Goal: Task Accomplishment & Management: Manage account settings

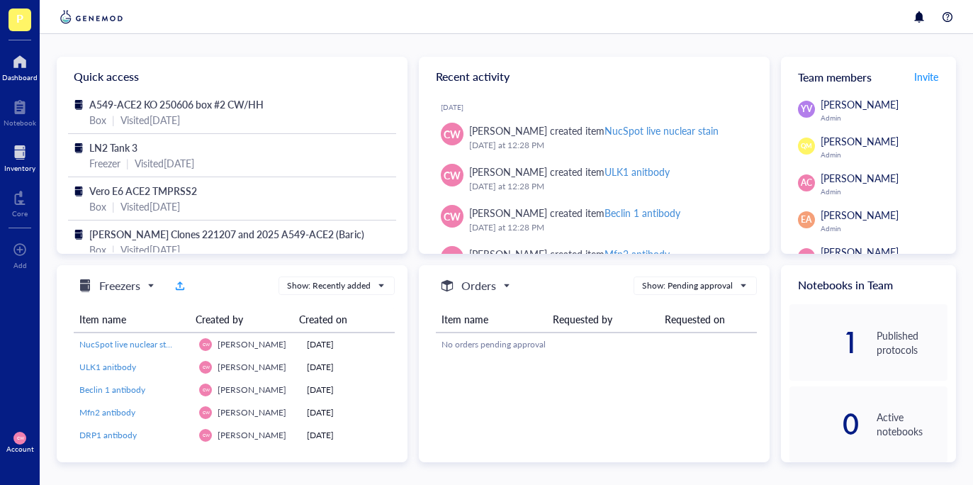
click at [16, 158] on div at bounding box center [19, 152] width 31 height 23
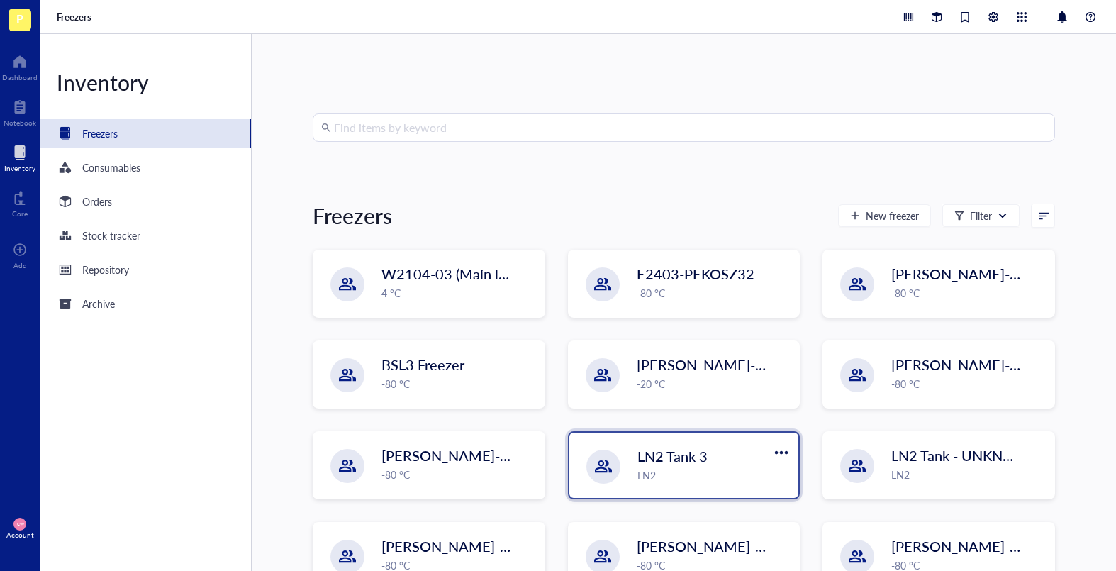
scroll to position [42, 0]
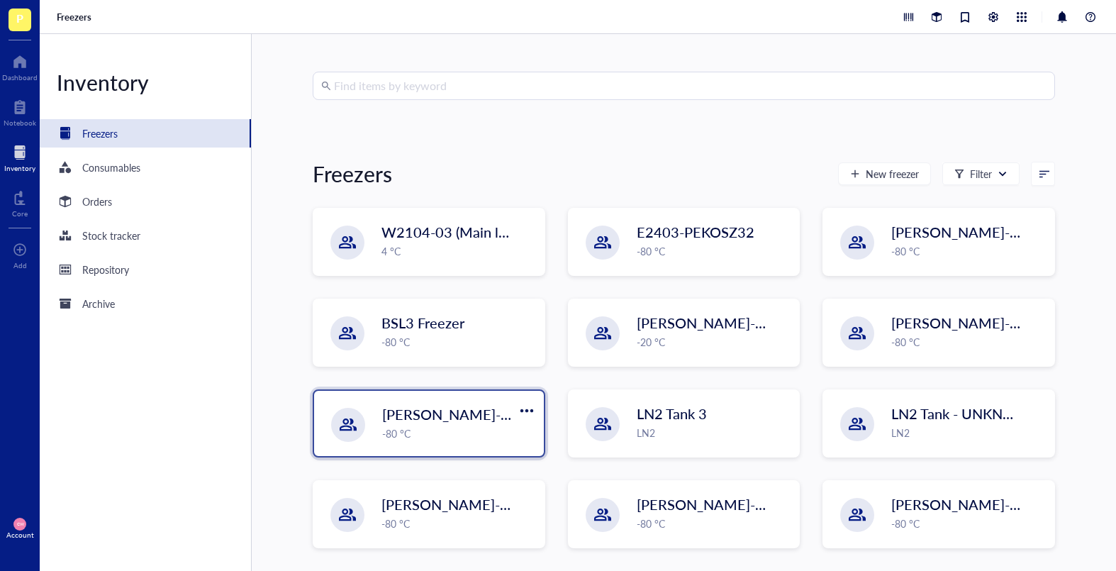
click at [412, 429] on div "-80 °C" at bounding box center [458, 433] width 153 height 16
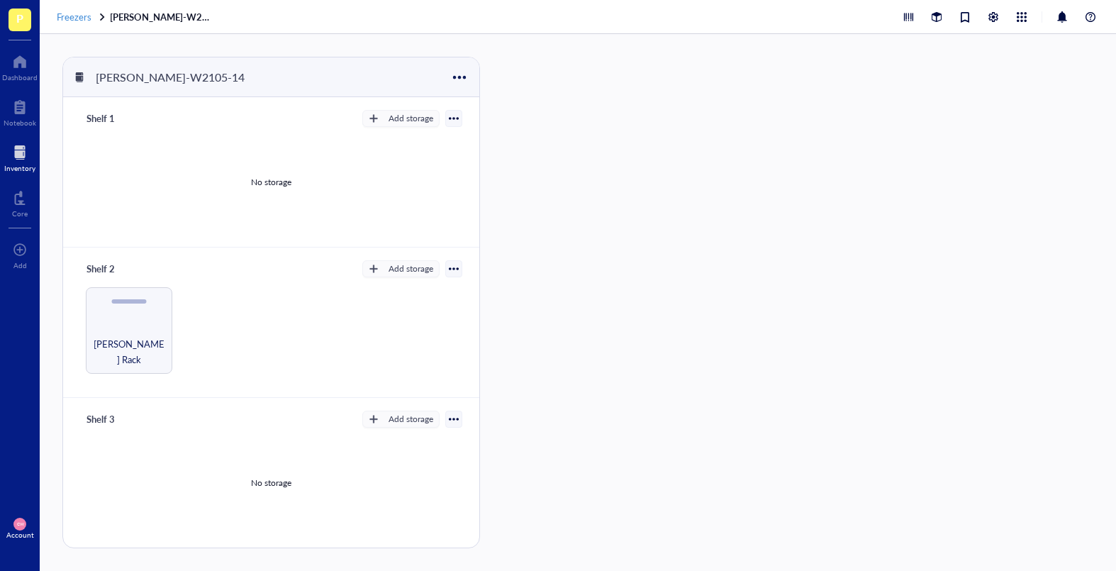
click at [79, 20] on span "Freezers" at bounding box center [74, 16] width 35 height 13
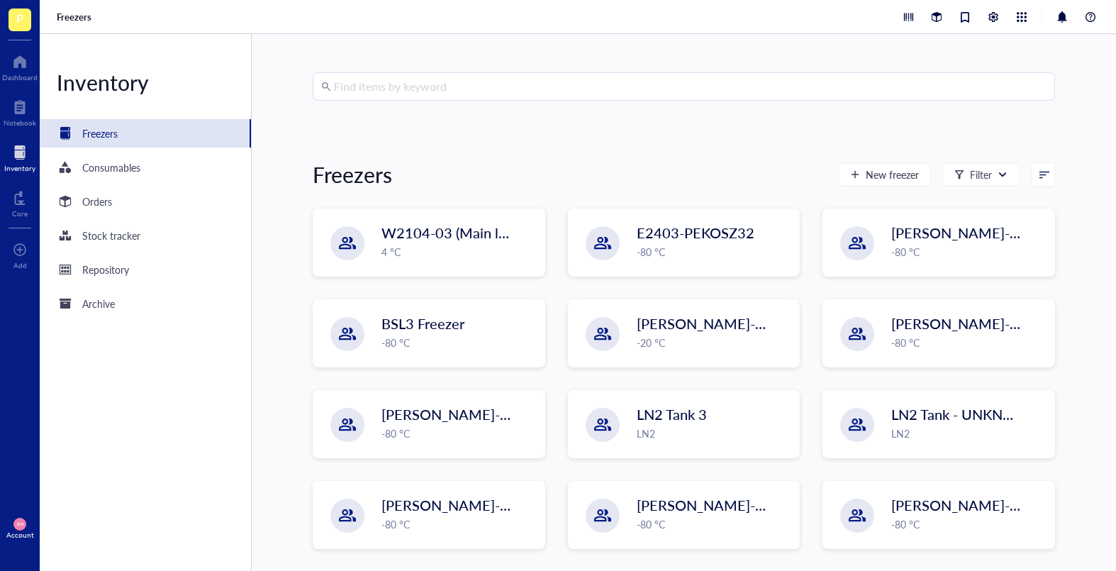
scroll to position [42, 0]
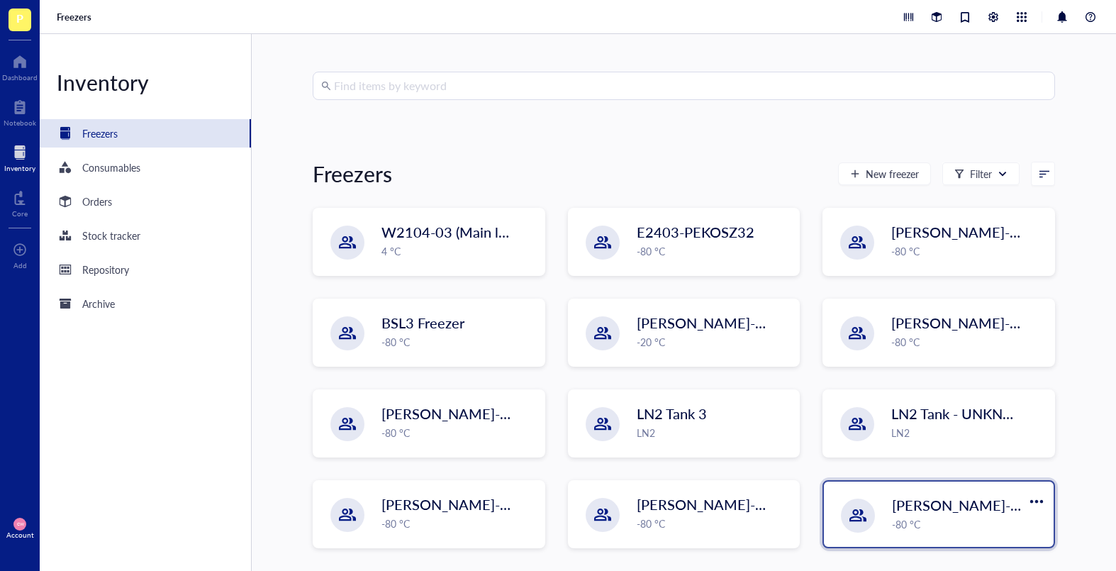
click at [944, 484] on div "[PERSON_NAME]-W2105-13 (Freezer 4) -80 °C" at bounding box center [939, 513] width 230 height 65
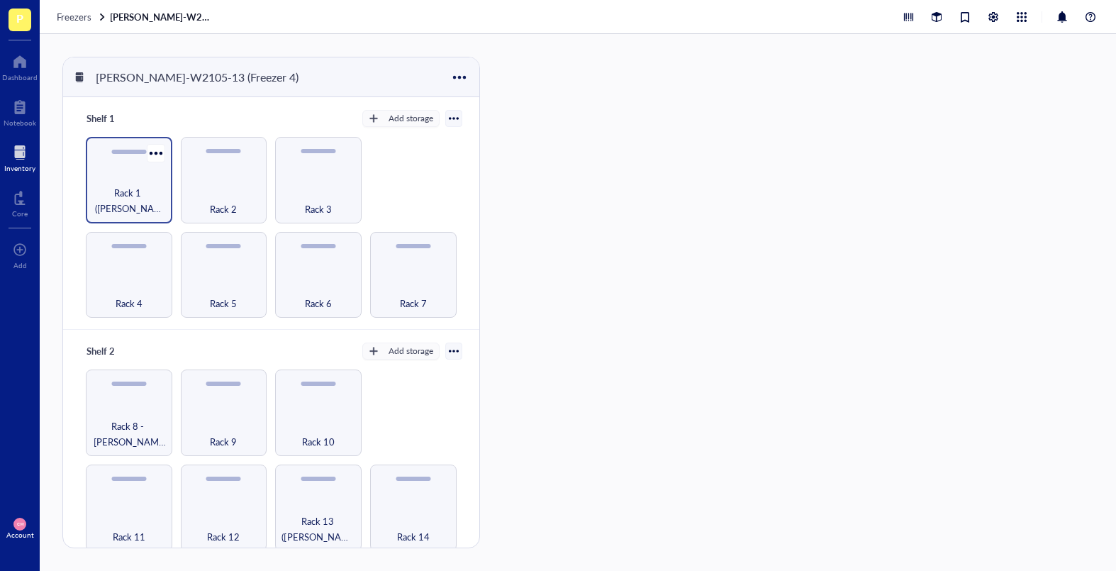
click at [131, 201] on span "Rack 1 ([PERSON_NAME] + [PERSON_NAME])" at bounding box center [129, 200] width 72 height 31
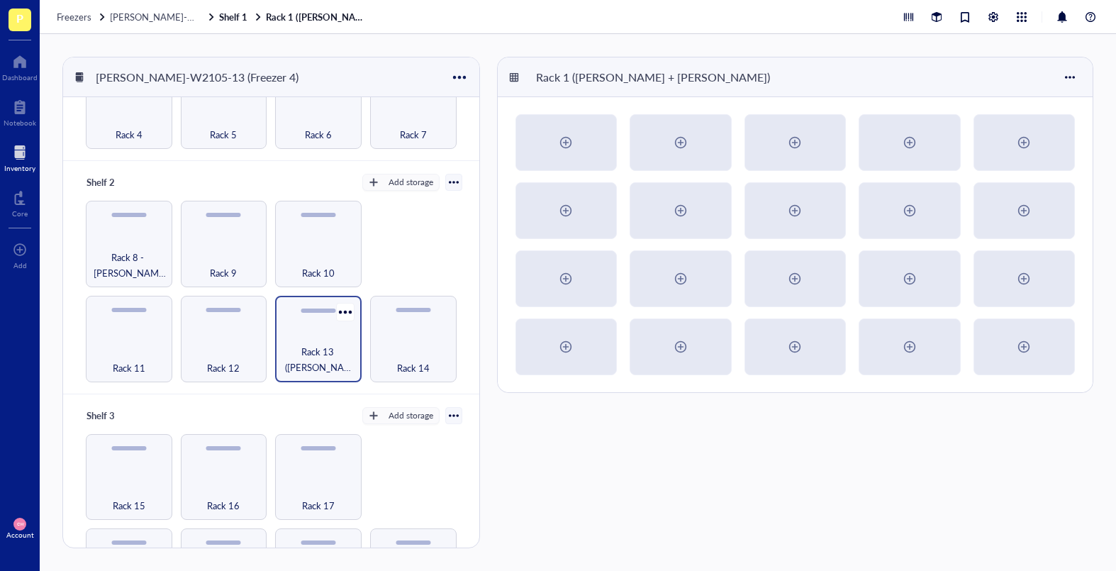
scroll to position [207, 0]
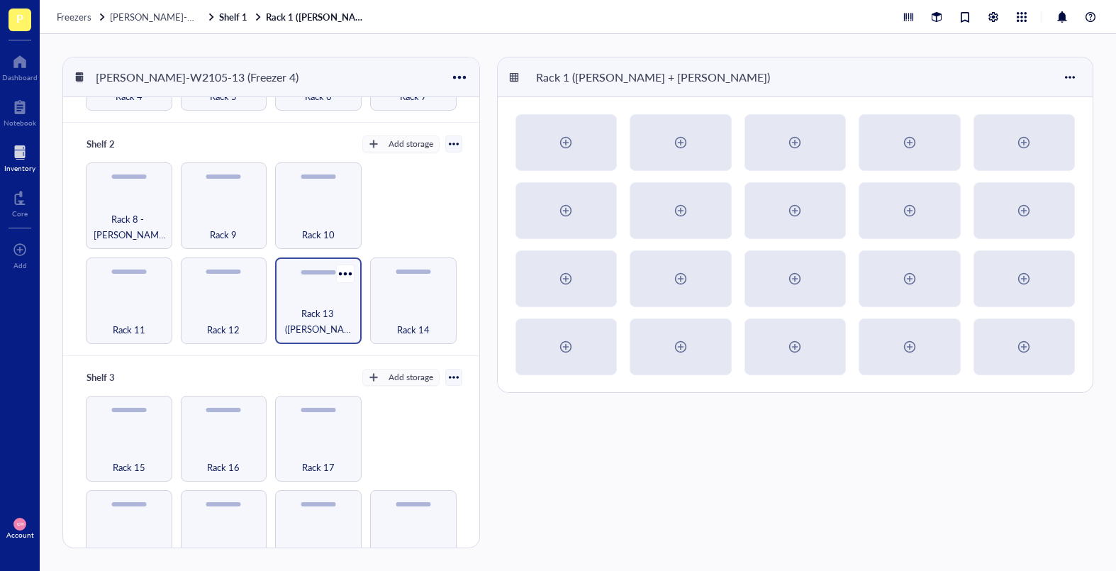
drag, startPoint x: 305, startPoint y: 323, endPoint x: 347, endPoint y: 306, distance: 45.8
click at [307, 323] on span "Rack 13 ([PERSON_NAME])" at bounding box center [318, 321] width 72 height 31
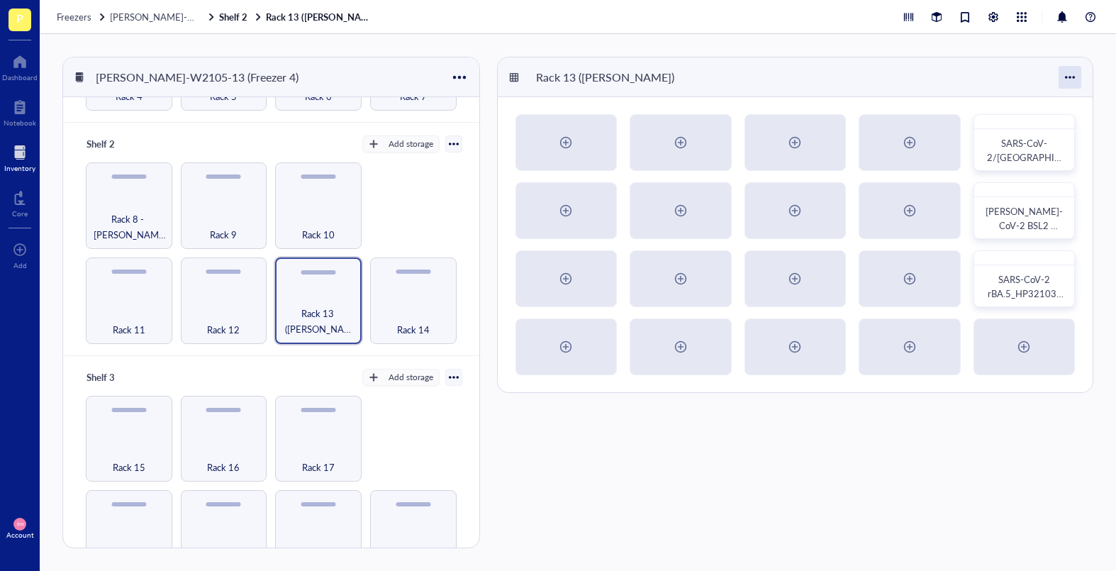
click at [973, 79] on div at bounding box center [1070, 77] width 23 height 23
click at [691, 89] on div "Rack 13 ([PERSON_NAME])" at bounding box center [796, 77] width 596 height 40
click at [585, 79] on div "Rack 13 ([PERSON_NAME])" at bounding box center [605, 77] width 151 height 24
click at [580, 81] on input "Rack 13 ([PERSON_NAME])" at bounding box center [590, 77] width 121 height 23
type input "Rack 13"
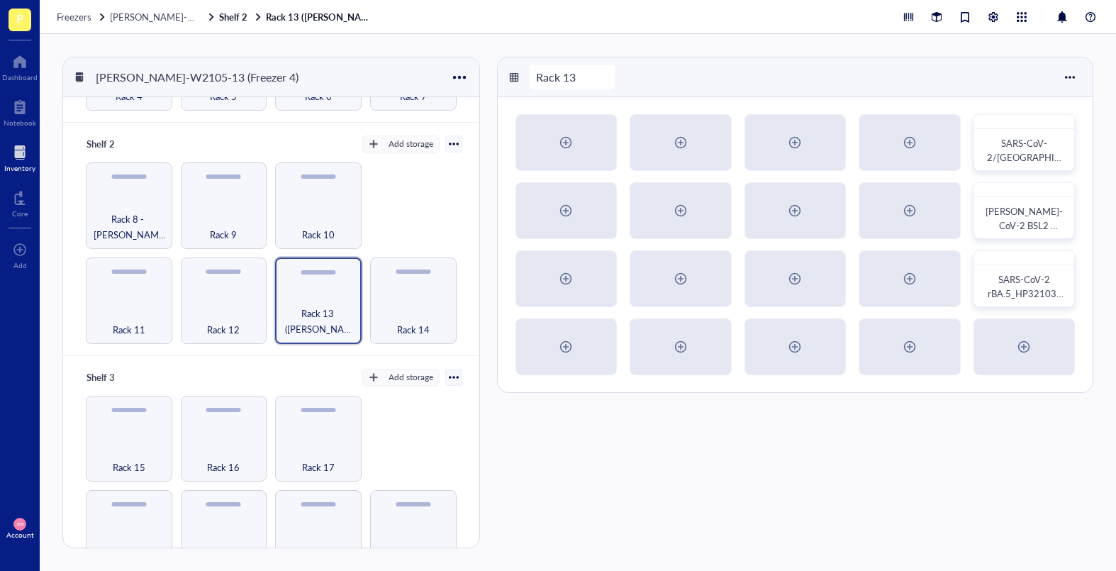
click at [747, 58] on div "Rack 13" at bounding box center [796, 77] width 596 height 40
click at [973, 129] on div at bounding box center [1061, 126] width 21 height 21
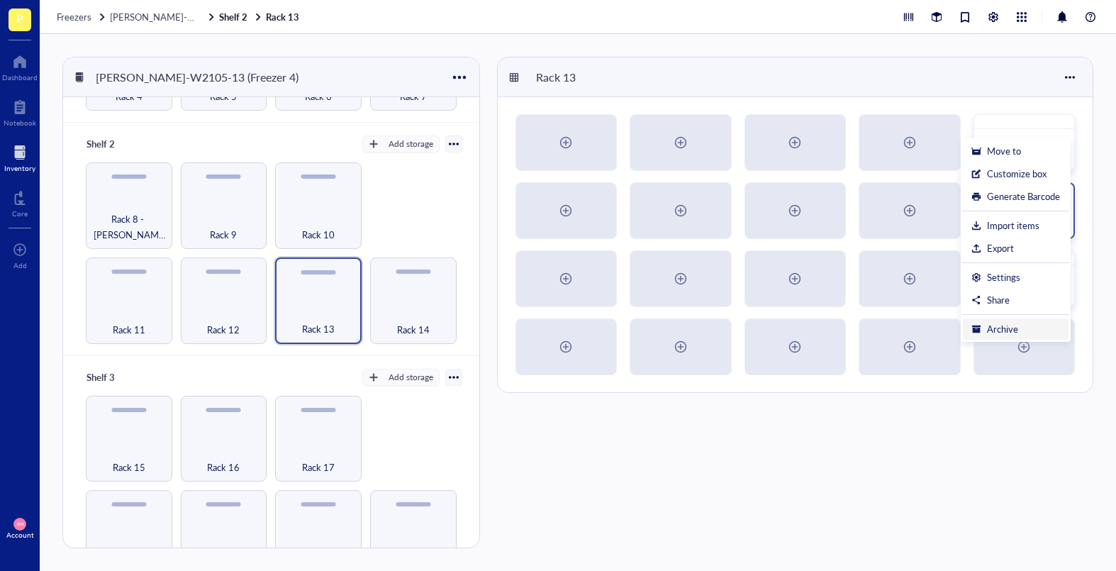
drag, startPoint x: 1015, startPoint y: 323, endPoint x: 1073, endPoint y: 211, distance: 126.2
click at [973, 323] on div "Archive" at bounding box center [1002, 329] width 31 height 13
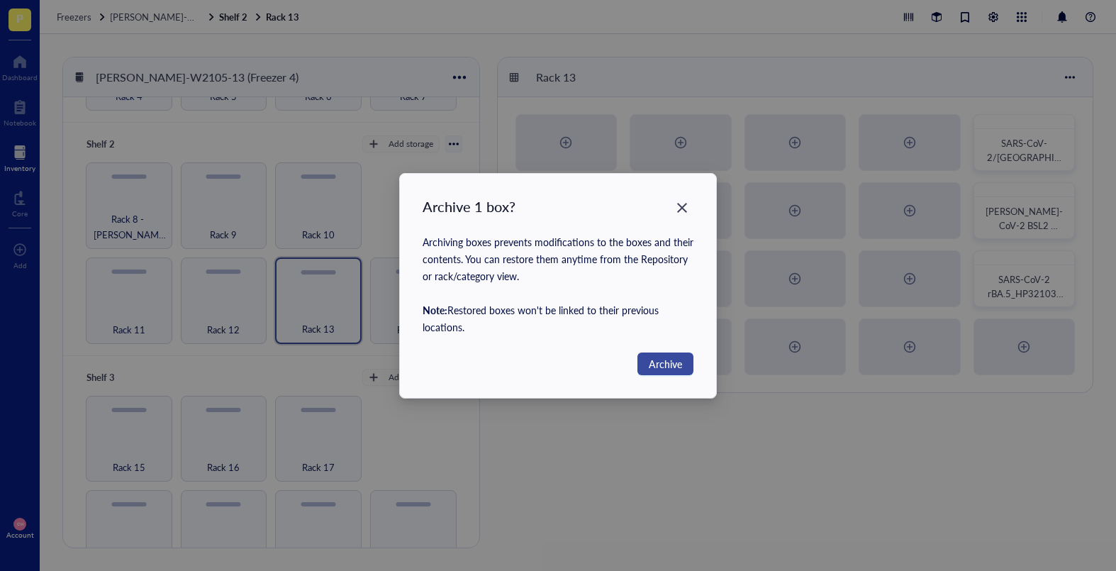
drag, startPoint x: 664, startPoint y: 372, endPoint x: 676, endPoint y: 361, distance: 16.6
click at [664, 371] on button "Archive" at bounding box center [665, 363] width 56 height 23
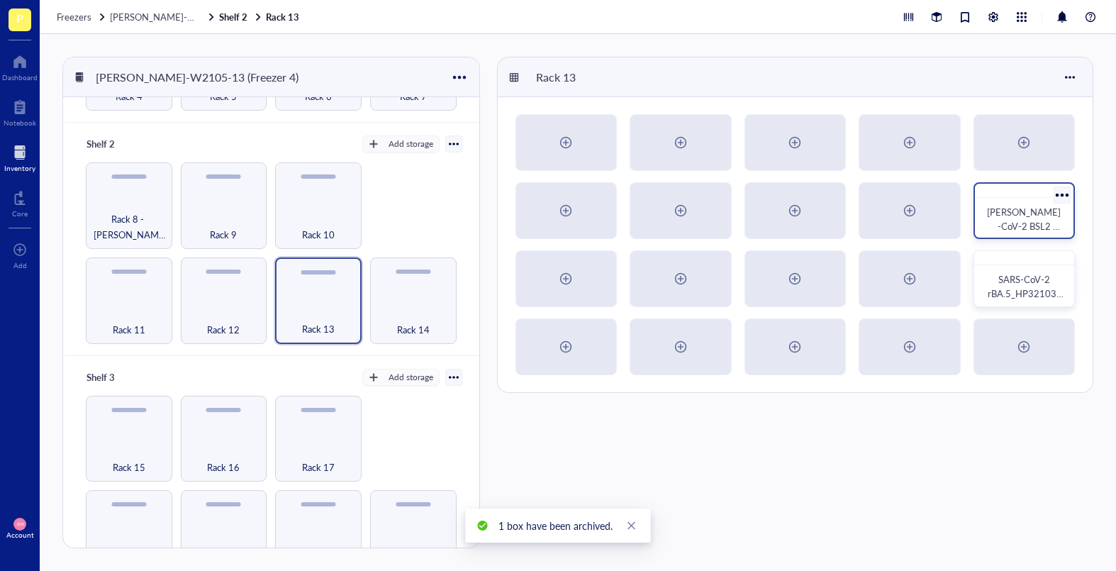
click at [973, 194] on div at bounding box center [1061, 194] width 21 height 21
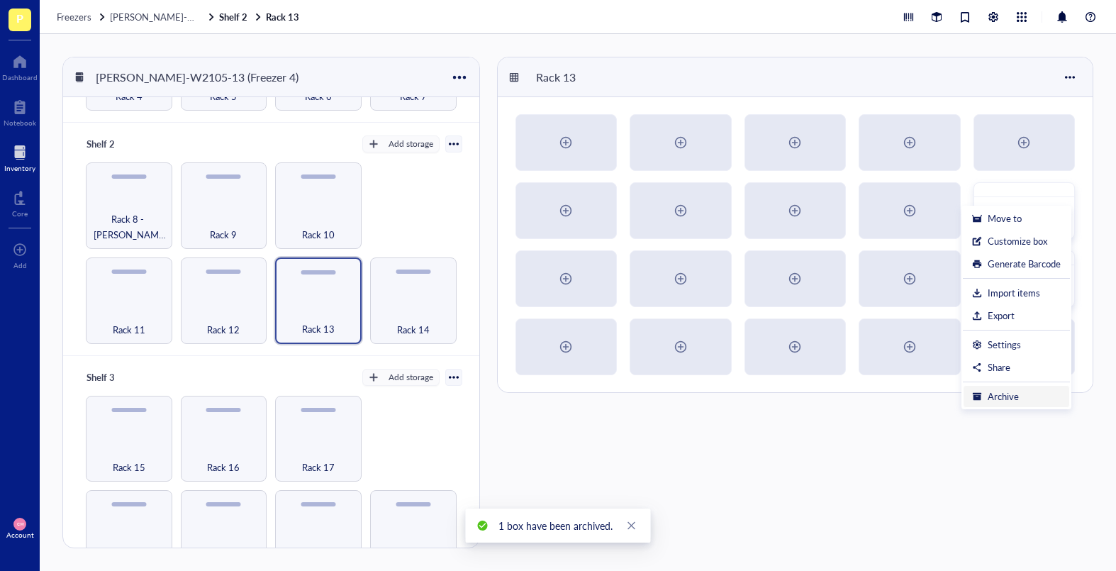
drag, startPoint x: 1005, startPoint y: 392, endPoint x: 1016, endPoint y: 381, distance: 16.0
click at [973, 391] on div "Archive" at bounding box center [1003, 396] width 31 height 13
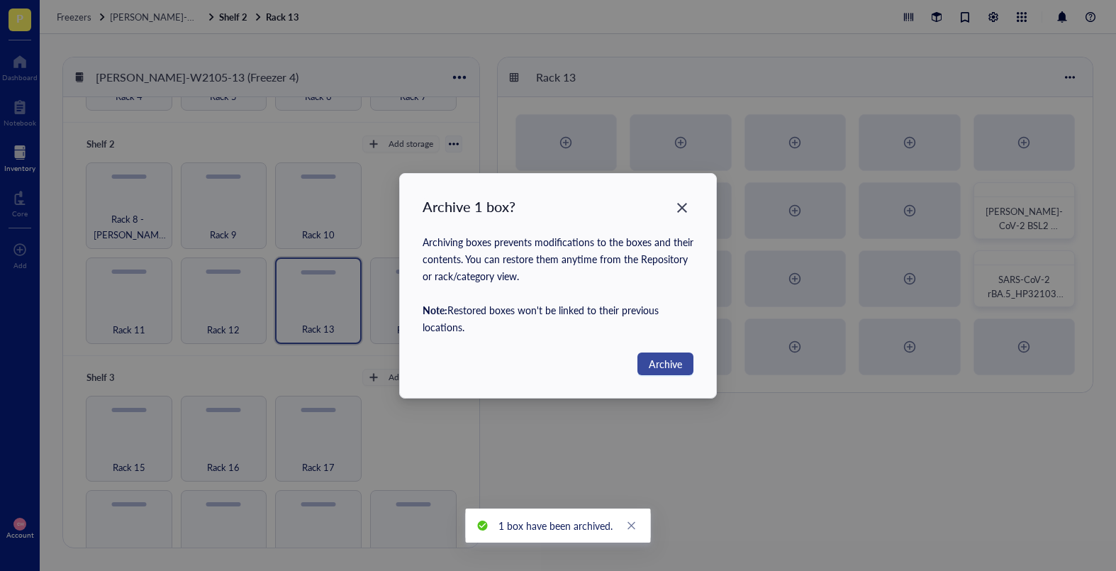
click at [657, 365] on span "Archive" at bounding box center [665, 364] width 33 height 16
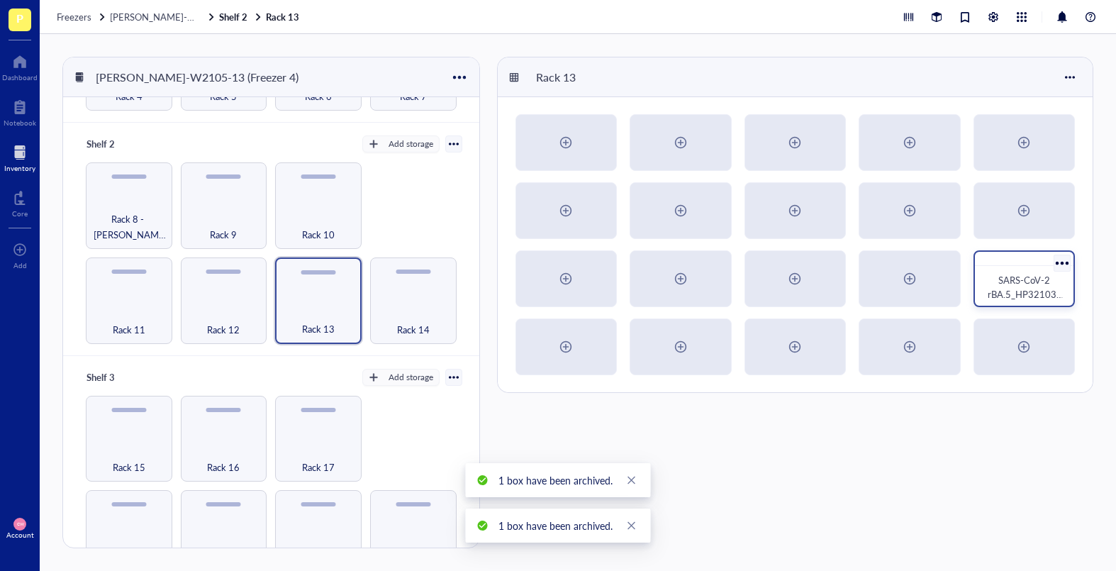
click at [973, 258] on div at bounding box center [1061, 262] width 21 height 21
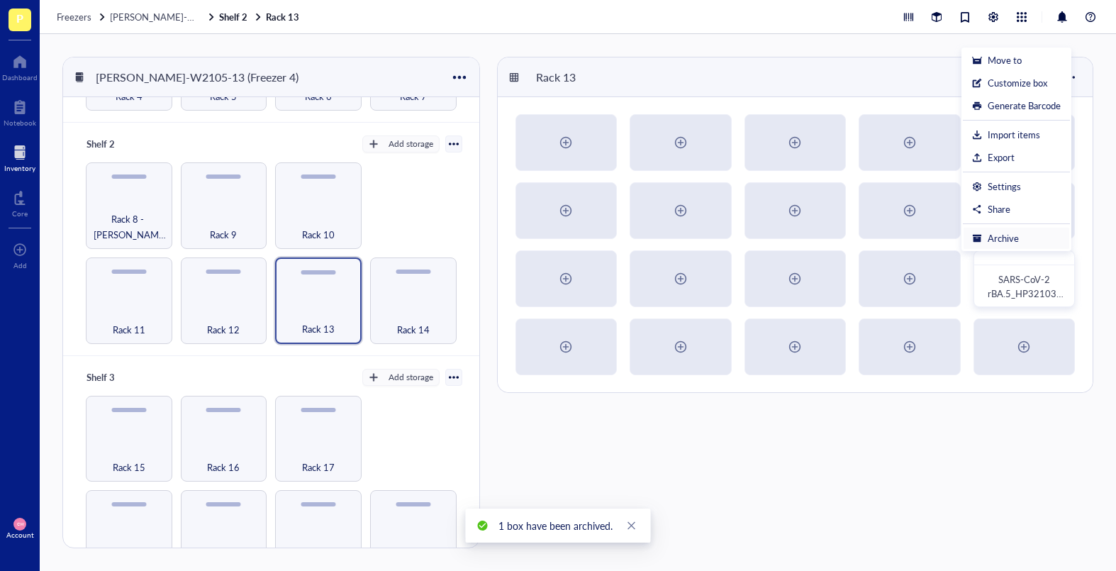
click at [973, 235] on div "Archive" at bounding box center [1016, 238] width 89 height 13
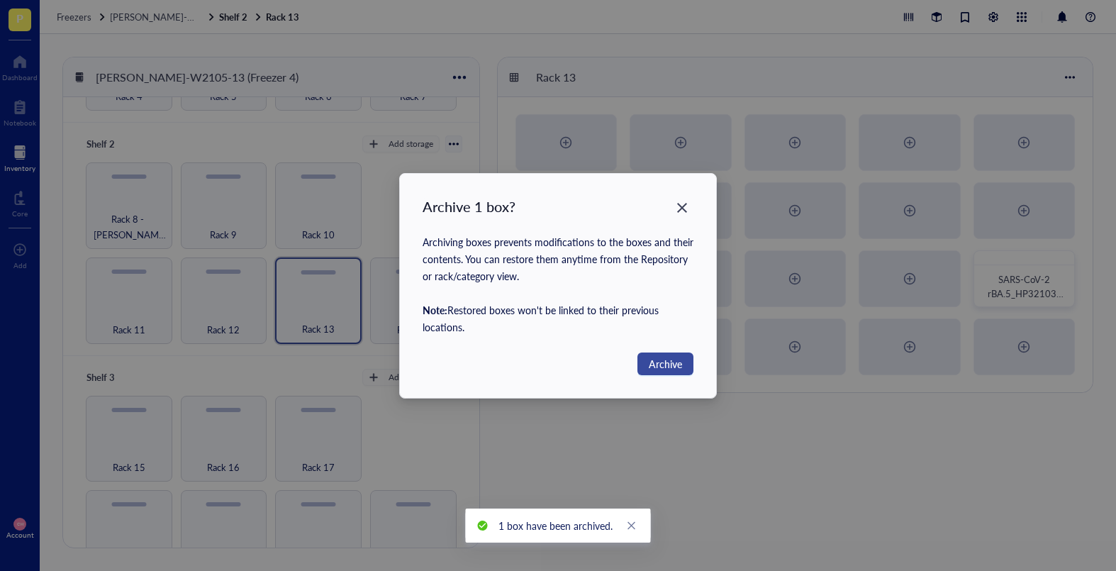
click at [662, 363] on span "Archive" at bounding box center [665, 364] width 33 height 16
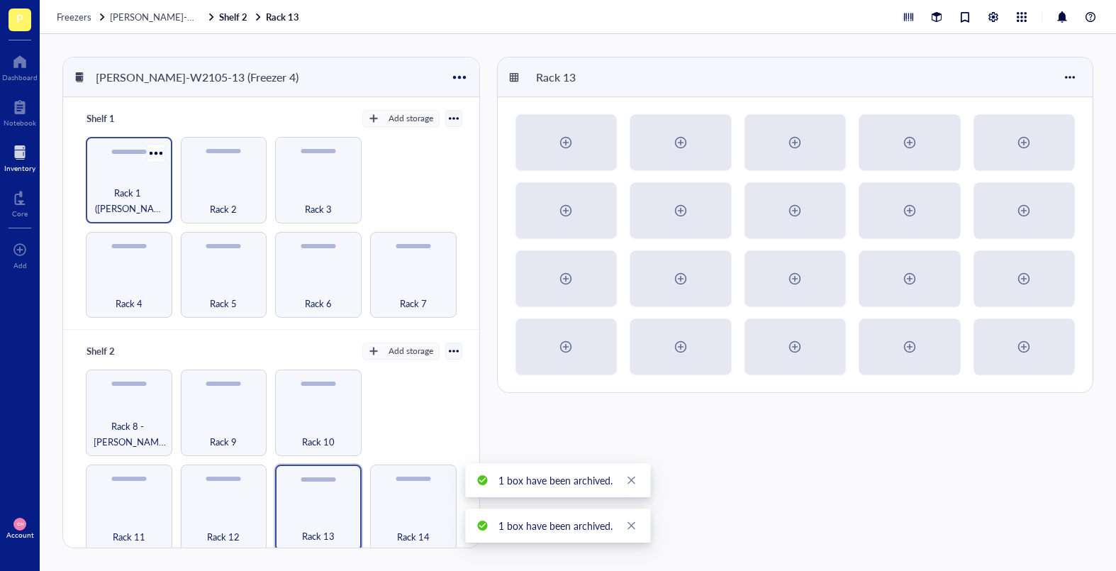
click at [135, 191] on span "Rack 1 ([PERSON_NAME] + [PERSON_NAME])" at bounding box center [129, 200] width 72 height 31
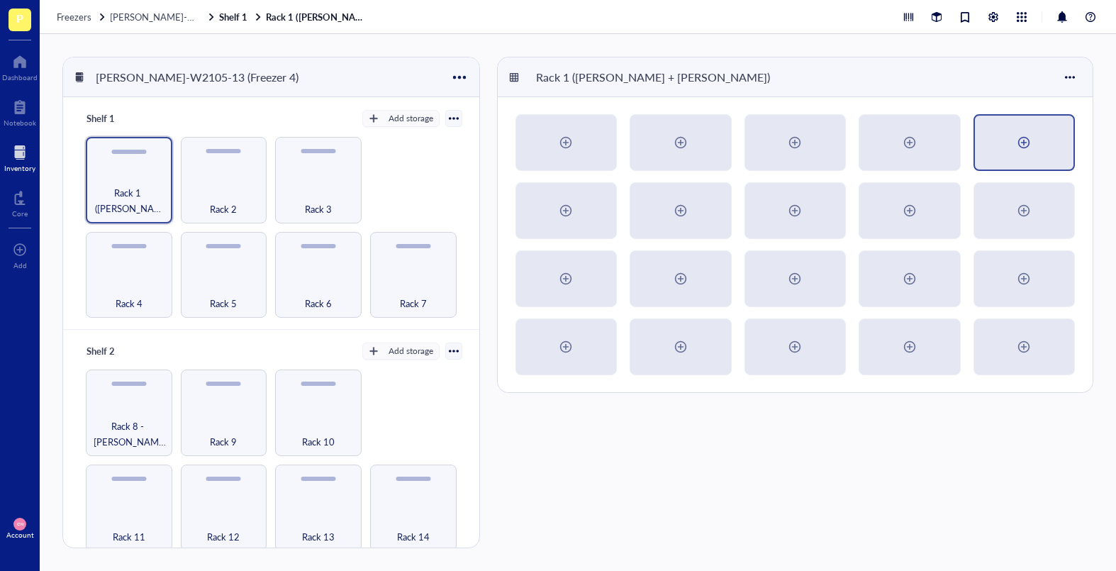
click at [973, 138] on div at bounding box center [1023, 142] width 23 height 23
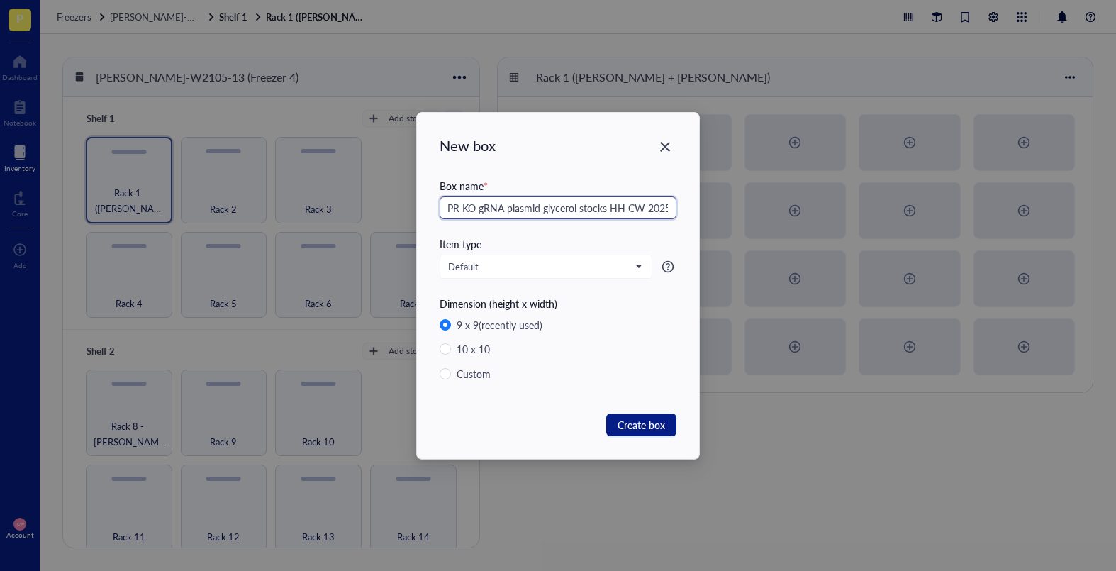
scroll to position [0, 46]
type input "Lenti CRISPR KO gRNA plasmid glycerol stocks HH CW 2025"
click at [629, 417] on span "Create box" at bounding box center [642, 425] width 48 height 16
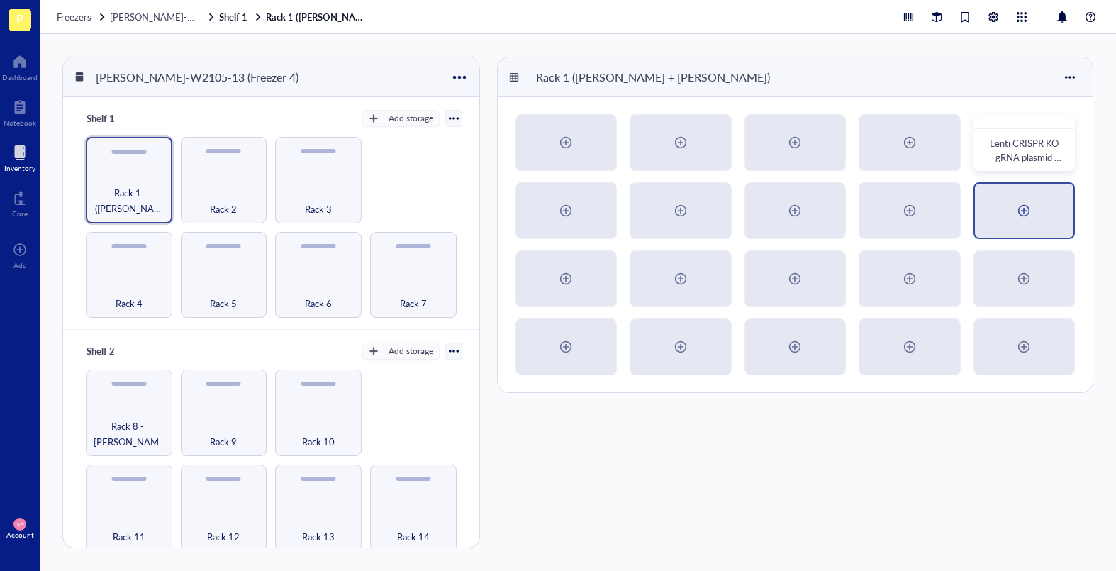
click at [973, 213] on div at bounding box center [1024, 211] width 99 height 54
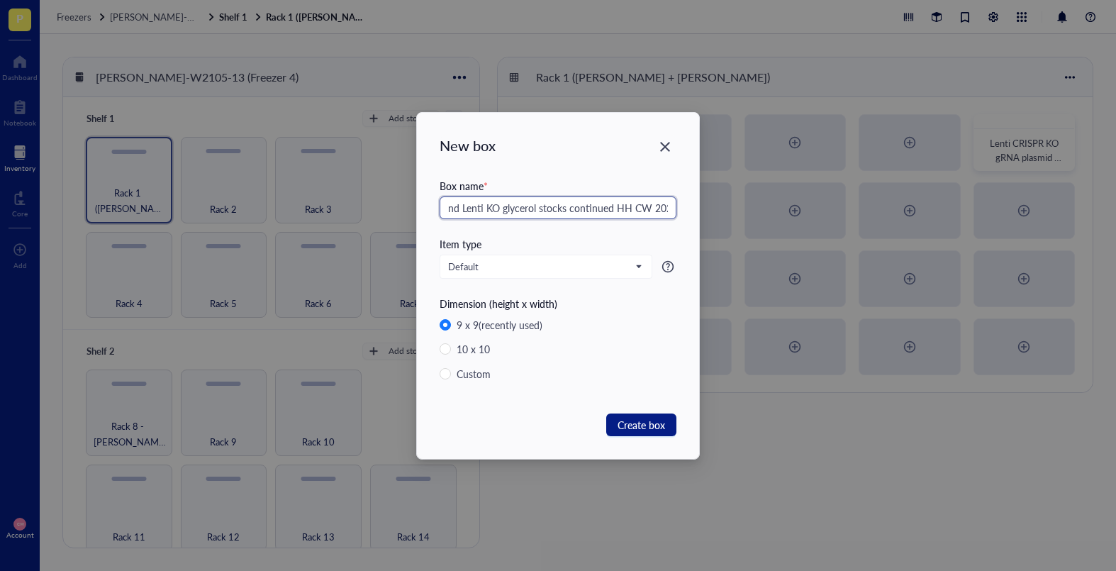
scroll to position [0, 116]
type input "Rab Expression plasmid and Lenti KO glycerol stocks continued HH CW 2025"
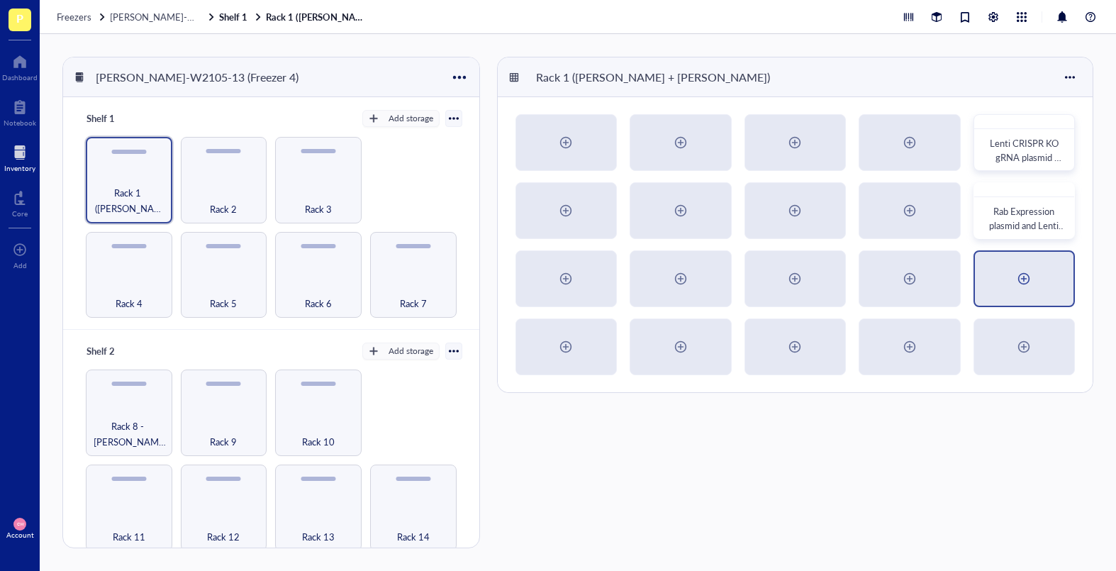
click at [973, 273] on div at bounding box center [1023, 278] width 23 height 23
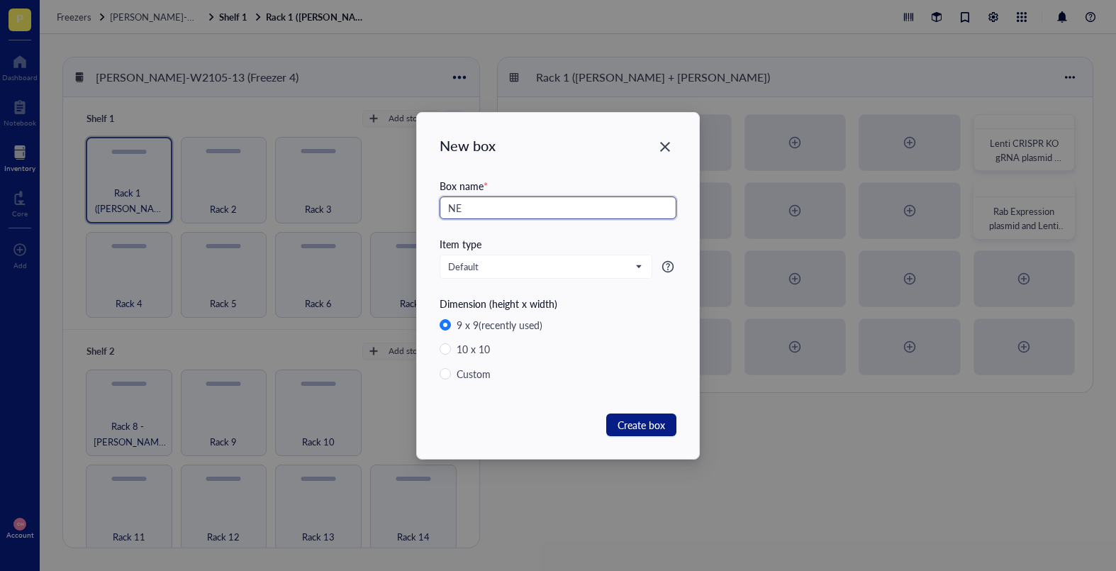
type input "N"
type input "CW HH NEB Stable shots"
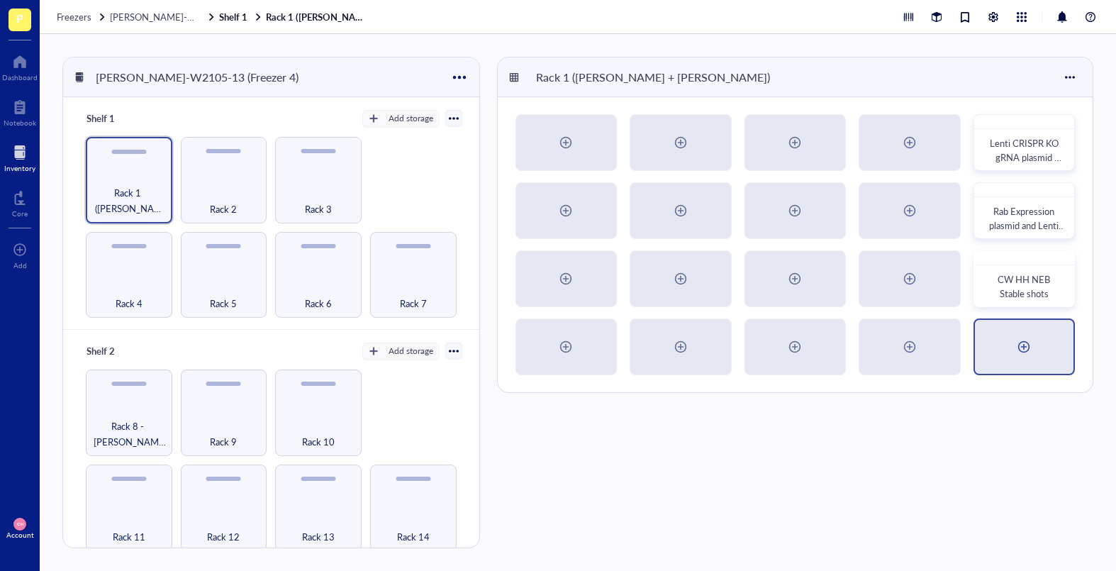
click at [973, 350] on div at bounding box center [1024, 347] width 99 height 54
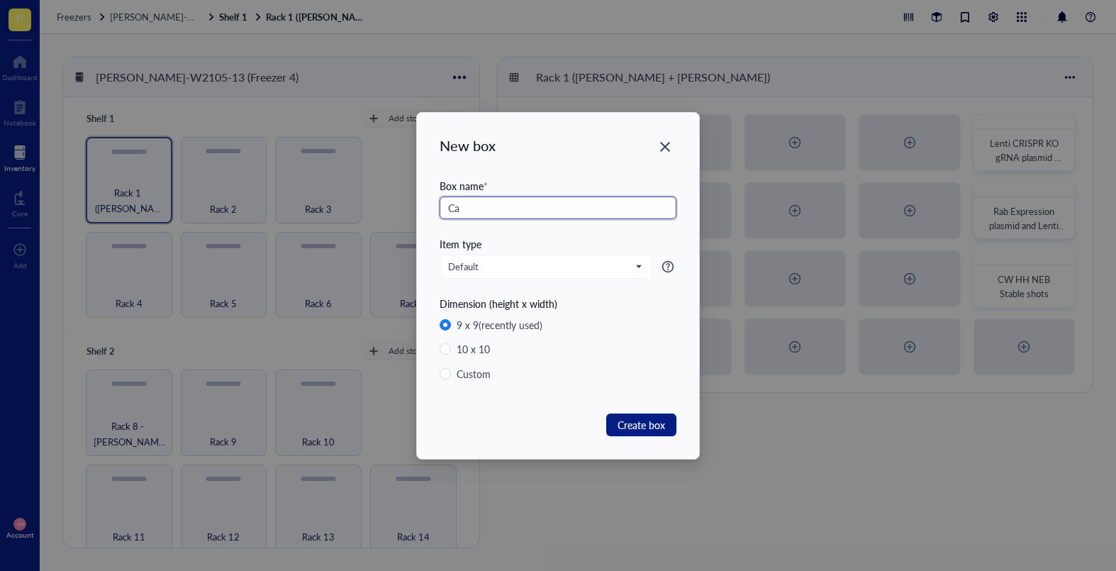
type input "C"
type input "250130 Cas9 [MEDICAL_DATA] stocks"
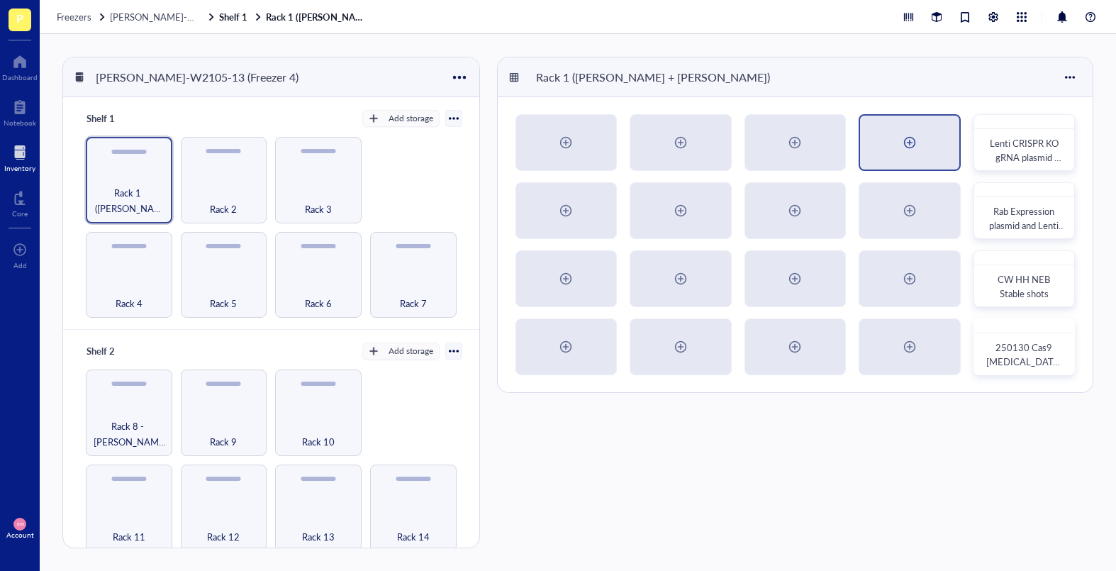
click at [889, 163] on div at bounding box center [909, 143] width 99 height 54
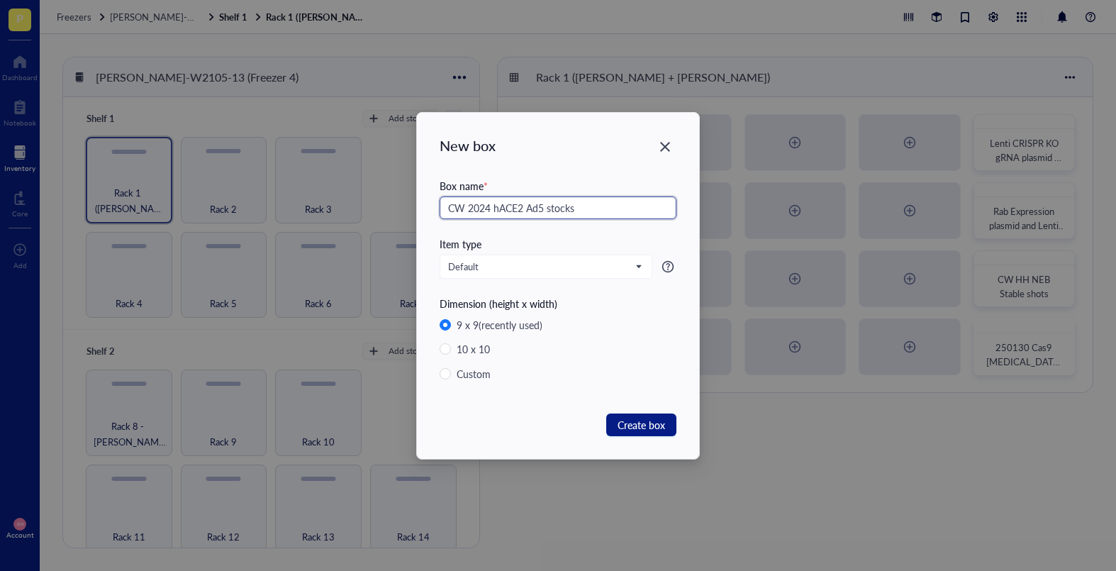
type input "CW 2024 hACE2 Ad5 stocks"
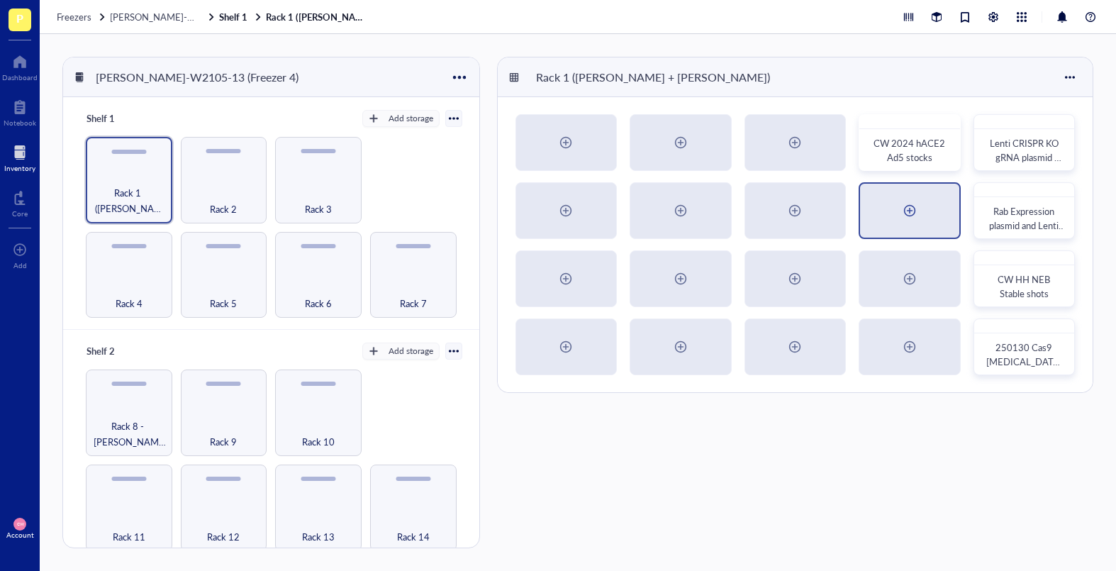
click at [920, 206] on div at bounding box center [909, 210] width 23 height 23
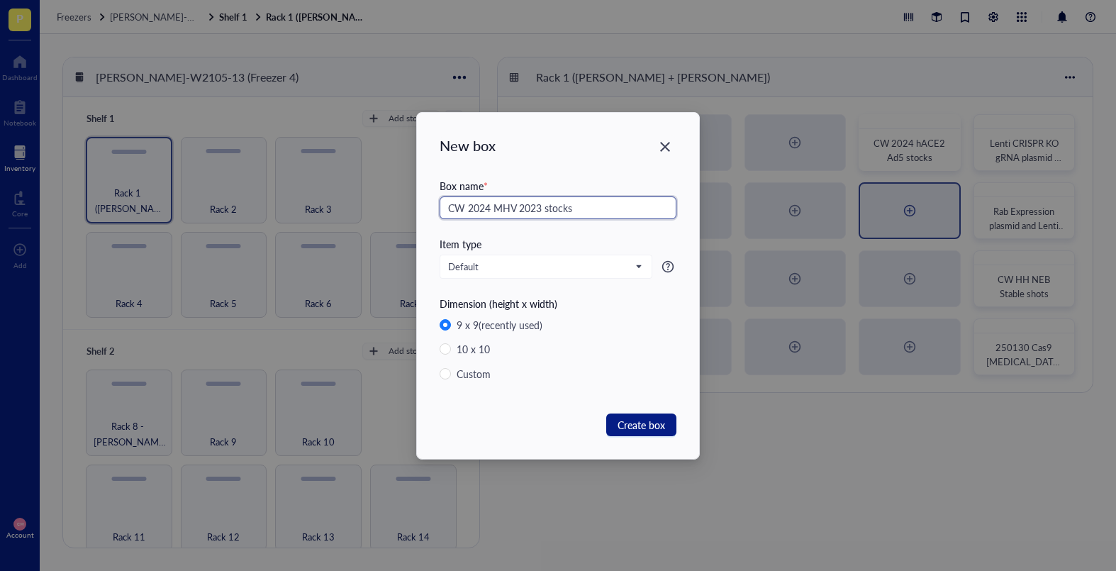
type input "CW 2024 MHV 2023 stocks"
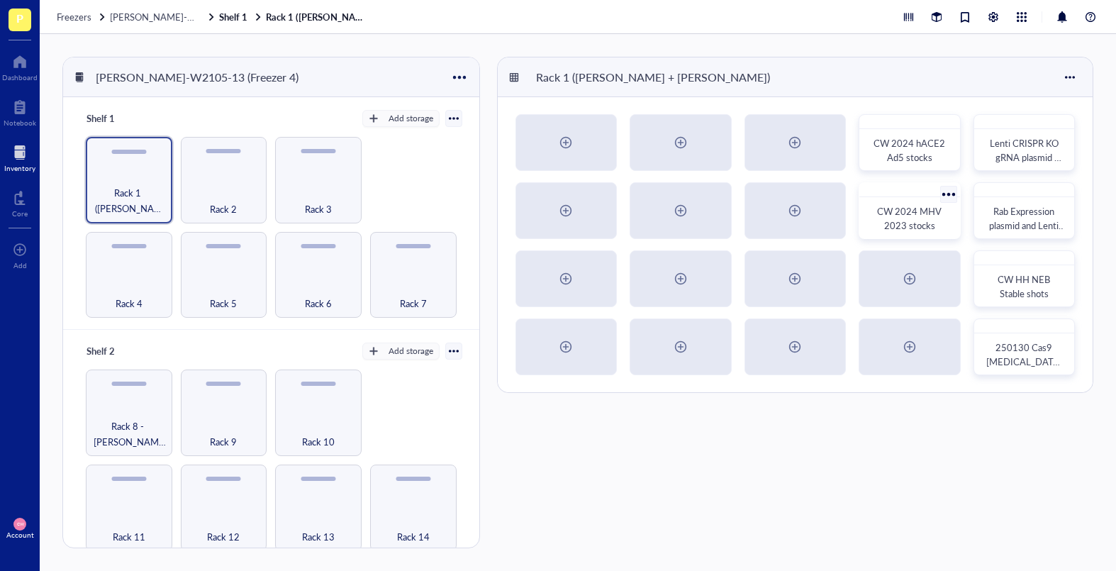
click at [945, 194] on div at bounding box center [948, 194] width 21 height 21
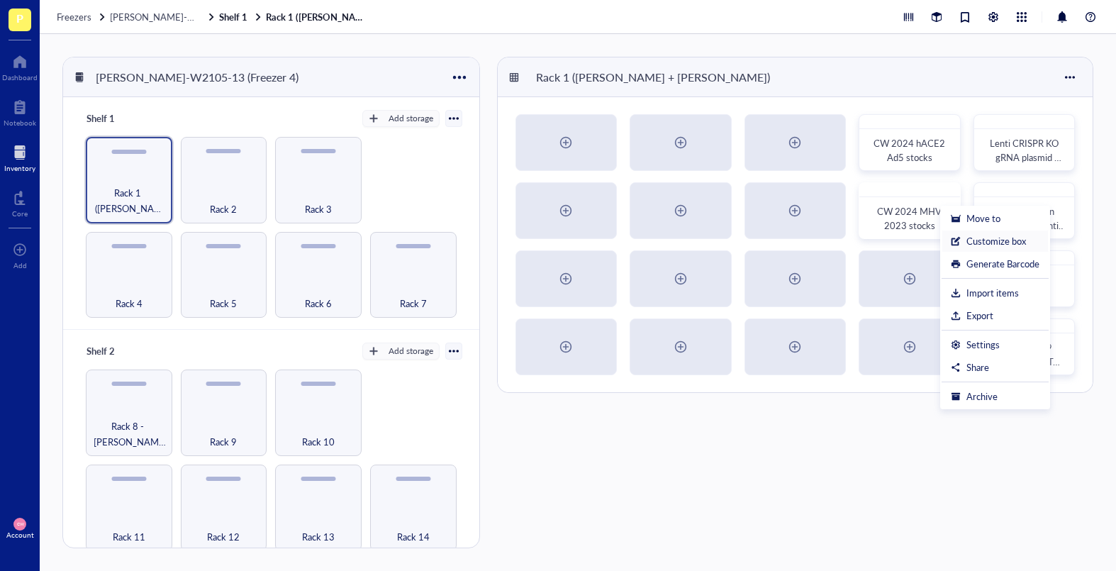
click at [973, 240] on div "Customize box" at bounding box center [996, 241] width 60 height 13
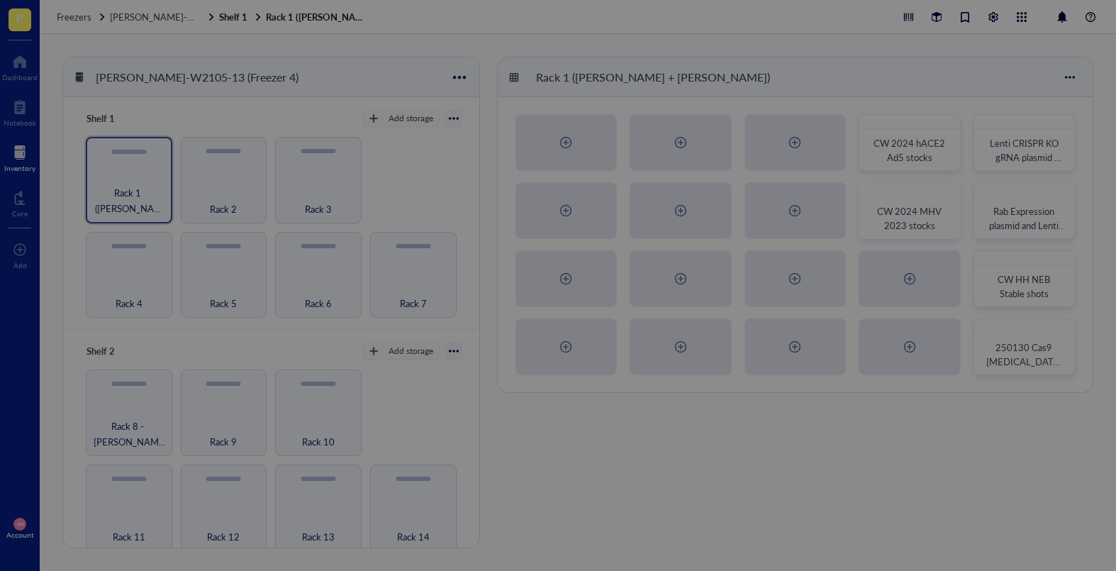
radio input "false"
radio input "true"
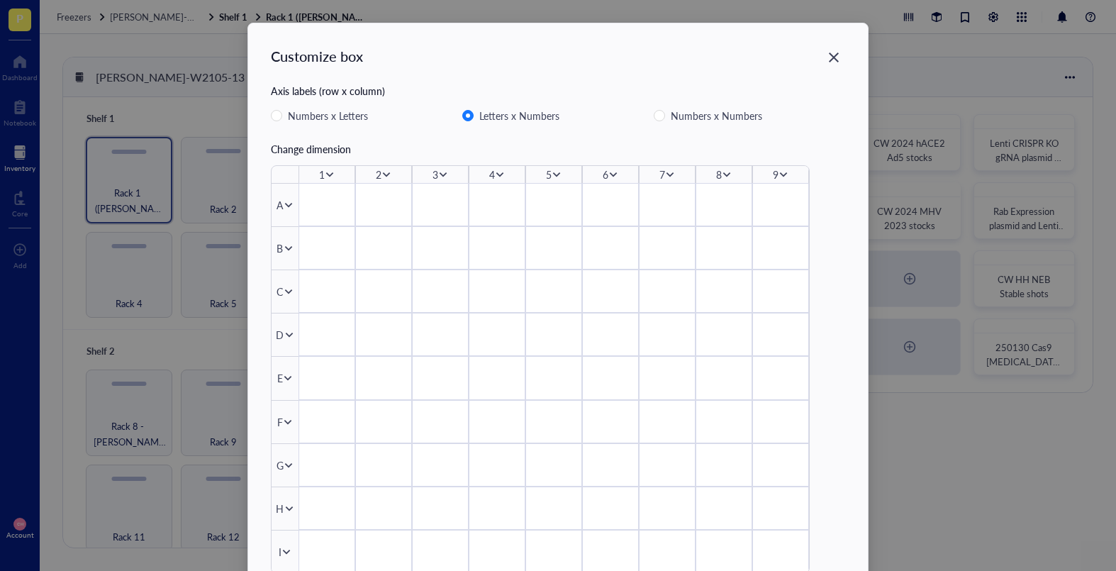
click at [346, 209] on div at bounding box center [326, 204] width 57 height 43
click at [830, 55] on icon "Close" at bounding box center [833, 57] width 13 height 13
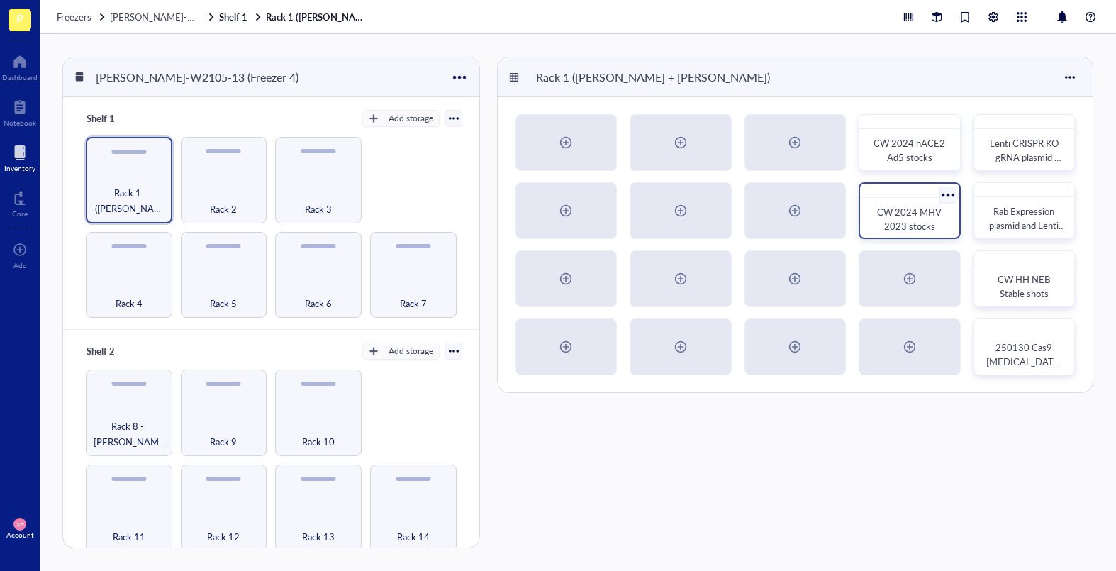
click at [880, 185] on div at bounding box center [909, 191] width 99 height 14
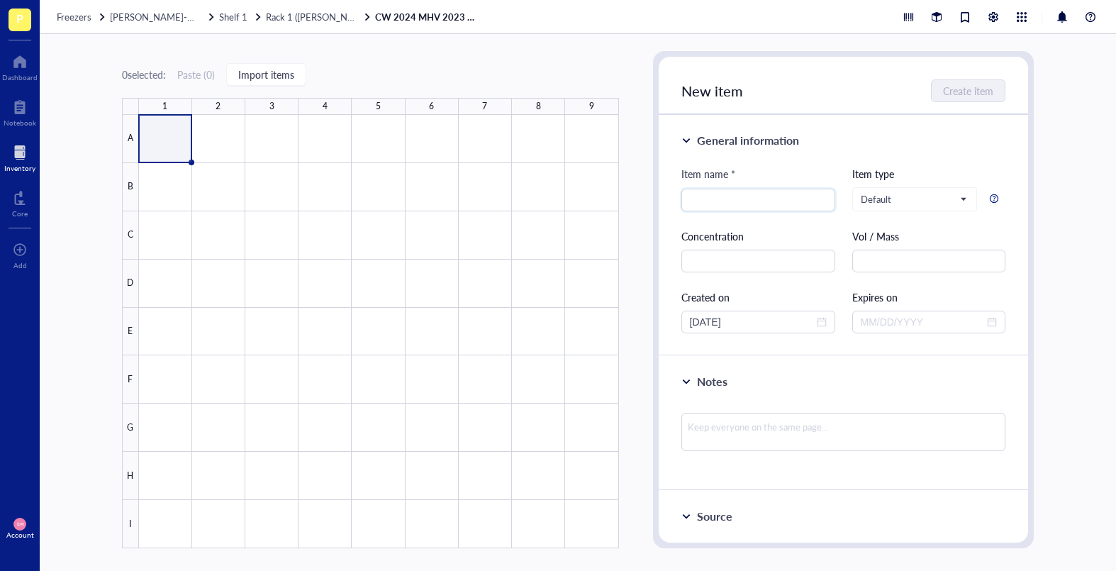
click at [160, 141] on div at bounding box center [379, 331] width 480 height 433
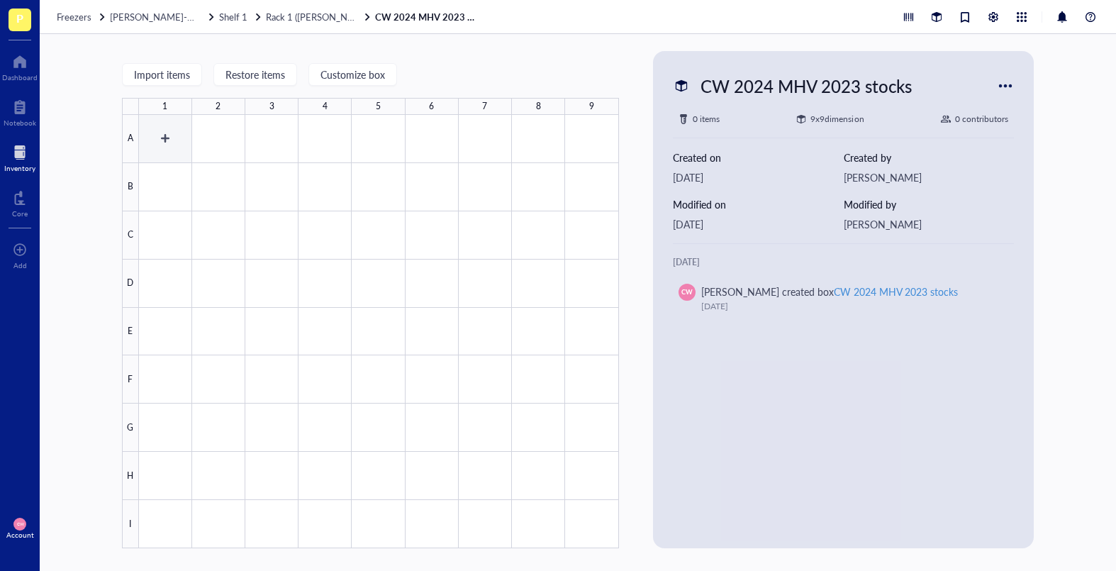
click at [177, 132] on div at bounding box center [379, 331] width 480 height 433
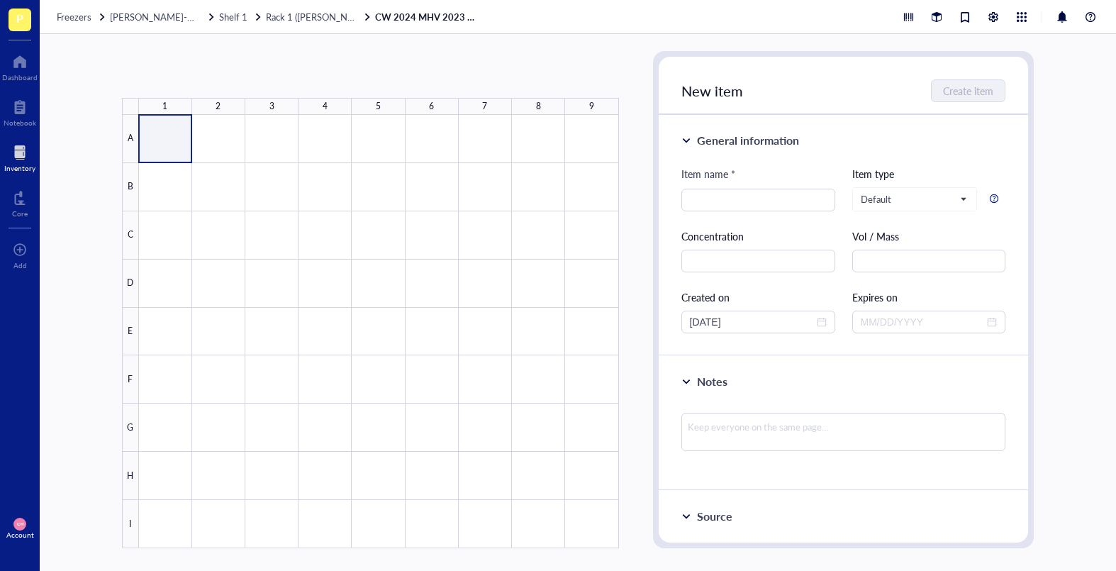
click at [167, 134] on div at bounding box center [379, 331] width 480 height 433
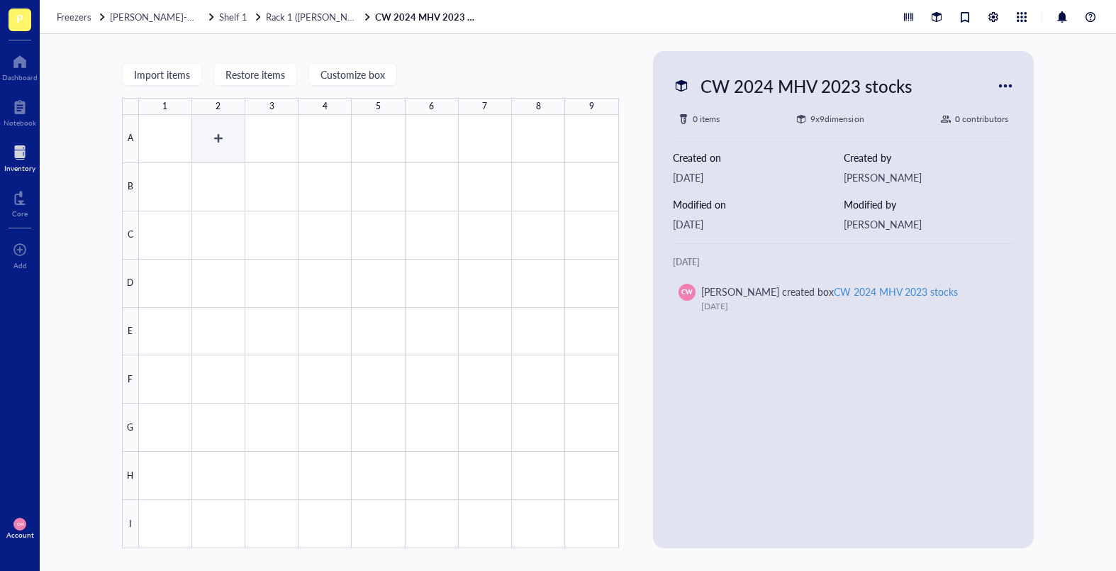
click at [175, 143] on div at bounding box center [379, 331] width 480 height 433
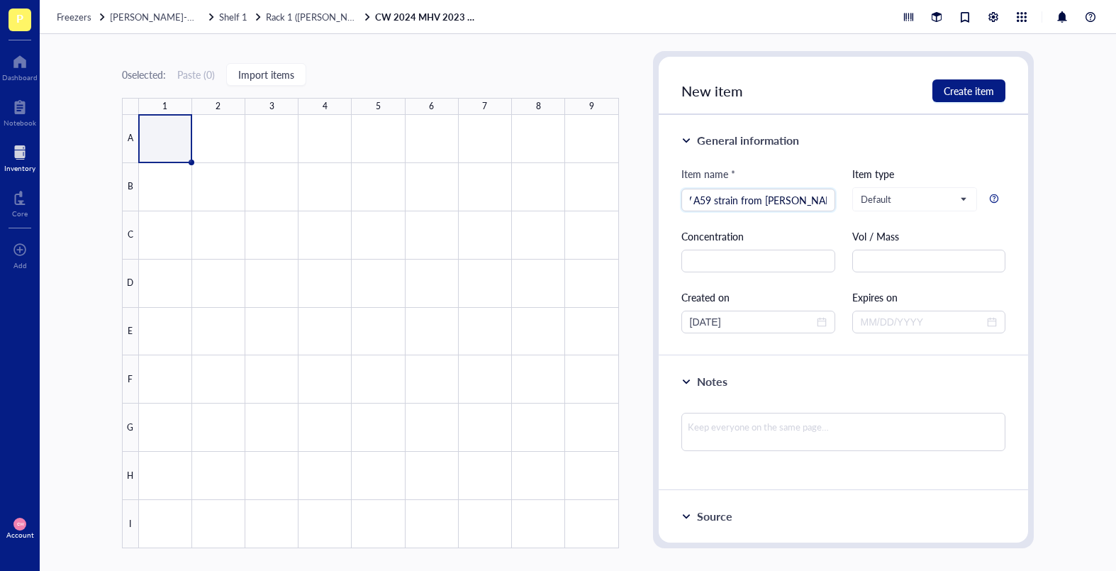
scroll to position [0, 30]
type input "MHV A59 strain from [PERSON_NAME]"
click at [772, 454] on div at bounding box center [843, 437] width 325 height 61
click at [772, 445] on textarea at bounding box center [843, 432] width 325 height 38
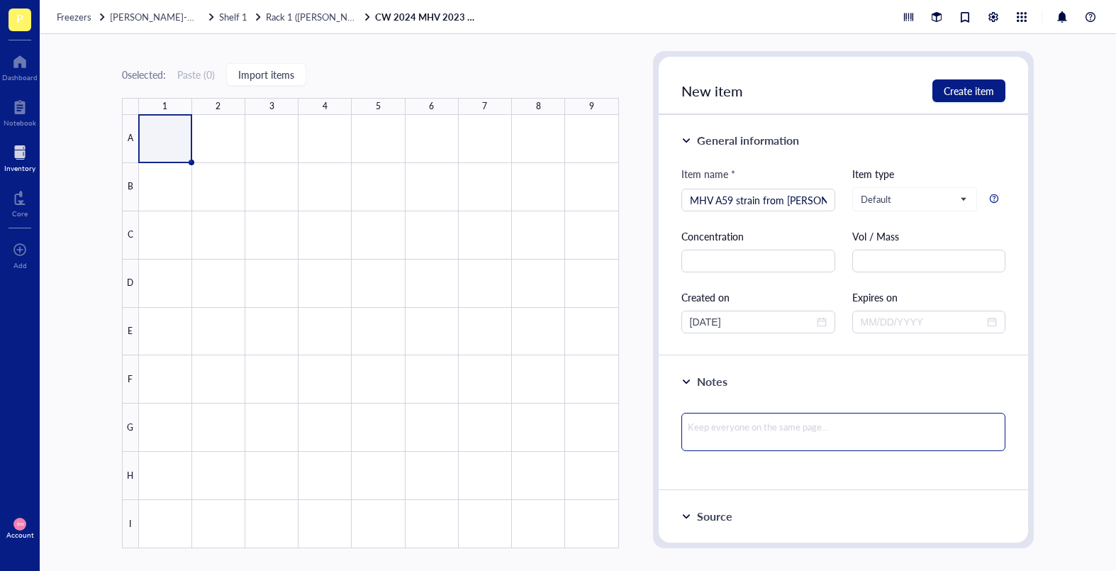
type textarea "A"
type textarea "An"
type textarea "And"
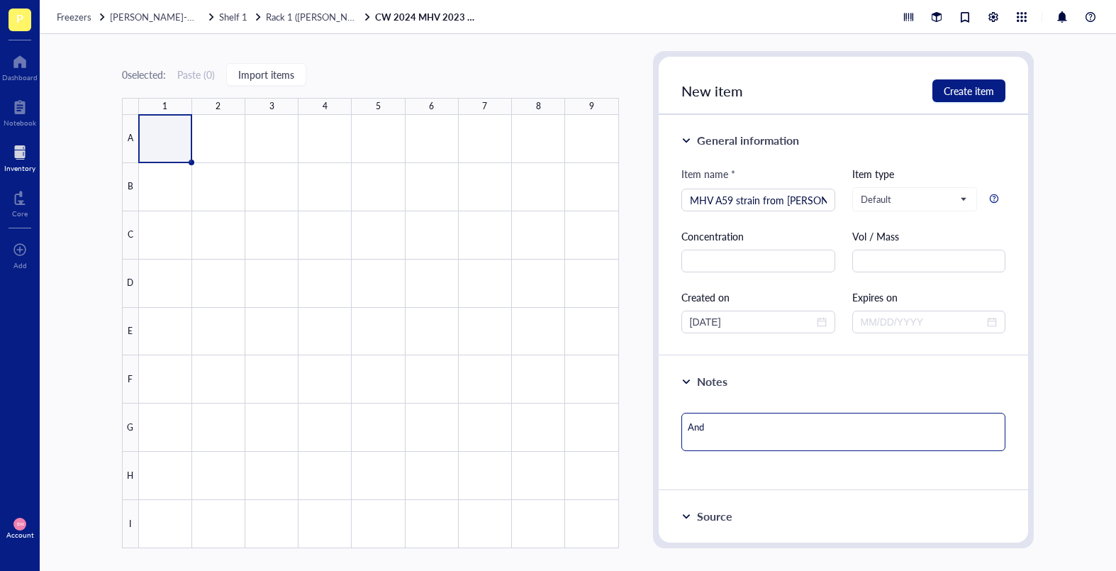
type textarea "[PERSON_NAME]"
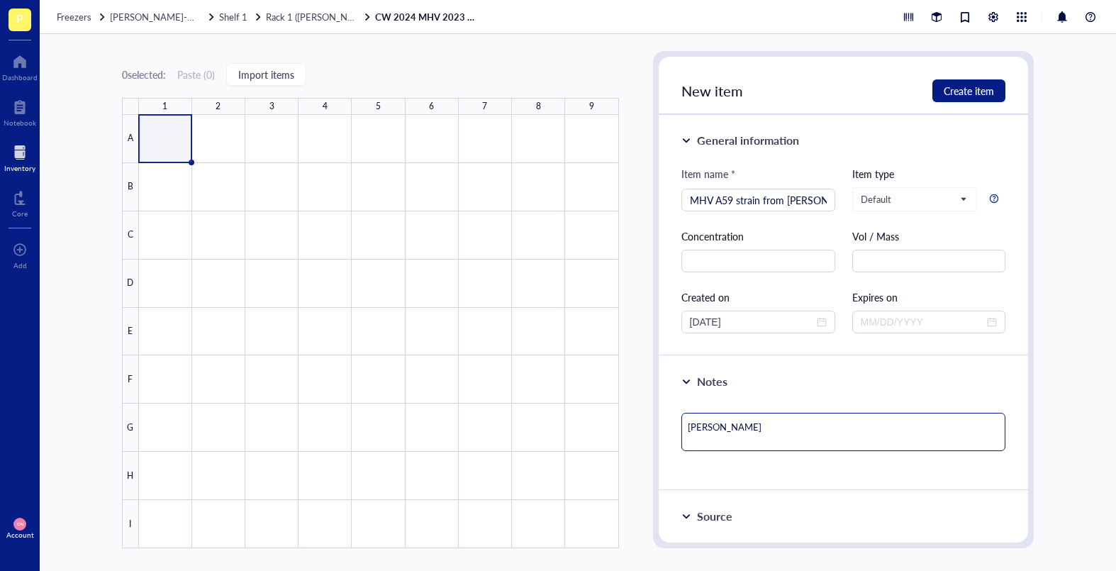
type textarea "[PERSON_NAME]"
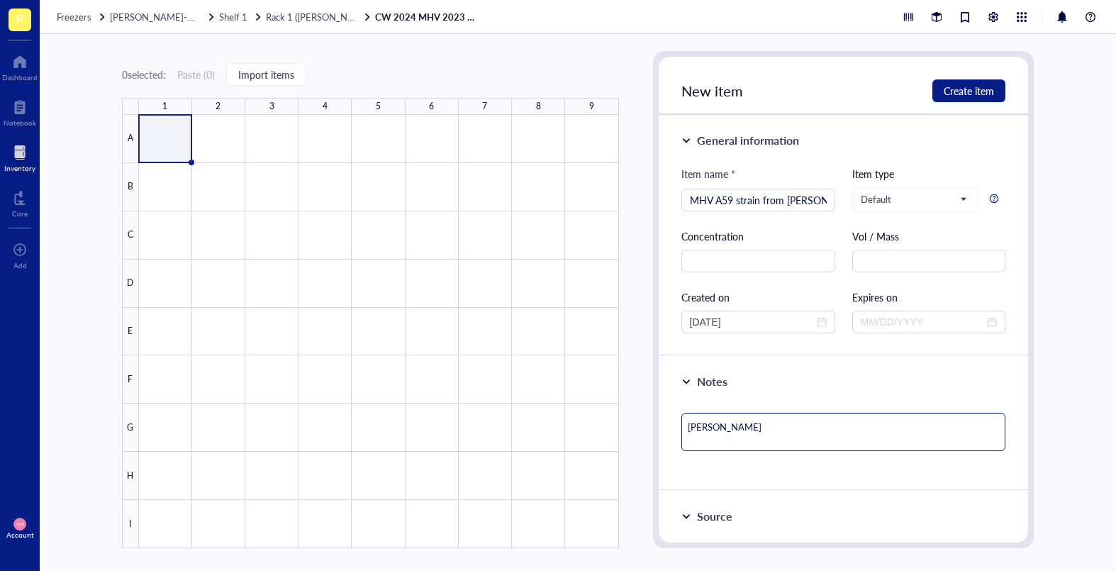
type textarea "[PERSON_NAME]"
type textarea "[PERSON_NAME] gae t"
type textarea "[PERSON_NAME] gae th"
type textarea "[PERSON_NAME] gae t"
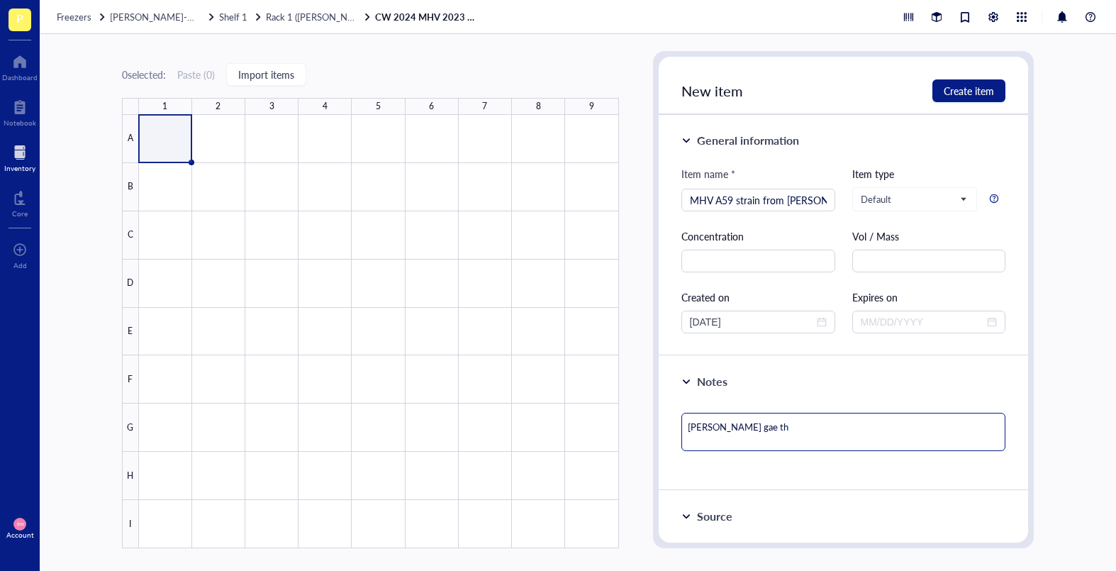
type textarea "[PERSON_NAME] gae t"
type textarea "[PERSON_NAME]"
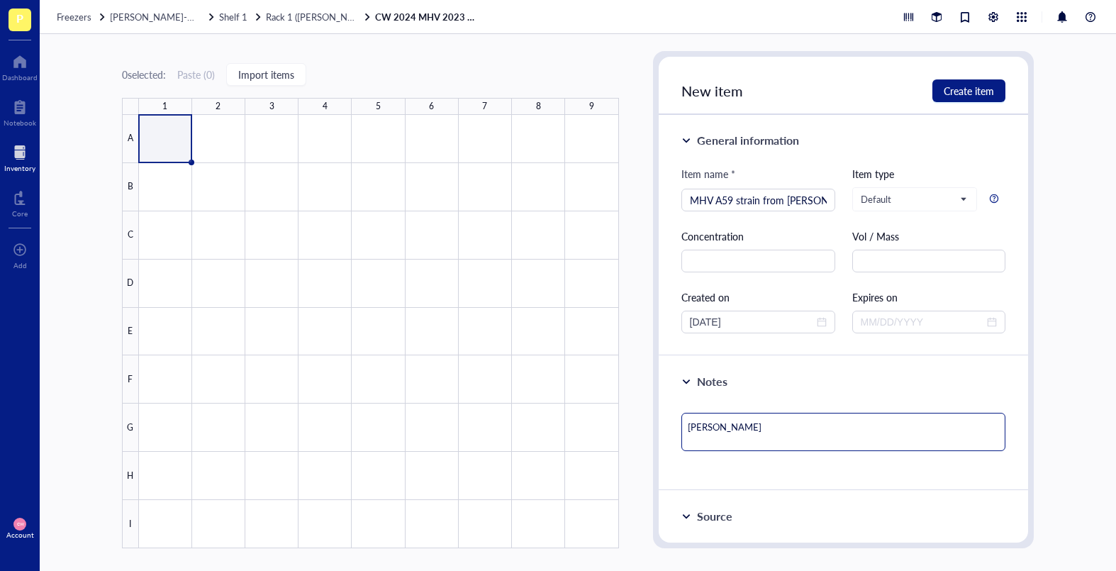
type textarea "[PERSON_NAME]"
type textarea "[PERSON_NAME] gave"
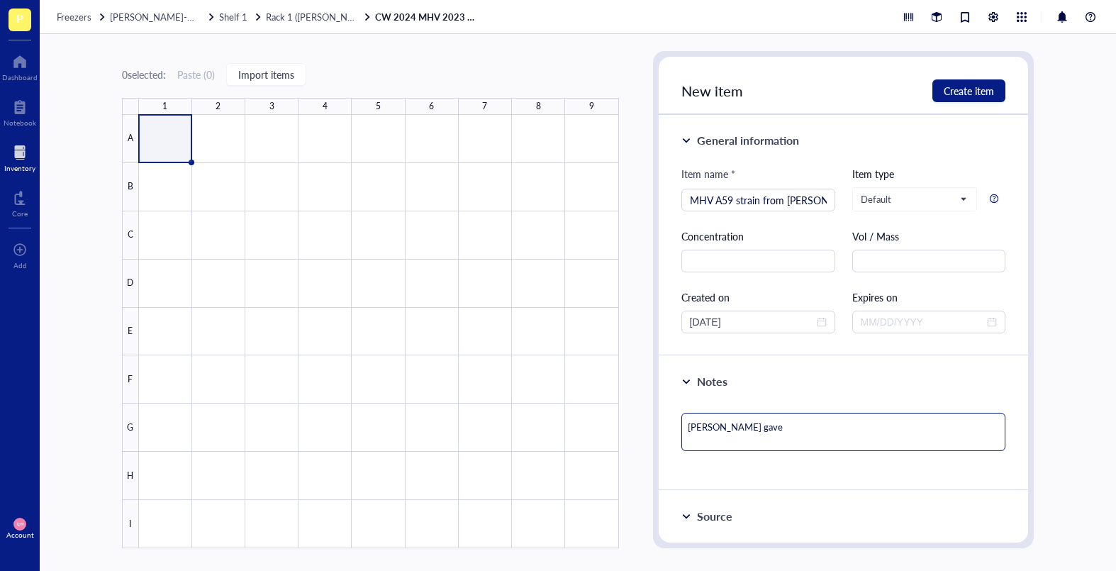
type textarea "[PERSON_NAME] gave"
type textarea "[PERSON_NAME] gave t"
type textarea "[PERSON_NAME] gave th"
type textarea "[PERSON_NAME] gave thi"
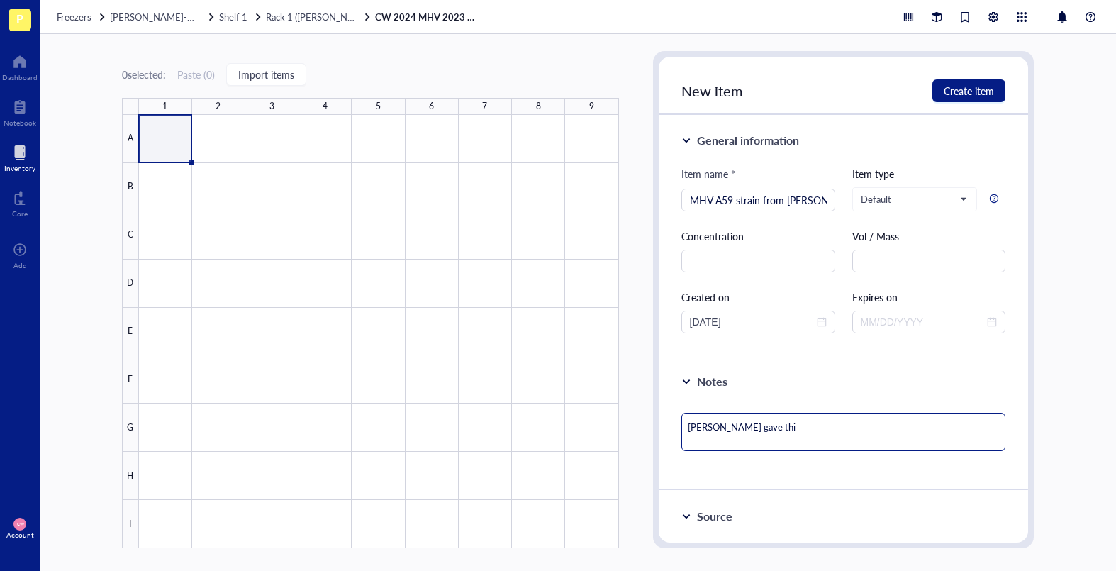
type textarea "[PERSON_NAME] gave this"
type textarea "[PERSON_NAME] gave this v"
type textarea "[PERSON_NAME] gave this vi"
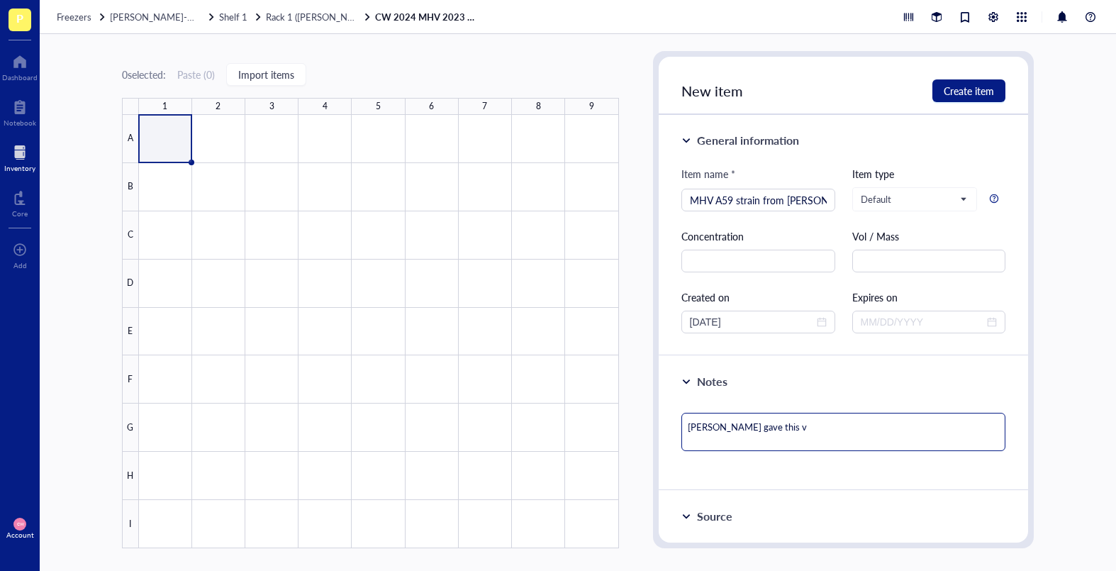
type textarea "[PERSON_NAME] gave this vi"
type textarea "[PERSON_NAME] gave this vir"
type textarea "[PERSON_NAME] gave this viru"
type textarea "[PERSON_NAME] gave this virus"
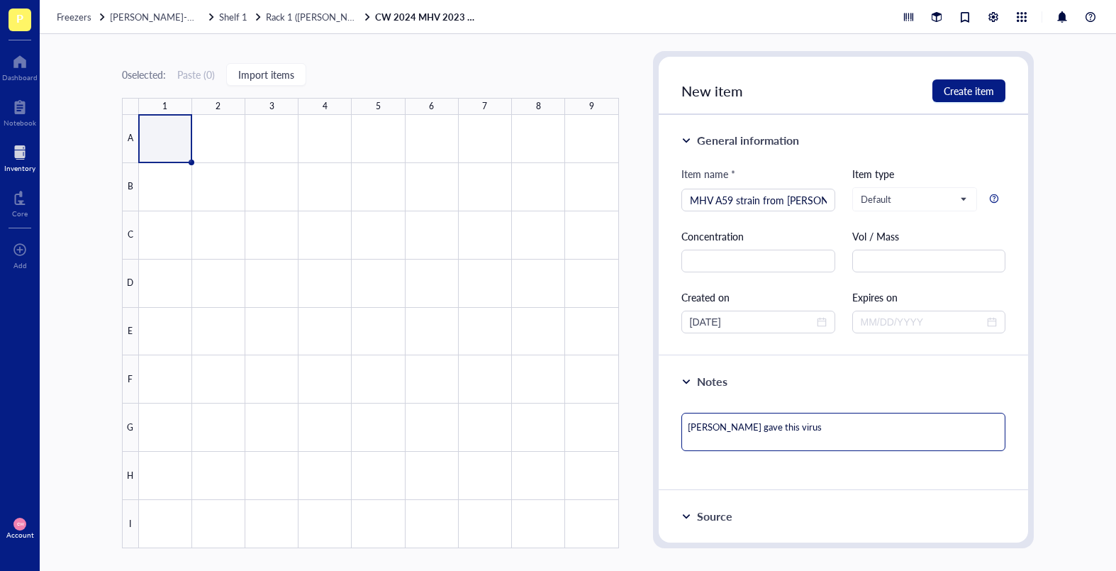
type textarea "[PERSON_NAME] gave this virus"
type textarea "[PERSON_NAME] gave this virus t"
type textarea "[PERSON_NAME] gave this virus to"
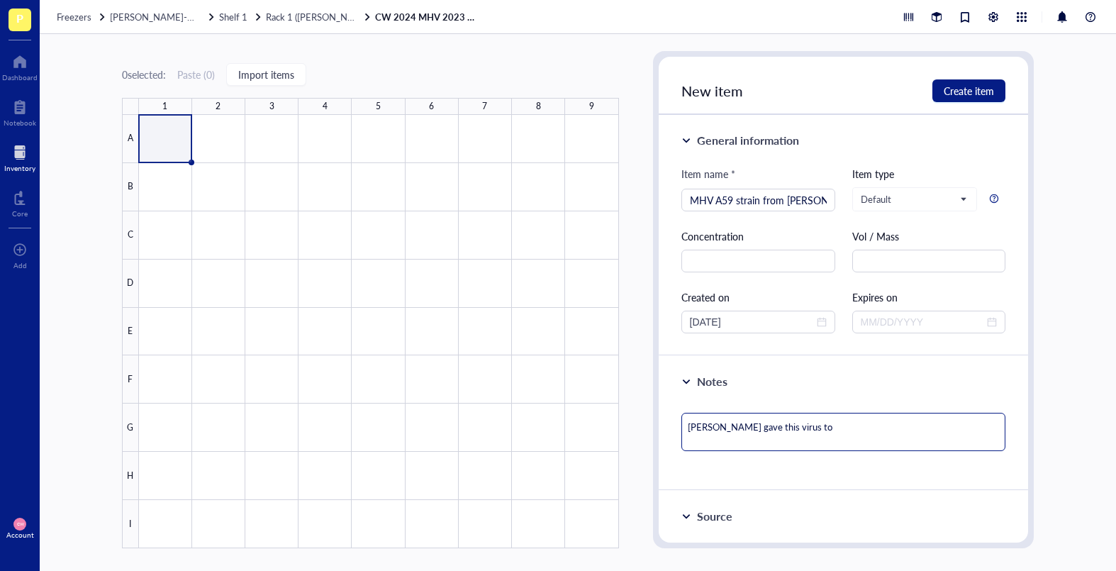
type textarea "[PERSON_NAME] gave this virus to"
type textarea "[PERSON_NAME] gave this virus to r"
type textarea "[PERSON_NAME] gave this virus to ra"
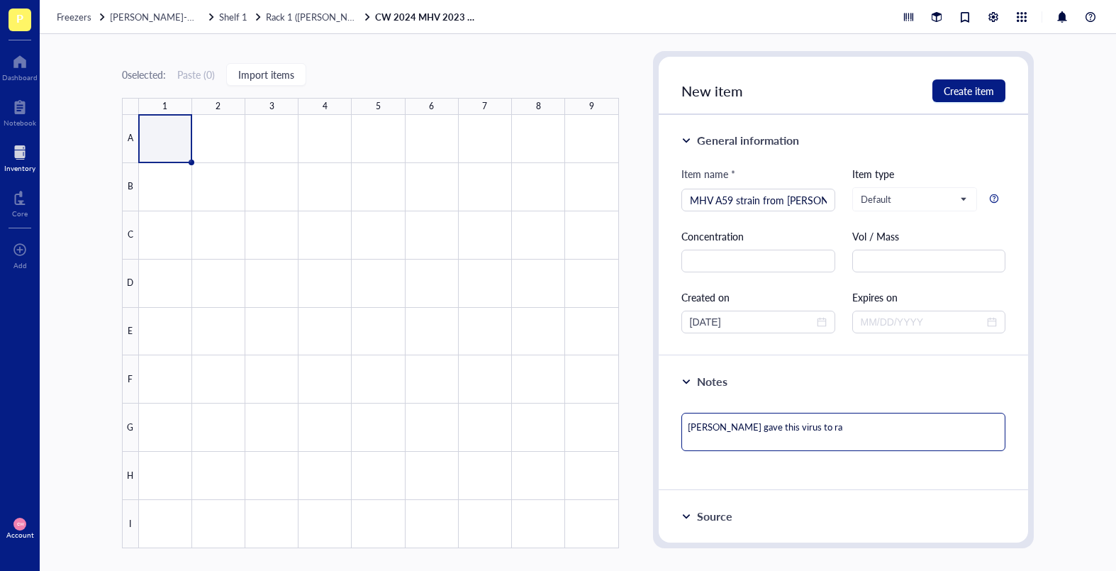
type textarea "[PERSON_NAME] gave this virus to rac"
type textarea "[PERSON_NAME] gave this virus to rach"
type textarea "[PERSON_NAME] gave this virus to rachy"
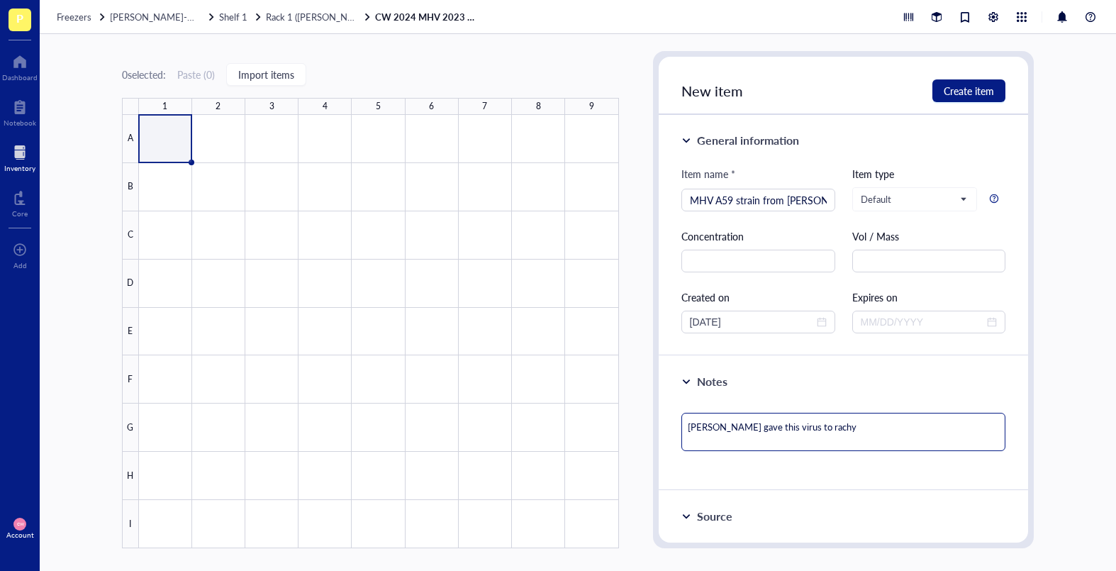
type textarea "[PERSON_NAME] gave this virus to rachy"
type textarea "[PERSON_NAME] gave this virus to rach"
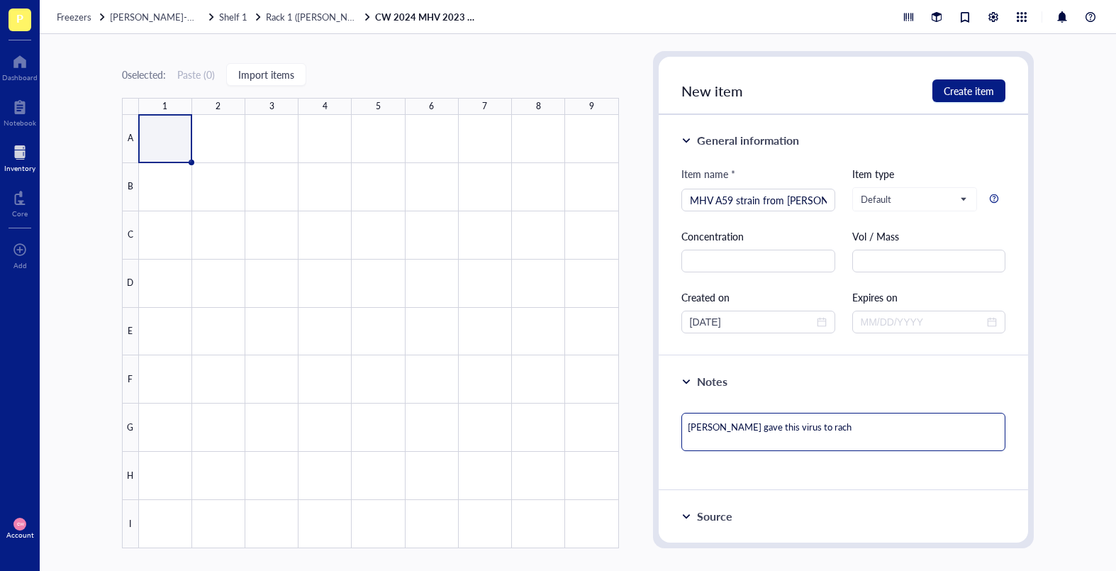
type textarea "[PERSON_NAME] gave this virus to rac"
type textarea "[PERSON_NAME] gave this virus to ra"
type textarea "[PERSON_NAME] gave this virus to r"
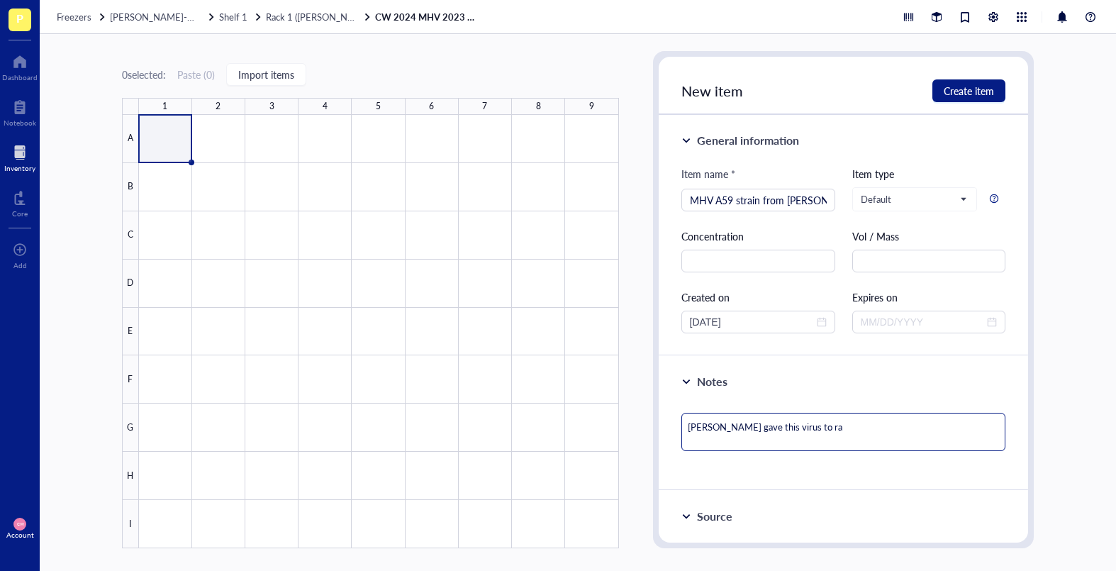
type textarea "[PERSON_NAME] gave this virus to r"
type textarea "[PERSON_NAME] gave this virus to"
type textarea "[PERSON_NAME] gave this virus to R"
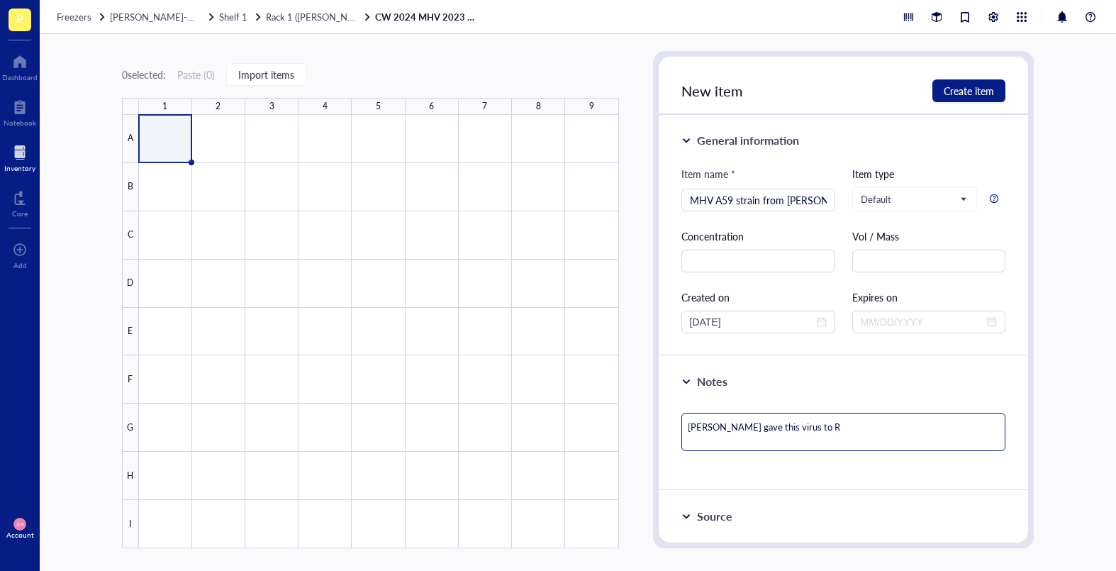
type textarea "[PERSON_NAME] gave this virus to Ra"
type textarea "[PERSON_NAME] gave this virus to Rac"
type textarea "[PERSON_NAME] gave this virus to Rach"
type textarea "[PERSON_NAME] gave this virus to Rachy"
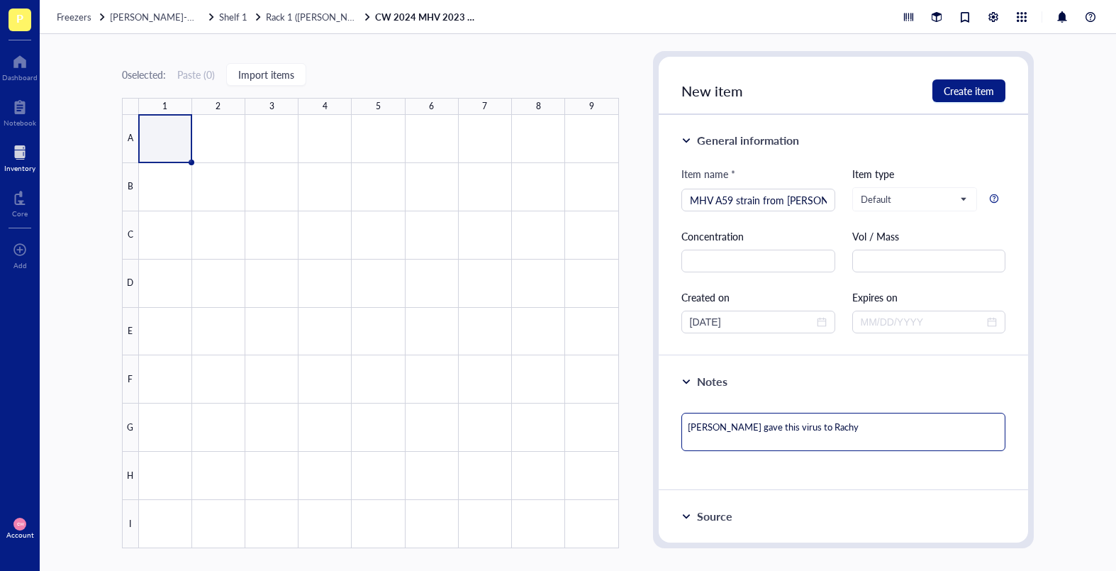
type textarea "[PERSON_NAME] gave this virus to Rachy"
type textarea "[PERSON_NAME] gave this virus to Rachy w"
type textarea "[PERSON_NAME] gave this virus to Rachy wh"
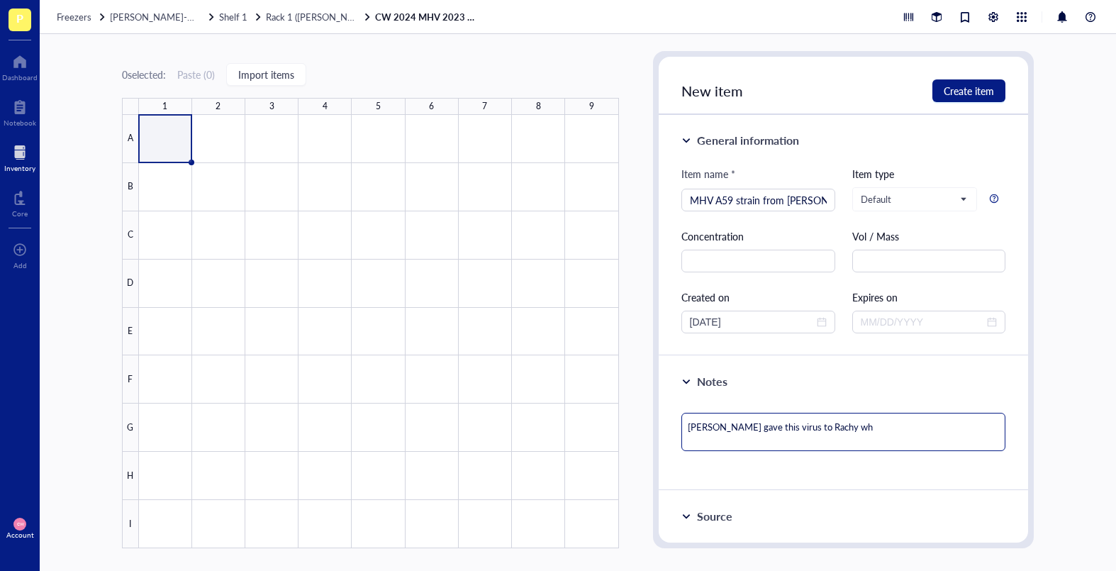
type textarea "[PERSON_NAME] gave this virus to [PERSON_NAME] who"
type textarea "[PERSON_NAME] gave this virus to Rachy who t"
type textarea "[PERSON_NAME] gave this virus to [PERSON_NAME] who th"
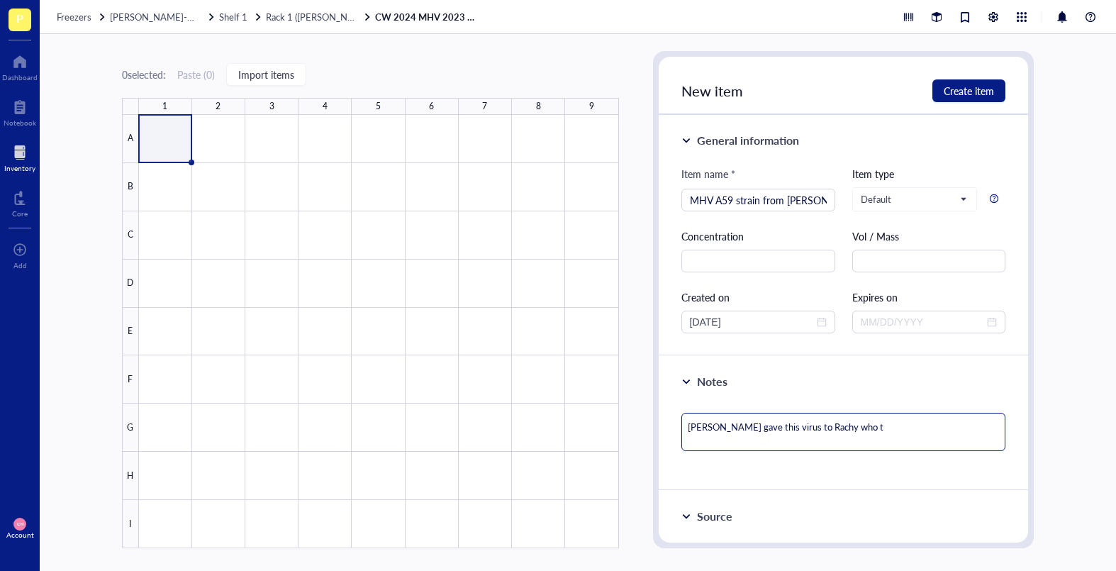
type textarea "[PERSON_NAME] gave this virus to [PERSON_NAME] who th"
type textarea "[PERSON_NAME] gave this virus to [PERSON_NAME] who the"
type textarea "[PERSON_NAME] gave this virus to [PERSON_NAME] who then"
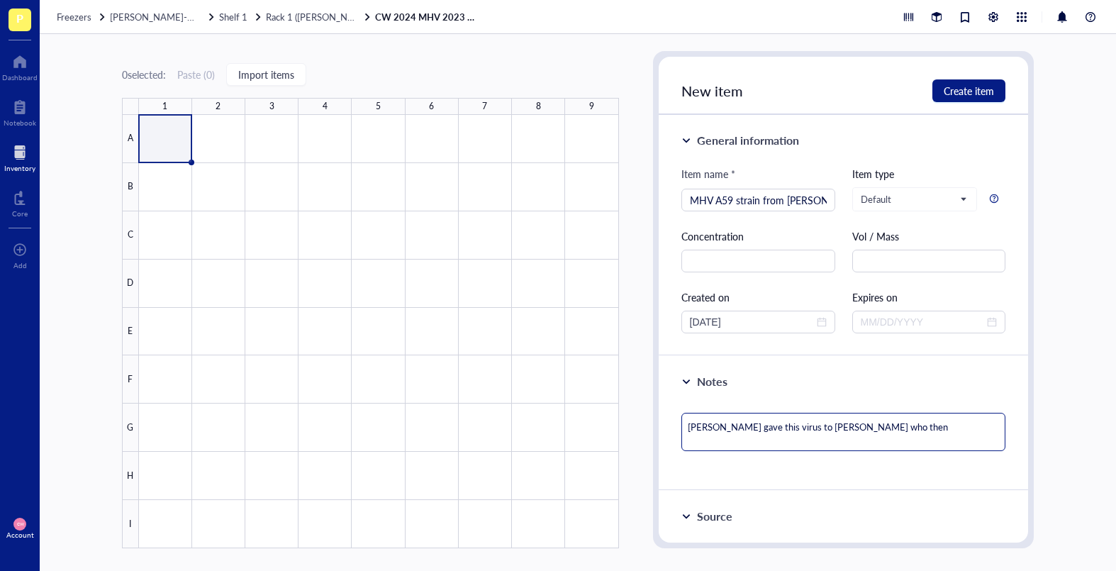
type textarea "[PERSON_NAME] gave this virus to [PERSON_NAME] who then g"
type textarea "[PERSON_NAME] gave this virus to [PERSON_NAME] who then ga"
type textarea "[PERSON_NAME] gave this virus to [PERSON_NAME] who then gav"
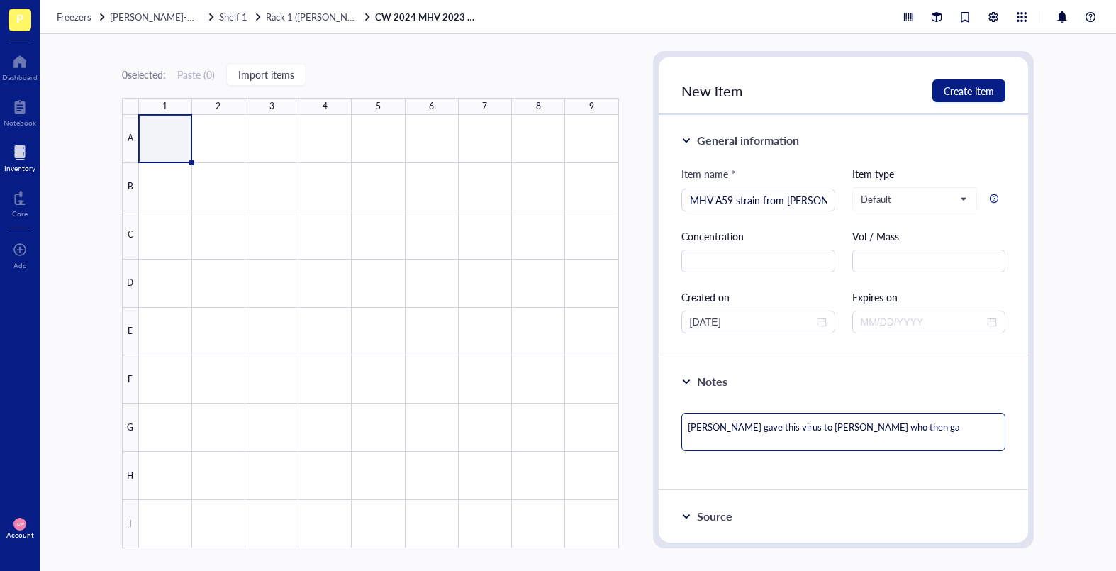
type textarea "[PERSON_NAME] gave this virus to [PERSON_NAME] who then gav"
type textarea "[PERSON_NAME] gave this virus to [PERSON_NAME] who then gave"
type textarea "[PERSON_NAME] gave this virus to [PERSON_NAME] who then gavem"
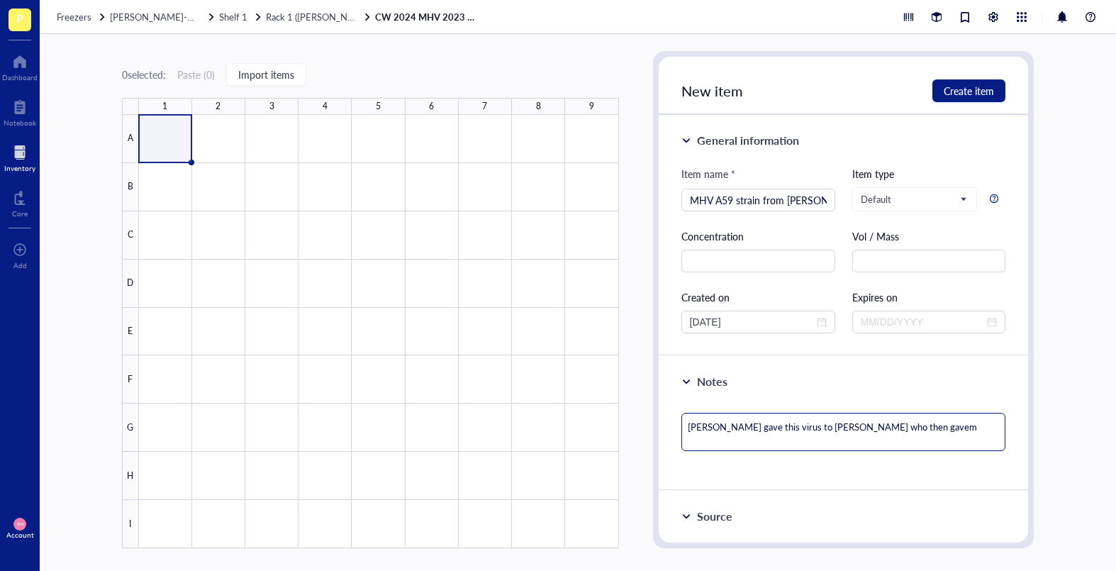
type textarea "[PERSON_NAME] gave this virus to [PERSON_NAME] who then gave"
type textarea "[PERSON_NAME] gave this virus to [PERSON_NAME] who then gave m"
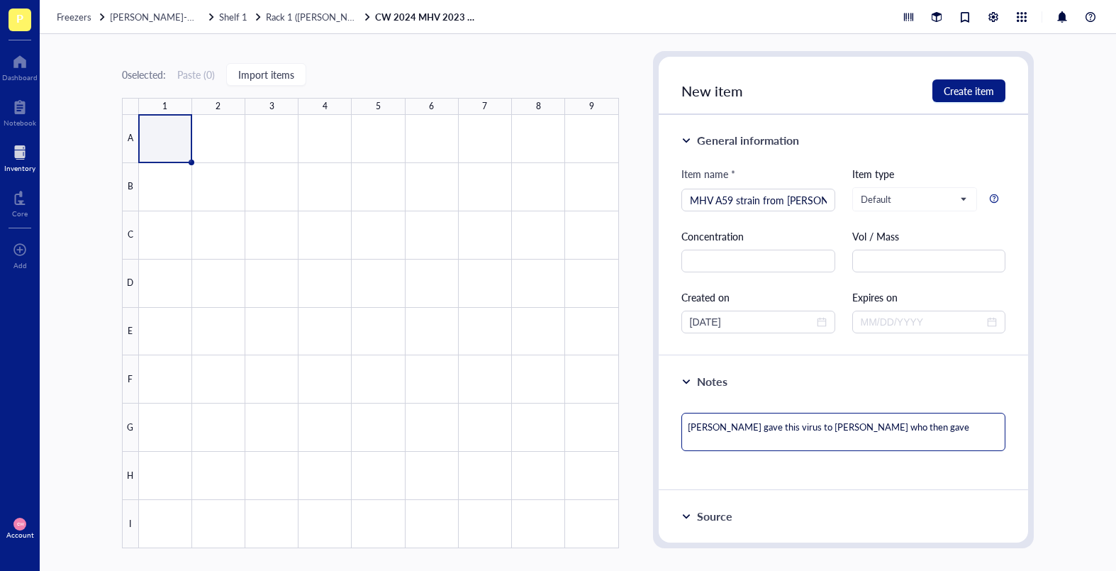
type textarea "[PERSON_NAME] gave this virus to [PERSON_NAME] who then gave m"
type textarea "[PERSON_NAME] gave this virus to [PERSON_NAME] who then gave mo"
type textarea "[PERSON_NAME] gave this virus to [PERSON_NAME] who then gave mor"
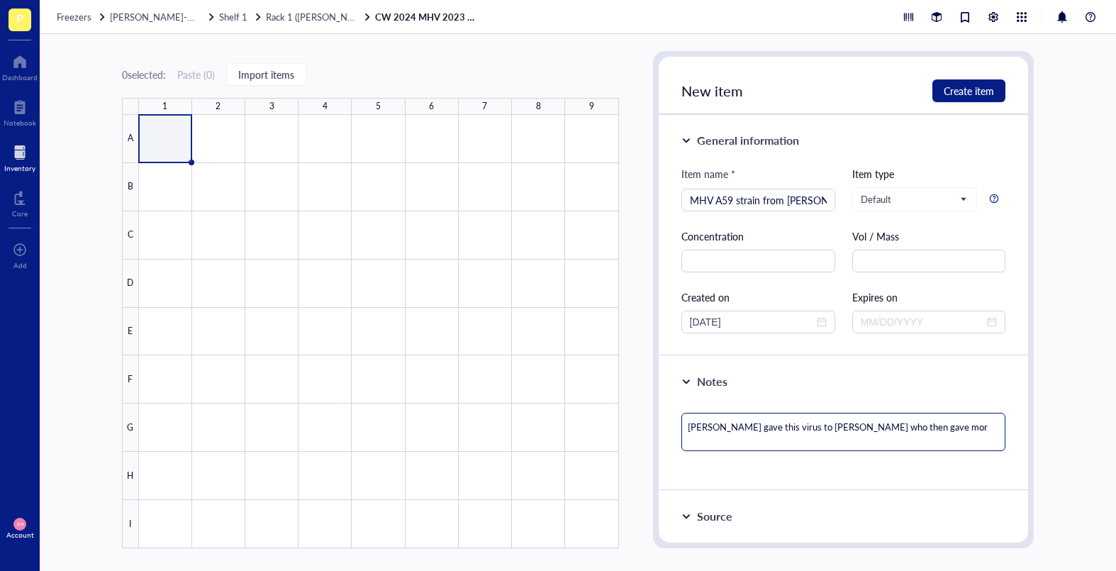
type textarea "[PERSON_NAME] gave this virus to [PERSON_NAME] who then gave more"
type textarea "[PERSON_NAME] gave this virus to [PERSON_NAME] who then gave more s"
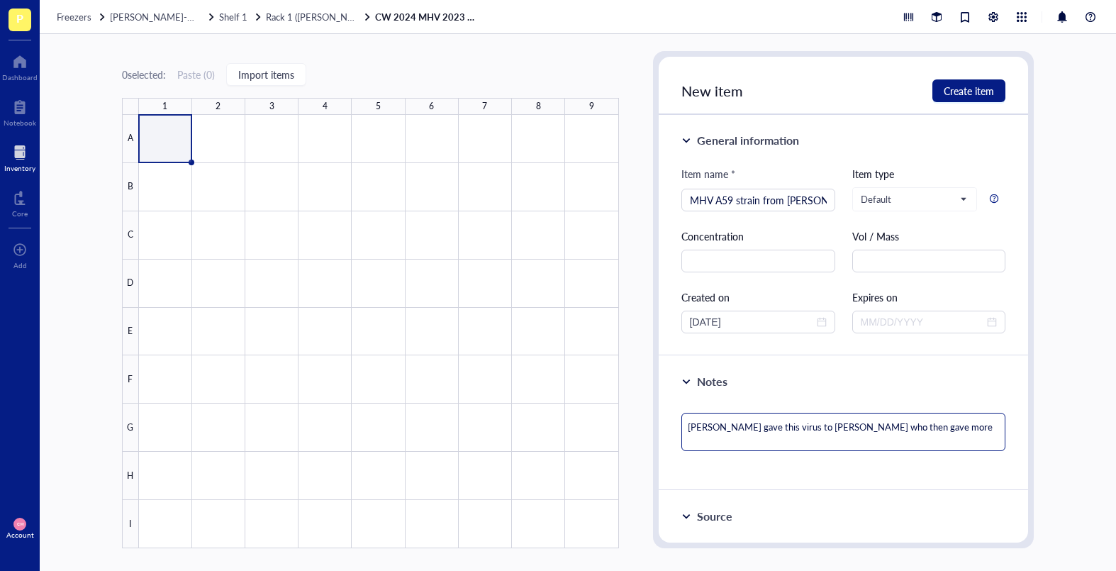
type textarea "[PERSON_NAME] gave this virus to [PERSON_NAME] who then gave more s"
type textarea "[PERSON_NAME] gave this virus to [PERSON_NAME] who then gave more st"
type textarea "[PERSON_NAME] gave this virus to [PERSON_NAME] who then gave more sto"
type textarea "[PERSON_NAME] gave this virus to [PERSON_NAME] who then gave more stoc"
type textarea "[PERSON_NAME] gave this virus to [PERSON_NAME] who then gave more stock"
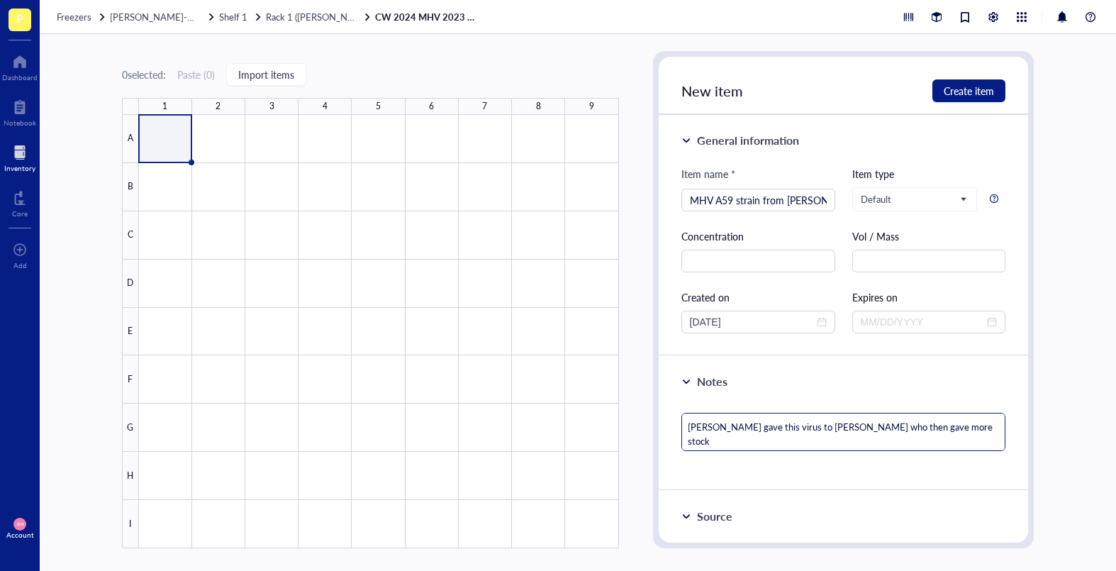
type textarea "[PERSON_NAME] gave this virus to [PERSON_NAME] who then gave more stock"
type textarea "[PERSON_NAME] gave this virus to [PERSON_NAME] who then gave more stocks"
type textarea "[PERSON_NAME] gave this virus to [PERSON_NAME] who then gave more stocks b"
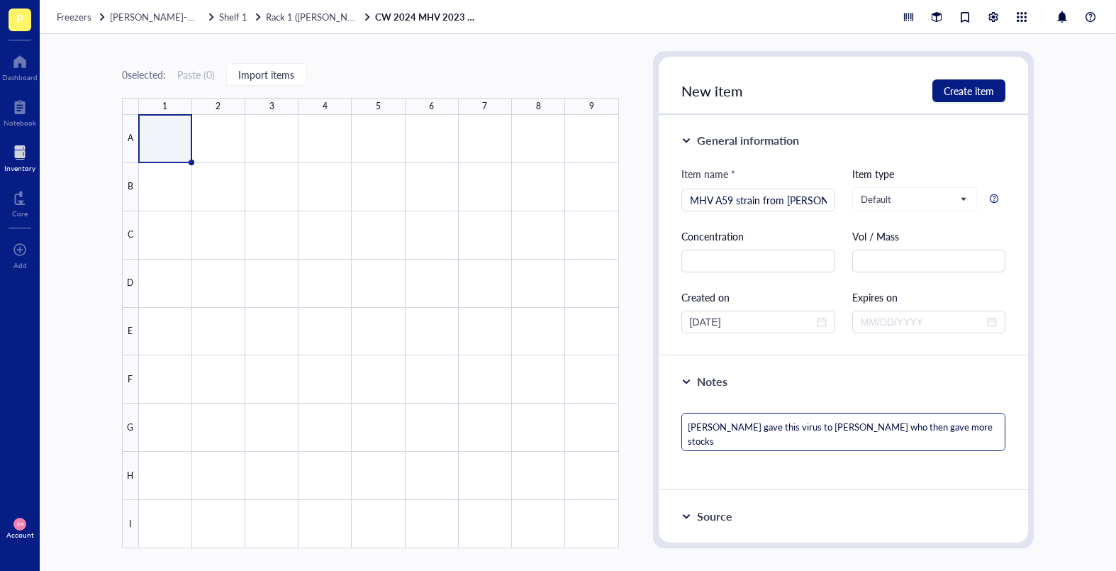
type textarea "[PERSON_NAME] gave this virus to [PERSON_NAME] who then gave more stocks b"
type textarea "[PERSON_NAME] gave this virus to [PERSON_NAME] who then gave more stocks ba"
type textarea "[PERSON_NAME] gave this virus to [PERSON_NAME] who then gave more stocks bac"
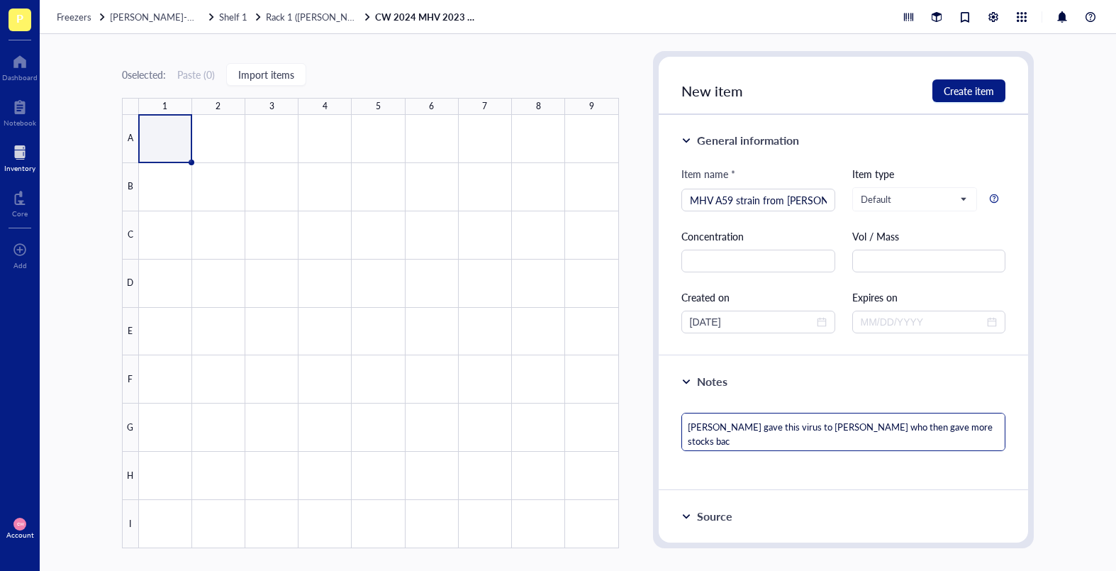
type textarea "[PERSON_NAME] gave this virus to [PERSON_NAME] who then gave more stocks back"
type textarea "[PERSON_NAME] gave this virus to [PERSON_NAME] who then gave more stocks back t"
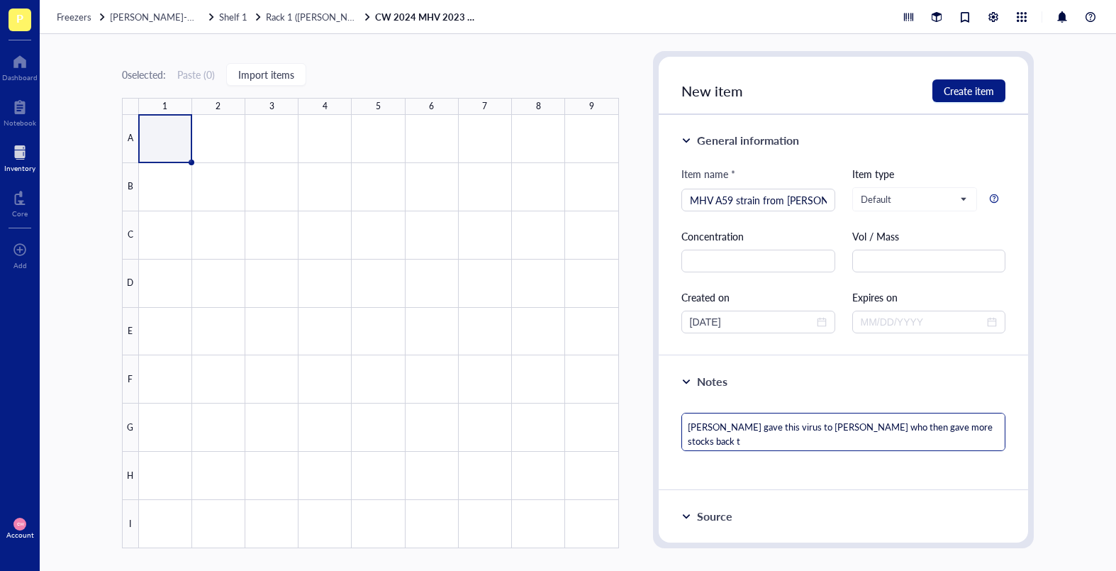
type textarea "[PERSON_NAME] gave this virus to [PERSON_NAME] who then gave more stocks back to"
type textarea "[PERSON_NAME] gave this virus to [PERSON_NAME] who then gave more stocks back t…"
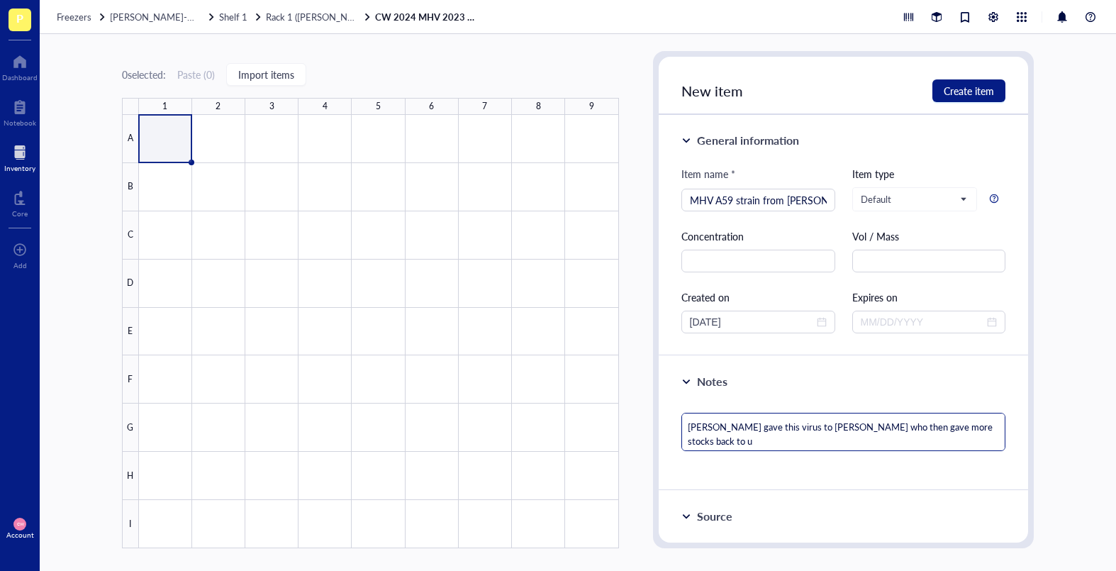
type textarea "[PERSON_NAME] gave this virus to [PERSON_NAME] who then gave more stocks back t…"
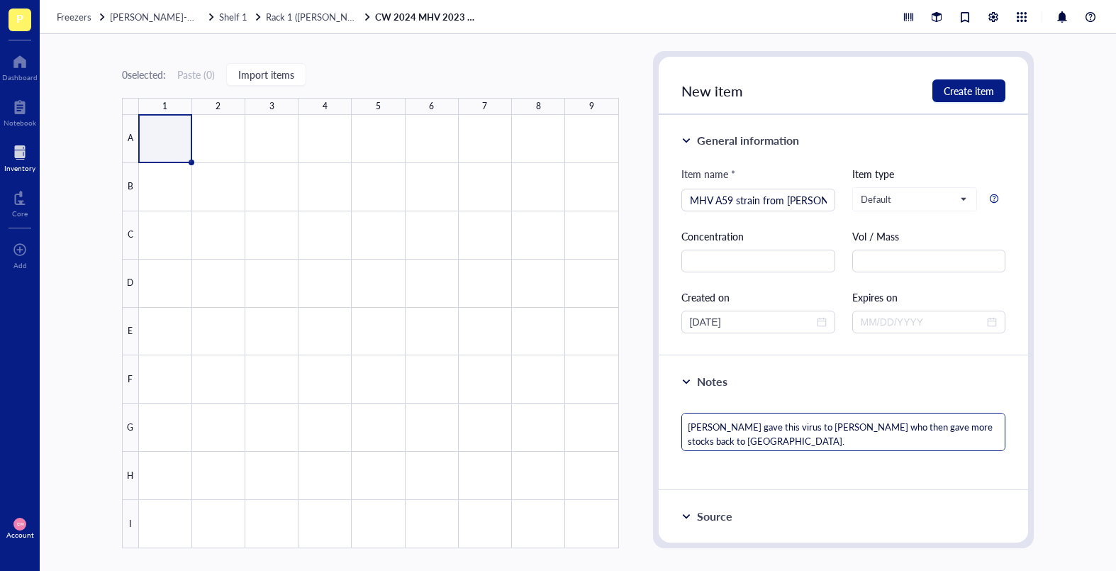
type textarea "[PERSON_NAME] gave this virus to [PERSON_NAME] who then gave more stocks back t…"
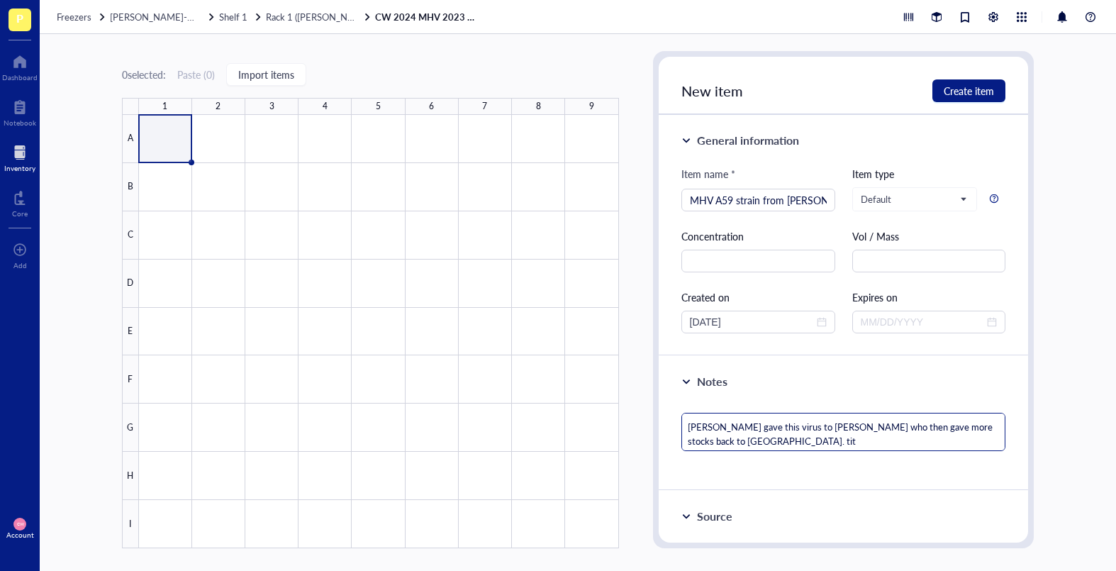
type textarea "[PERSON_NAME] gave this virus to [PERSON_NAME] who then gave more stocks back t…"
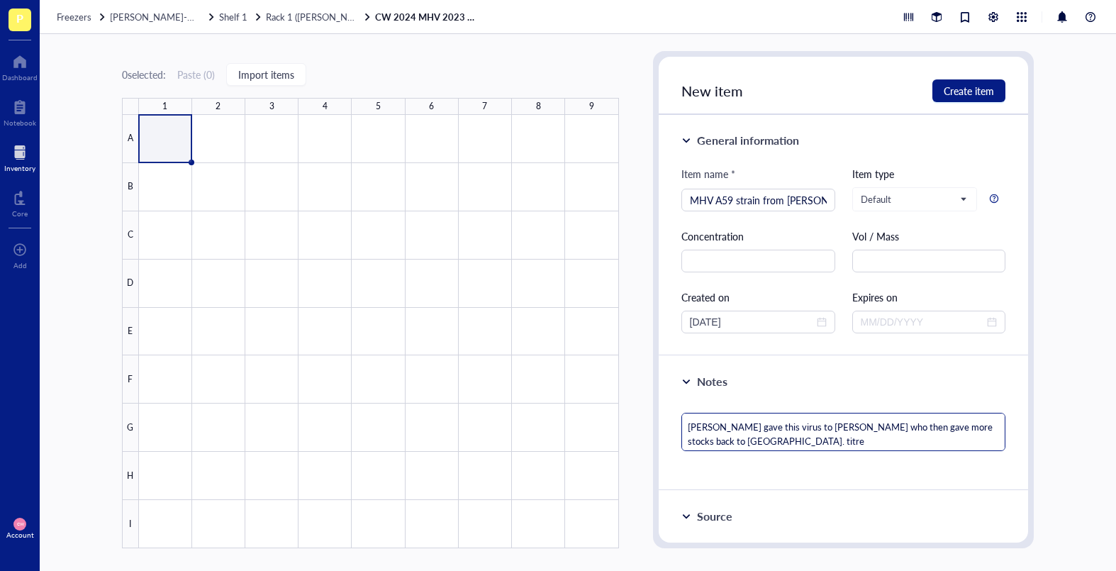
type textarea "[PERSON_NAME] gave this virus to [PERSON_NAME] who then gave more stocks back t…"
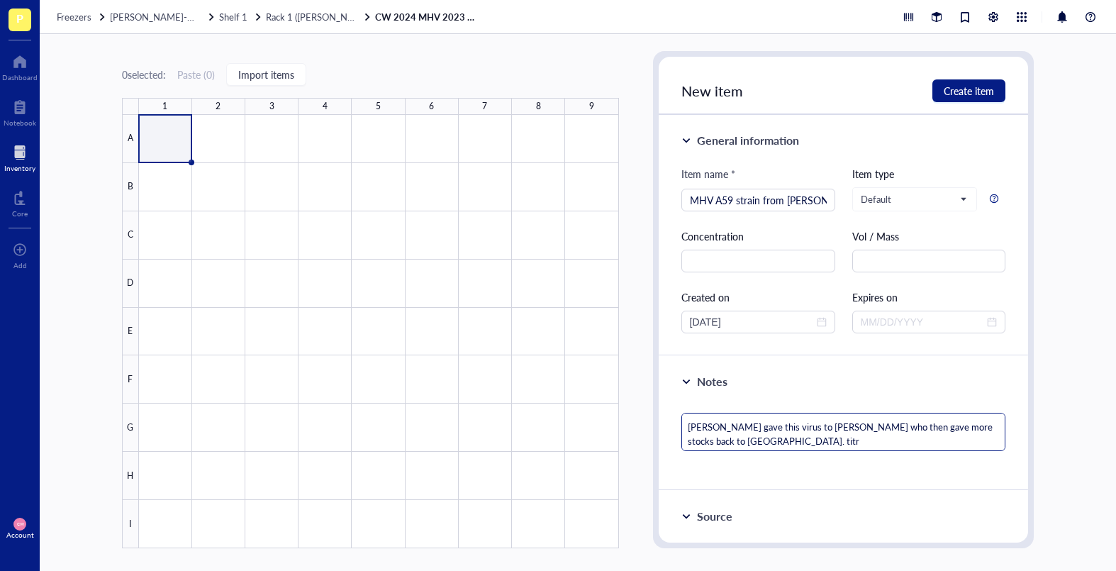
type textarea "[PERSON_NAME] gave this virus to [PERSON_NAME] who then gave more stocks back t…"
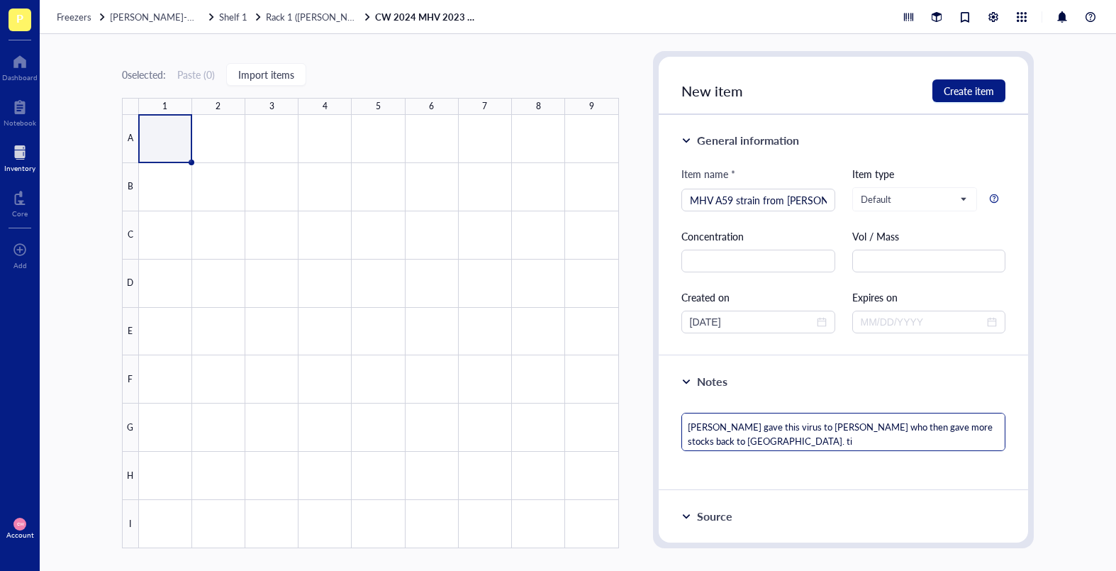
type textarea "[PERSON_NAME] gave this virus to [PERSON_NAME] who then gave more stocks back t…"
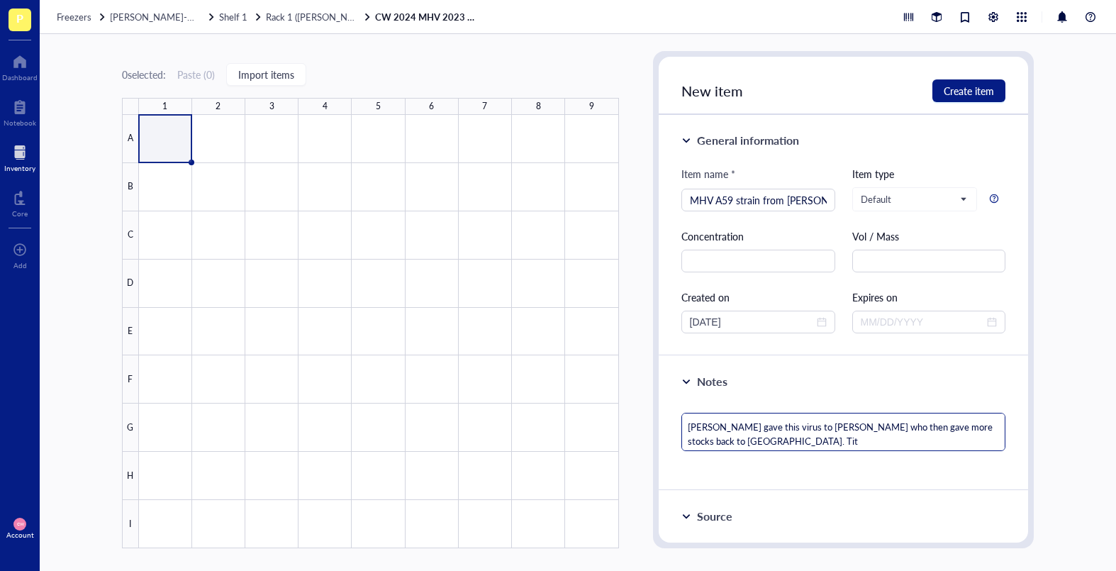
type textarea "[PERSON_NAME] gave this virus to [PERSON_NAME] who then gave more stocks back t…"
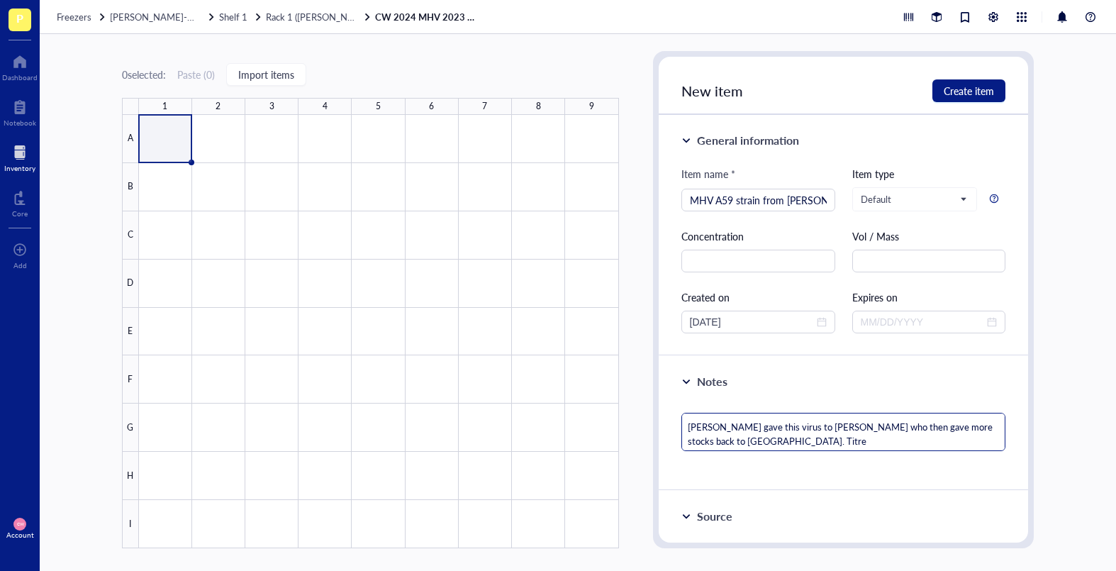
type textarea "[PERSON_NAME] gave this virus to [PERSON_NAME] who then gave more stocks back t…"
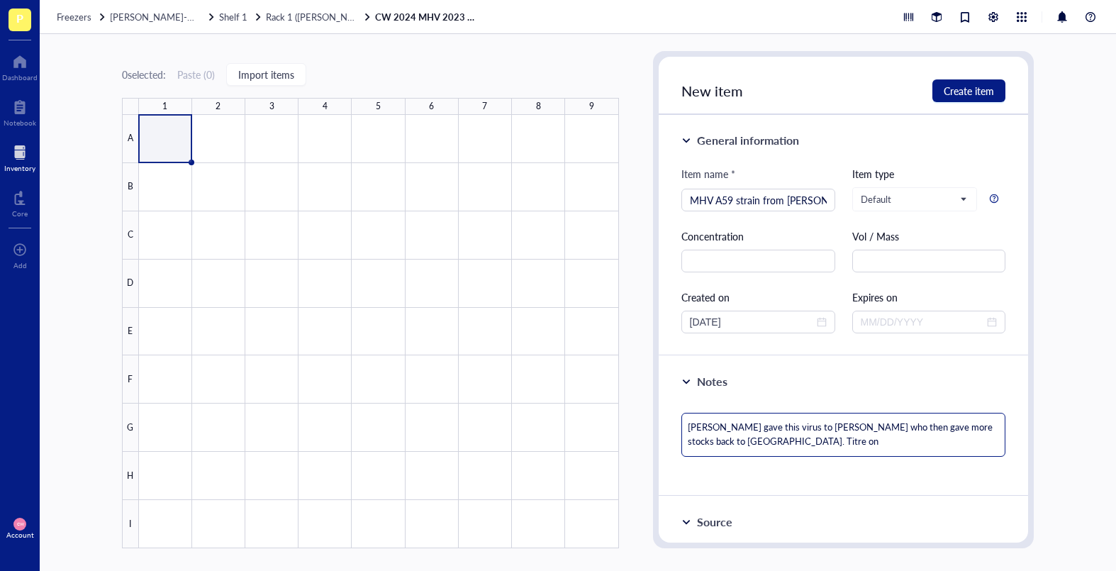
type textarea "[PERSON_NAME] gave this virus to [PERSON_NAME] who then gave more stocks back t…"
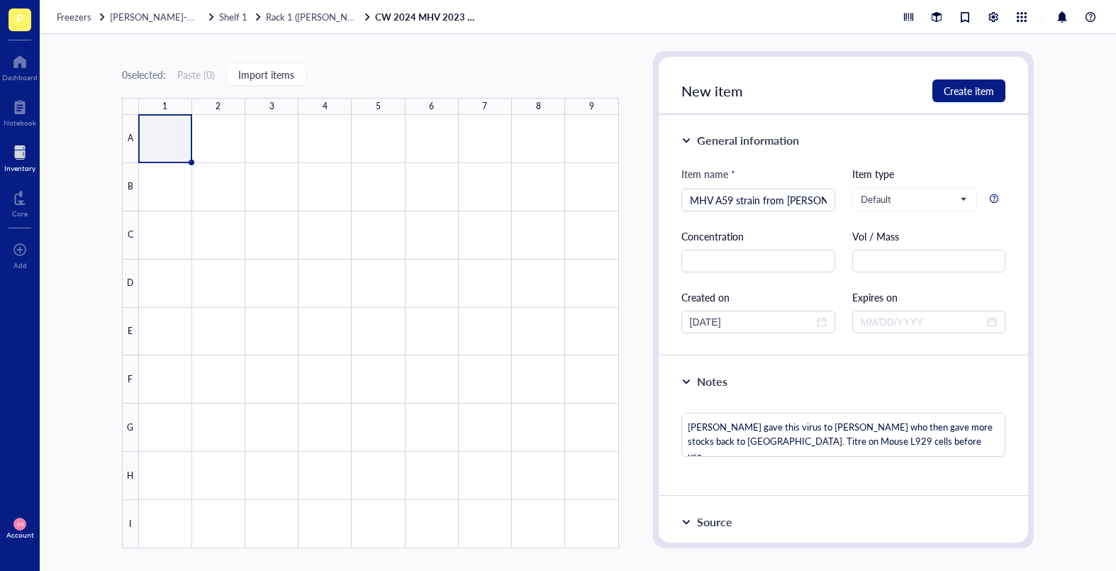
click at [973, 103] on div "New item Create item" at bounding box center [844, 86] width 370 height 58
click at [962, 94] on span "Create item" at bounding box center [969, 90] width 50 height 11
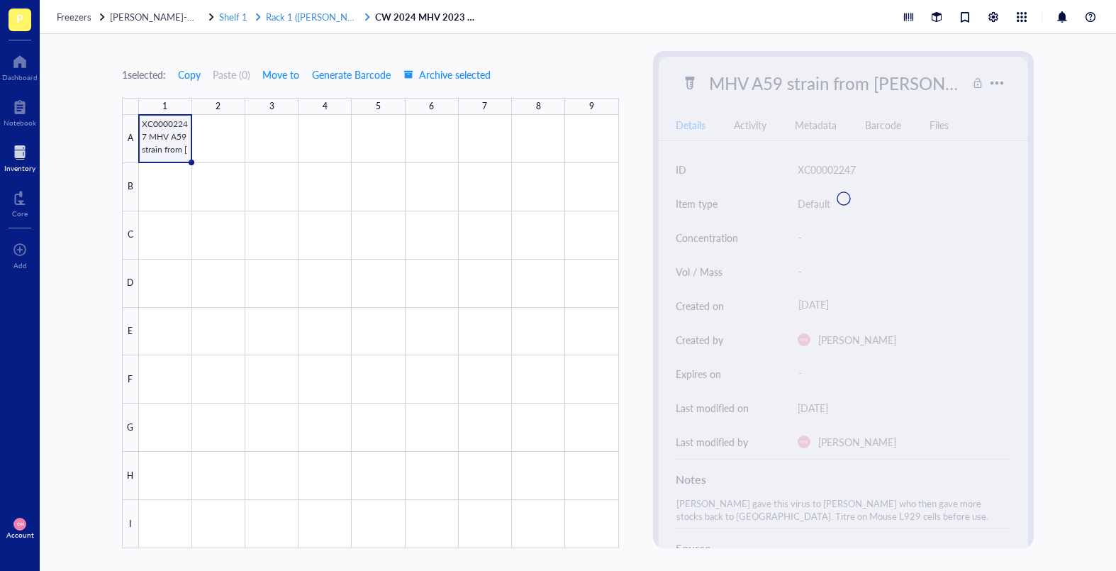
click at [327, 21] on span "Rack 1 ([PERSON_NAME] + [PERSON_NAME])" at bounding box center [361, 16] width 191 height 13
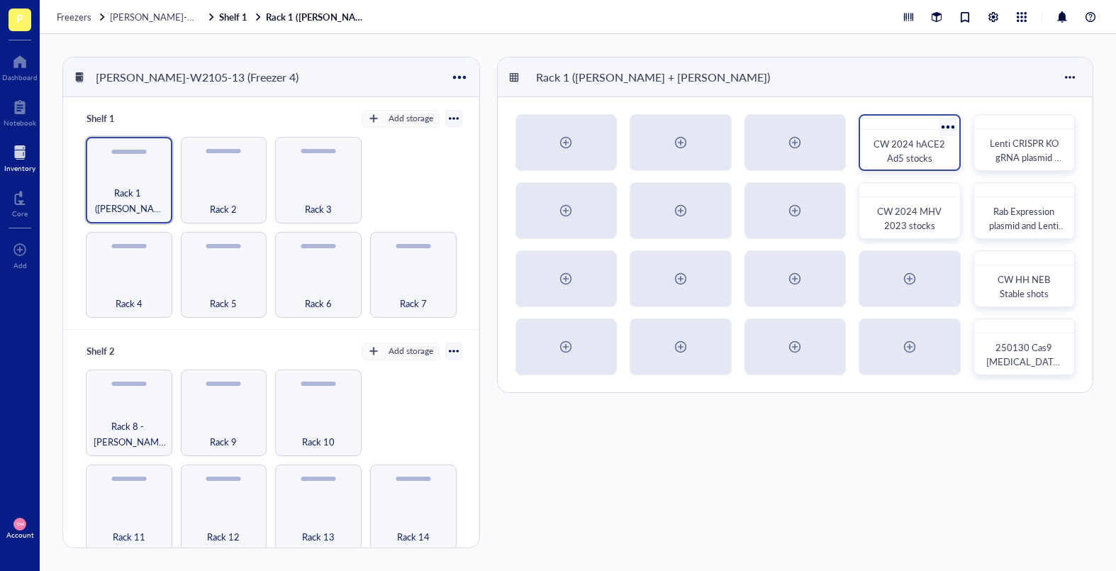
click at [917, 157] on span "CW 2024 hACE2 Ad5 stocks" at bounding box center [910, 151] width 74 height 28
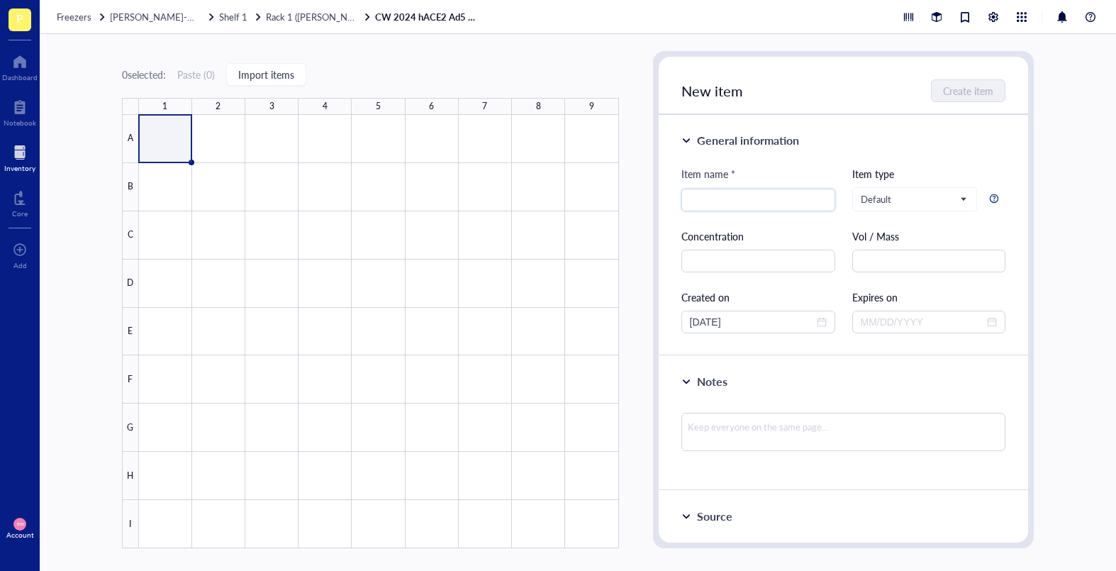
click at [161, 135] on div at bounding box center [379, 331] width 480 height 433
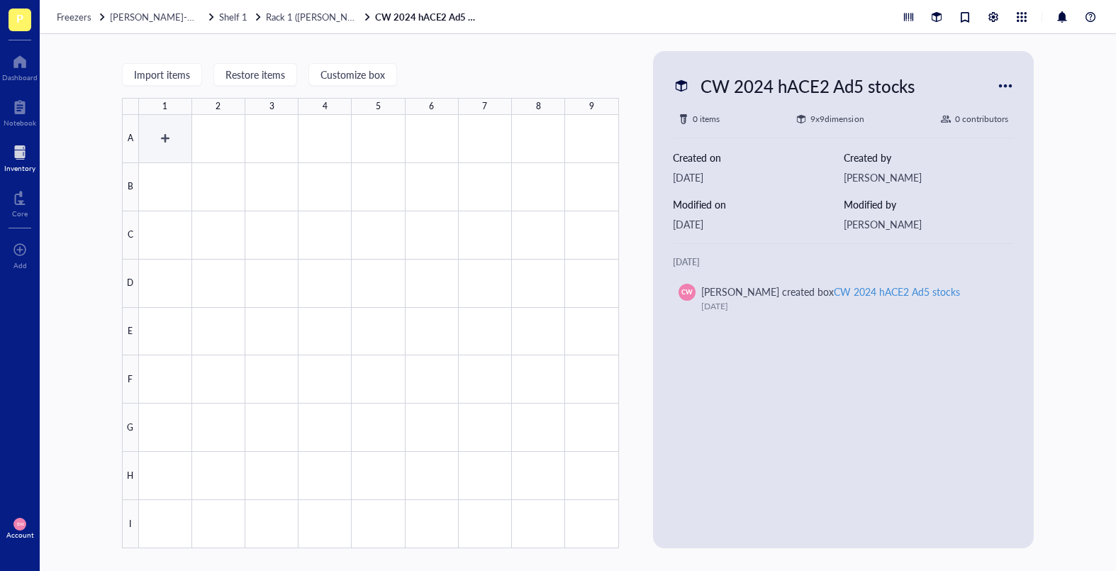
click at [175, 125] on div at bounding box center [379, 331] width 480 height 433
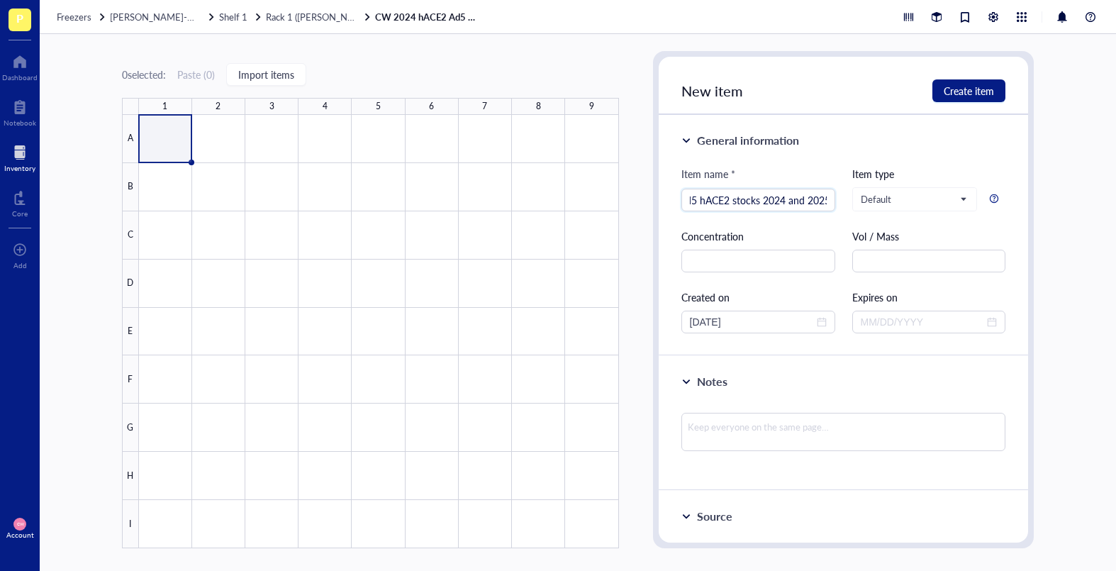
scroll to position [0, 16]
click at [732, 430] on textarea at bounding box center [843, 432] width 325 height 38
click at [964, 70] on div "New item Create item" at bounding box center [844, 86] width 370 height 58
click at [963, 85] on span "Create item" at bounding box center [969, 90] width 50 height 11
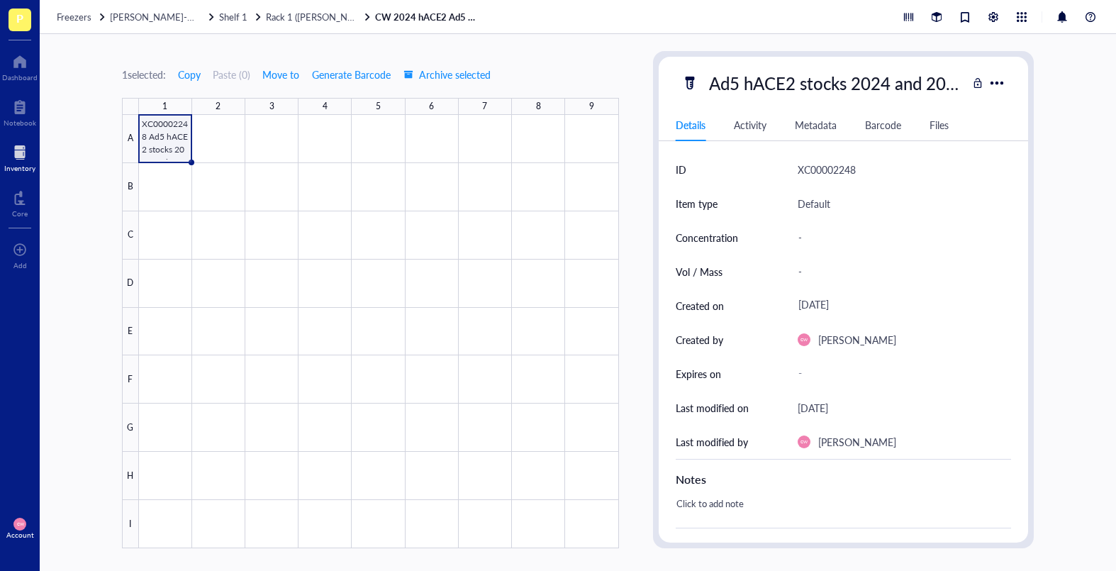
drag, startPoint x: 283, startPoint y: 21, endPoint x: 288, endPoint y: 30, distance: 10.5
click at [283, 21] on span "Rack 1 ([PERSON_NAME] + [PERSON_NAME])" at bounding box center [361, 16] width 191 height 13
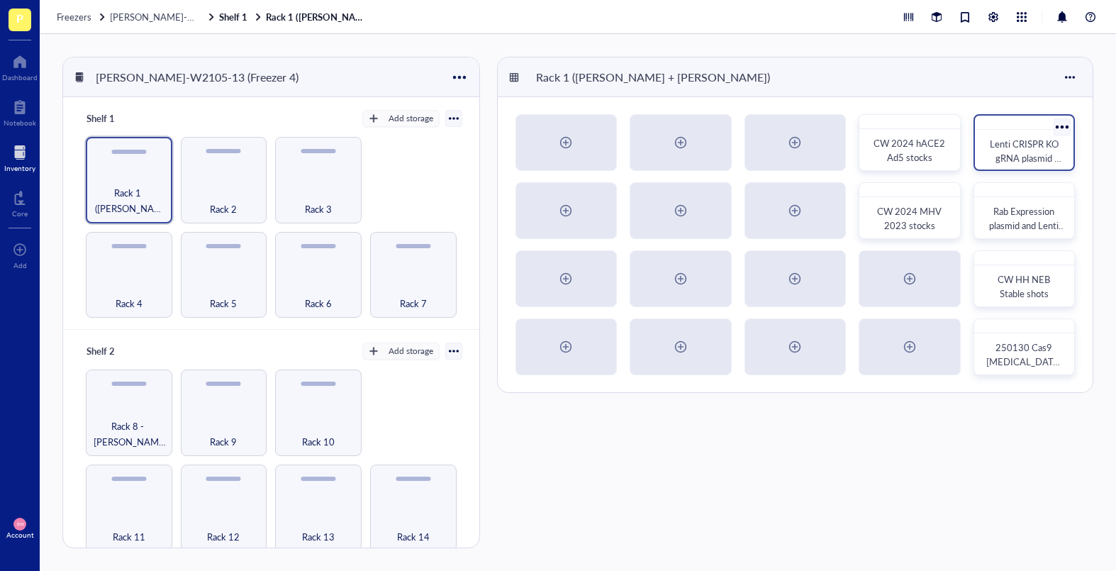
click at [973, 150] on span "Lenti CRISPR KO gRNA plasmid glycerol stocks HH CW 2025" at bounding box center [1026, 165] width 72 height 56
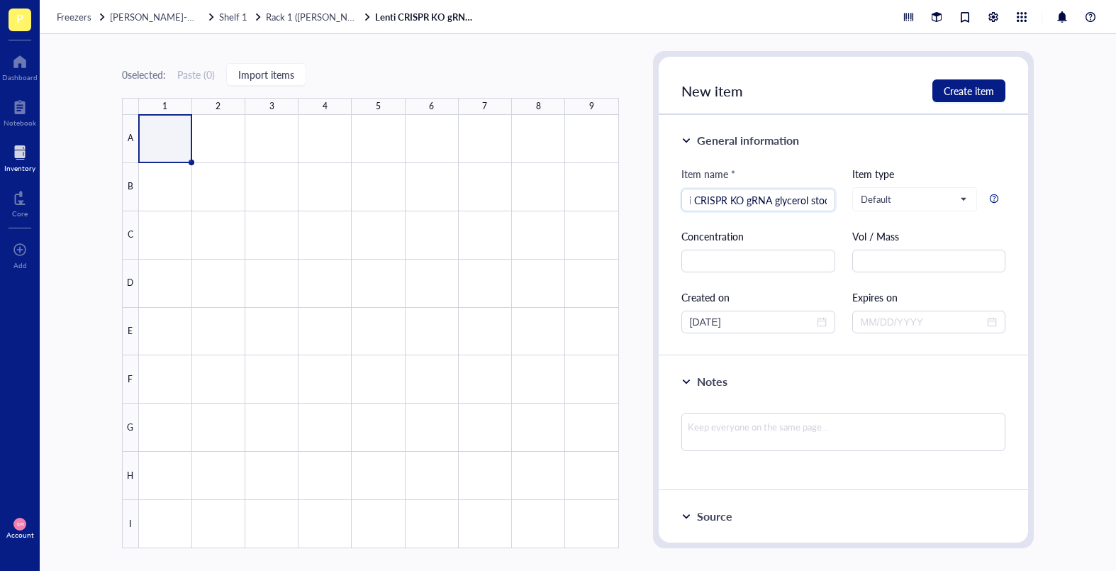
scroll to position [0, 34]
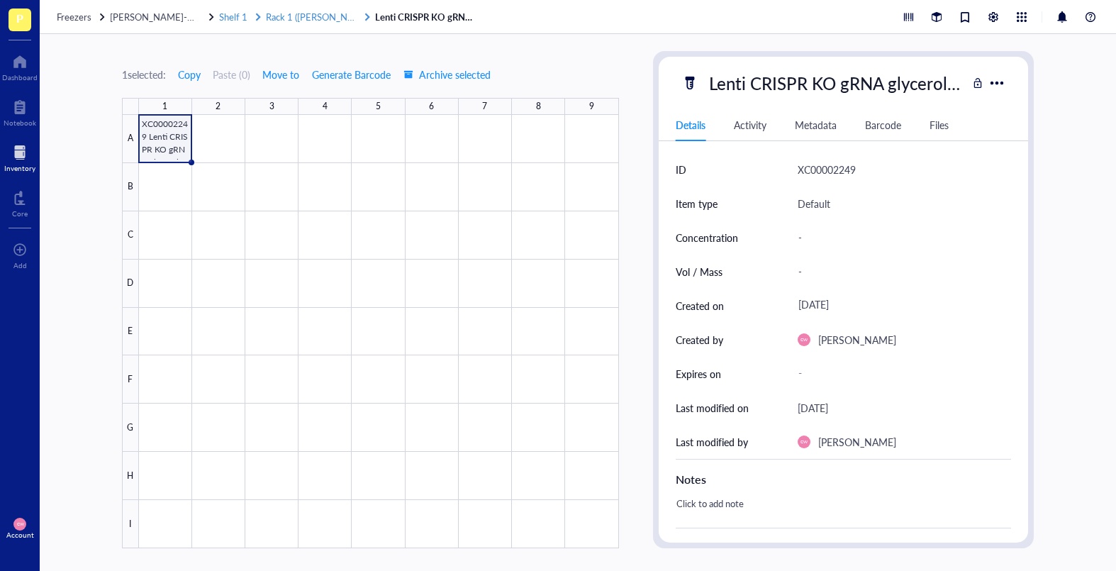
click at [319, 17] on span "Rack 1 ([PERSON_NAME] + [PERSON_NAME])" at bounding box center [361, 16] width 191 height 13
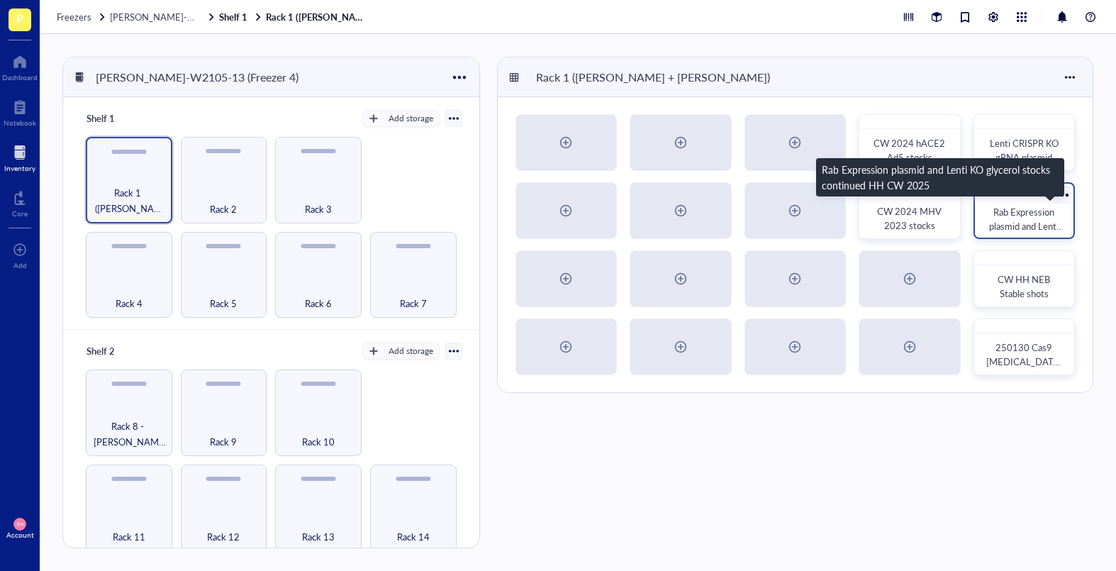
click at [973, 216] on span "Rab Expression plasmid and Lenti KO glycerol stocks continued HH CW 2025" at bounding box center [1024, 240] width 77 height 70
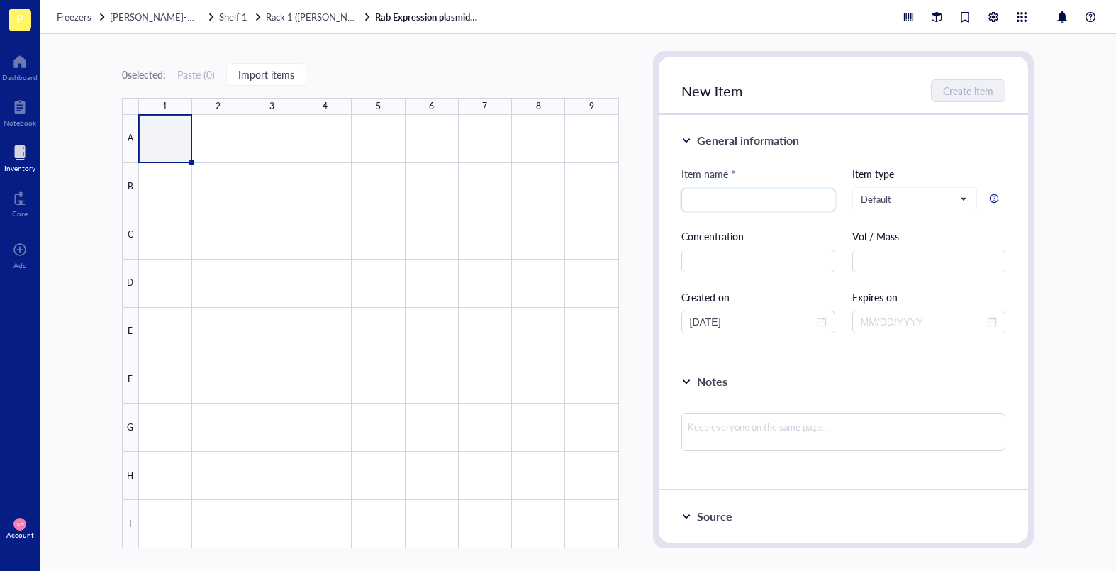
click at [157, 141] on div at bounding box center [379, 331] width 480 height 433
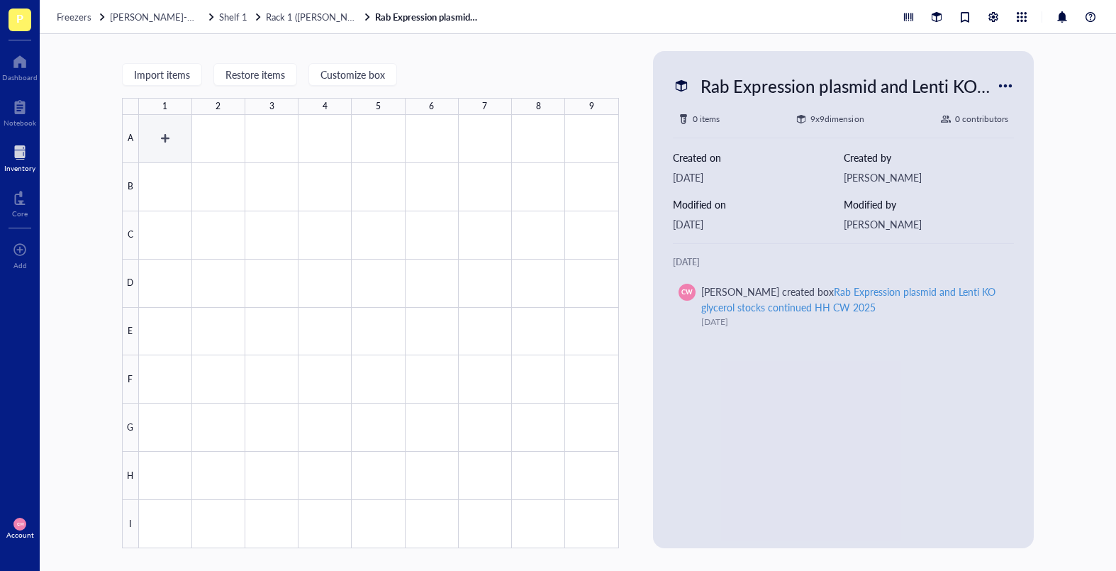
click at [157, 141] on div at bounding box center [379, 331] width 480 height 433
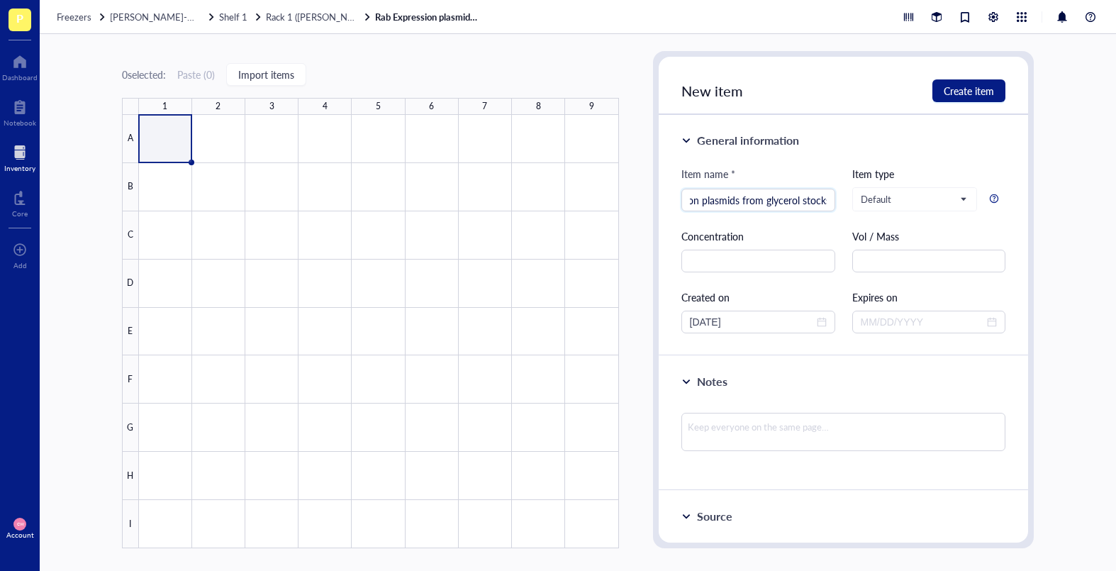
scroll to position [0, 102]
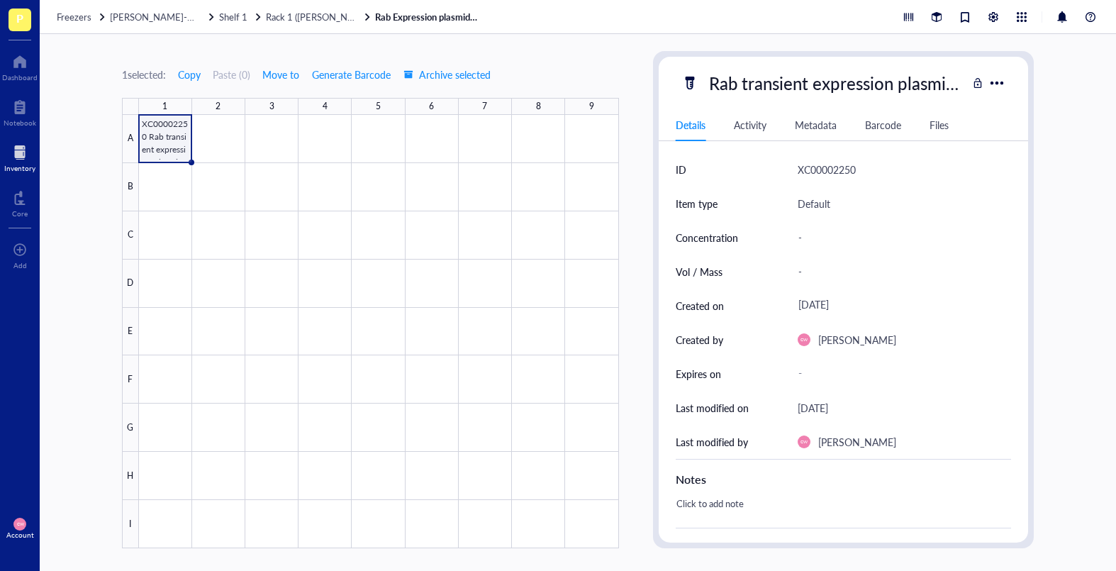
click at [164, 144] on div at bounding box center [379, 331] width 480 height 433
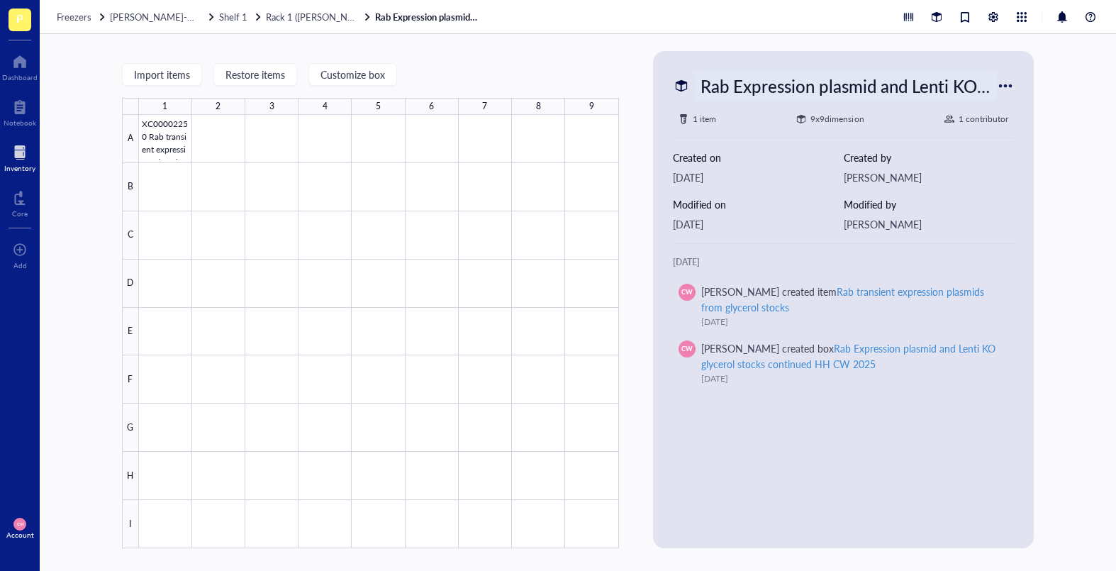
click at [856, 75] on div "Rab Expression plasmid and Lenti KO glycerol stocks continued HH CW 2025" at bounding box center [845, 86] width 303 height 30
click at [413, 163] on div at bounding box center [379, 331] width 480 height 433
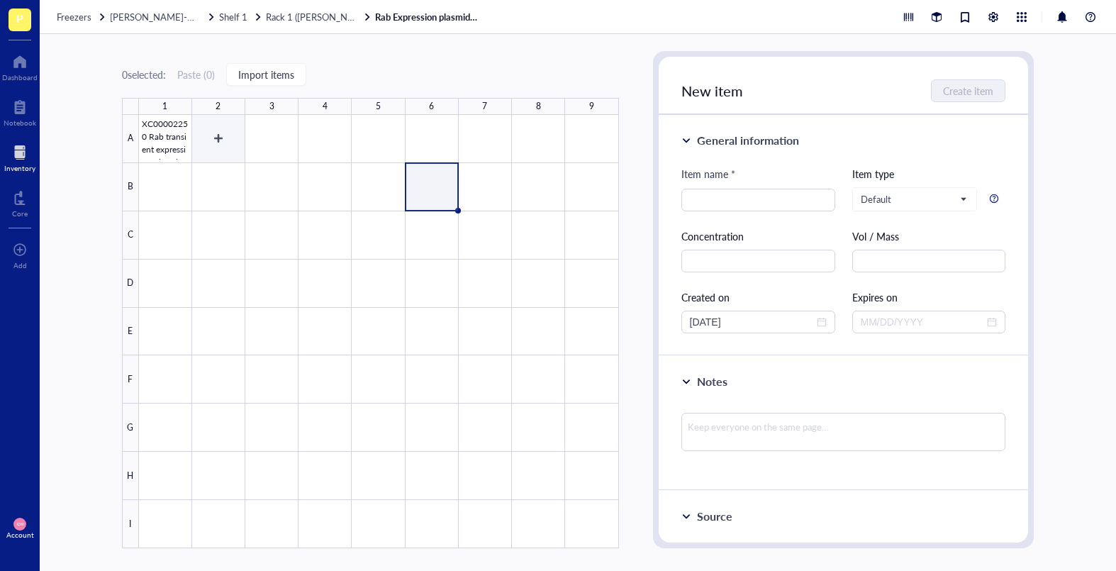
click at [189, 133] on div at bounding box center [379, 331] width 480 height 433
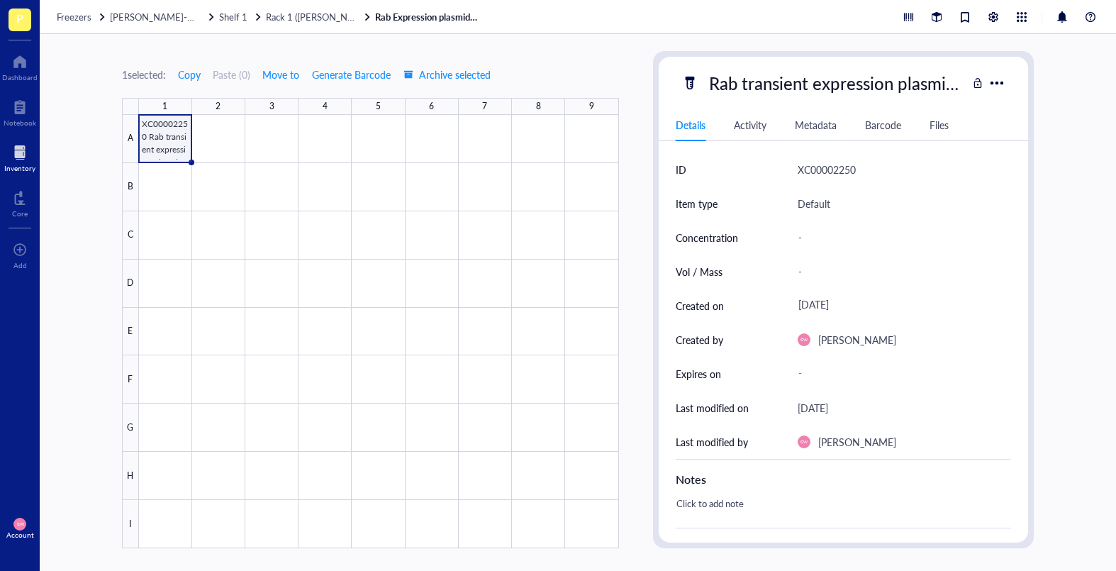
click at [189, 133] on div at bounding box center [379, 331] width 480 height 433
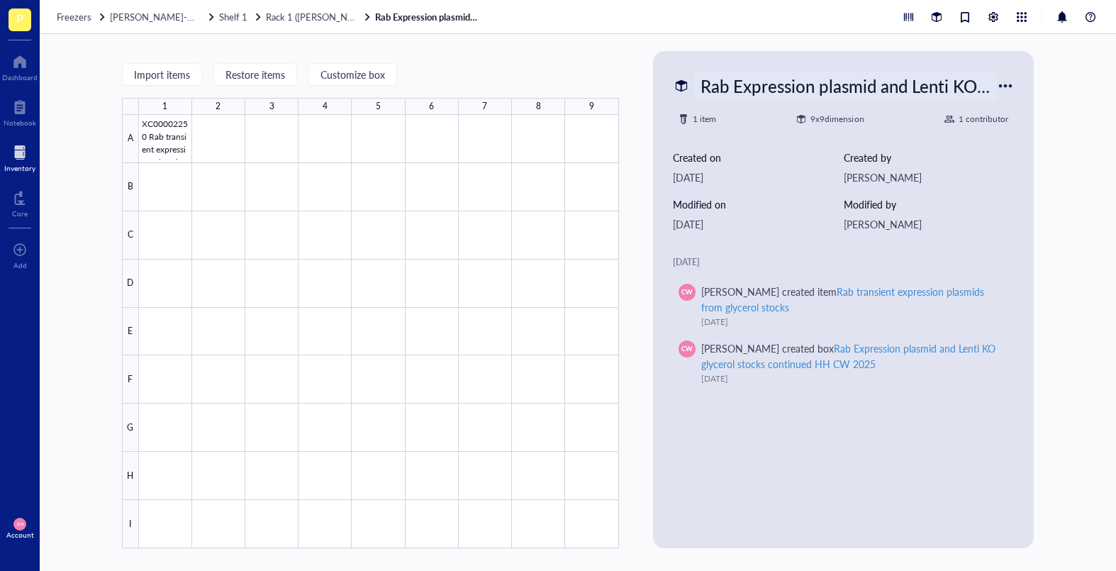
click at [807, 94] on div "Rab Expression plasmid and Lenti KO glycerol stocks continued HH CW 2025" at bounding box center [845, 86] width 303 height 30
click at [944, 87] on input "Rab Expression plasmid and Lenti KO glycerol stocks continued HH CW 2025" at bounding box center [846, 86] width 302 height 28
drag, startPoint x: 949, startPoint y: 86, endPoint x: 1027, endPoint y: 89, distance: 78.8
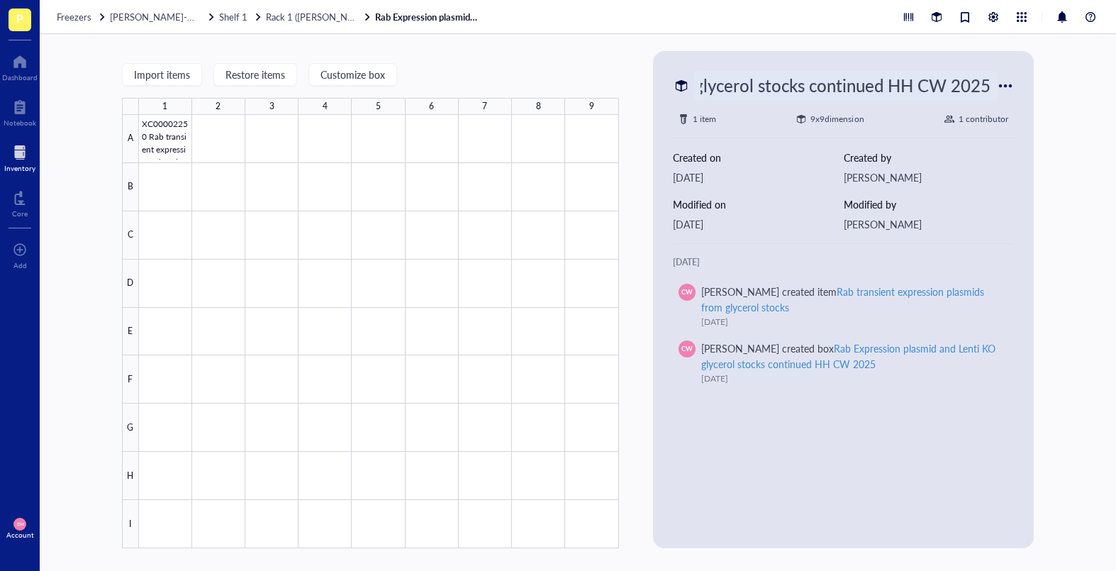
click at [973, 89] on div "Rab Expression plasmid and Lenti KO glycerol stocks continued HH CW 2025 1 item…" at bounding box center [844, 300] width 370 height 486
click at [625, 149] on div "Import items Restore items Customize box 1 2 3 4 5 6 7 8 9 A B C D E F G H I XC…" at bounding box center [578, 302] width 1076 height 537
click at [162, 138] on div at bounding box center [379, 331] width 480 height 433
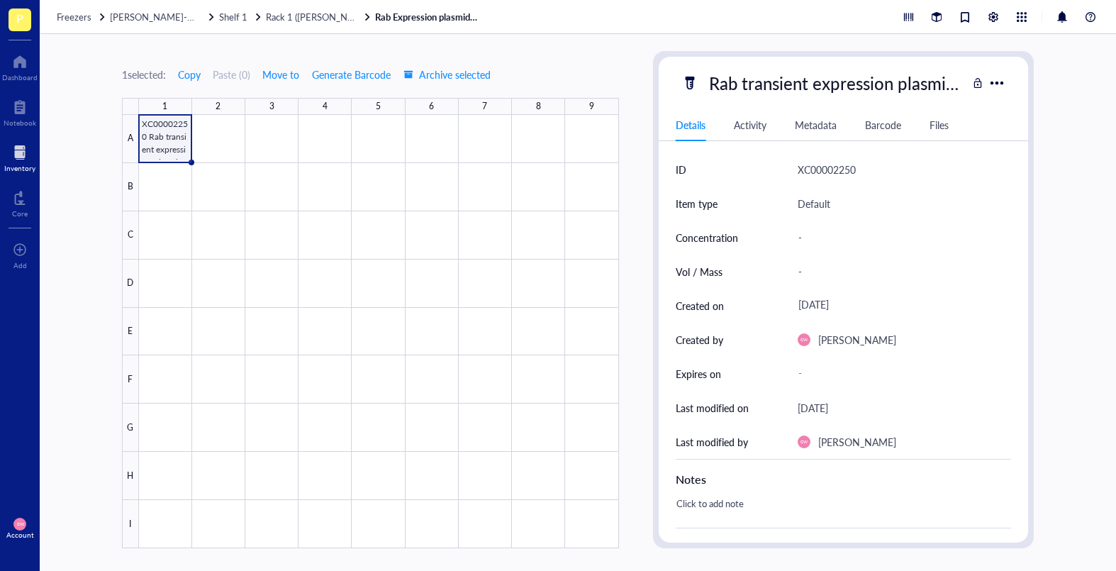
click at [164, 137] on div at bounding box center [379, 331] width 480 height 433
click at [733, 88] on div "Rab transient expression plasmids from glycerol stocks" at bounding box center [835, 83] width 265 height 30
drag, startPoint x: 810, startPoint y: 89, endPoint x: 1049, endPoint y: 90, distance: 238.9
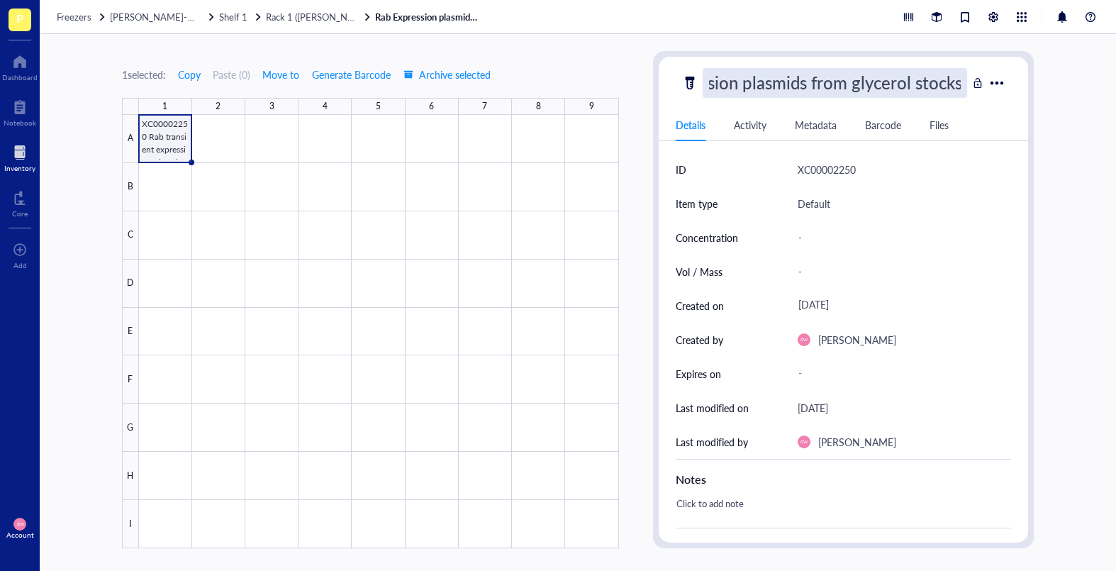
click at [973, 90] on div "1 selected: Copy Paste ( 0 ) Move to Generate Barcode Archive selected 1 2 3 4 …" at bounding box center [578, 302] width 1076 height 537
click at [853, 171] on div "XC00002250" at bounding box center [827, 169] width 58 height 17
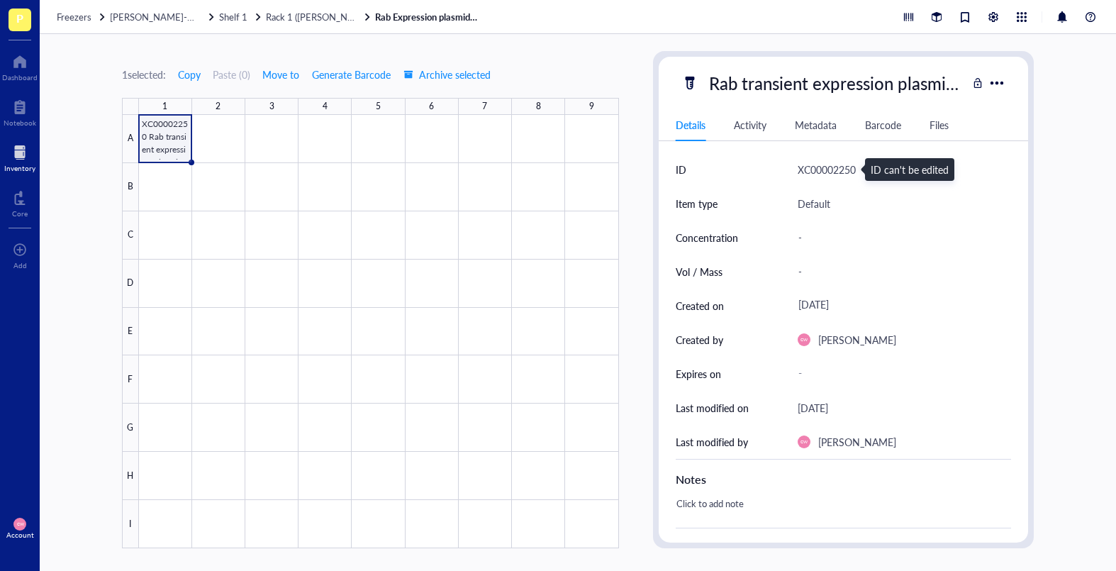
drag, startPoint x: 859, startPoint y: 170, endPoint x: 812, endPoint y: 170, distance: 47.5
click at [859, 170] on div "XC00002250" at bounding box center [905, 169] width 214 height 34
click at [812, 170] on div "XC00002250" at bounding box center [827, 169] width 58 height 17
click at [894, 164] on div "XC00002250" at bounding box center [905, 169] width 214 height 34
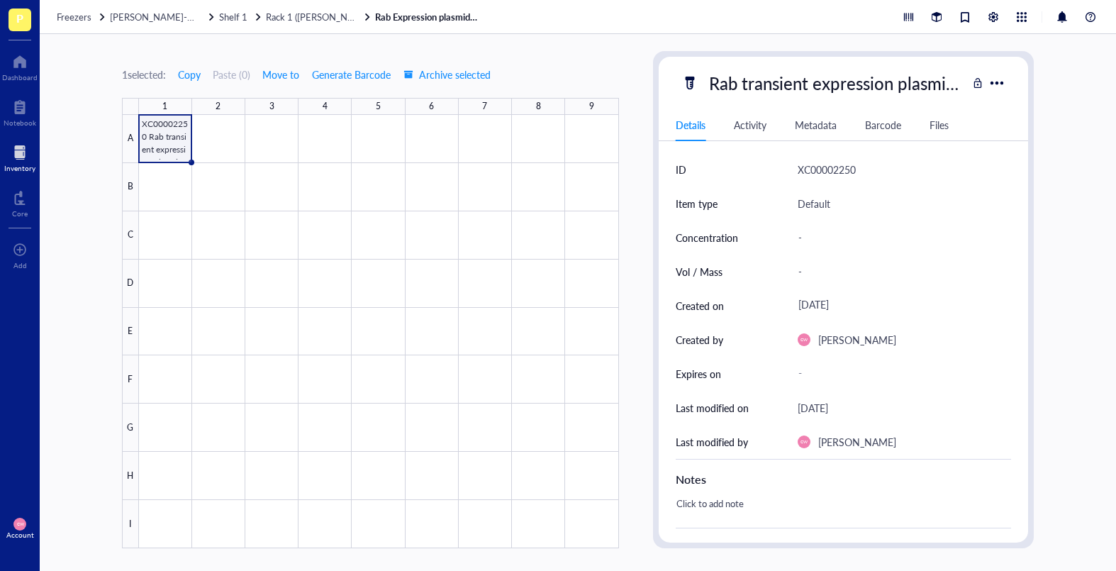
click at [467, 285] on div at bounding box center [379, 331] width 480 height 433
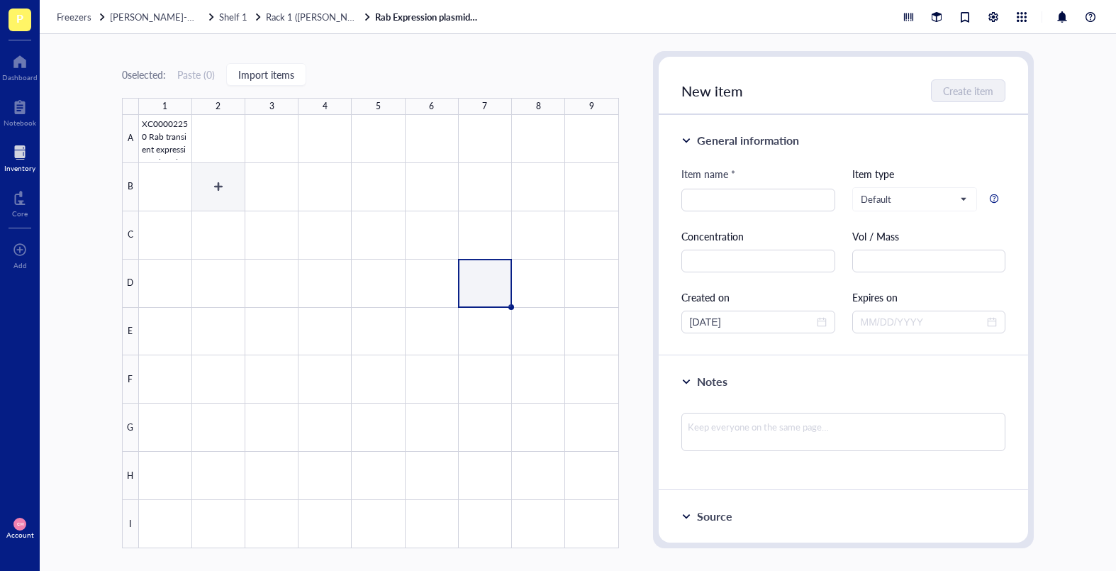
click at [172, 181] on div at bounding box center [379, 331] width 480 height 433
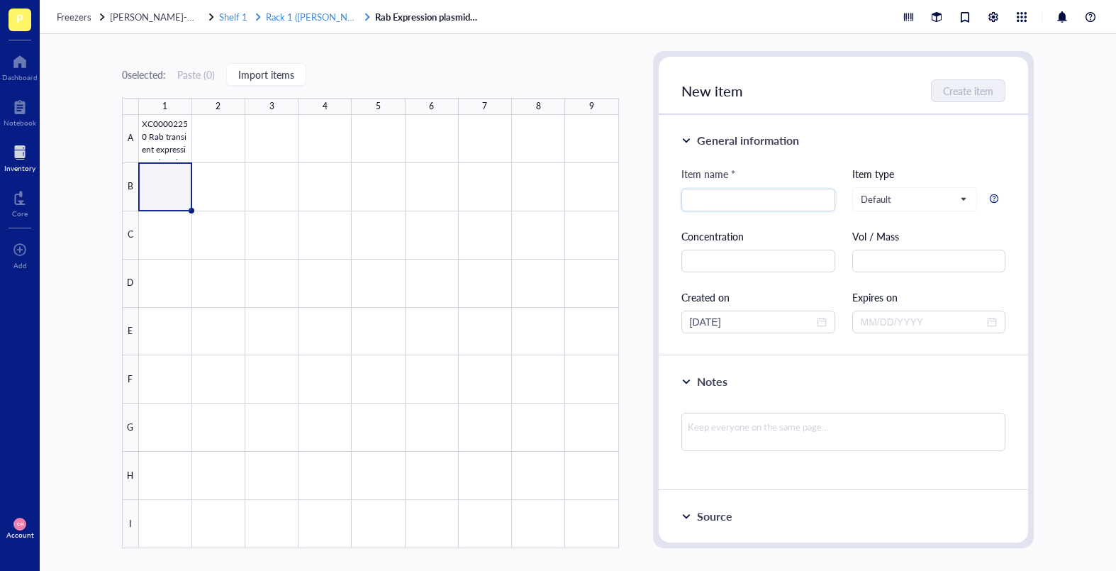
click at [332, 16] on span "Rack 1 ([PERSON_NAME] + [PERSON_NAME])" at bounding box center [361, 16] width 191 height 13
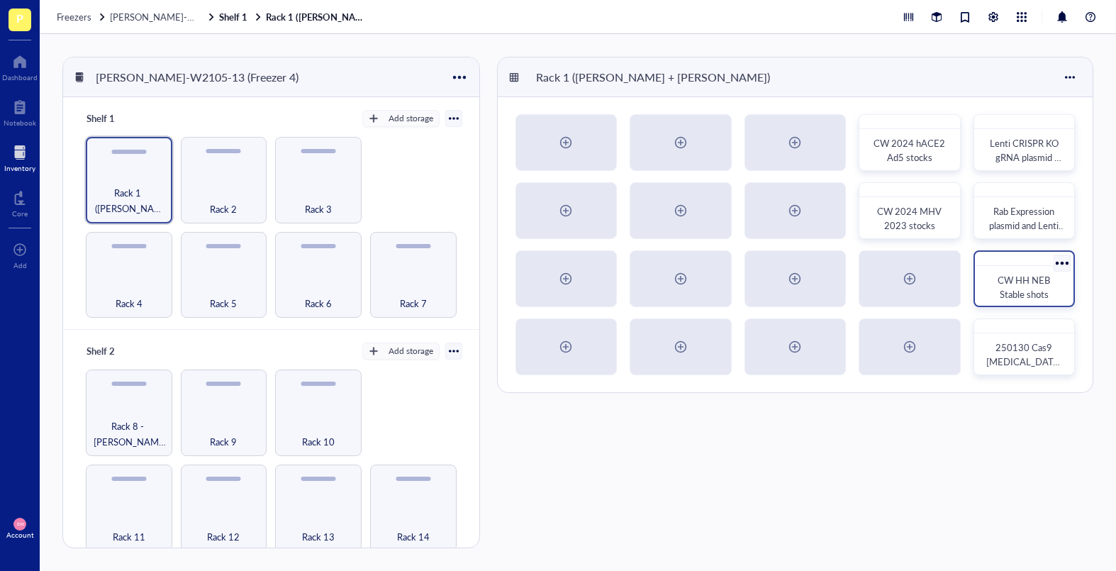
click at [973, 287] on span "CW HH NEB Stable shots" at bounding box center [1025, 287] width 55 height 28
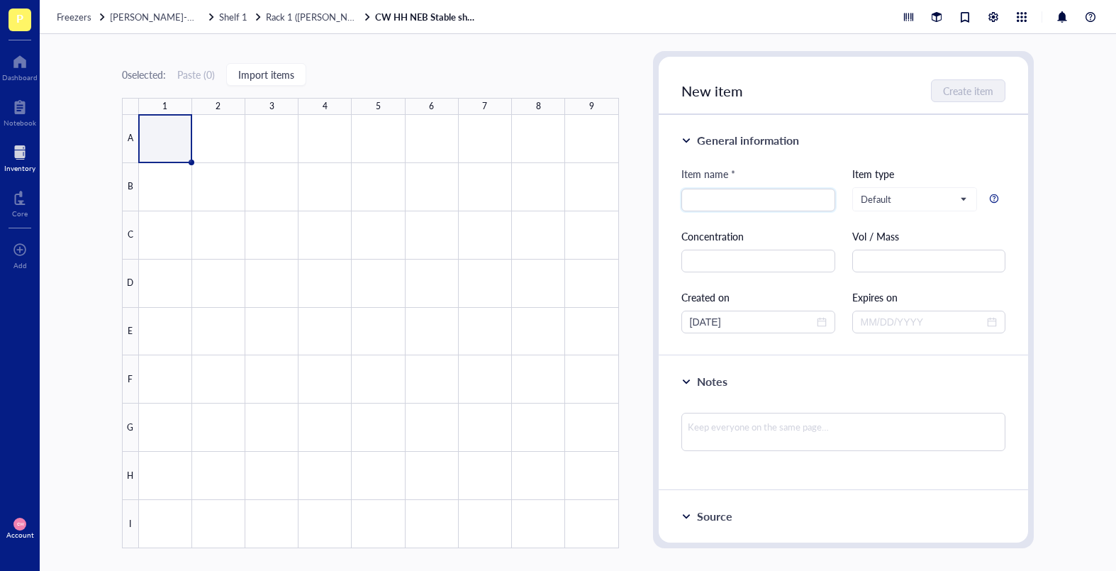
click at [178, 141] on div at bounding box center [379, 331] width 480 height 433
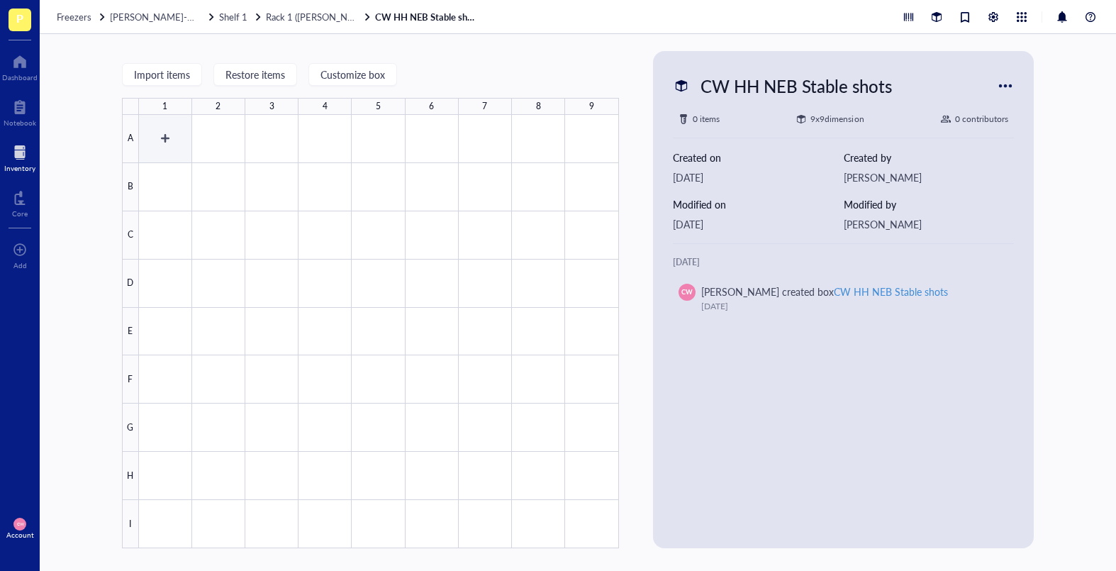
click at [179, 138] on div at bounding box center [379, 331] width 480 height 433
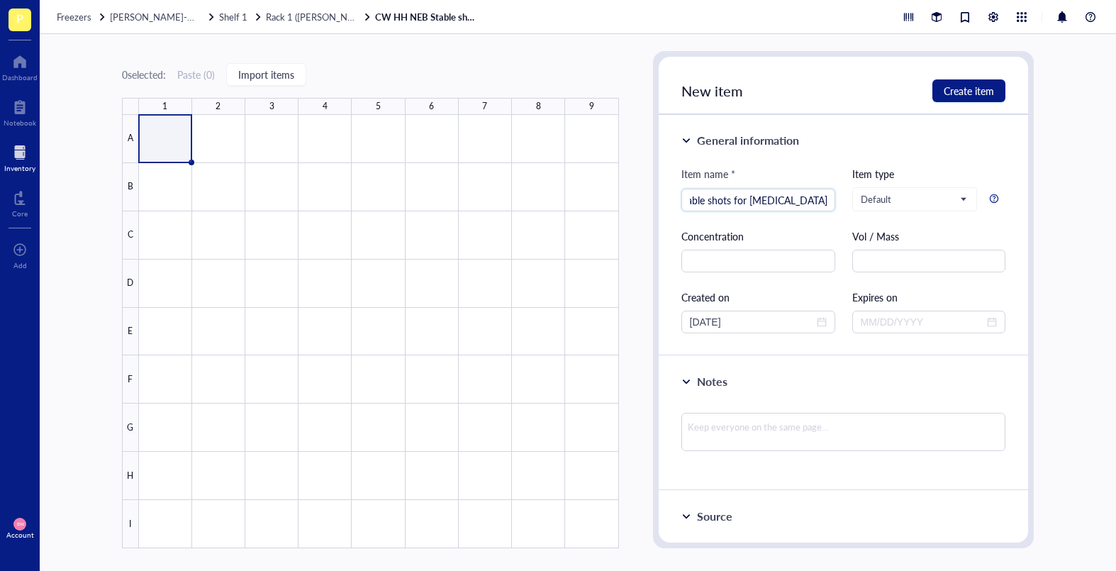
scroll to position [0, 38]
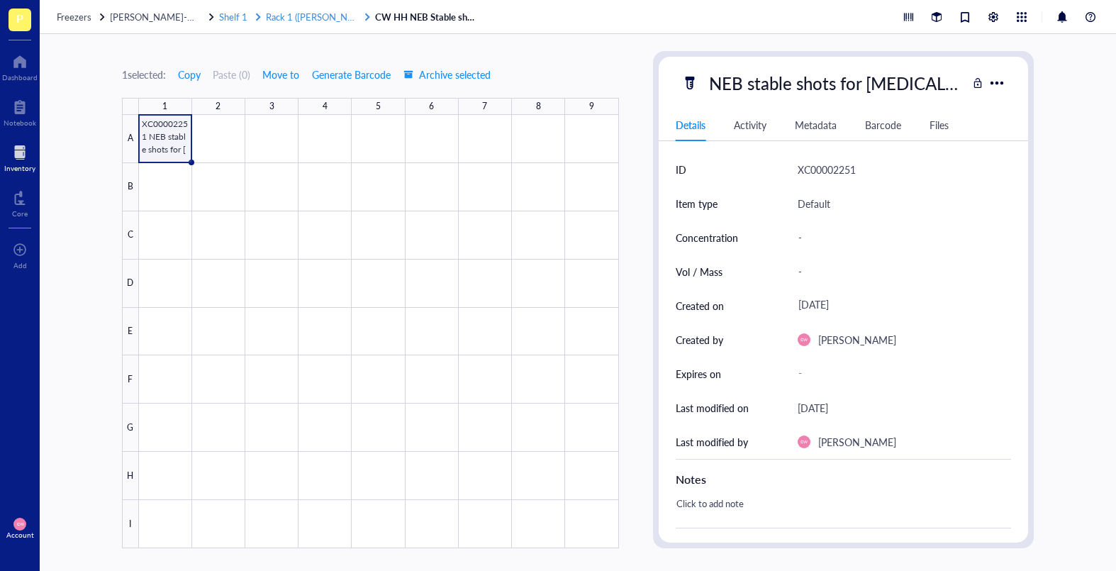
click at [328, 16] on span "Rack 1 ([PERSON_NAME] + [PERSON_NAME])" at bounding box center [361, 16] width 191 height 13
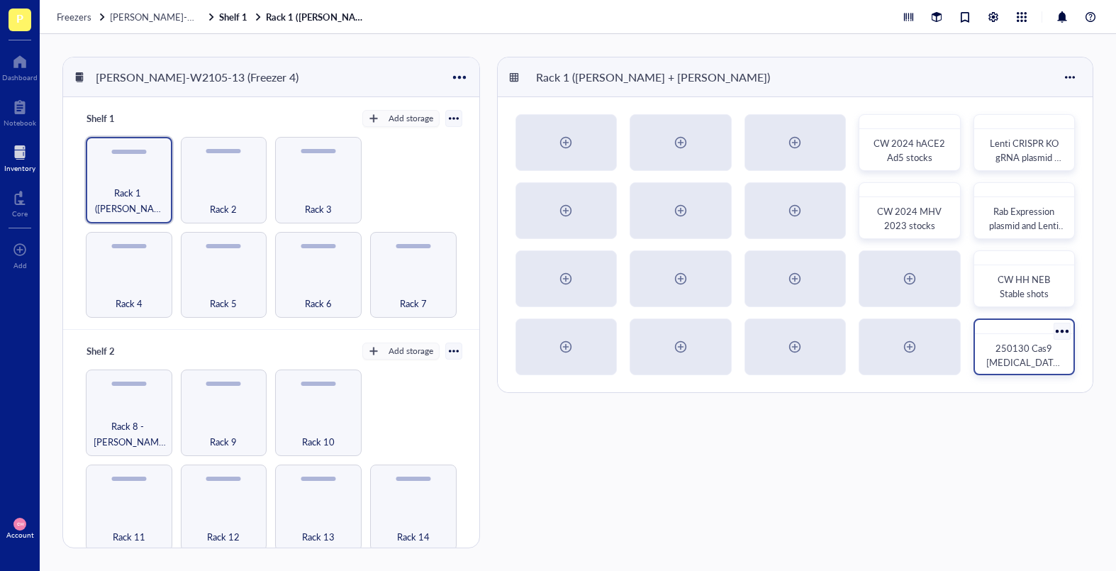
click at [973, 362] on span "250130 Cas9 [MEDICAL_DATA] stocks" at bounding box center [1025, 362] width 78 height 42
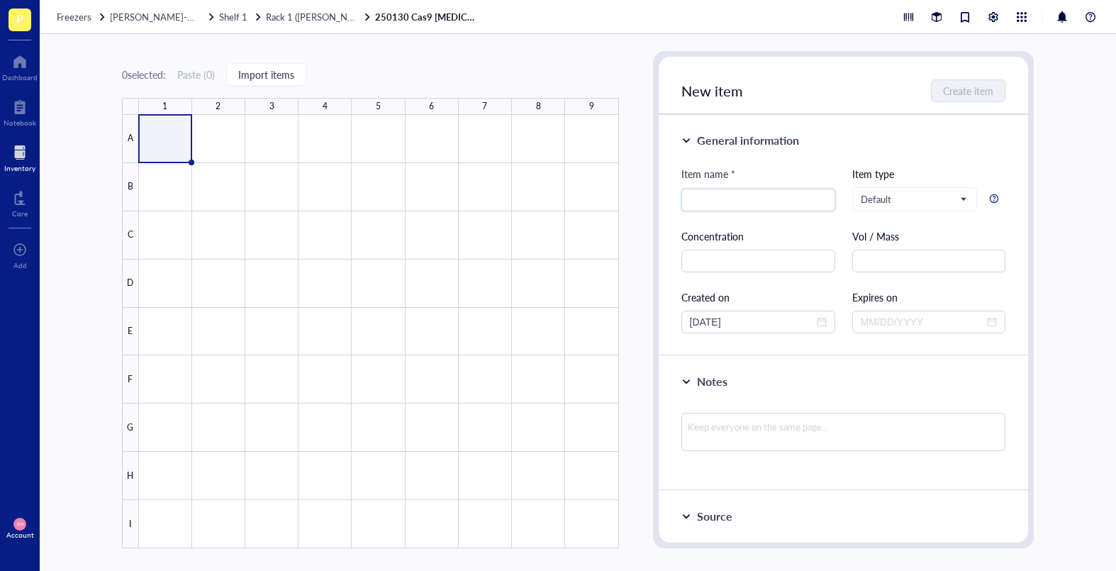
click at [170, 139] on div at bounding box center [379, 331] width 480 height 433
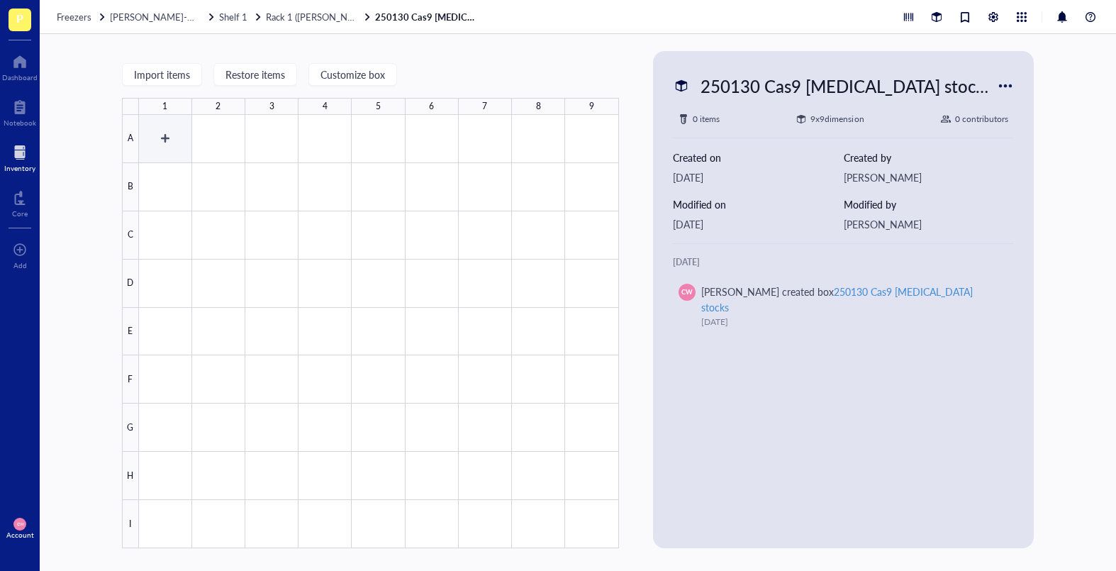
click at [173, 142] on div at bounding box center [379, 331] width 480 height 433
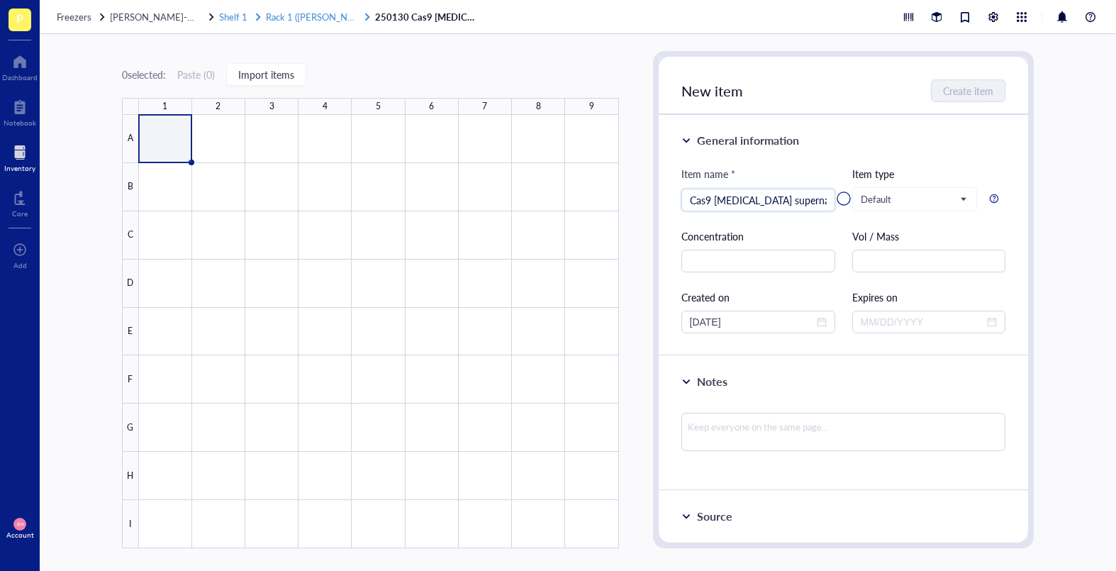
click at [333, 16] on span "Rack 1 ([PERSON_NAME] + [PERSON_NAME])" at bounding box center [361, 16] width 191 height 13
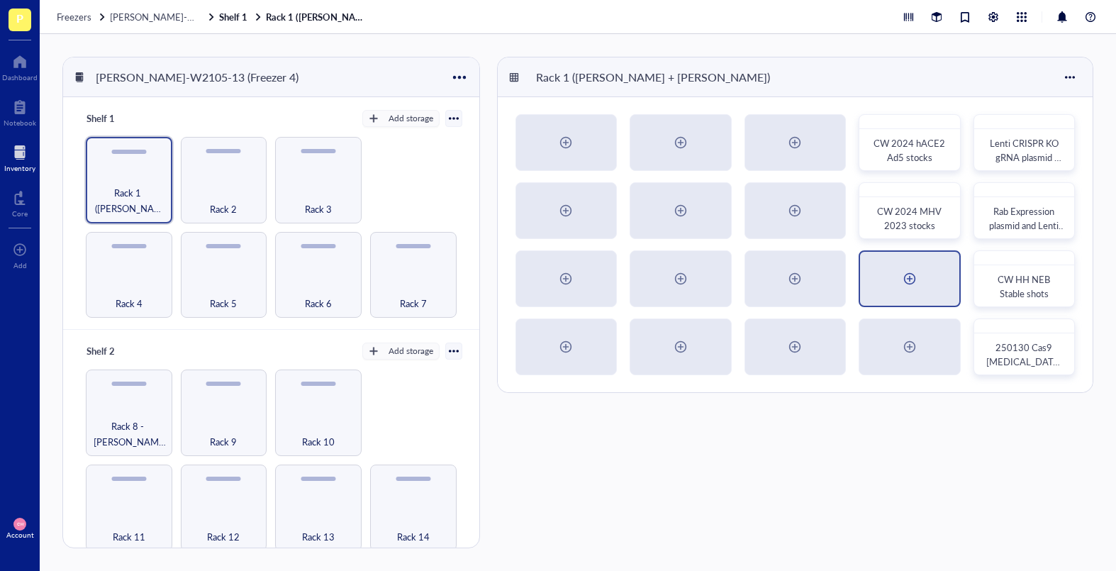
click at [908, 287] on div at bounding box center [909, 278] width 23 height 23
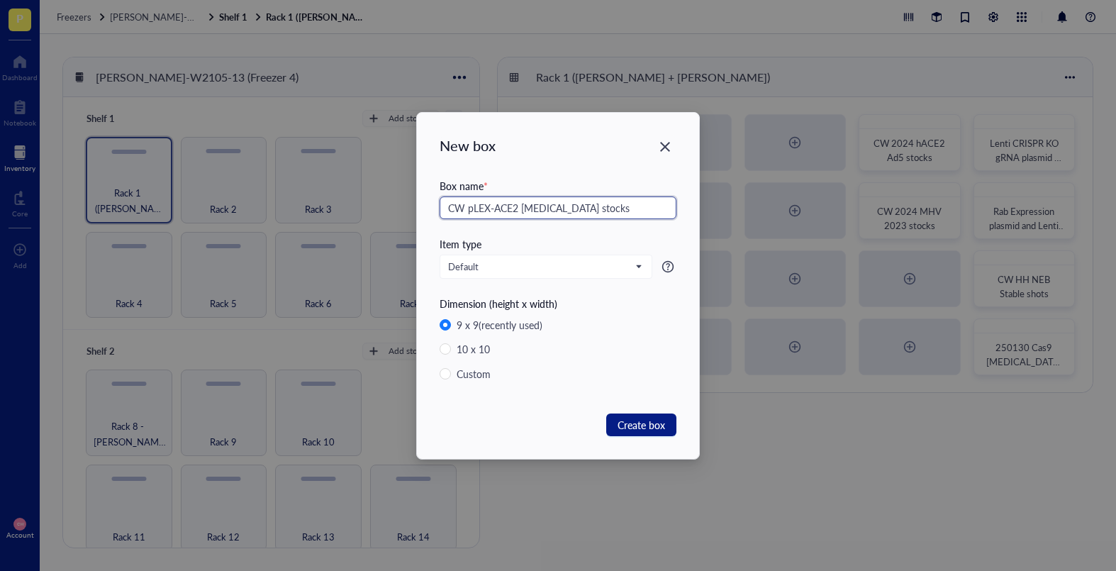
drag, startPoint x: 646, startPoint y: 211, endPoint x: 468, endPoint y: 213, distance: 178.0
click at [468, 213] on input "CW pLEX-ACE2 [MEDICAL_DATA] stocks" at bounding box center [558, 207] width 237 height 23
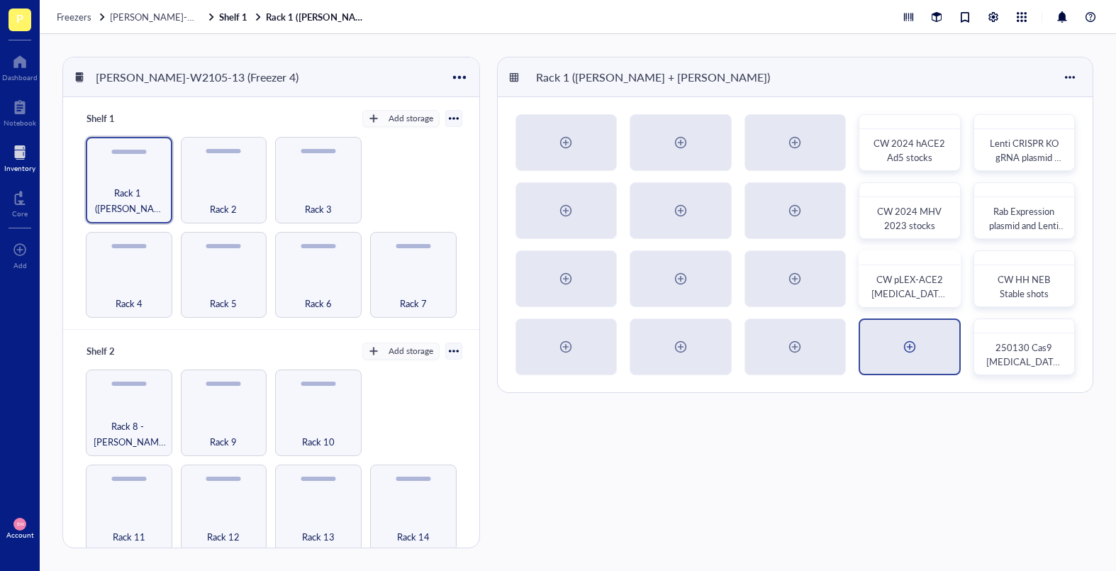
click at [917, 354] on div at bounding box center [909, 346] width 23 height 23
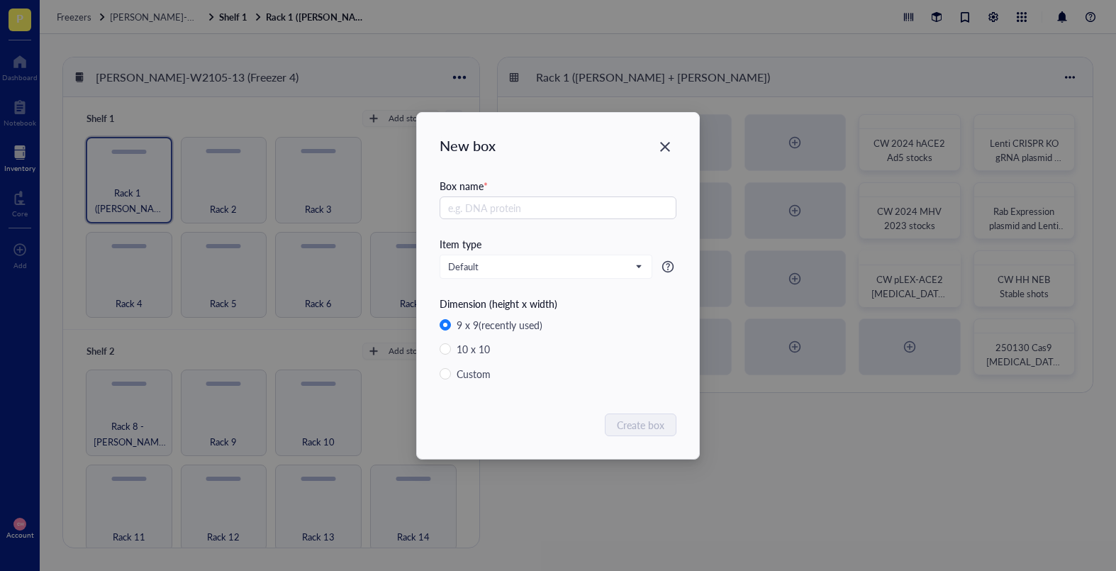
drag, startPoint x: 802, startPoint y: 327, endPoint x: 835, endPoint y: 307, distance: 38.8
click at [802, 327] on div "New box Box name * Item type Default Dimension (height x width) 9 x 9 (recently…" at bounding box center [558, 285] width 1116 height 571
click at [669, 155] on div "Close" at bounding box center [665, 146] width 23 height 23
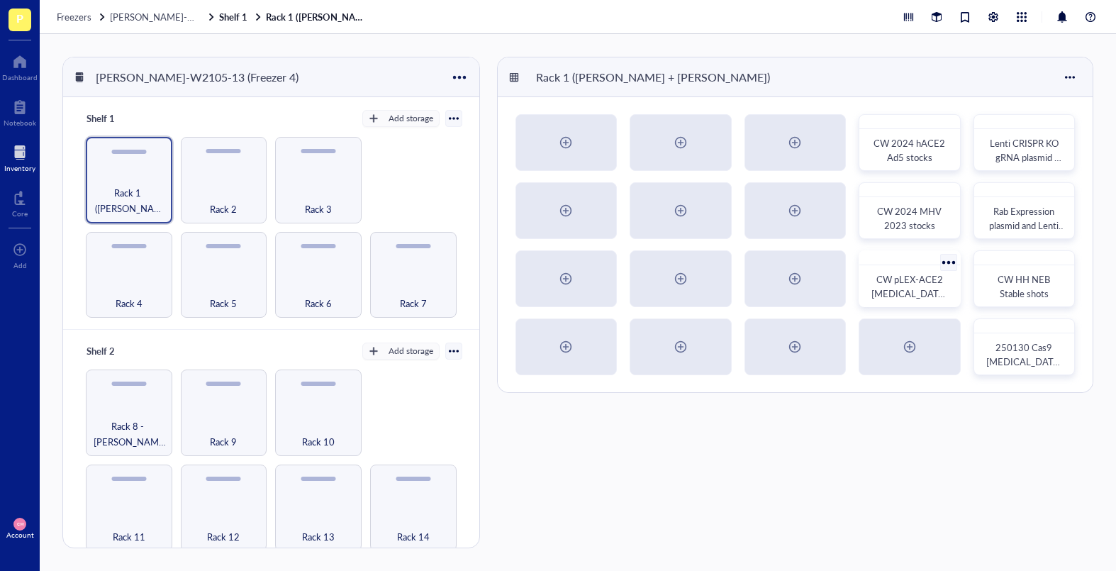
click at [910, 264] on div at bounding box center [909, 258] width 101 height 14
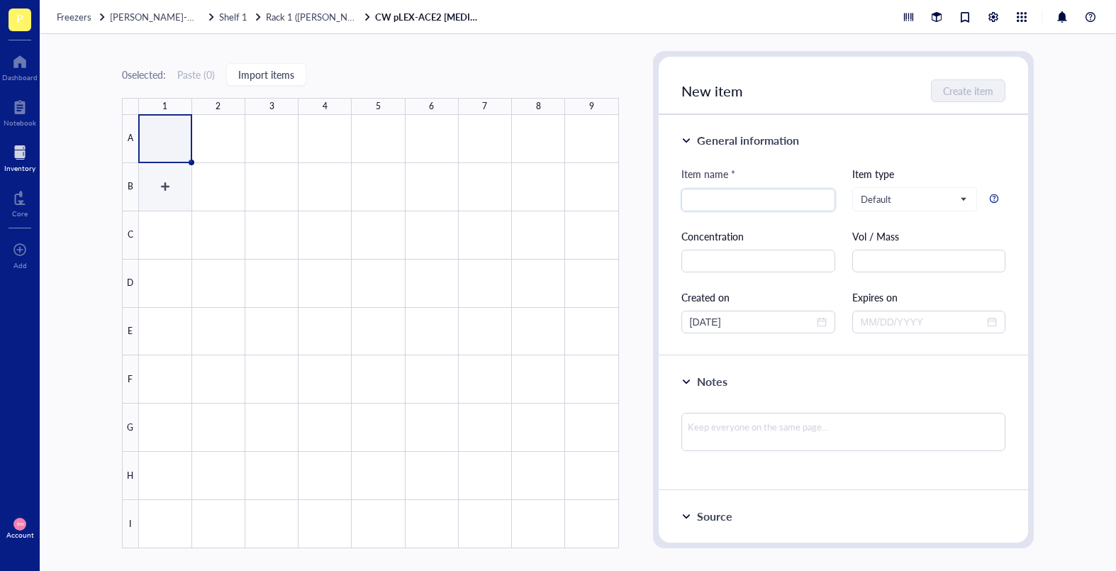
click at [167, 141] on div at bounding box center [379, 331] width 480 height 433
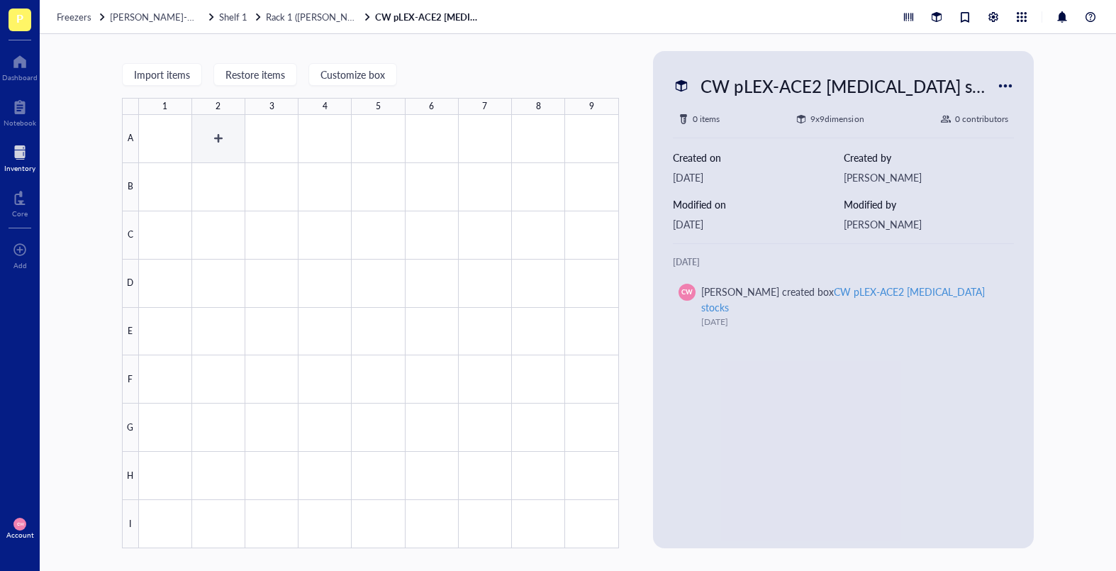
click at [164, 141] on div at bounding box center [379, 331] width 480 height 433
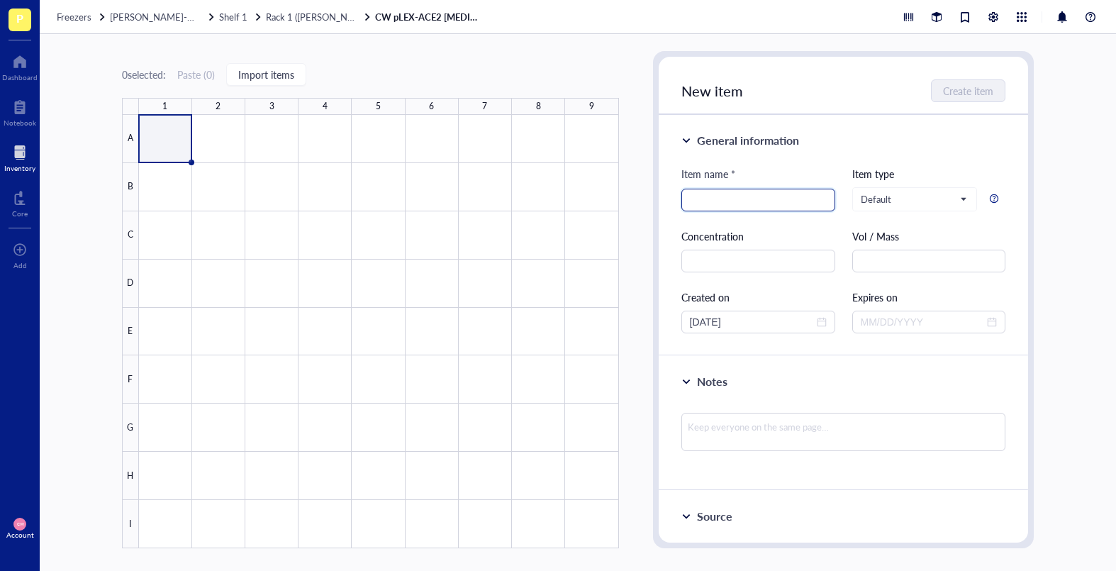
click at [764, 207] on input "search" at bounding box center [758, 199] width 137 height 21
paste input "pLEX-ACE2 [MEDICAL_DATA] stocks"
click at [952, 82] on button "Create item" at bounding box center [968, 90] width 73 height 23
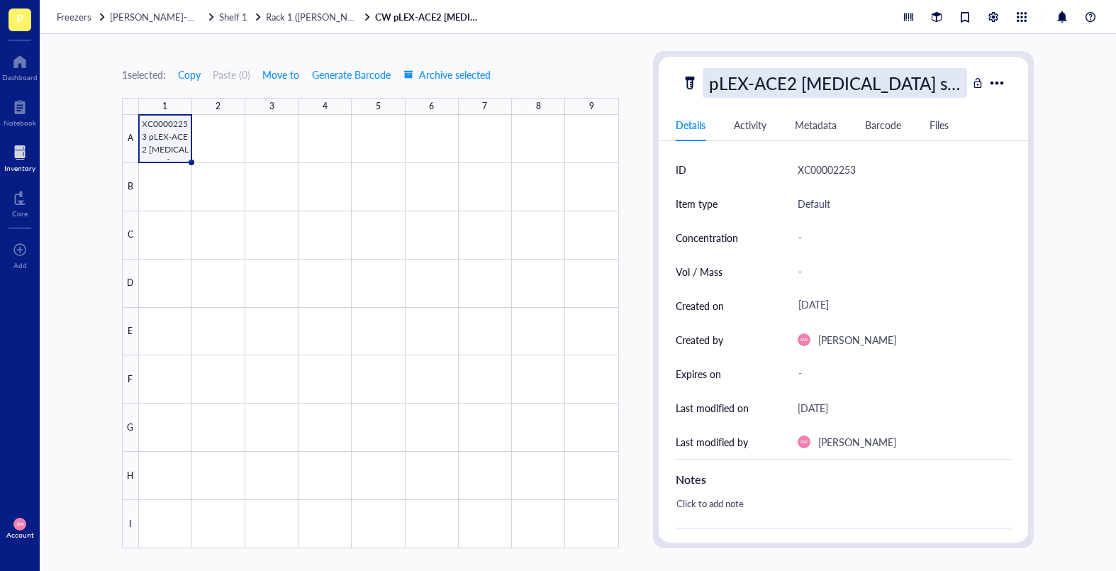
click at [846, 80] on div "pLEX-ACE2 [MEDICAL_DATA] stocks" at bounding box center [835, 83] width 265 height 30
click at [337, 163] on div at bounding box center [379, 331] width 480 height 433
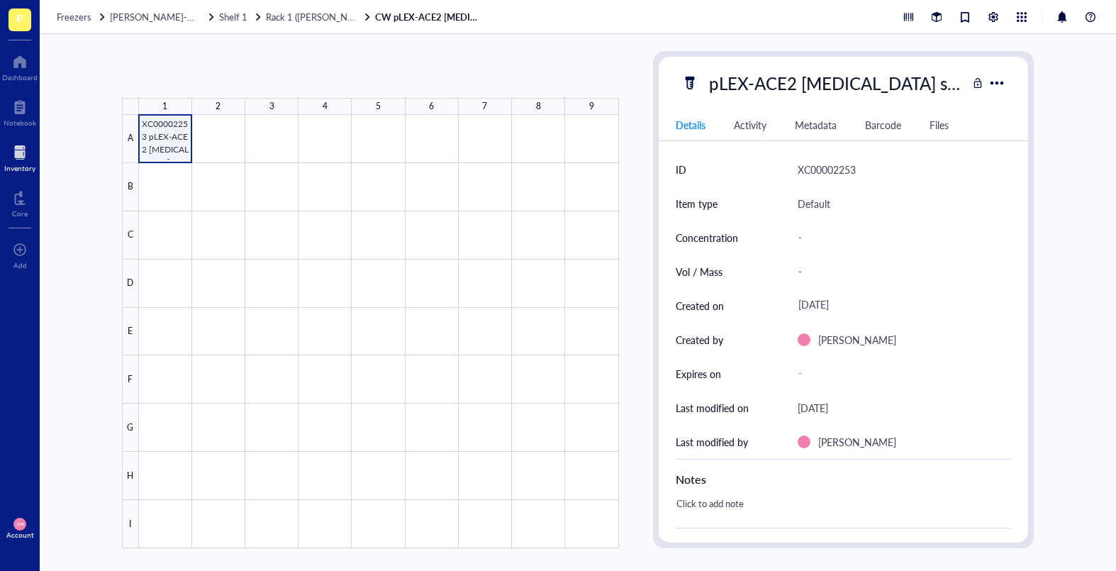
click at [158, 138] on div at bounding box center [379, 331] width 480 height 433
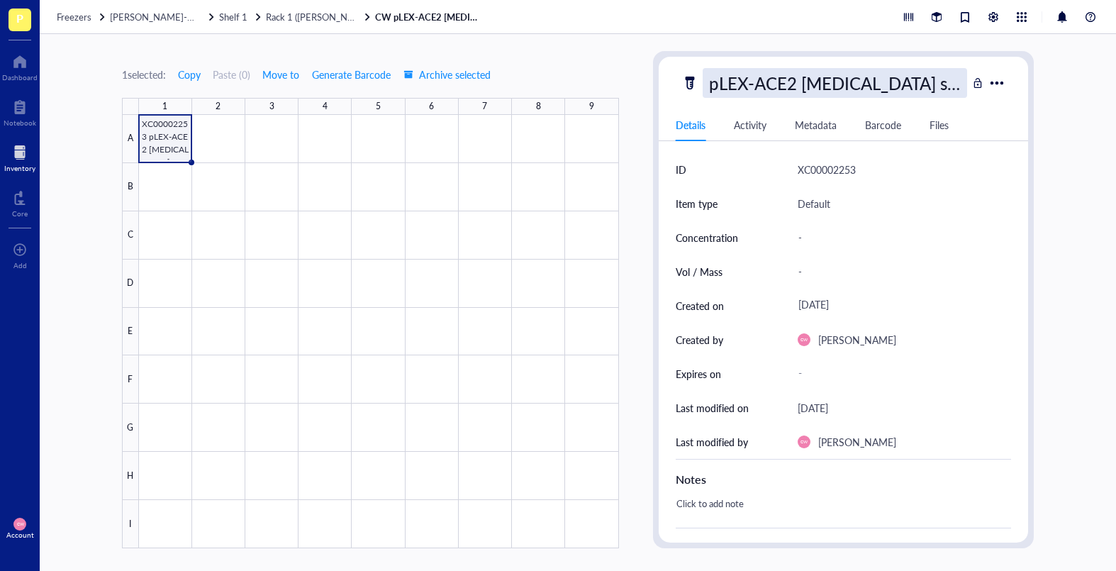
click at [790, 94] on div "pLEX-ACE2 [MEDICAL_DATA] stocks" at bounding box center [835, 83] width 265 height 30
drag, startPoint x: 937, startPoint y: 86, endPoint x: 800, endPoint y: 86, distance: 136.8
click at [797, 90] on input "pLEX-ACE2 [MEDICAL_DATA] stocks" at bounding box center [835, 83] width 264 height 28
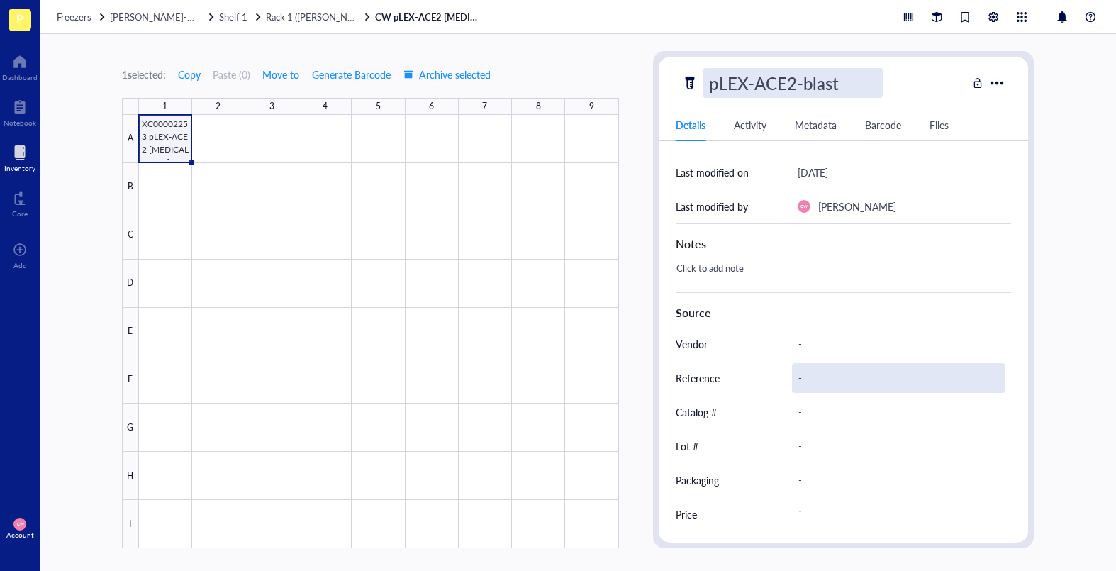
click at [810, 351] on div "-" at bounding box center [899, 344] width 214 height 30
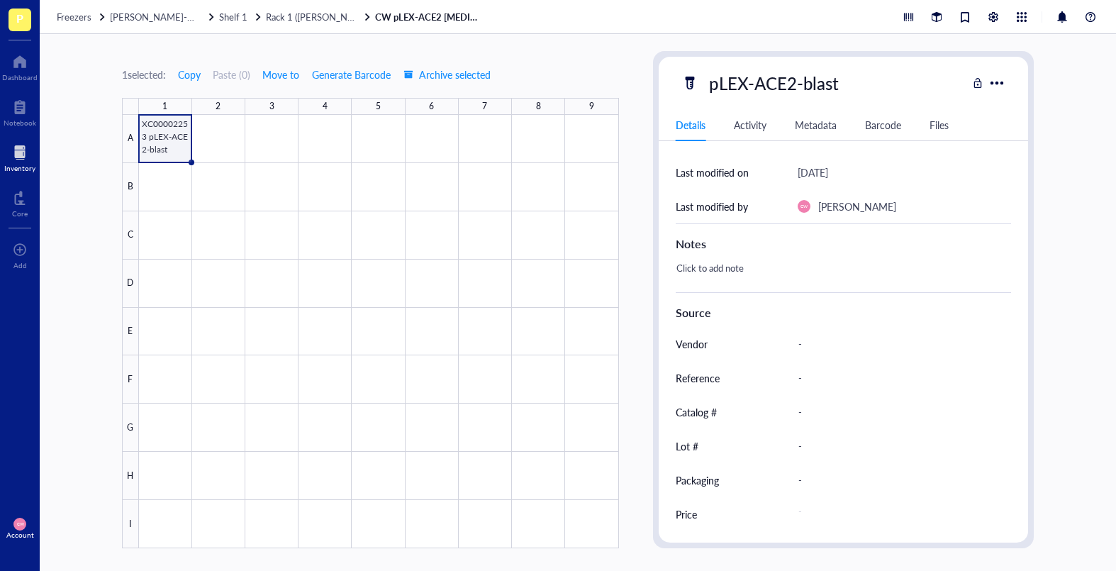
click at [820, 311] on div "Source" at bounding box center [844, 312] width 336 height 17
click at [783, 312] on div "Source" at bounding box center [844, 312] width 336 height 17
drag, startPoint x: 818, startPoint y: 310, endPoint x: 810, endPoint y: 324, distance: 16.2
click at [818, 310] on div "Source" at bounding box center [844, 312] width 336 height 17
drag, startPoint x: 810, startPoint y: 324, endPoint x: 816, endPoint y: 341, distance: 17.9
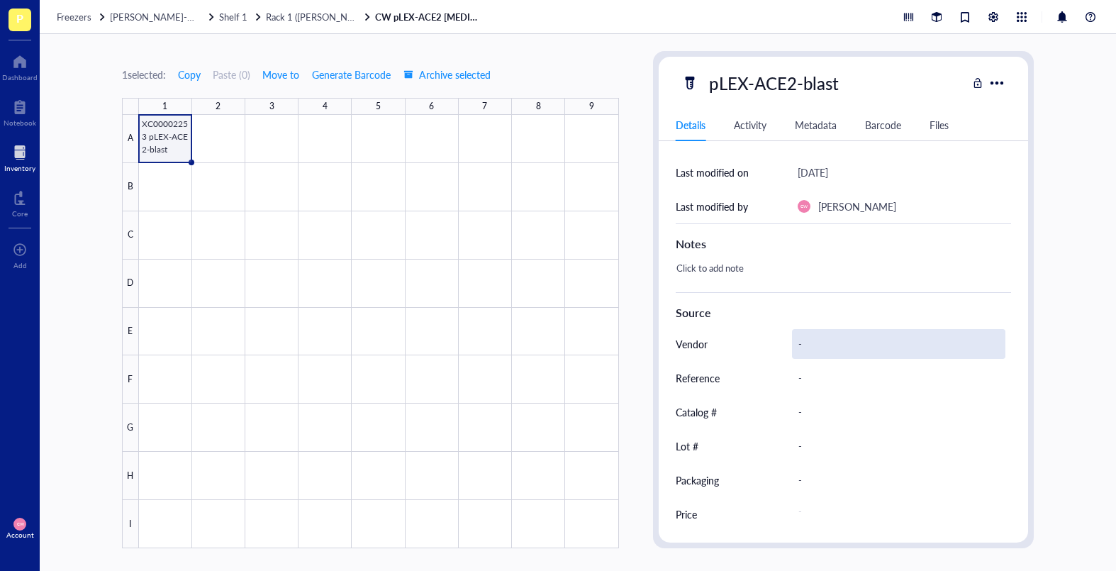
click at [811, 325] on div "Source" at bounding box center [844, 309] width 336 height 35
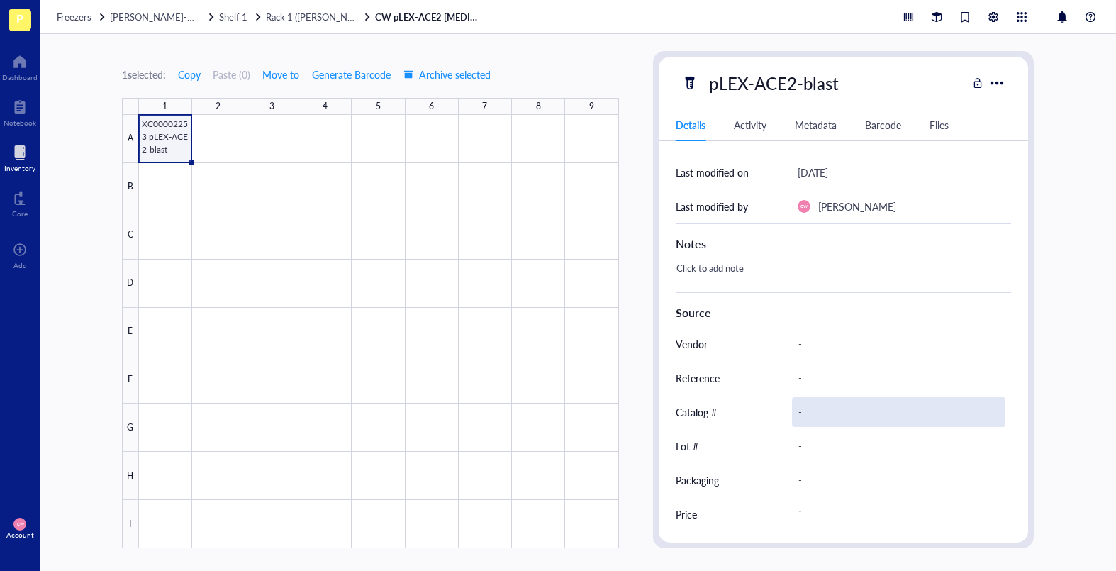
click at [814, 411] on div "-" at bounding box center [899, 412] width 214 height 30
click at [342, 20] on span "Rack 1 ([PERSON_NAME] + [PERSON_NAME])" at bounding box center [361, 16] width 191 height 13
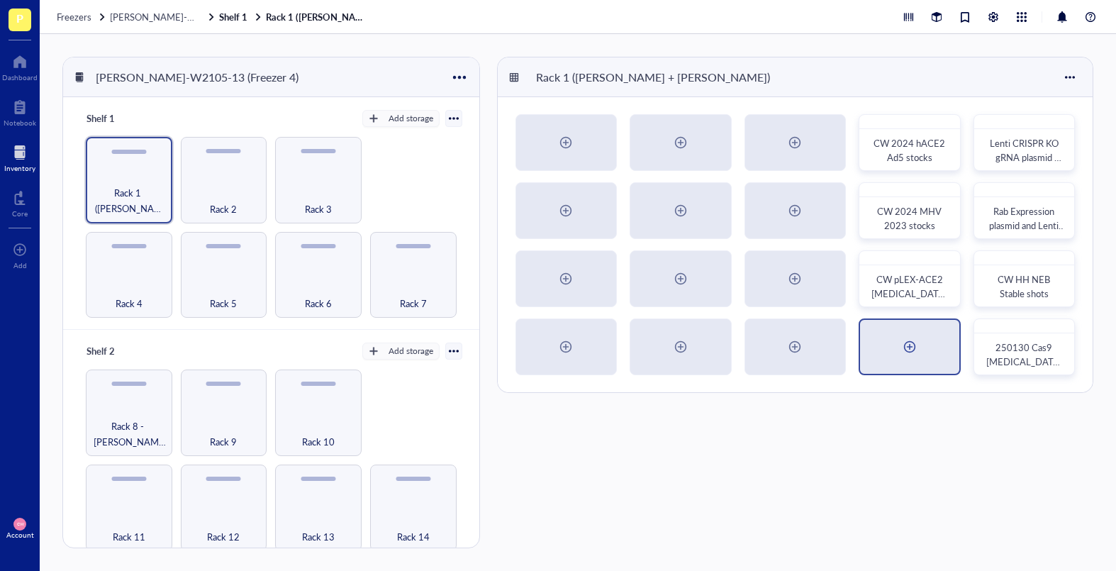
click at [890, 350] on div at bounding box center [909, 347] width 99 height 54
click at [903, 349] on span "CW 2022 (Split GFP) [MEDICAL_DATA] supernatants" at bounding box center [910, 368] width 78 height 56
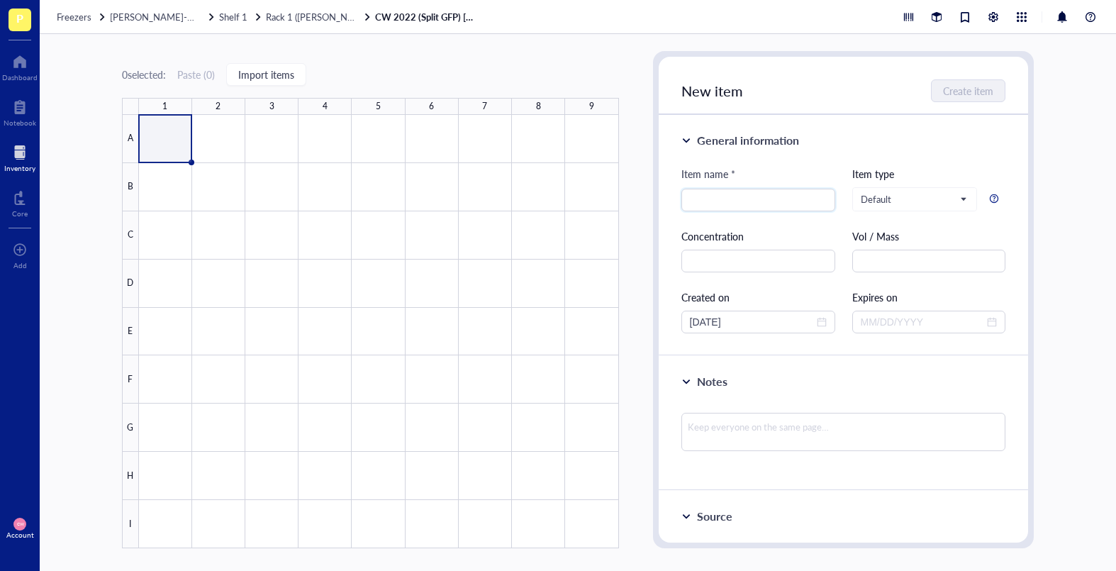
click at [399, 16] on link "CW 2022 (Split GFP) [MEDICAL_DATA] supernatants" at bounding box center [428, 17] width 106 height 13
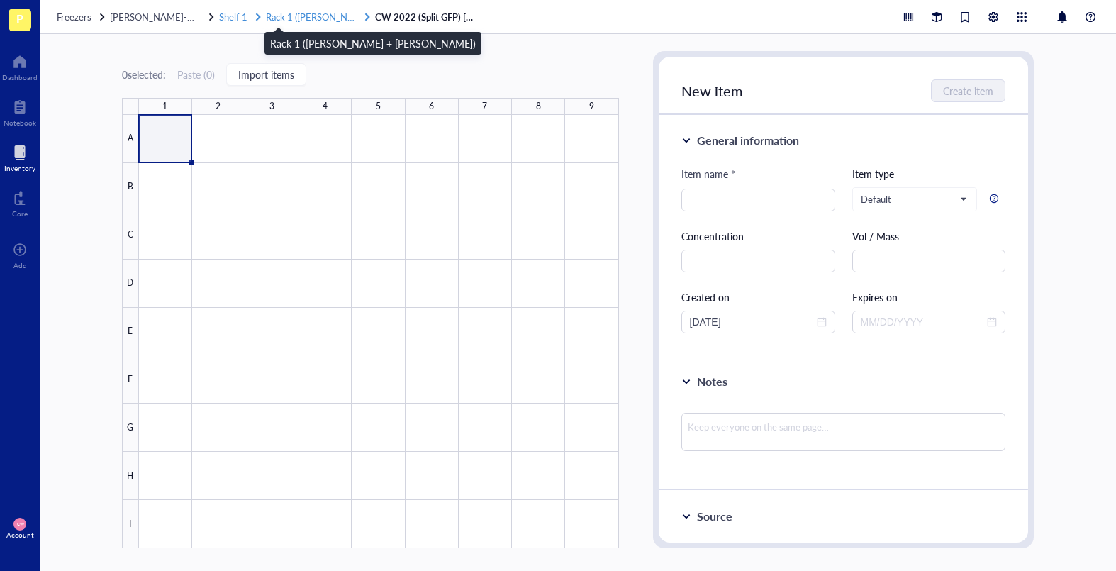
click at [321, 13] on span "Rack 1 ([PERSON_NAME] + [PERSON_NAME])" at bounding box center [361, 16] width 191 height 13
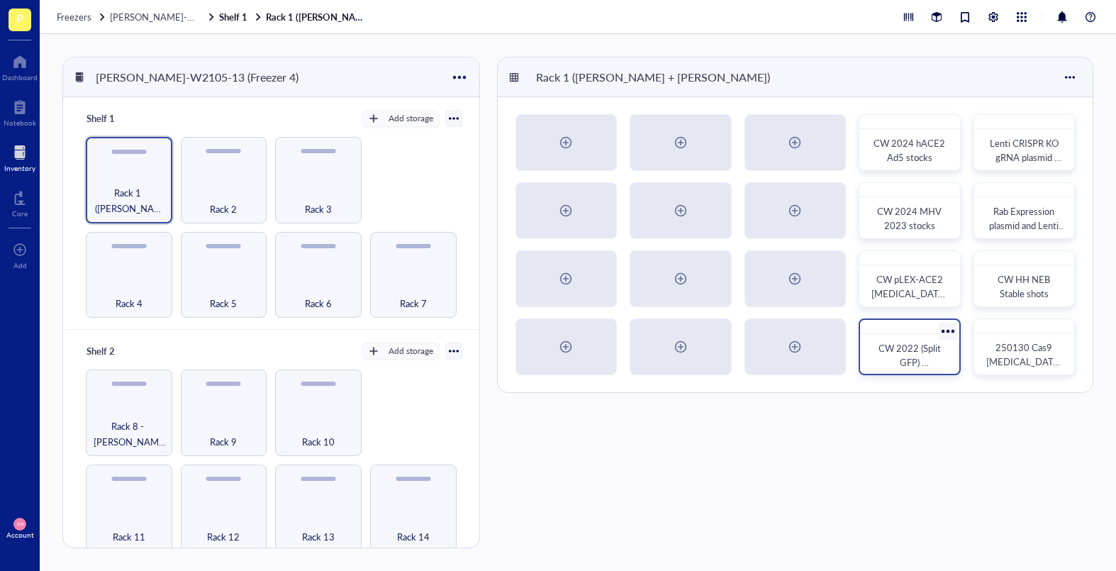
click at [947, 329] on div at bounding box center [947, 330] width 21 height 21
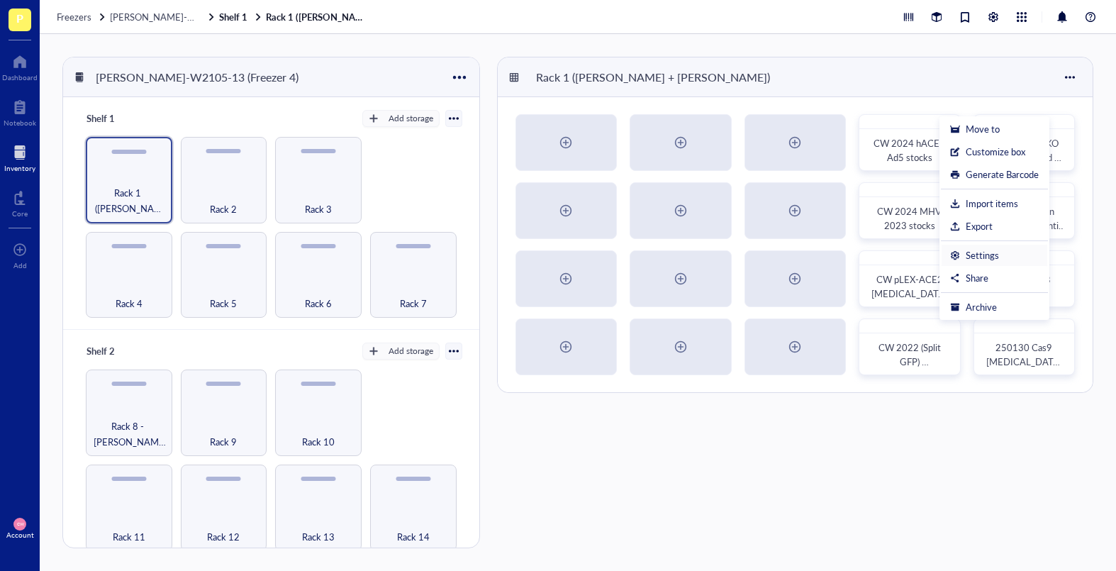
click at [973, 257] on div "Settings" at bounding box center [982, 255] width 33 height 13
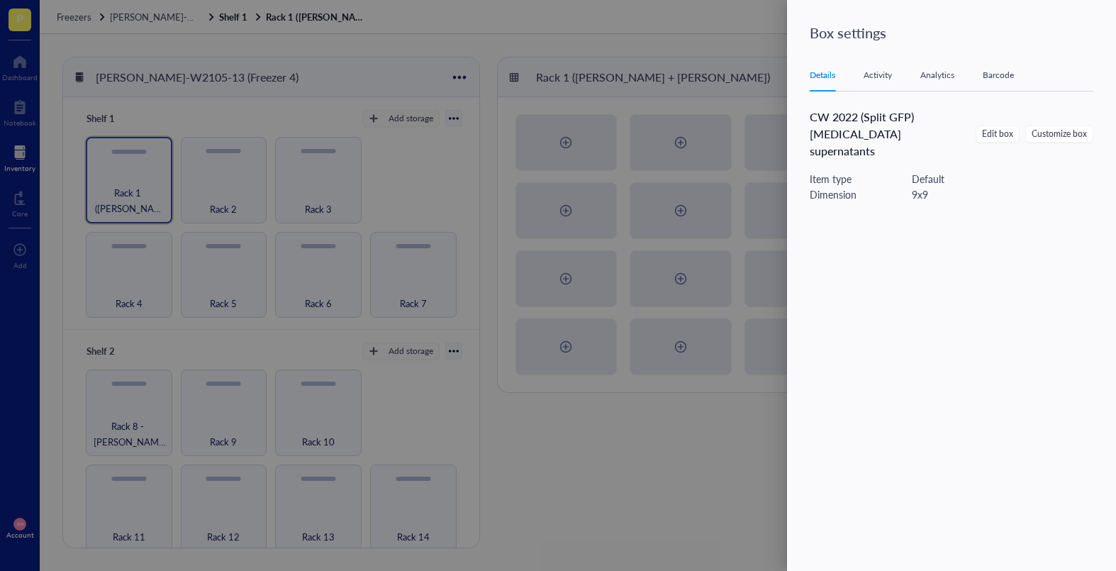
click at [897, 119] on span "CW 2022 (Split GFP) [MEDICAL_DATA] supernatants" at bounding box center [862, 133] width 104 height 50
click at [973, 128] on span "Edit box" at bounding box center [997, 134] width 31 height 13
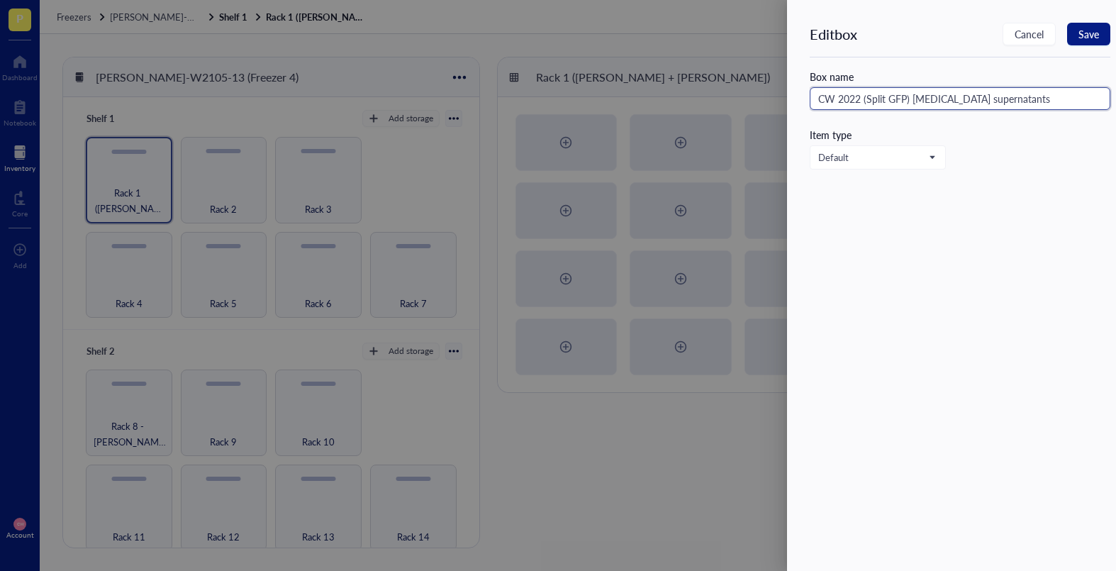
drag, startPoint x: 1017, startPoint y: 99, endPoint x: 844, endPoint y: 97, distance: 173.7
click at [844, 97] on input "CW 2022 (Split GFP) [MEDICAL_DATA] supernatants" at bounding box center [960, 98] width 301 height 23
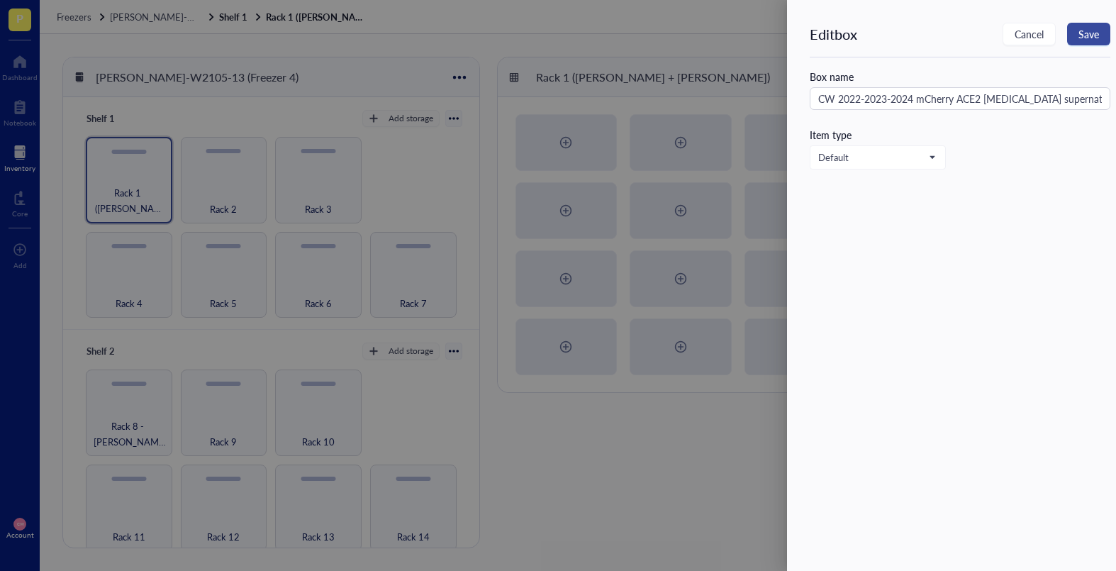
click at [973, 39] on span "Save" at bounding box center [1088, 33] width 21 height 11
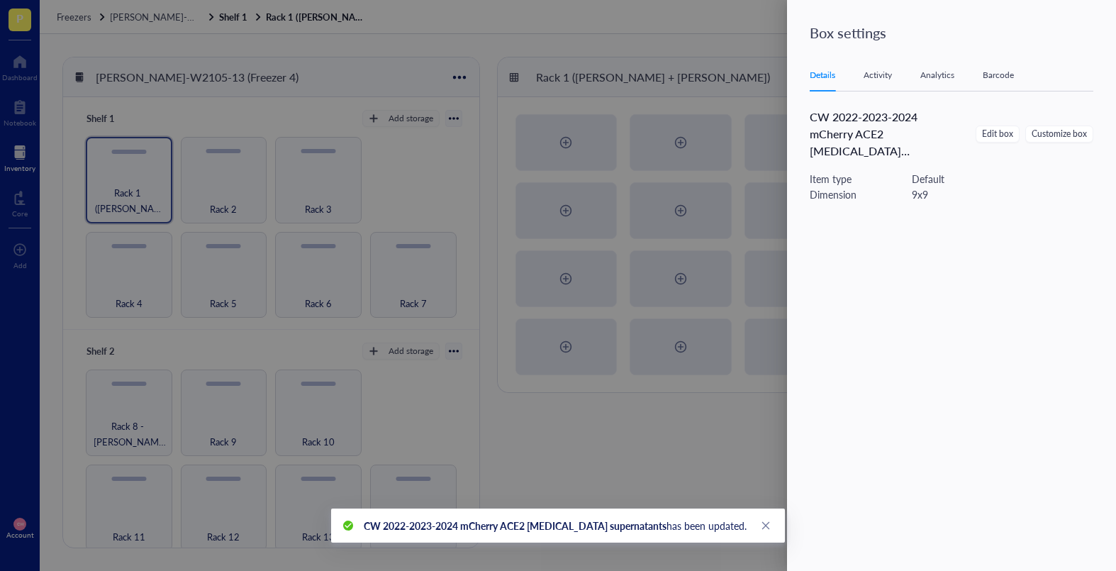
click at [697, 398] on div at bounding box center [558, 285] width 1116 height 571
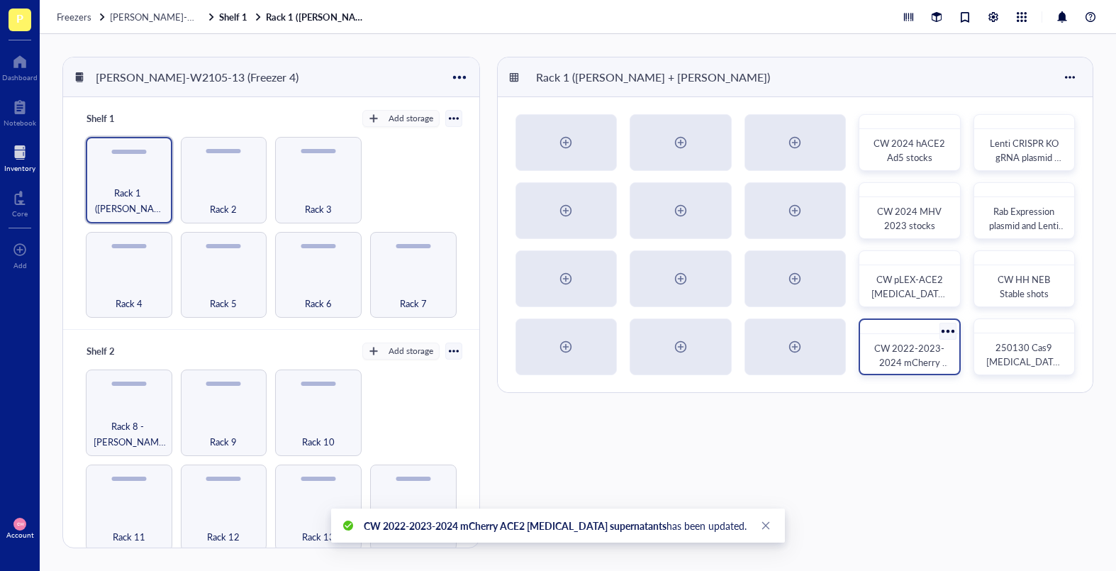
click at [899, 360] on span "CW 2022-2023-2024 mCherry ACE2 [MEDICAL_DATA] supernatants" at bounding box center [910, 376] width 78 height 70
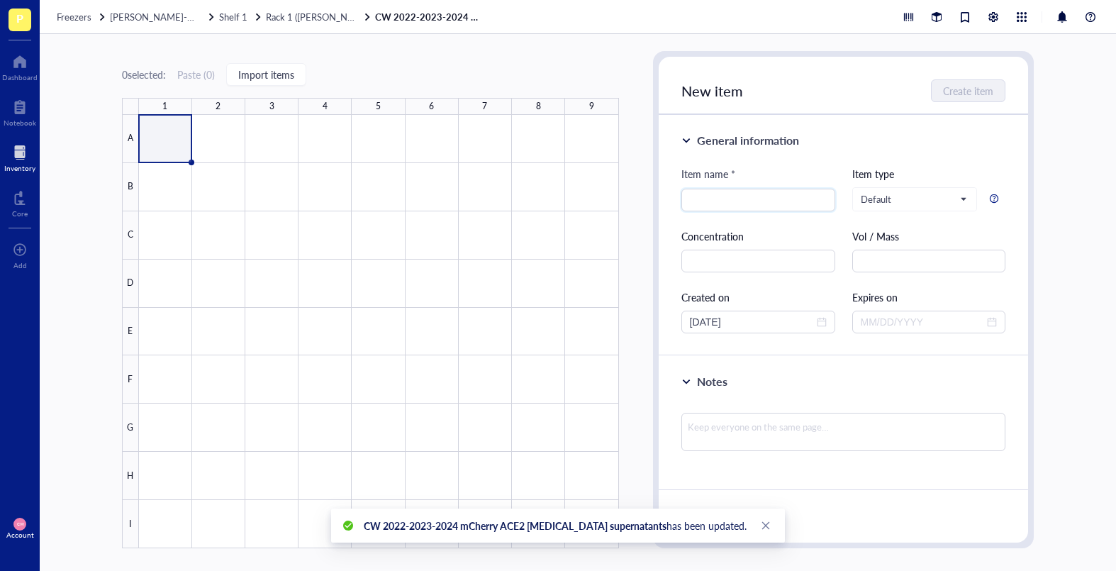
click at [152, 140] on div at bounding box center [379, 331] width 480 height 433
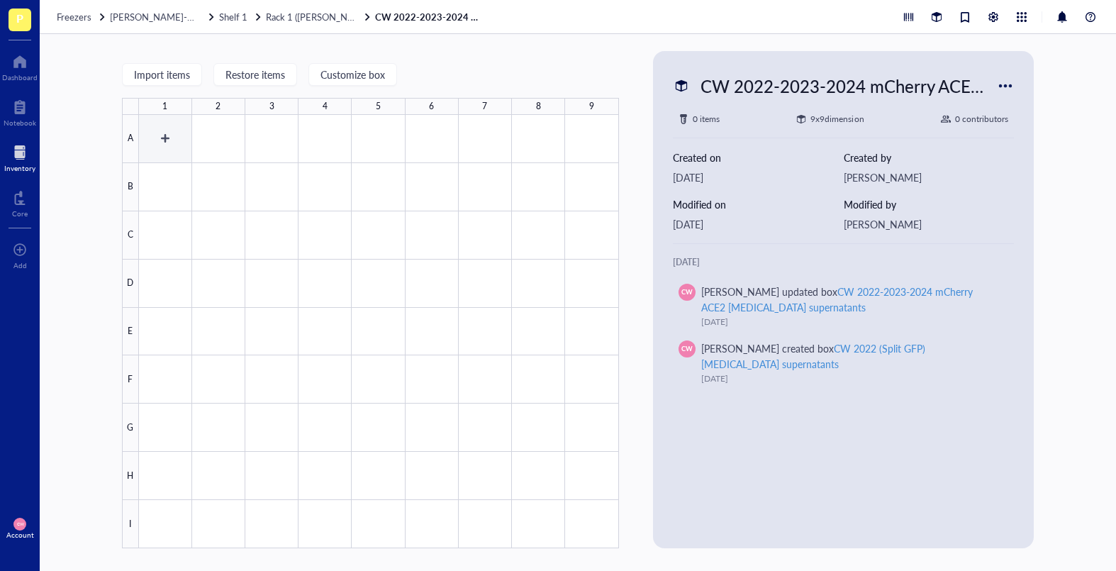
click at [169, 143] on div at bounding box center [379, 331] width 480 height 433
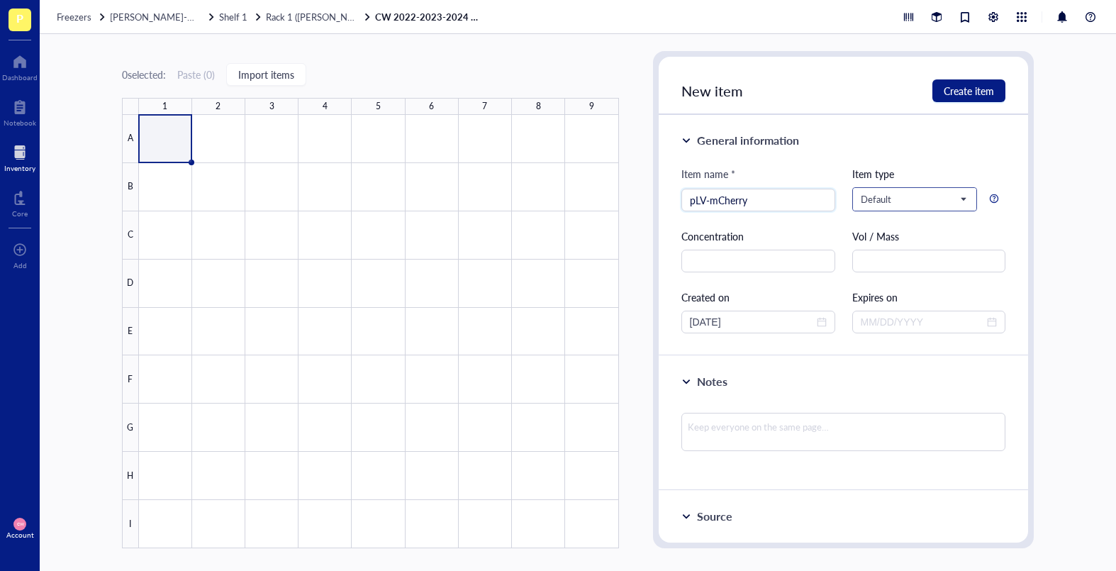
click at [959, 202] on span "Default" at bounding box center [914, 199] width 106 height 13
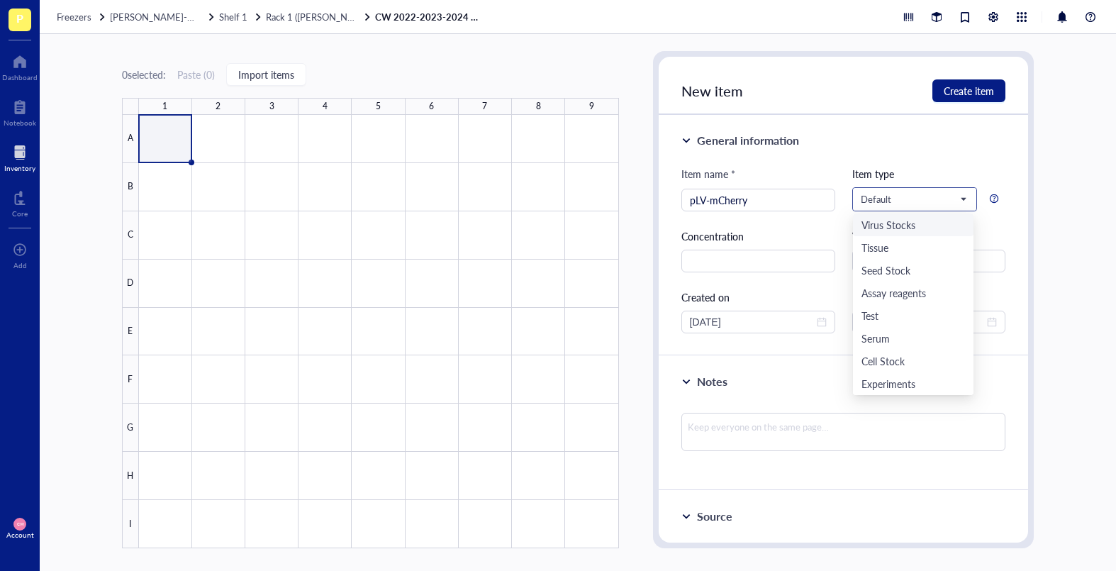
click at [921, 229] on div "Virus Stocks" at bounding box center [913, 225] width 104 height 16
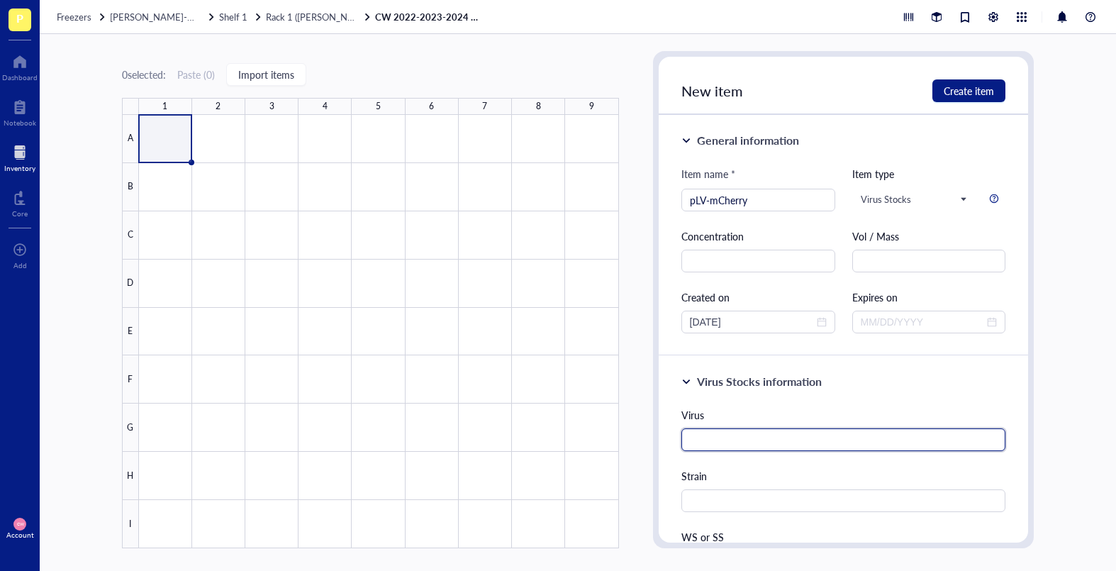
click at [801, 428] on input "text" at bounding box center [843, 439] width 325 height 23
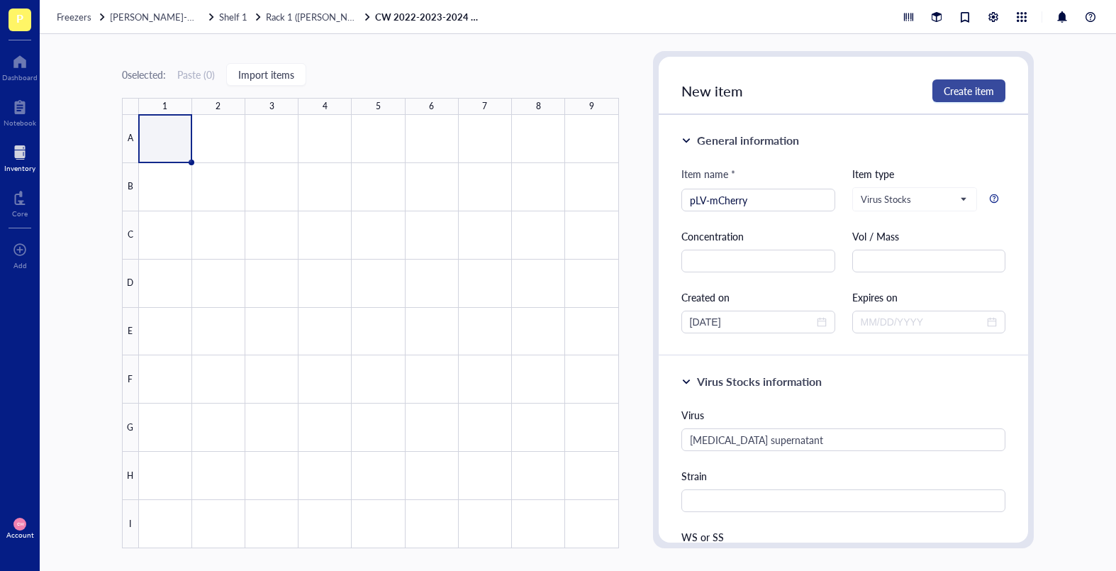
click at [960, 92] on span "Create item" at bounding box center [969, 90] width 50 height 11
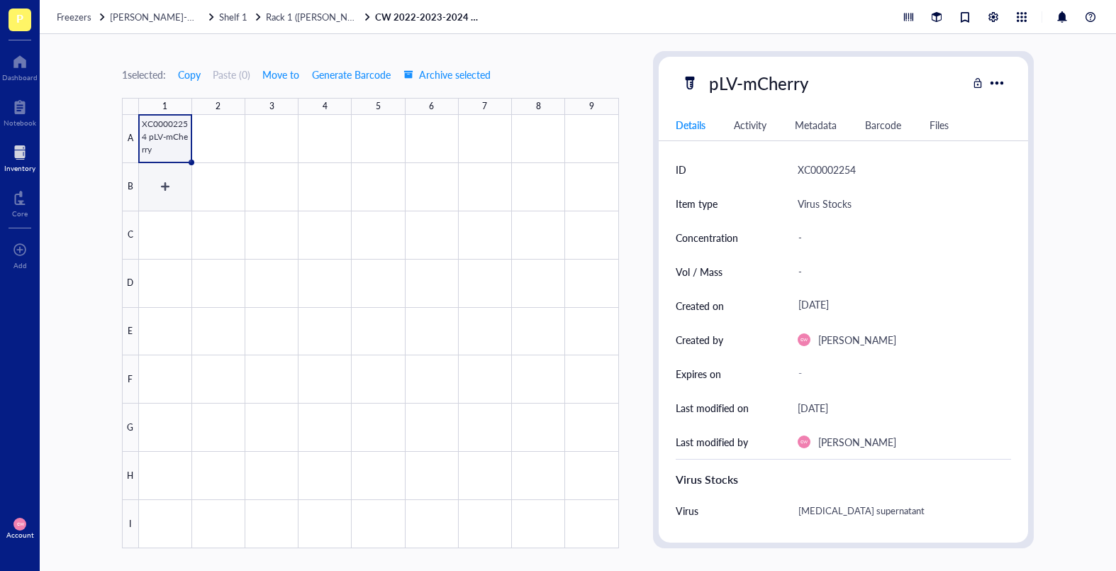
click at [167, 139] on div at bounding box center [379, 331] width 480 height 433
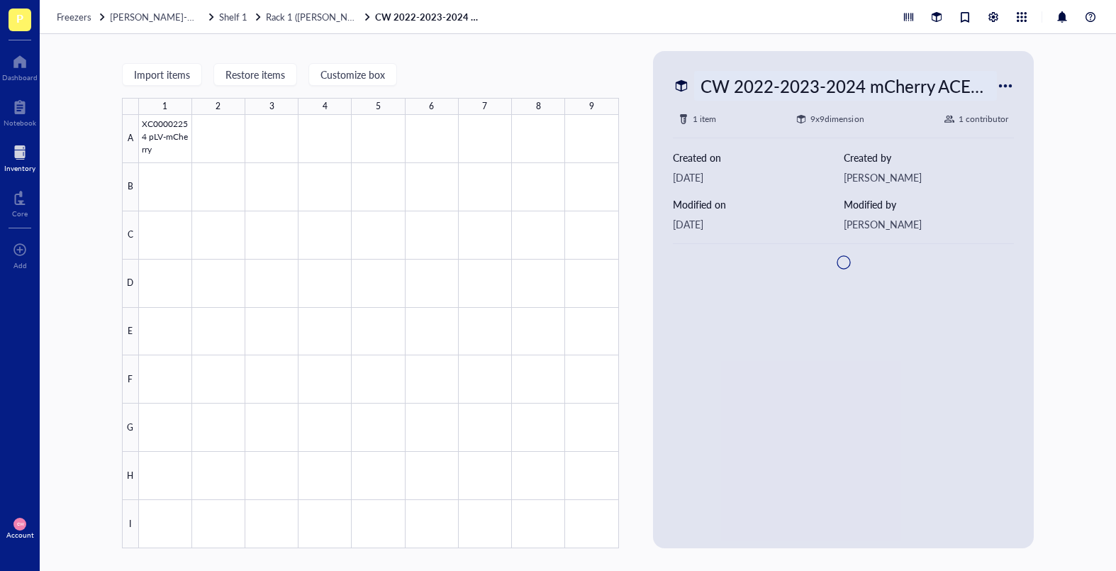
click at [895, 87] on div "CW 2022-2023-2024 mCherry ACE2 [MEDICAL_DATA] supernatants" at bounding box center [845, 86] width 303 height 30
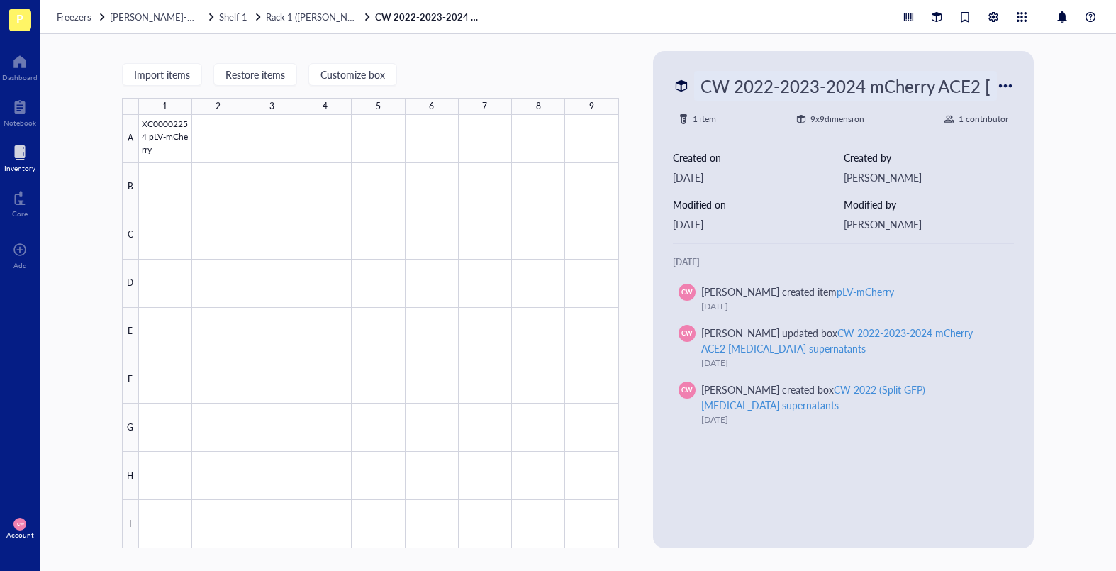
scroll to position [0, 164]
click at [398, 235] on div at bounding box center [379, 331] width 480 height 433
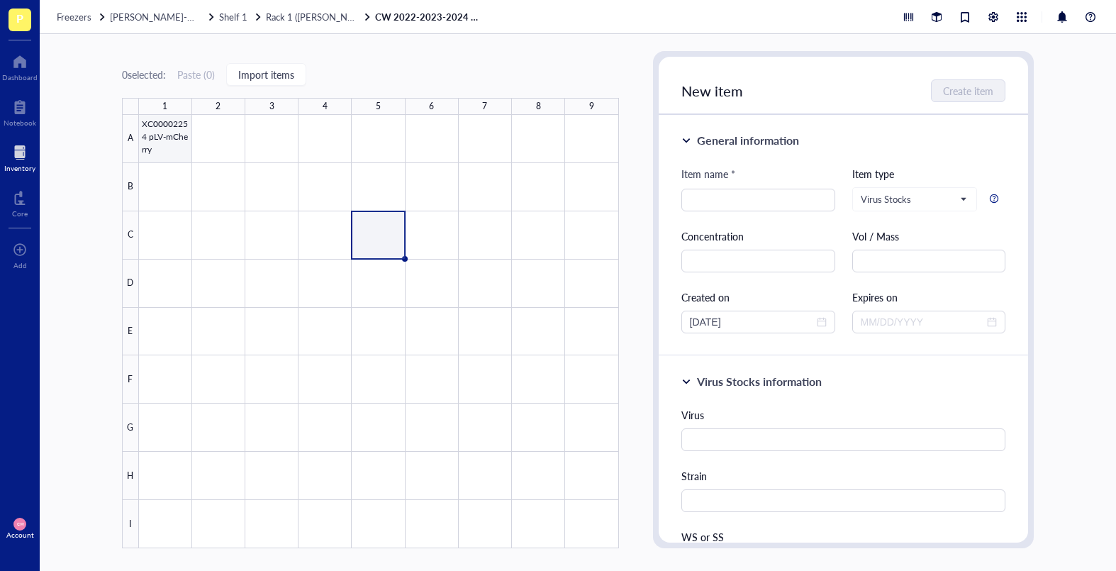
click at [144, 128] on div at bounding box center [379, 331] width 480 height 433
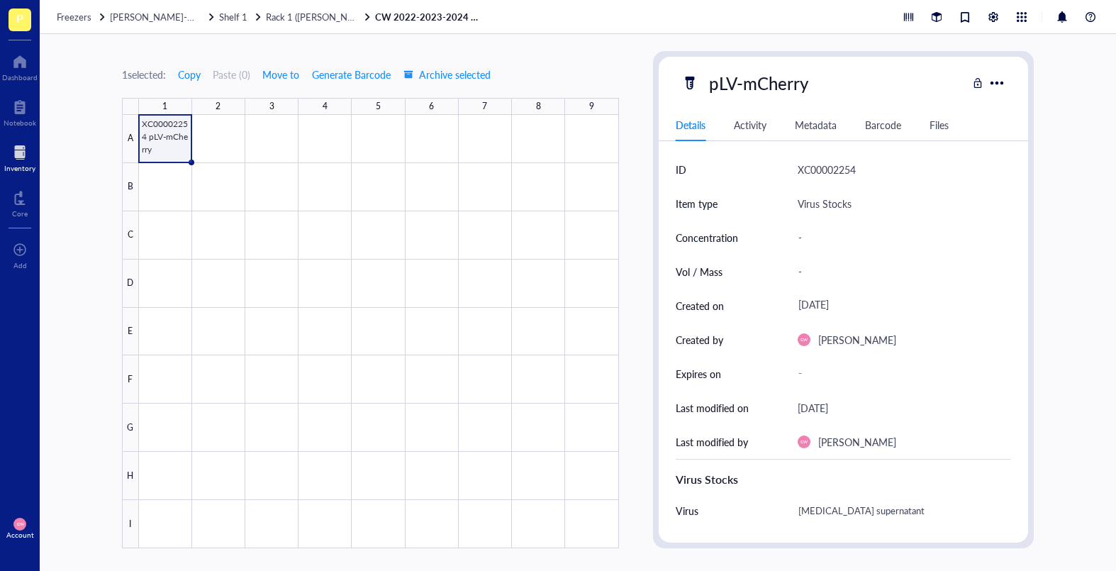
click at [815, 79] on div "pLV-mCherry" at bounding box center [824, 83] width 286 height 30
click at [805, 86] on div "pLV-mCherry" at bounding box center [759, 83] width 112 height 30
click at [174, 175] on div at bounding box center [379, 331] width 480 height 433
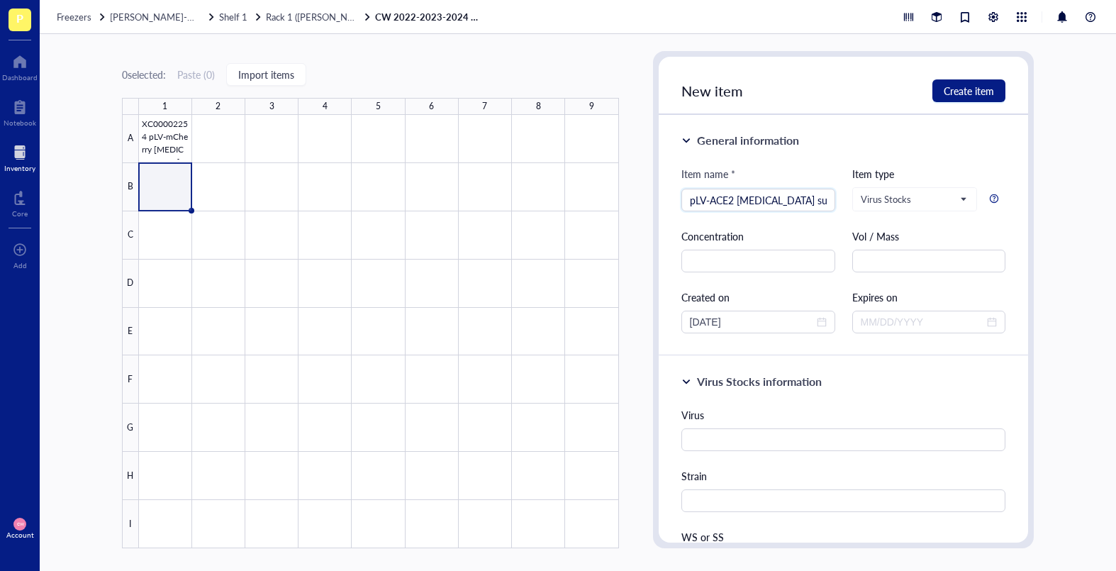
scroll to position [0, 8]
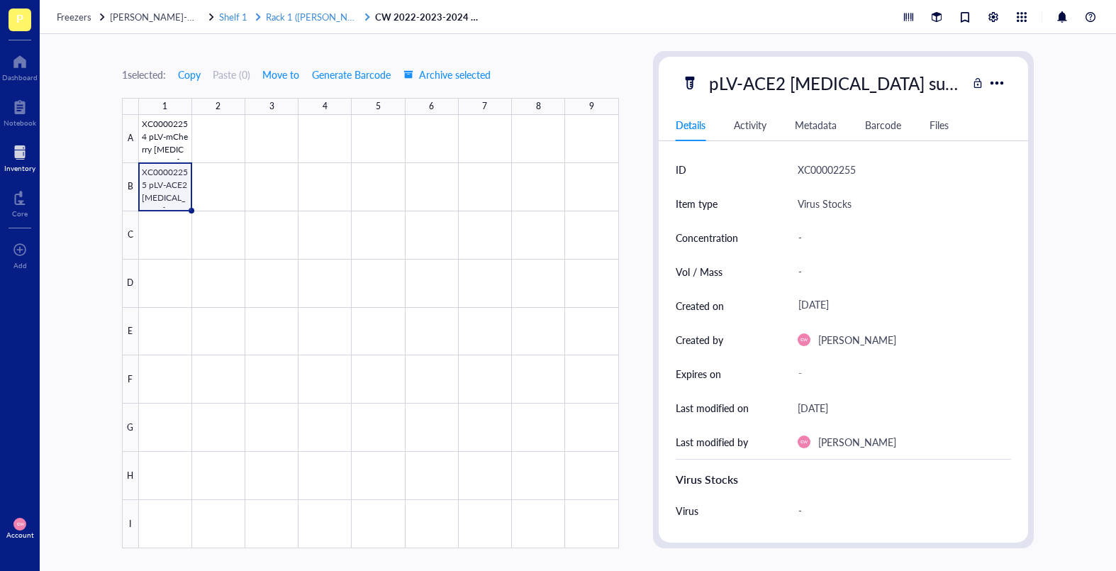
click at [270, 17] on span "Rack 1 ([PERSON_NAME] + [PERSON_NAME])" at bounding box center [361, 16] width 191 height 13
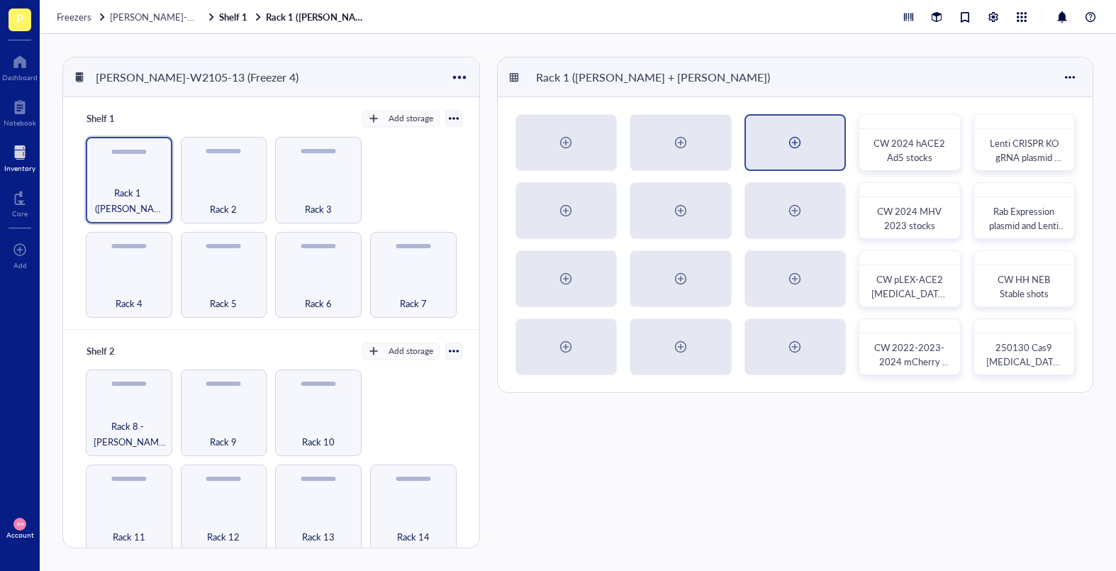
click at [787, 138] on div at bounding box center [794, 142] width 23 height 23
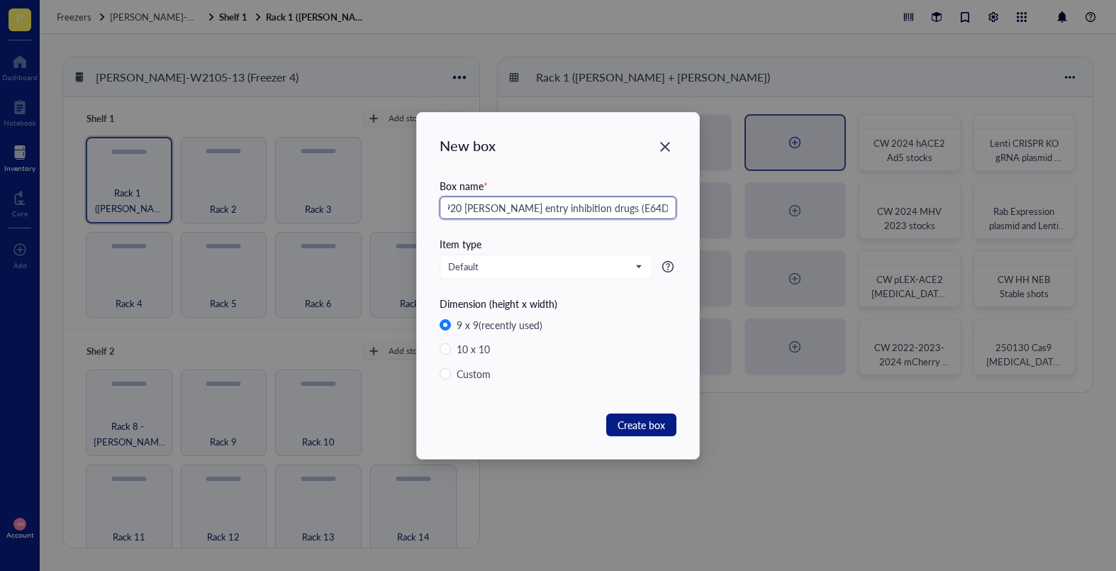
scroll to position [0, 23]
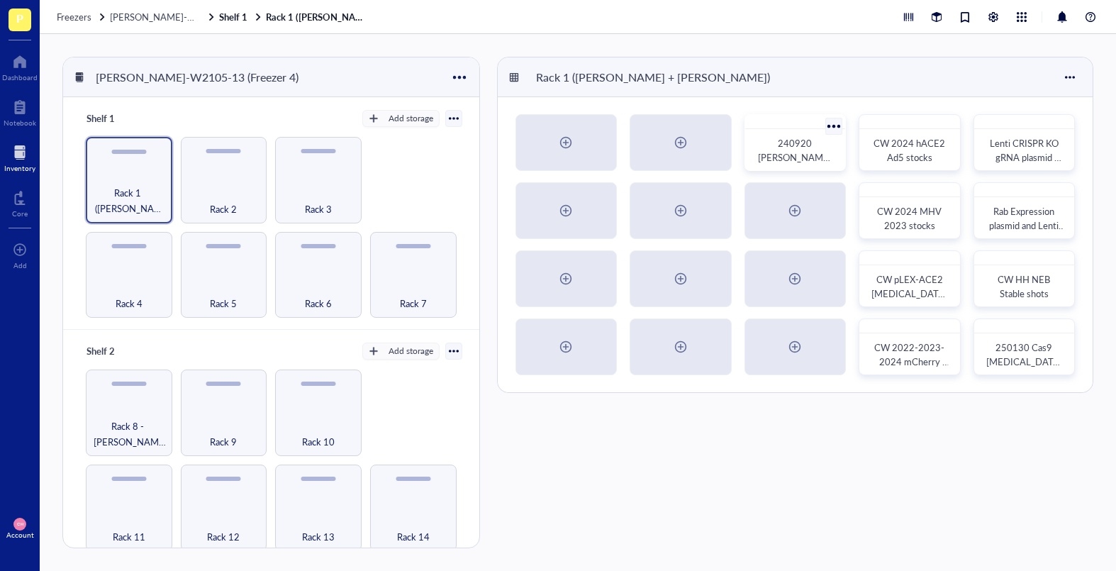
click at [797, 160] on span "240920 [PERSON_NAME] entry inhibition drugs (E64D, Camostat)" at bounding box center [796, 171] width 76 height 70
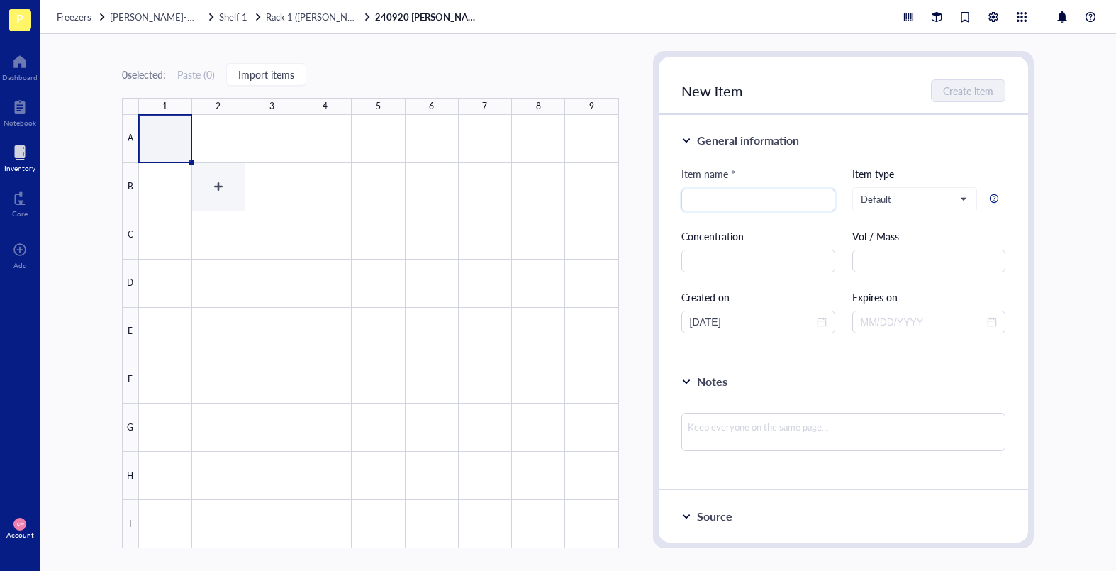
click at [155, 125] on div at bounding box center [379, 331] width 480 height 433
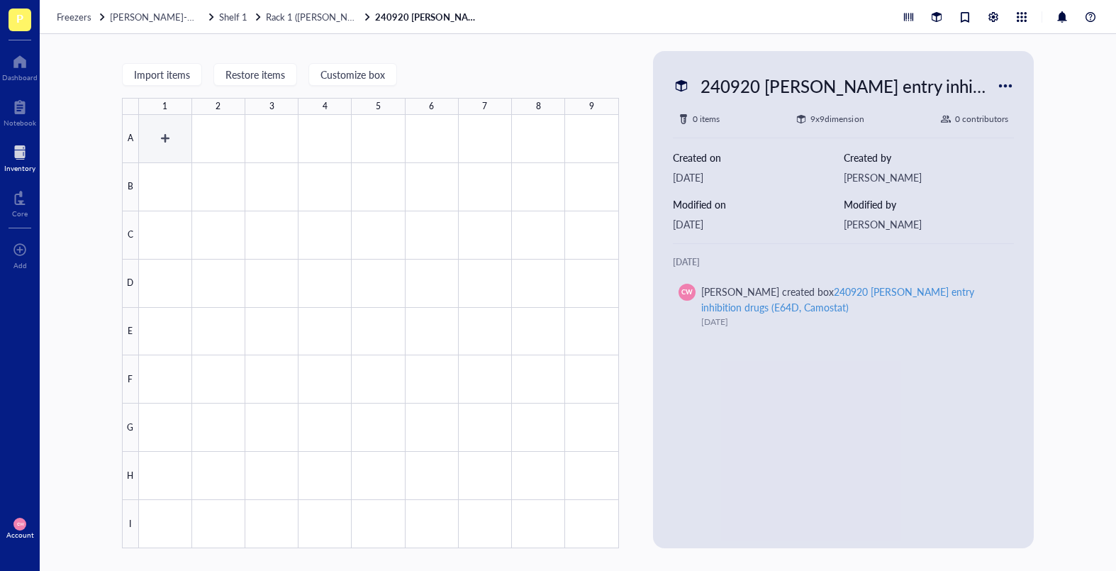
click at [164, 140] on div at bounding box center [379, 331] width 480 height 433
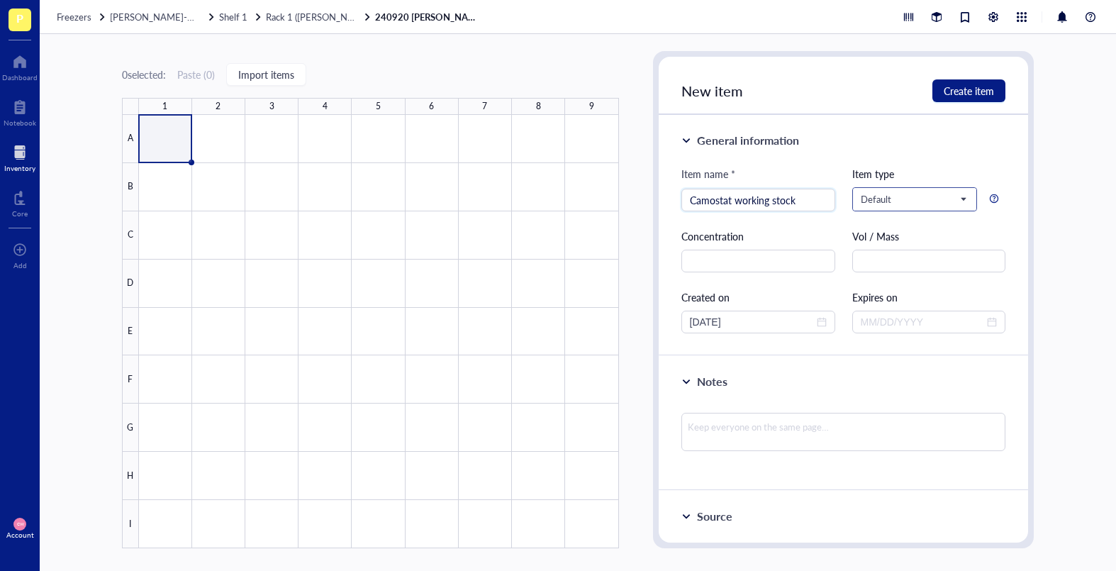
click at [955, 202] on span "Default" at bounding box center [914, 199] width 106 height 13
click at [918, 276] on div "Chemical" at bounding box center [913, 270] width 104 height 16
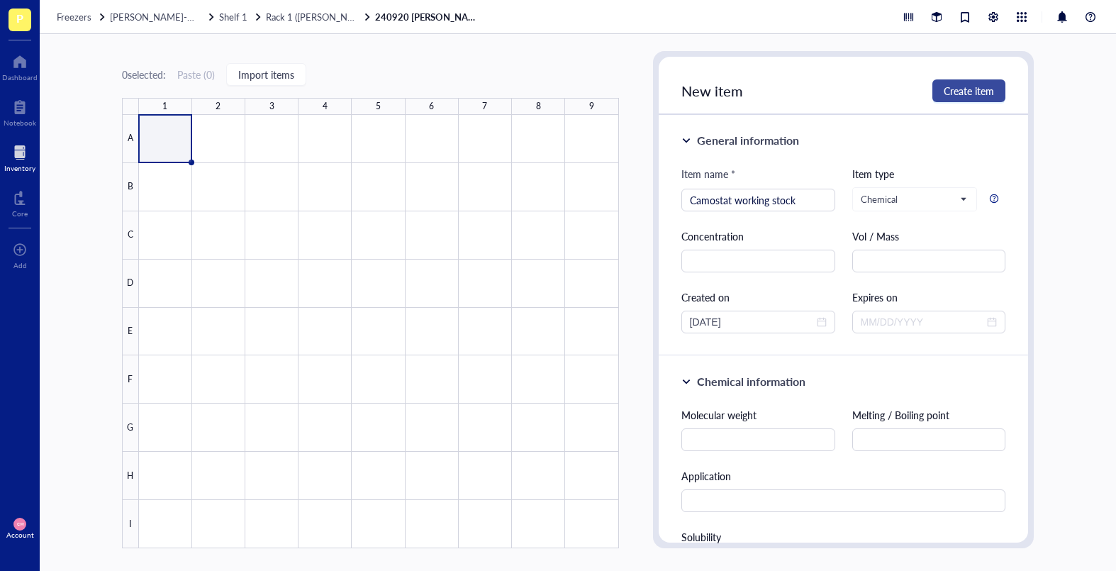
click at [973, 91] on span "Create item" at bounding box center [969, 90] width 50 height 11
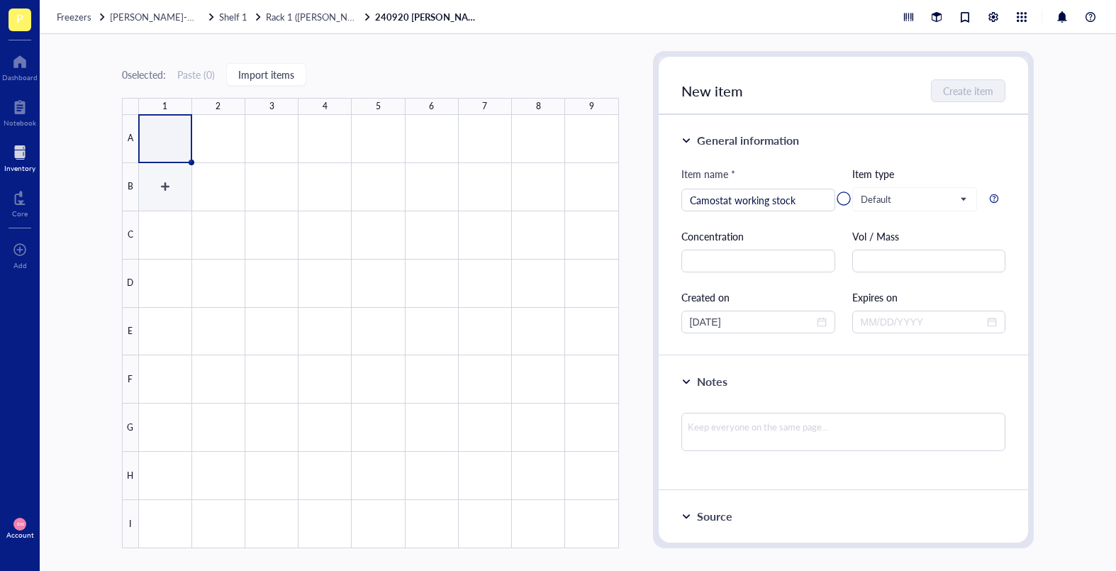
click at [174, 186] on div at bounding box center [379, 331] width 480 height 433
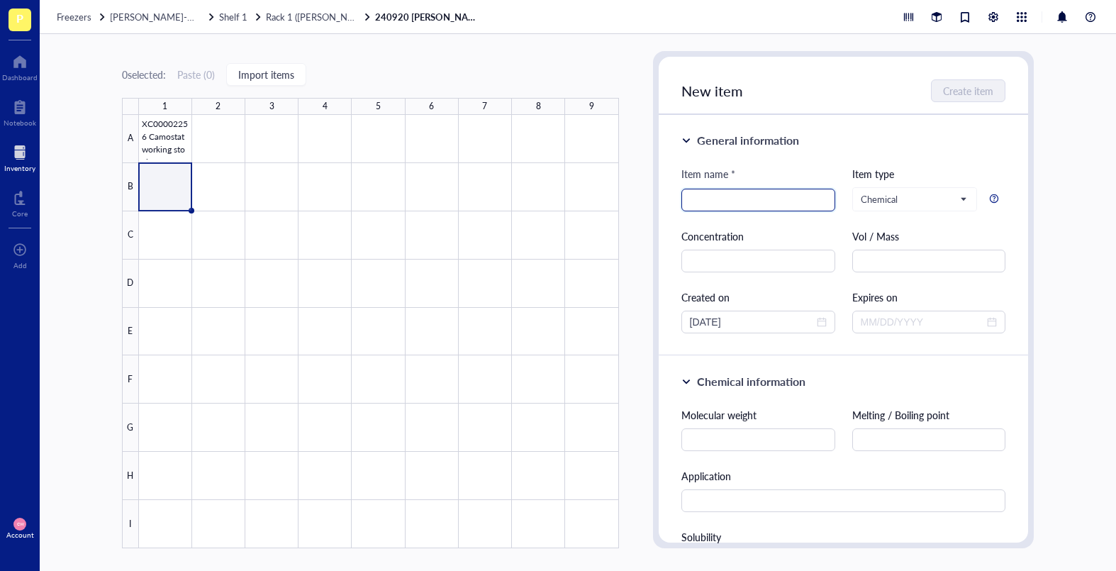
click at [736, 204] on input "search" at bounding box center [758, 199] width 137 height 21
click at [973, 104] on div "New item Create item" at bounding box center [844, 86] width 370 height 58
click at [971, 89] on span "Create item" at bounding box center [969, 90] width 50 height 11
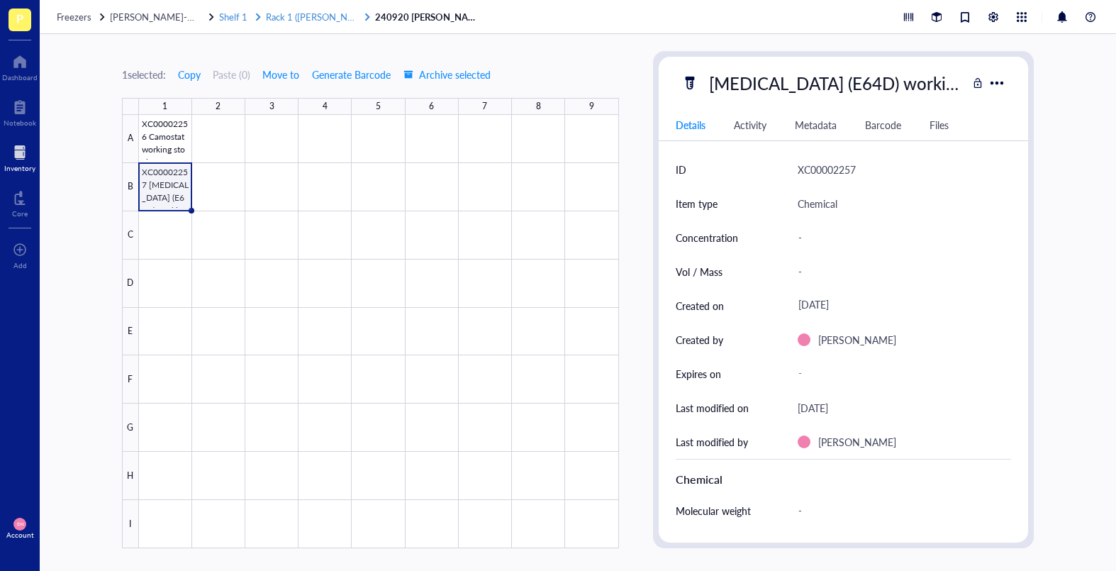
click at [336, 22] on span "Rack 1 ([PERSON_NAME] + [PERSON_NAME])" at bounding box center [361, 16] width 191 height 13
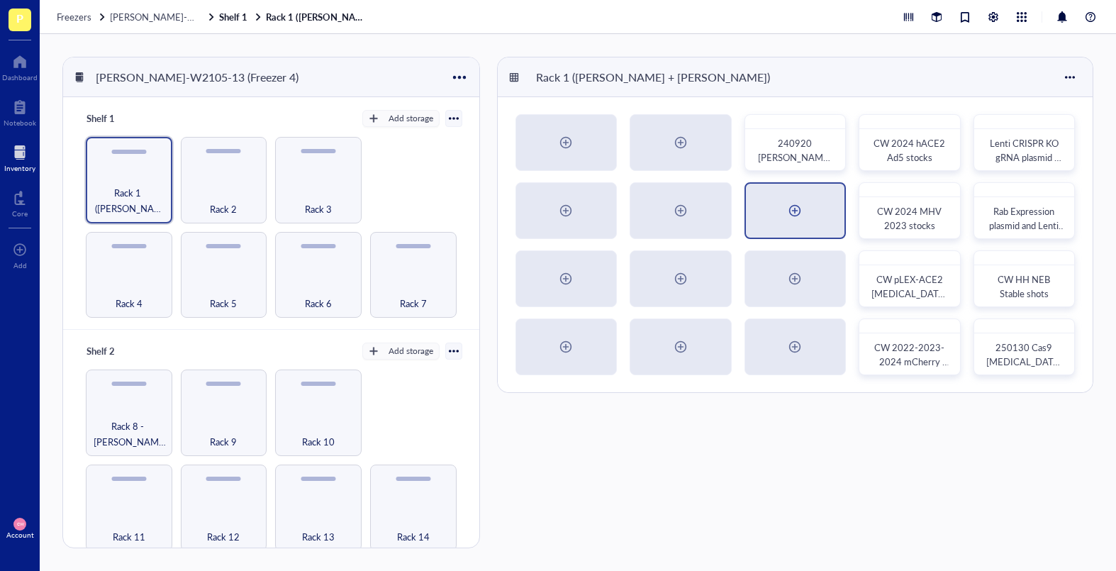
click at [791, 206] on div at bounding box center [794, 210] width 23 height 23
click at [807, 218] on span "BCI embedded hNECs 250313" at bounding box center [795, 218] width 65 height 28
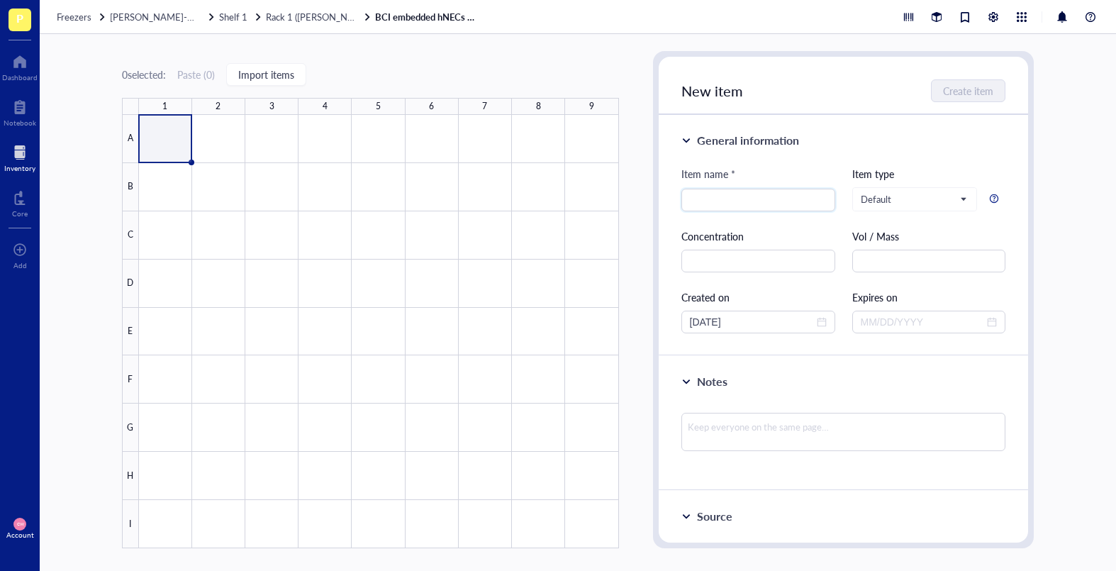
click at [162, 132] on div at bounding box center [379, 331] width 480 height 433
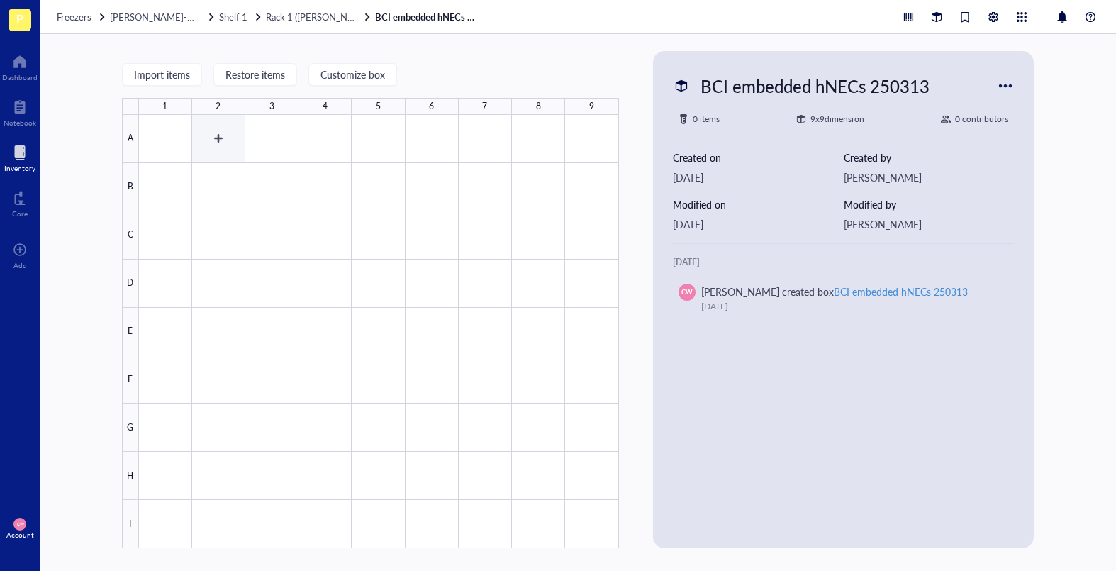
click at [191, 147] on div at bounding box center [379, 331] width 480 height 433
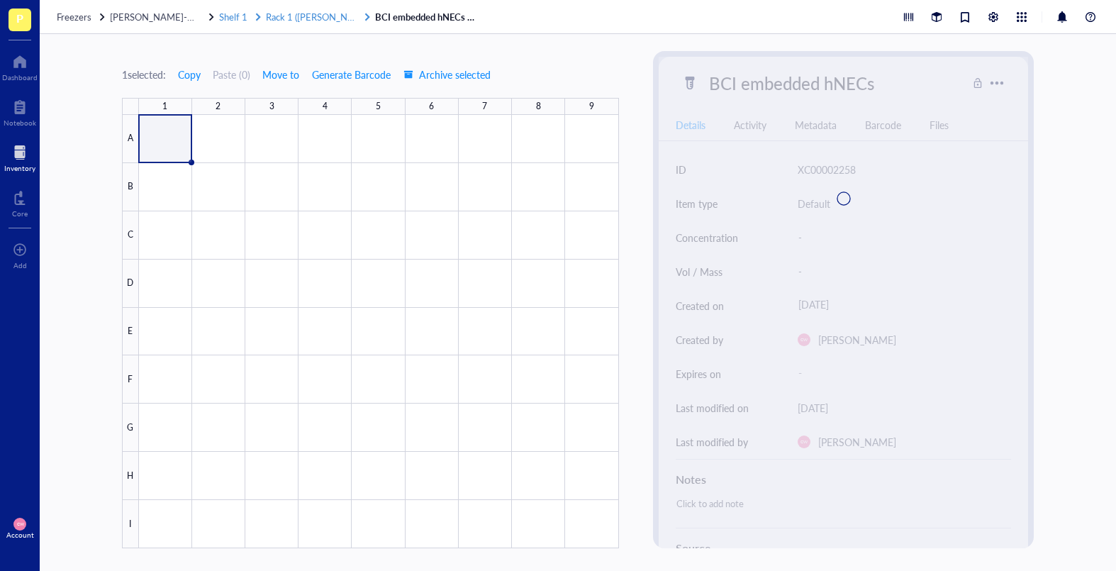
click at [321, 13] on span "Rack 1 ([PERSON_NAME] + [PERSON_NAME])" at bounding box center [361, 16] width 191 height 13
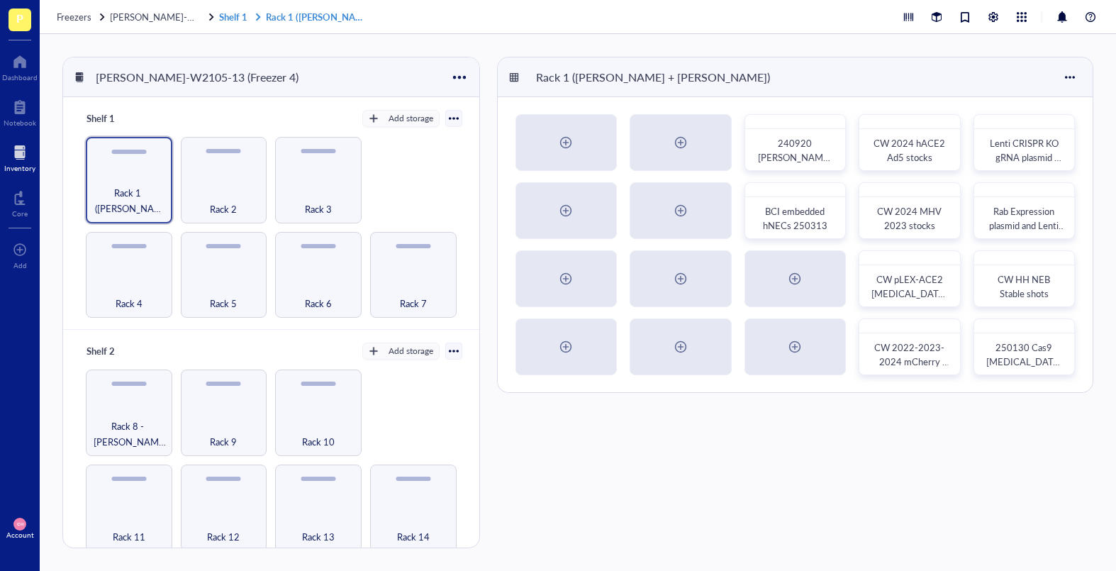
click at [272, 21] on link "Shelf 1 Rack 1 ([PERSON_NAME] + [PERSON_NAME])" at bounding box center [295, 17] width 153 height 13
click at [167, 15] on span "[PERSON_NAME]-W2105-13 (Freezer 4)" at bounding box center [194, 16] width 169 height 13
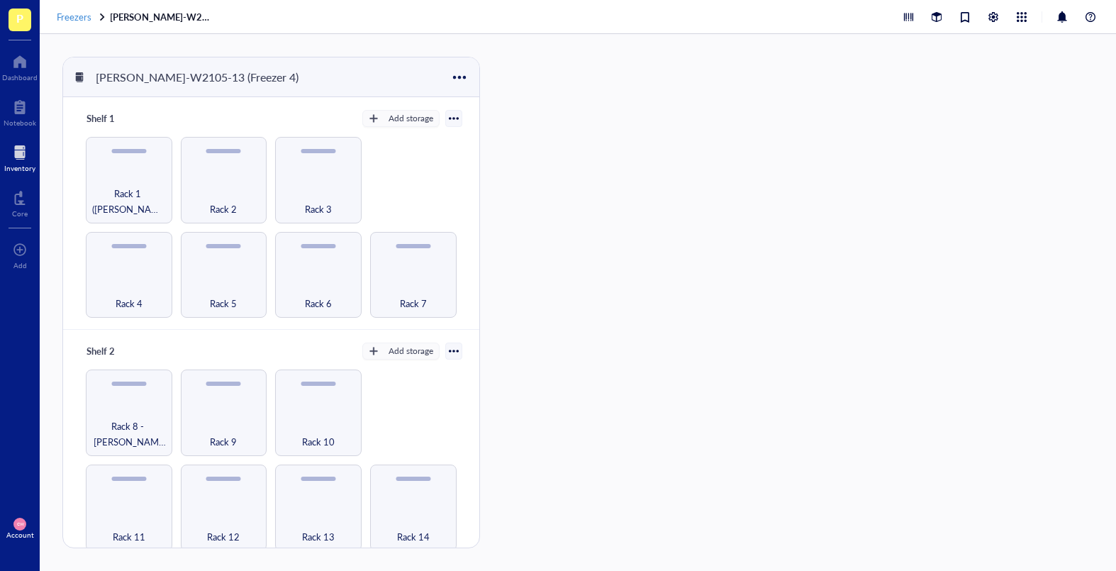
click at [86, 23] on span "Freezers" at bounding box center [74, 16] width 35 height 13
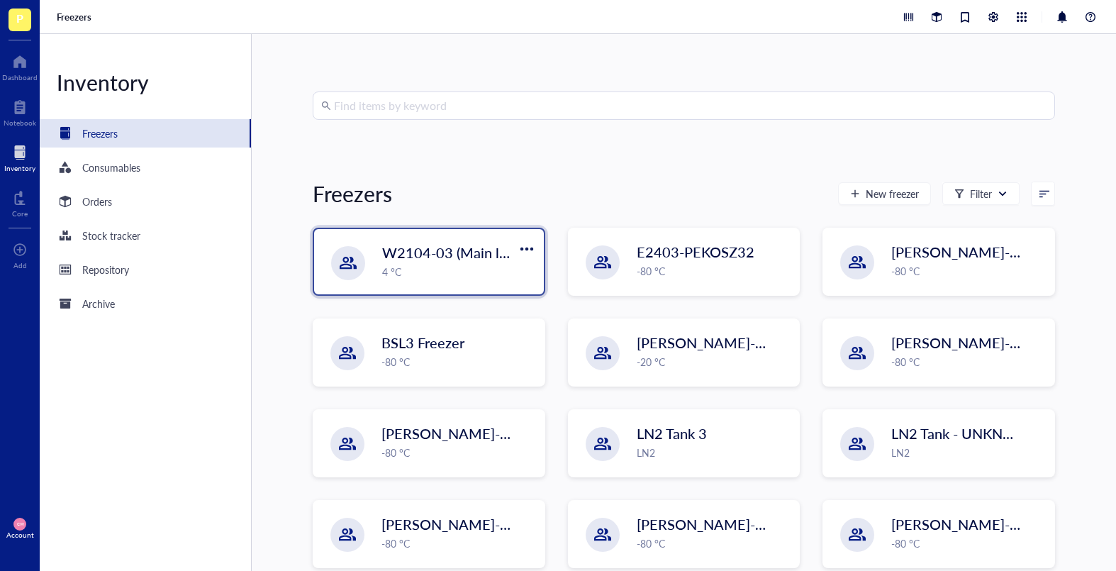
scroll to position [42, 0]
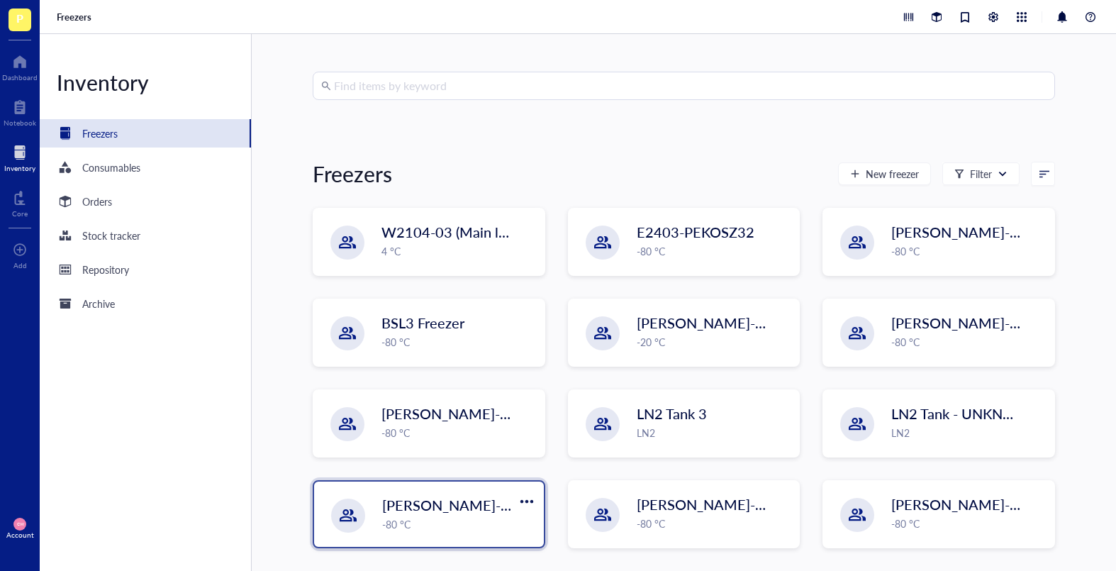
click at [447, 484] on div "[PERSON_NAME]-E2403-05 -80 °C" at bounding box center [429, 513] width 230 height 65
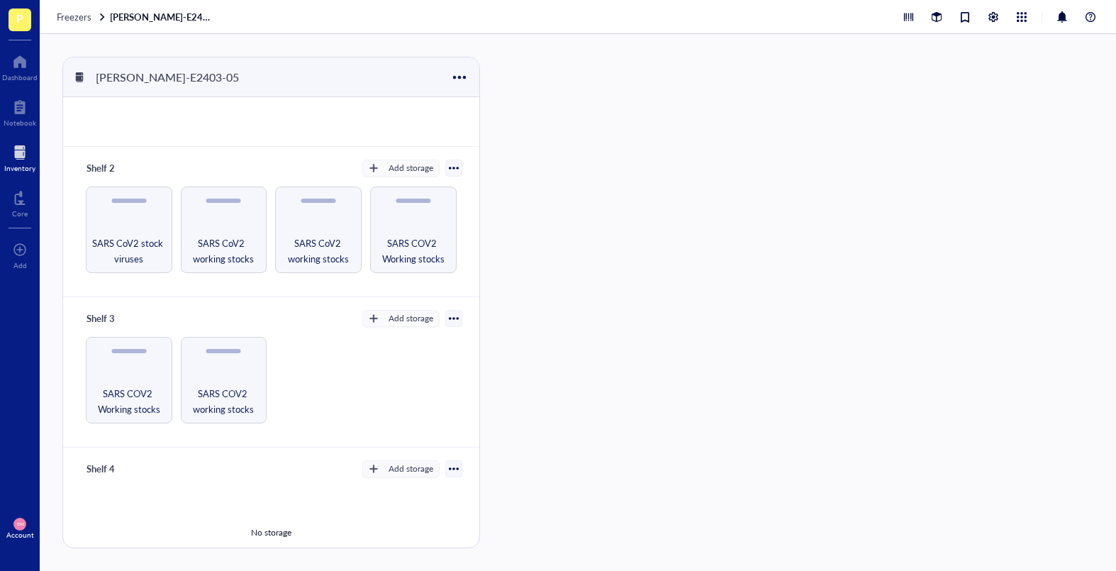
scroll to position [140, 0]
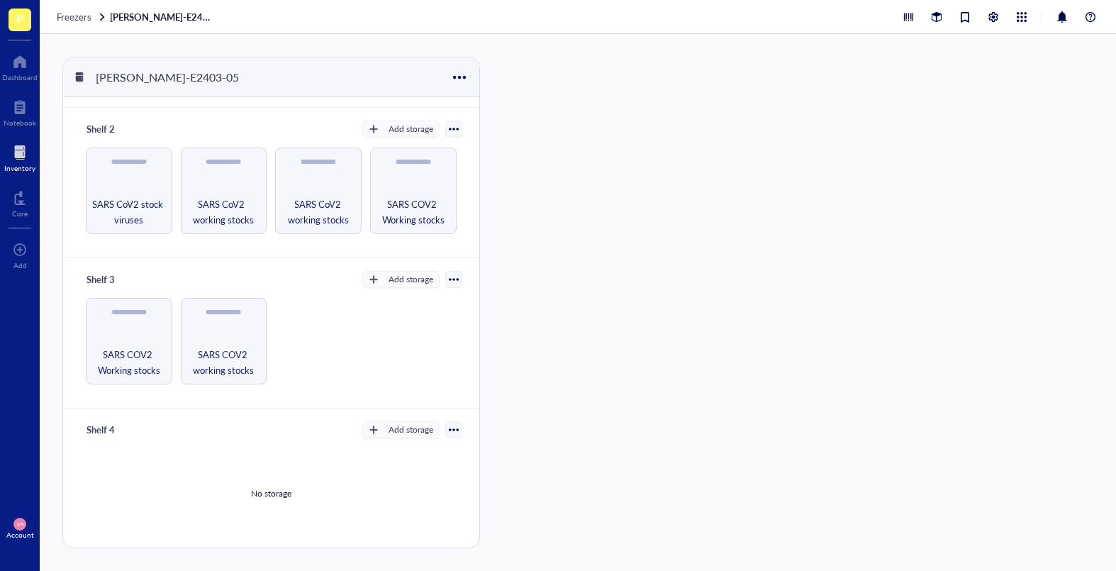
click at [235, 484] on div "No storage" at bounding box center [271, 493] width 382 height 107
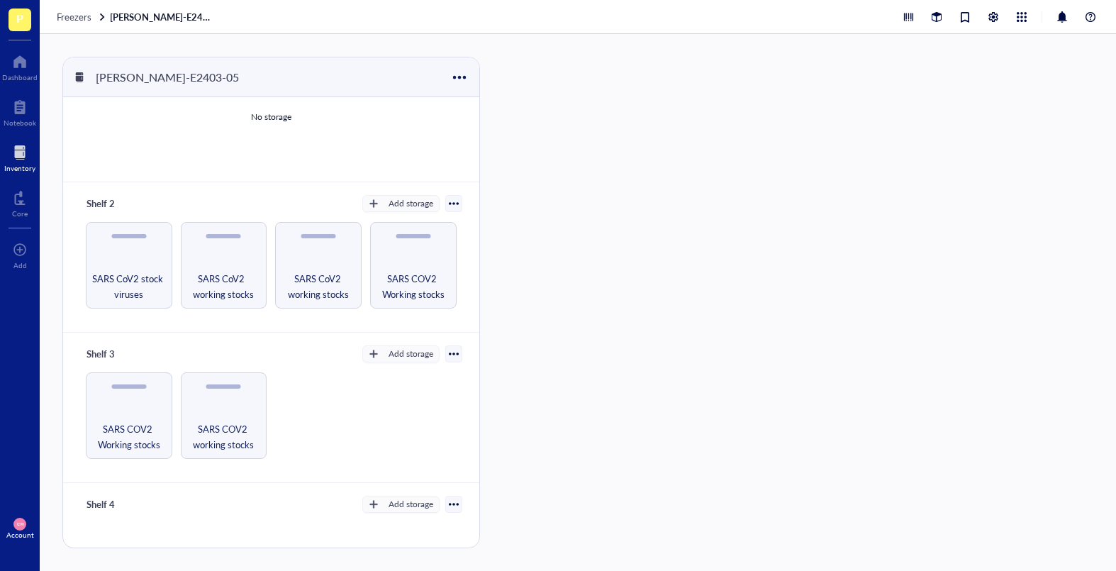
scroll to position [0, 0]
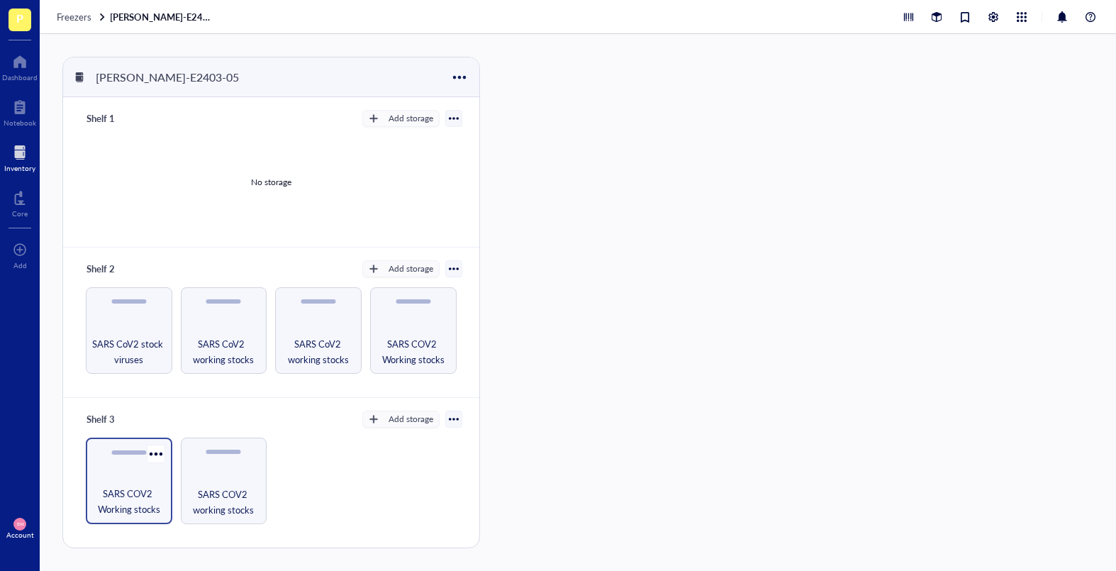
drag, startPoint x: 145, startPoint y: 483, endPoint x: 153, endPoint y: 477, distance: 9.6
click at [145, 483] on div "SARS COV2 Working stocks" at bounding box center [129, 480] width 86 height 86
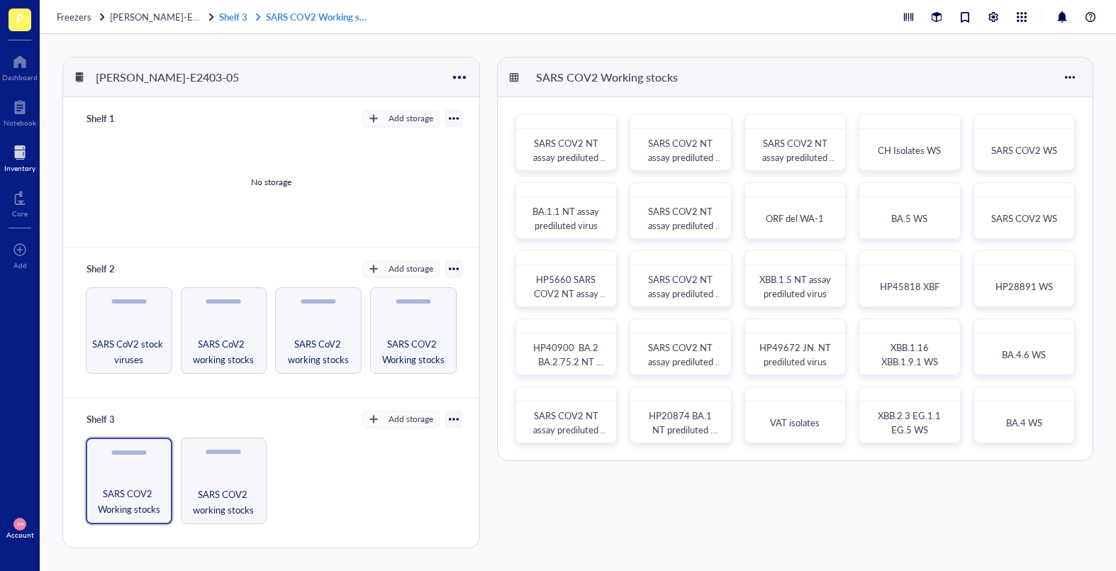
click at [219, 18] on link "Shelf 3 SARS COV2 Working stocks" at bounding box center [295, 17] width 153 height 13
click at [169, 20] on span "[PERSON_NAME]-E2403-05" at bounding box center [170, 16] width 121 height 13
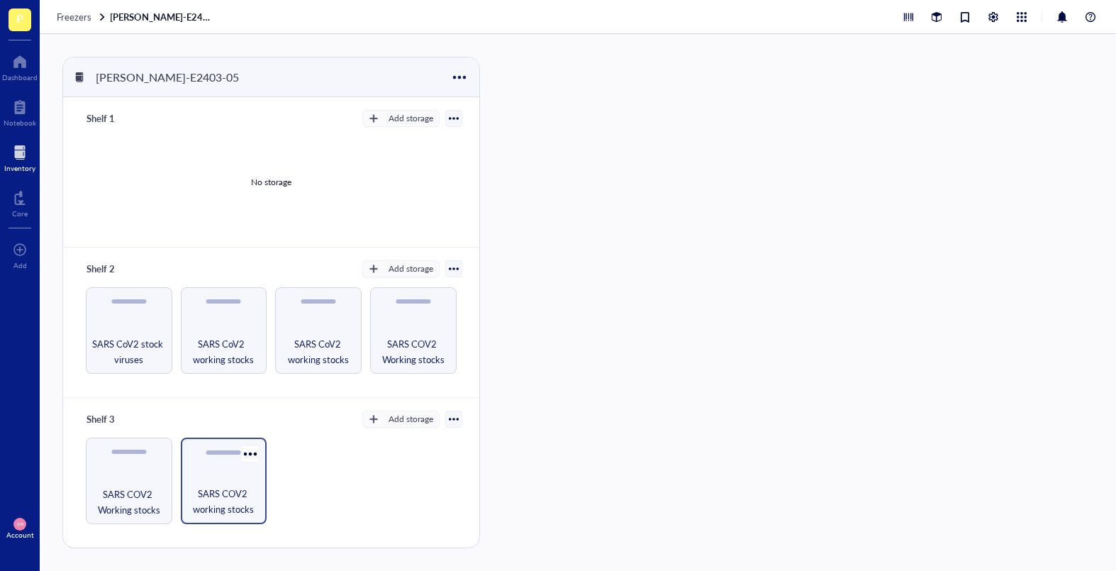
click at [228, 482] on div "SARS COV2 working stocks" at bounding box center [224, 480] width 86 height 86
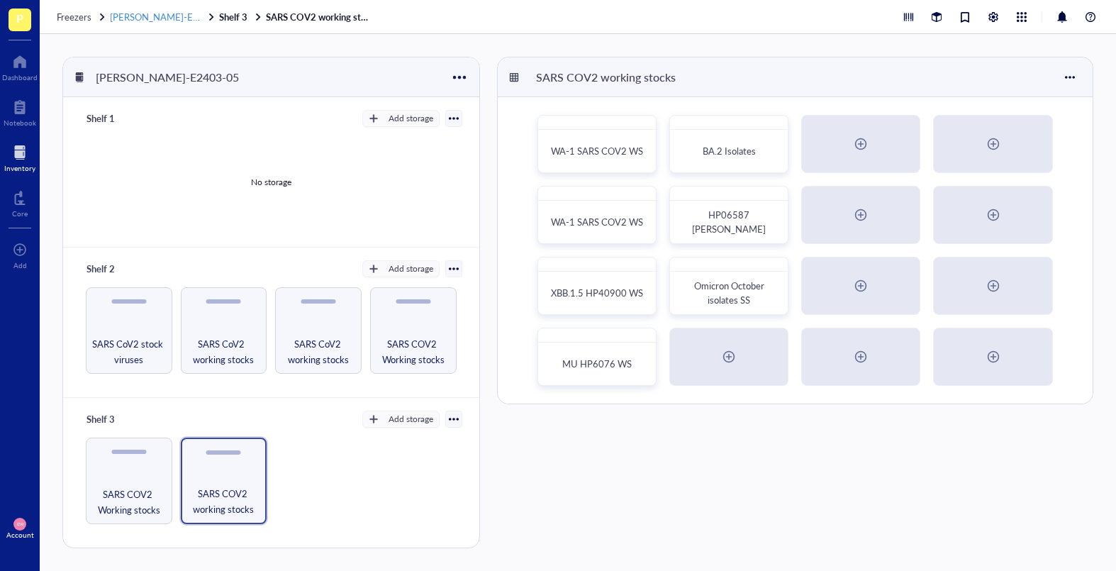
click at [169, 21] on span "[PERSON_NAME]-E2403-05" at bounding box center [170, 16] width 121 height 13
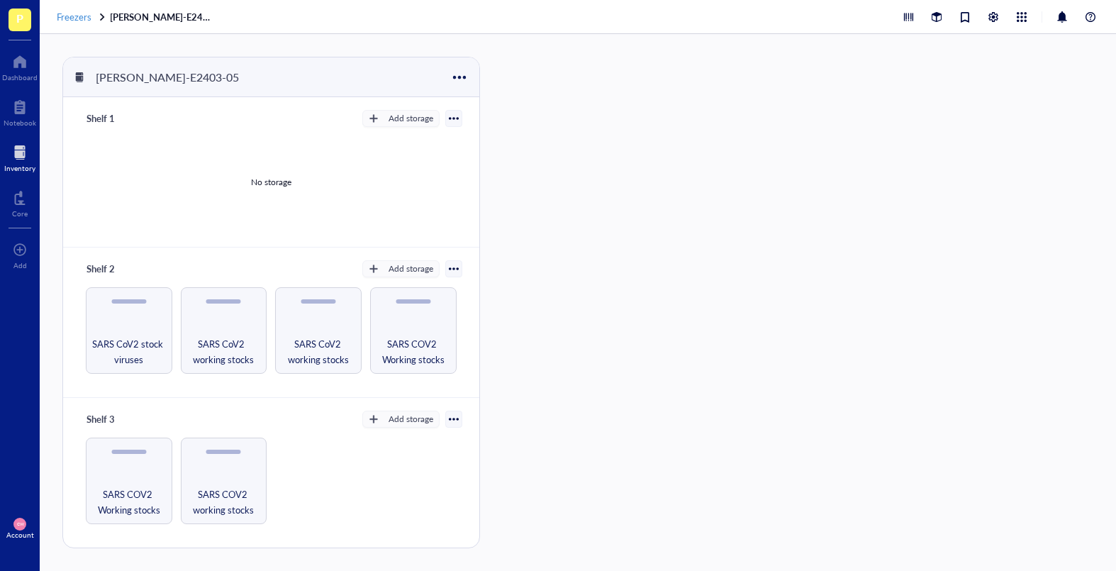
click at [76, 16] on span "Freezers" at bounding box center [74, 16] width 35 height 13
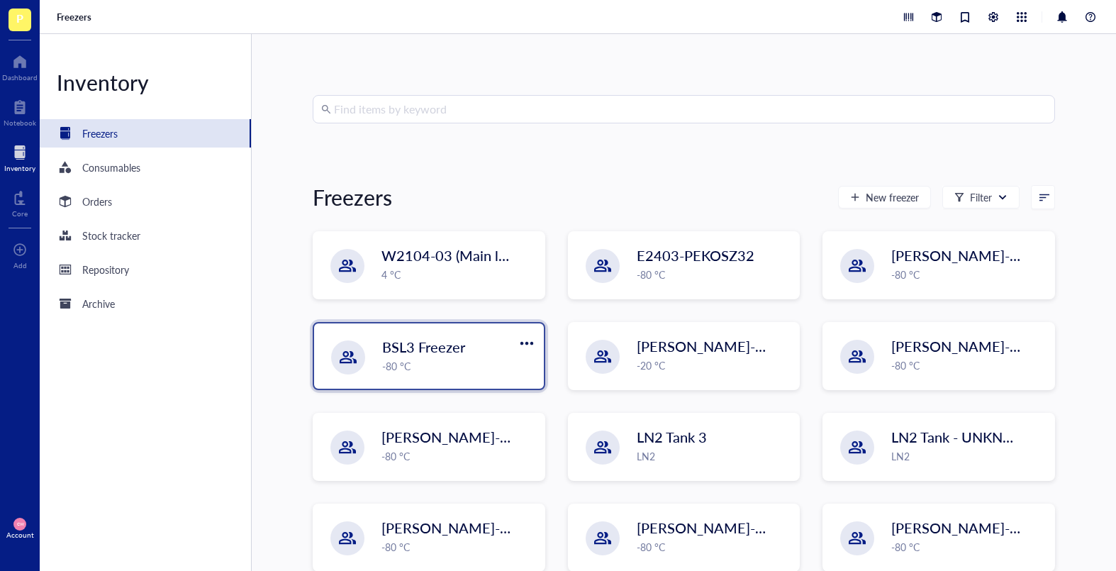
scroll to position [42, 0]
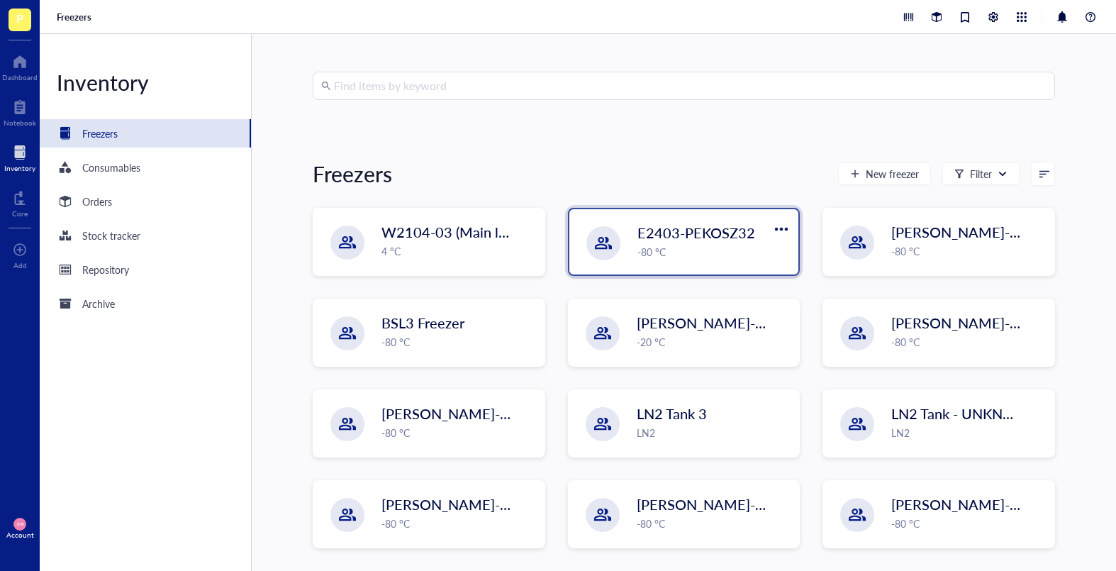
click at [676, 253] on div "-80 °C" at bounding box center [713, 252] width 153 height 16
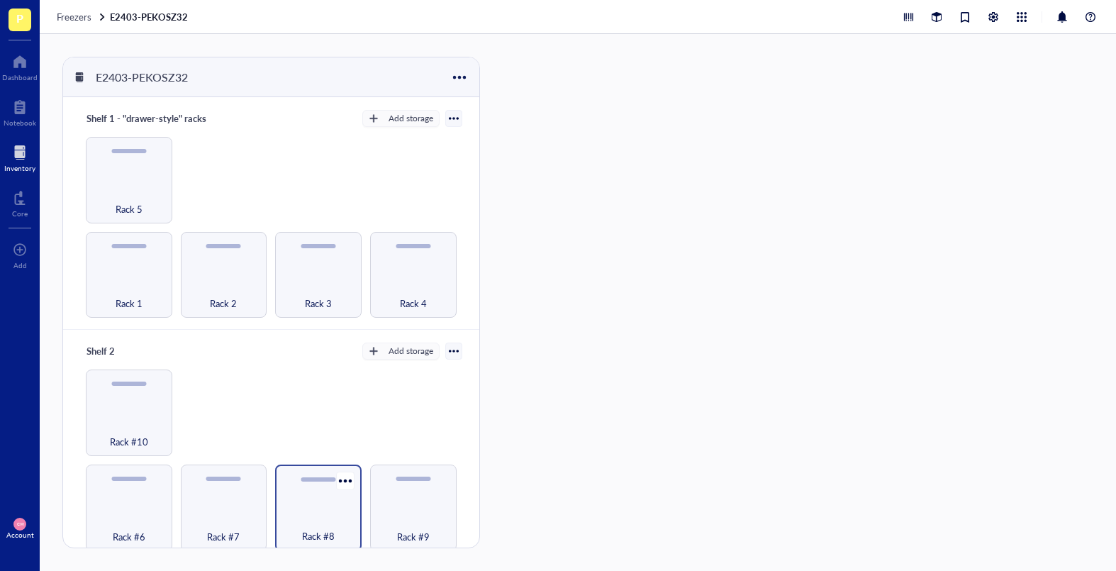
click at [284, 484] on div "Rack #8" at bounding box center [318, 507] width 86 height 86
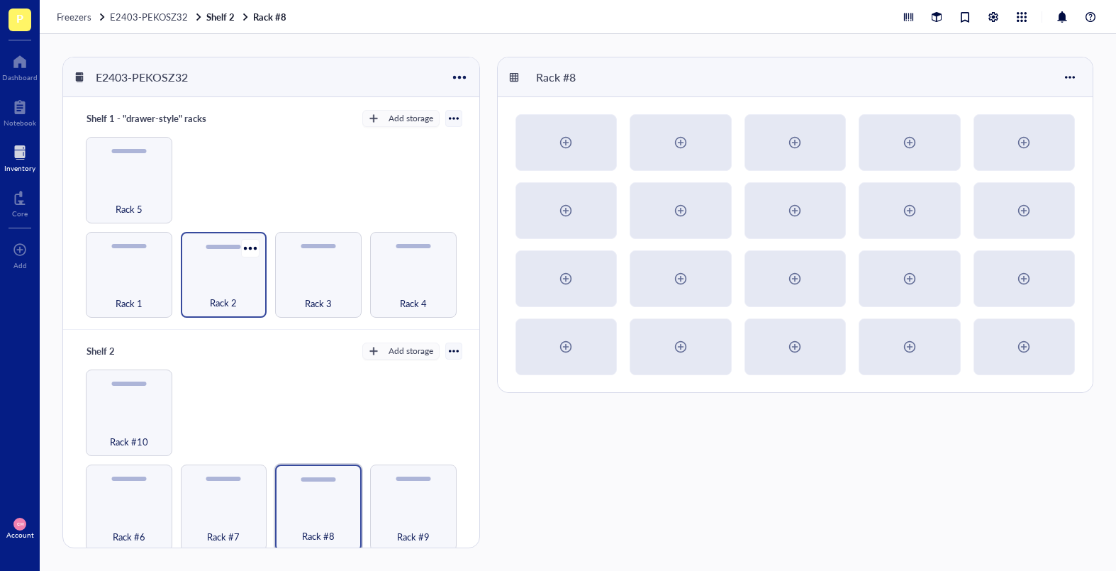
click at [225, 291] on div "Rack 2" at bounding box center [224, 294] width 72 height 31
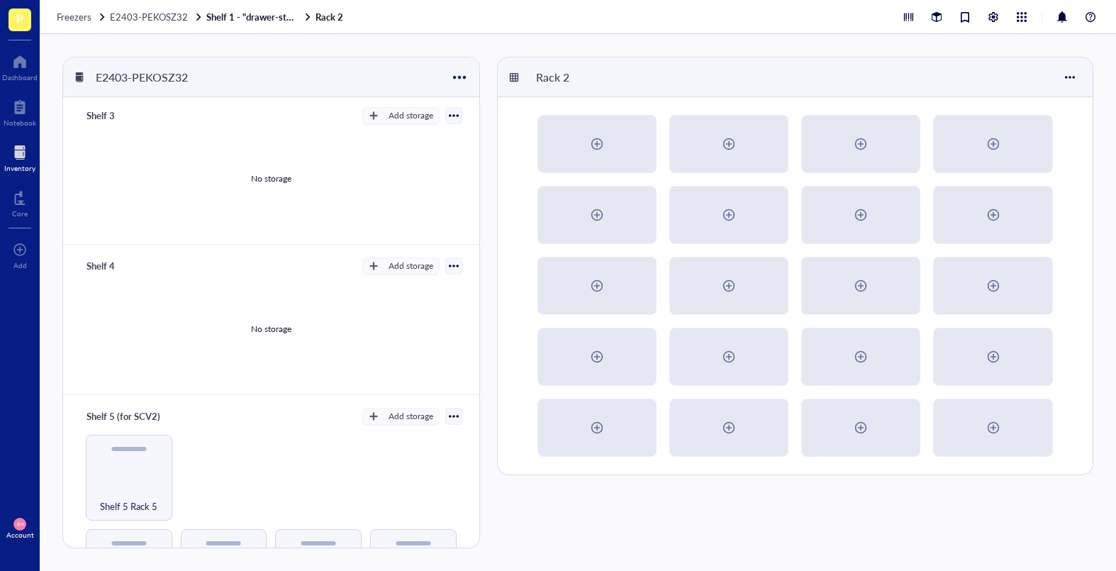
scroll to position [529, 0]
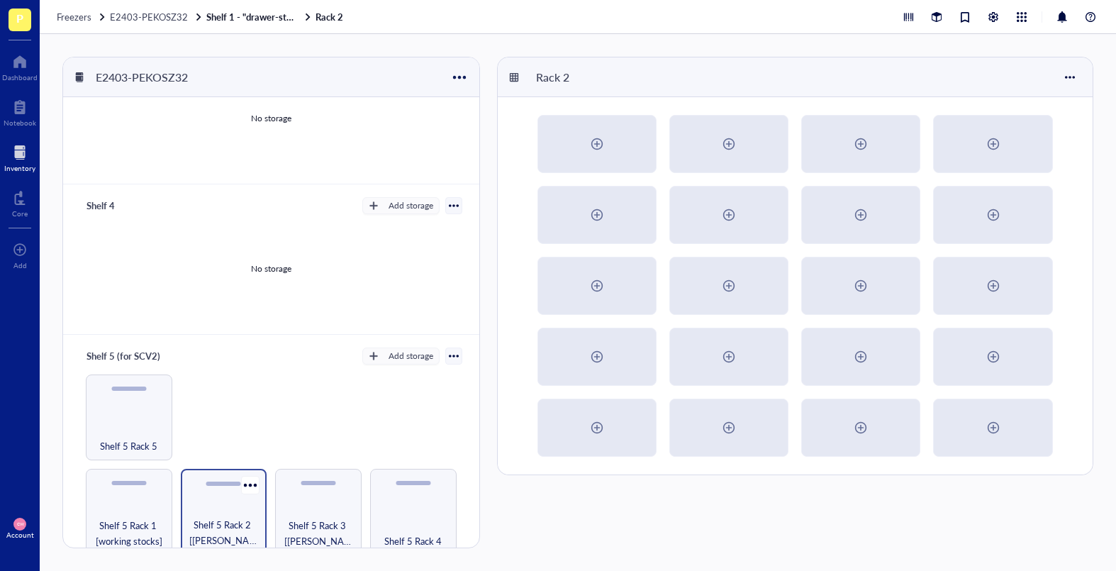
drag, startPoint x: 240, startPoint y: 497, endPoint x: 234, endPoint y: 488, distance: 10.8
click at [239, 484] on div "Shelf 5 Rack 2 [[PERSON_NAME]]" at bounding box center [224, 512] width 86 height 86
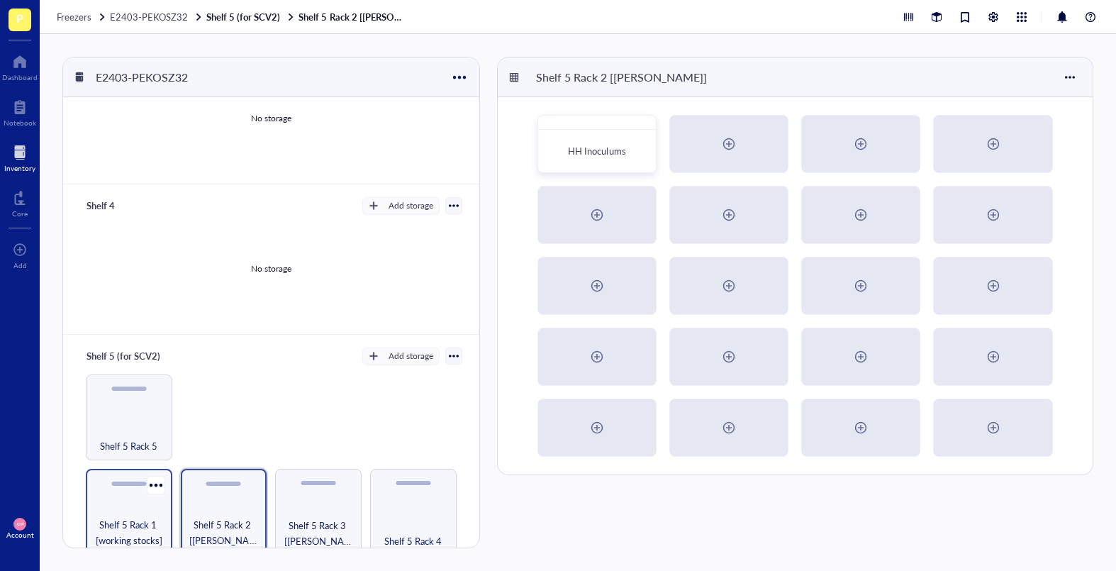
click at [136, 484] on span "Shelf 5 Rack 1 [working stocks]" at bounding box center [129, 532] width 72 height 31
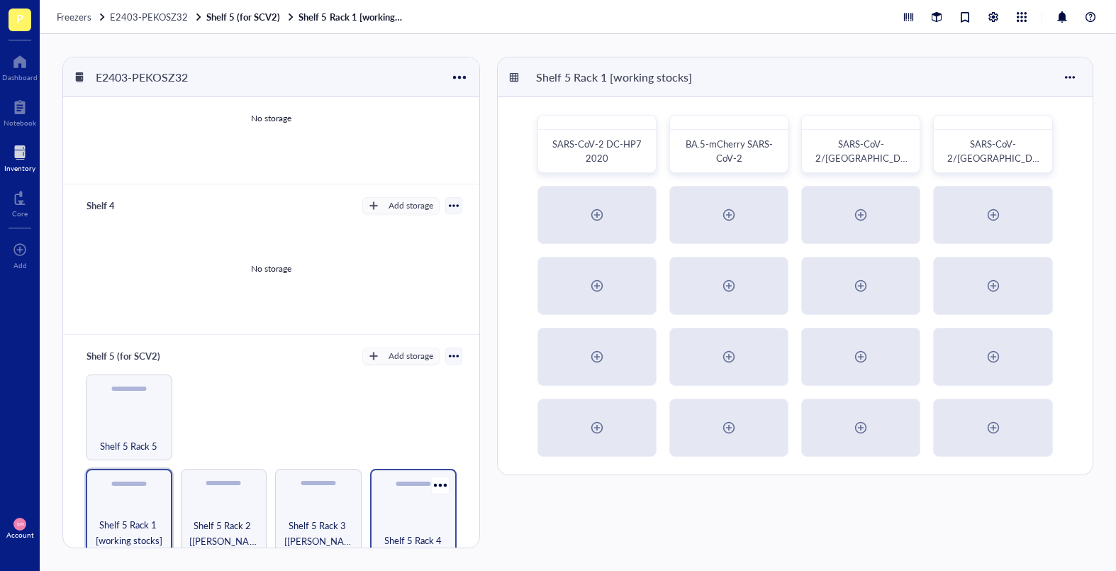
click at [405, 484] on div "Shelf 5 Rack 4" at bounding box center [413, 532] width 72 height 31
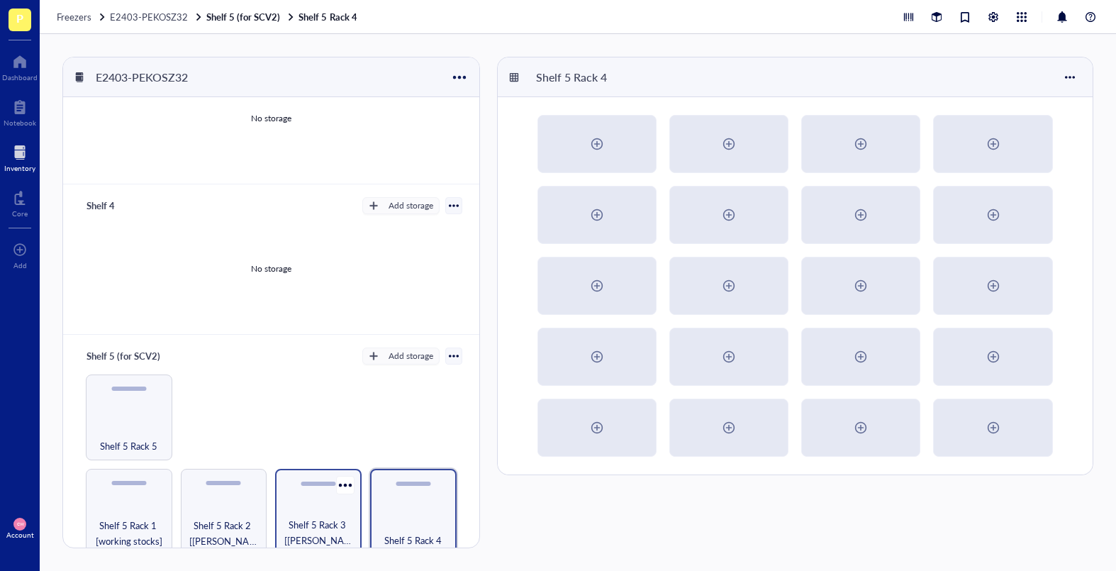
click at [328, 484] on div "Shelf 5 Rack 3 [[PERSON_NAME]]" at bounding box center [318, 512] width 86 height 86
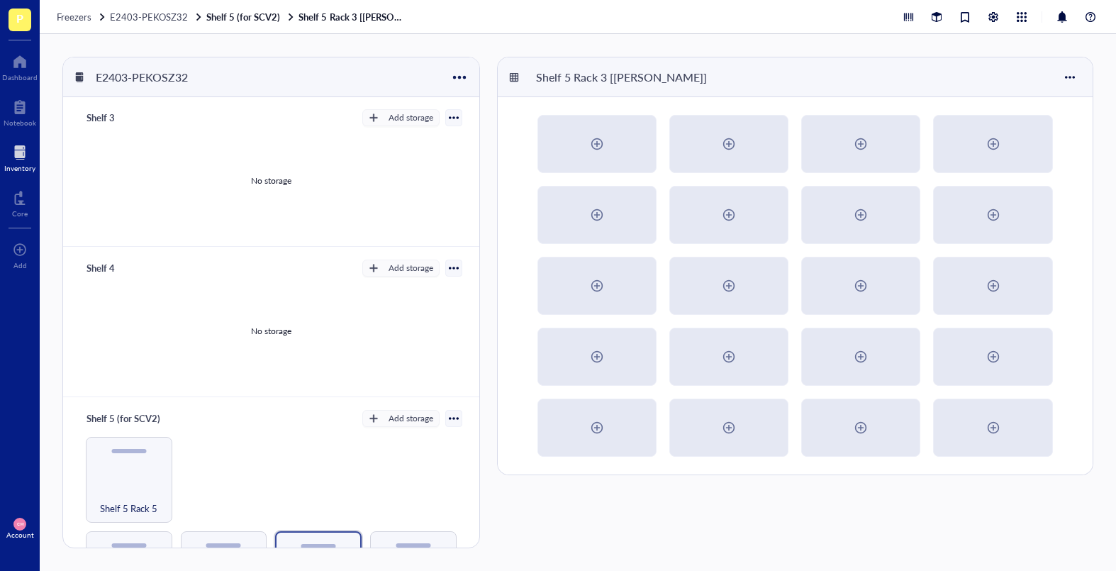
scroll to position [529, 0]
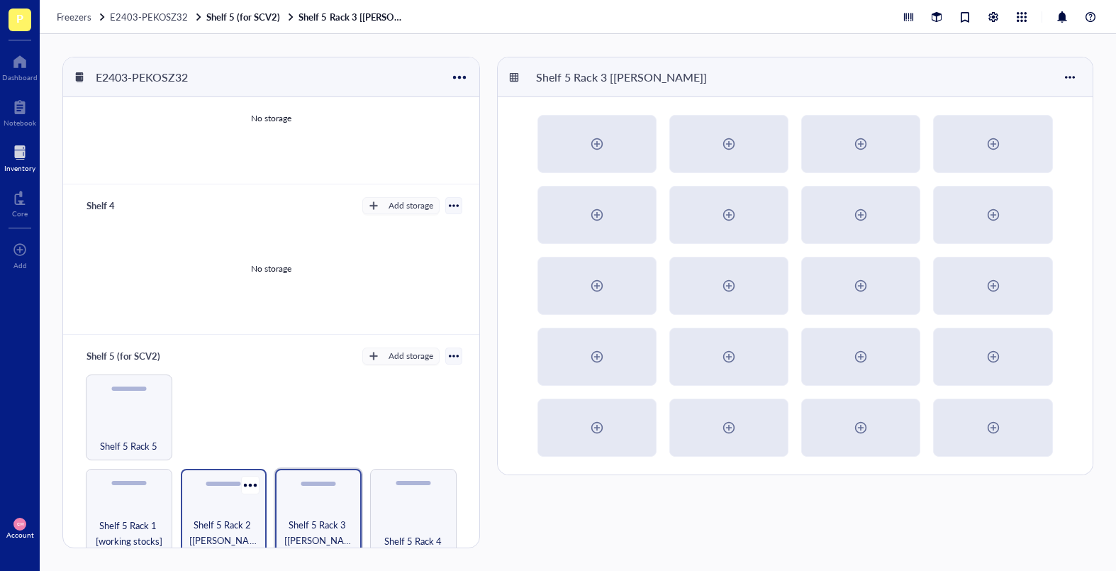
click at [225, 484] on div "Shelf 5 Rack 2 [[PERSON_NAME]]" at bounding box center [224, 512] width 86 height 86
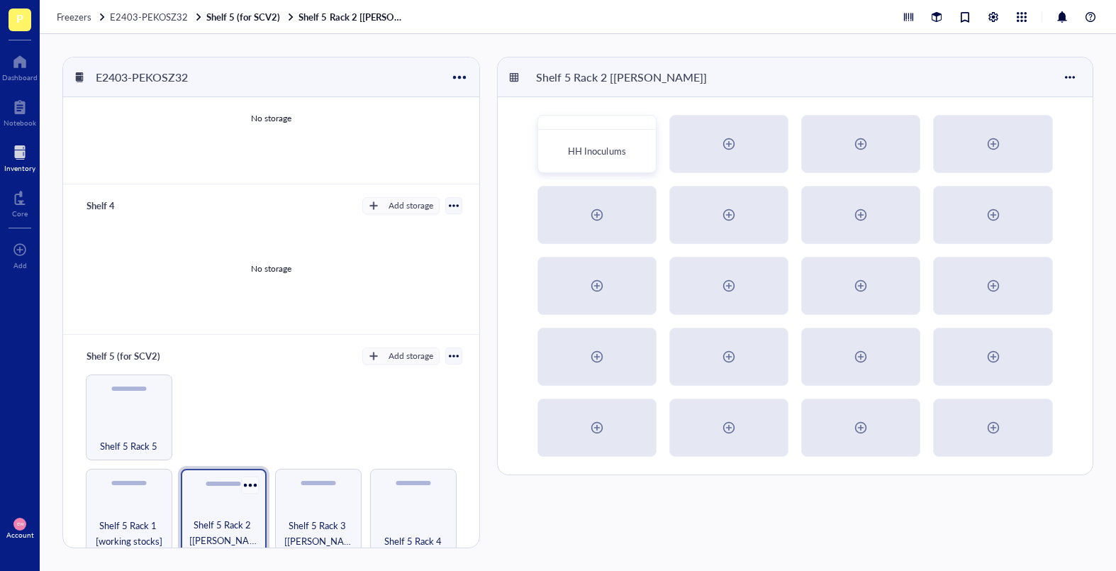
click at [244, 479] on div at bounding box center [250, 484] width 21 height 21
drag, startPoint x: 281, startPoint y: 388, endPoint x: 362, endPoint y: 311, distance: 110.8
click at [281, 389] on div "Shelf 5 Rack 1 [working stocks] Shelf 5 Rack 2 [[PERSON_NAME]] Shelf 5 Rack 3 […" at bounding box center [271, 464] width 382 height 181
click at [599, 147] on span "HH Inoculums" at bounding box center [596, 151] width 57 height 13
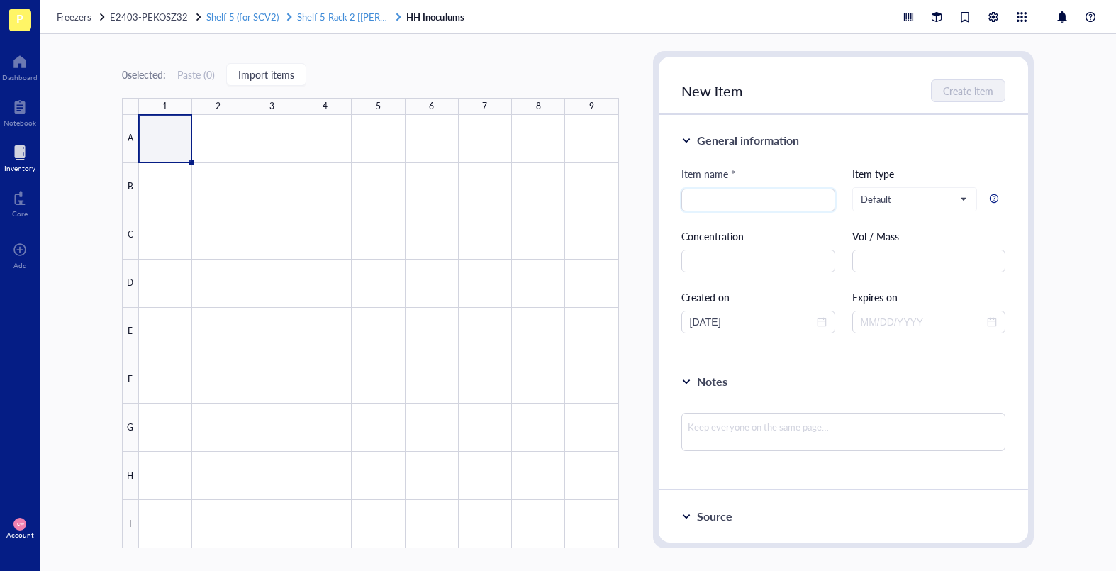
click at [255, 14] on span "Shelf 5 (for SCV2)" at bounding box center [242, 16] width 72 height 13
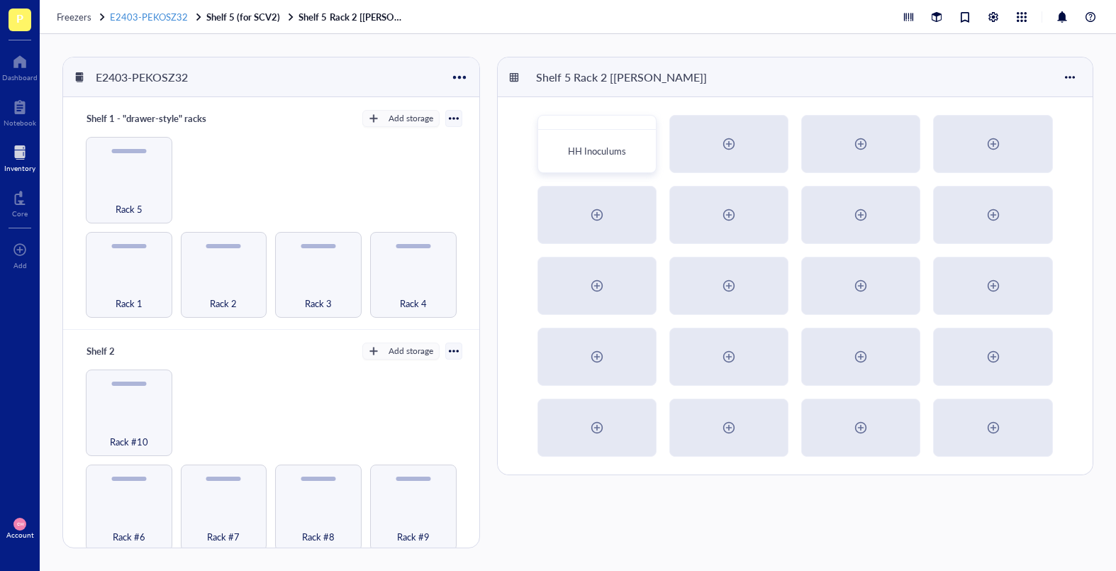
click at [155, 18] on span "E2403-PEKOSZ32" at bounding box center [149, 16] width 78 height 13
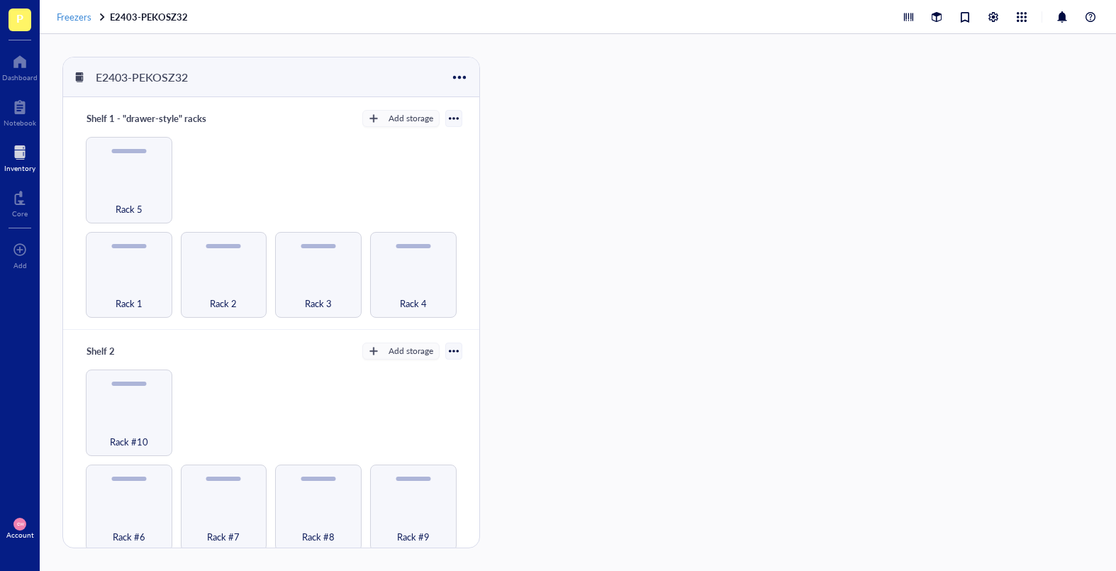
click at [74, 21] on span "Freezers" at bounding box center [74, 16] width 35 height 13
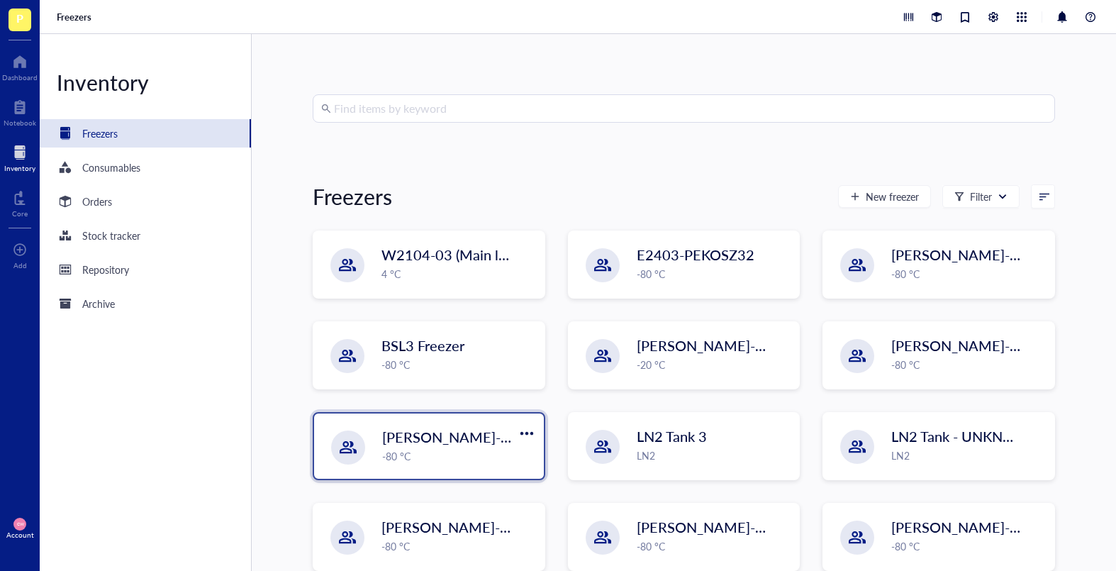
scroll to position [42, 0]
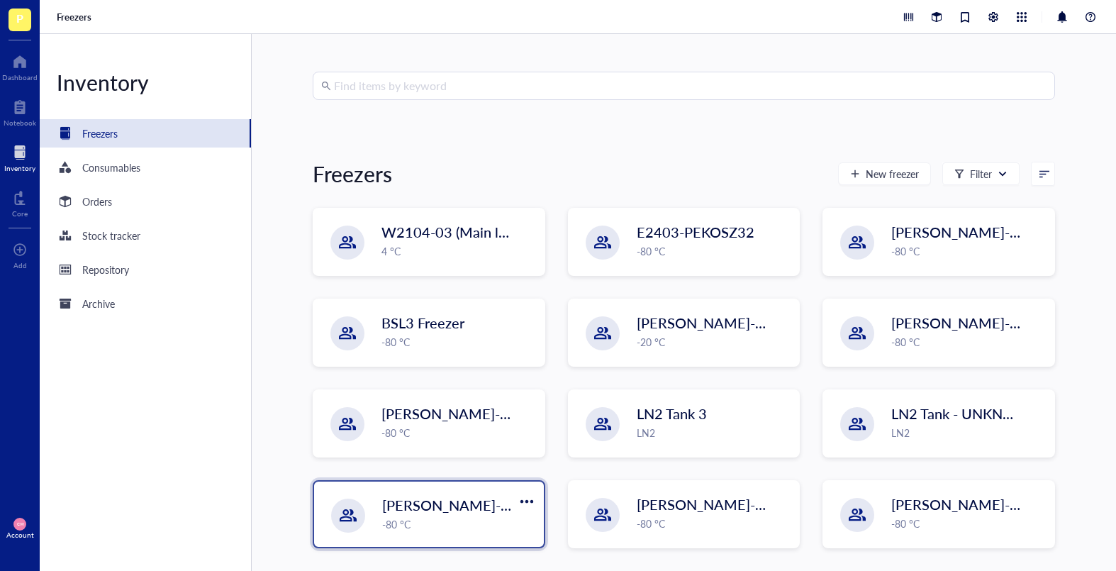
click at [446, 484] on span "[PERSON_NAME]-E2403-05" at bounding box center [473, 505] width 183 height 20
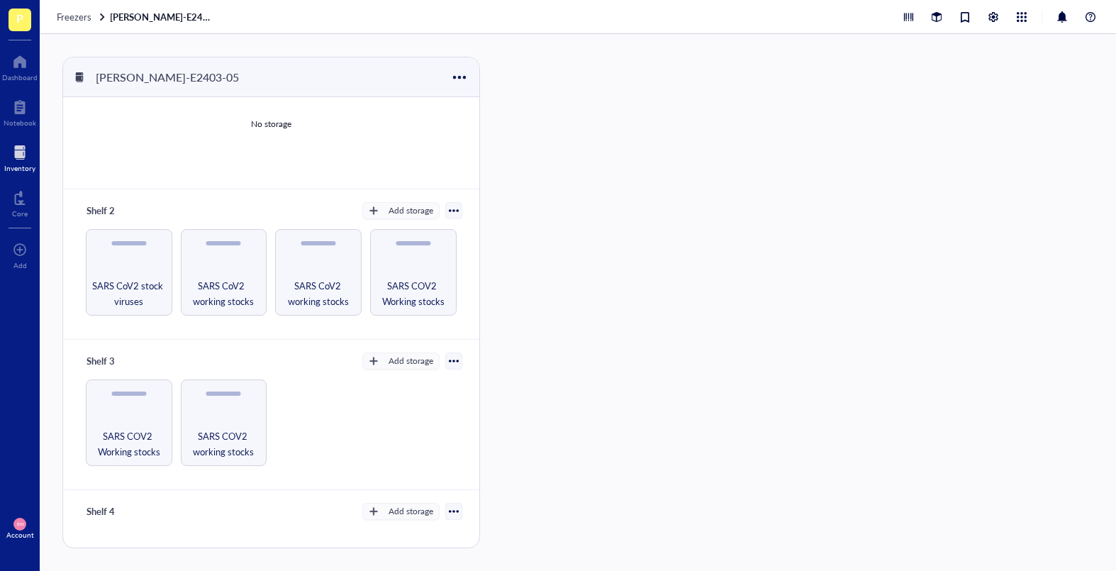
scroll to position [140, 0]
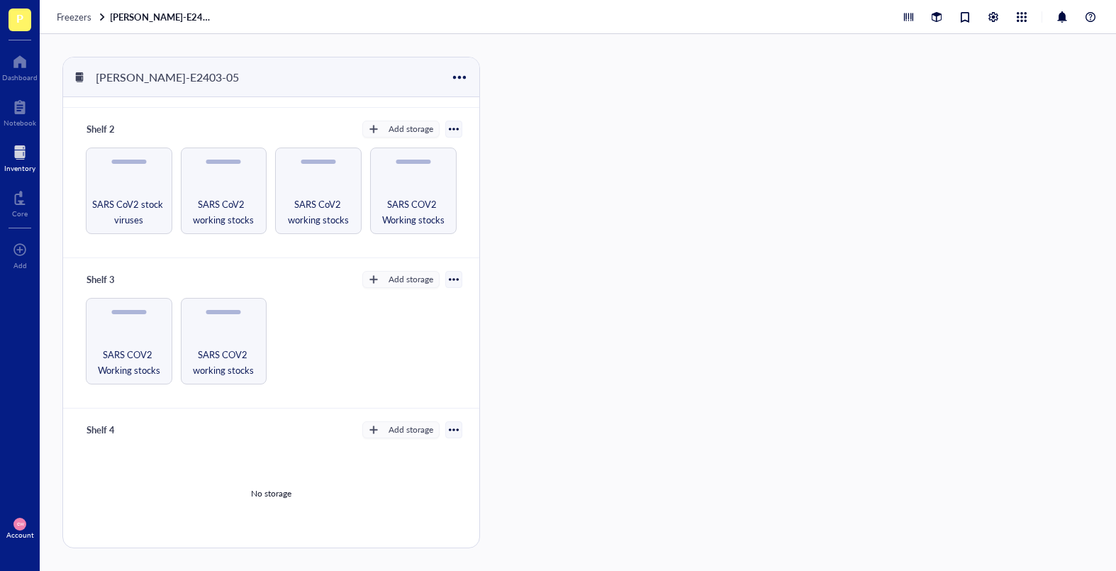
click at [363, 438] on div "Shelf 4 Add storage" at bounding box center [271, 430] width 382 height 20
click at [377, 434] on button "Add storage" at bounding box center [400, 429] width 77 height 17
click at [415, 458] on span "Rack" at bounding box center [407, 454] width 81 height 16
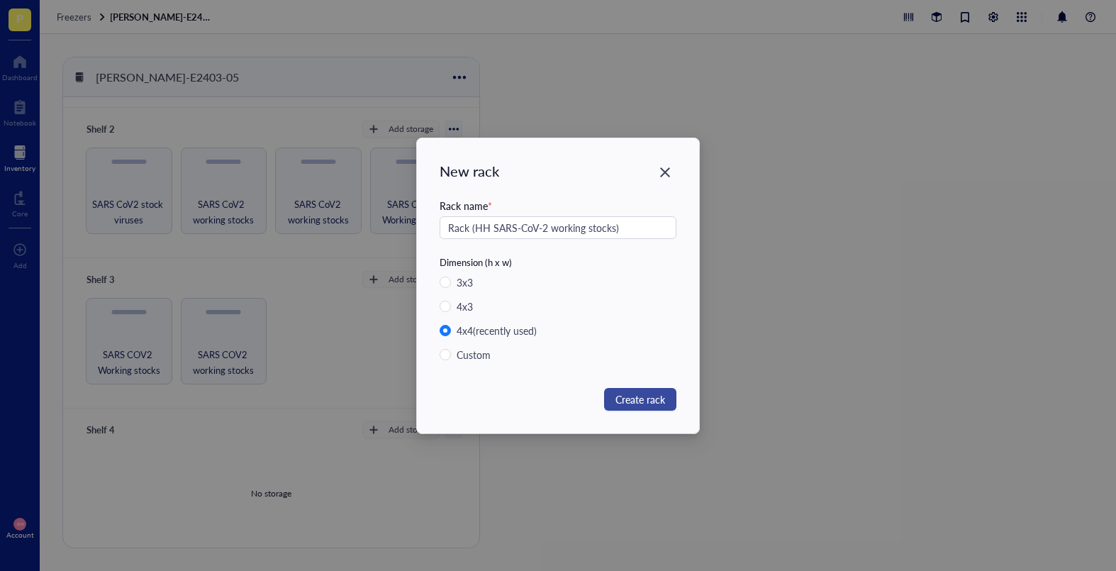
click at [624, 400] on span "Create rack" at bounding box center [640, 399] width 50 height 16
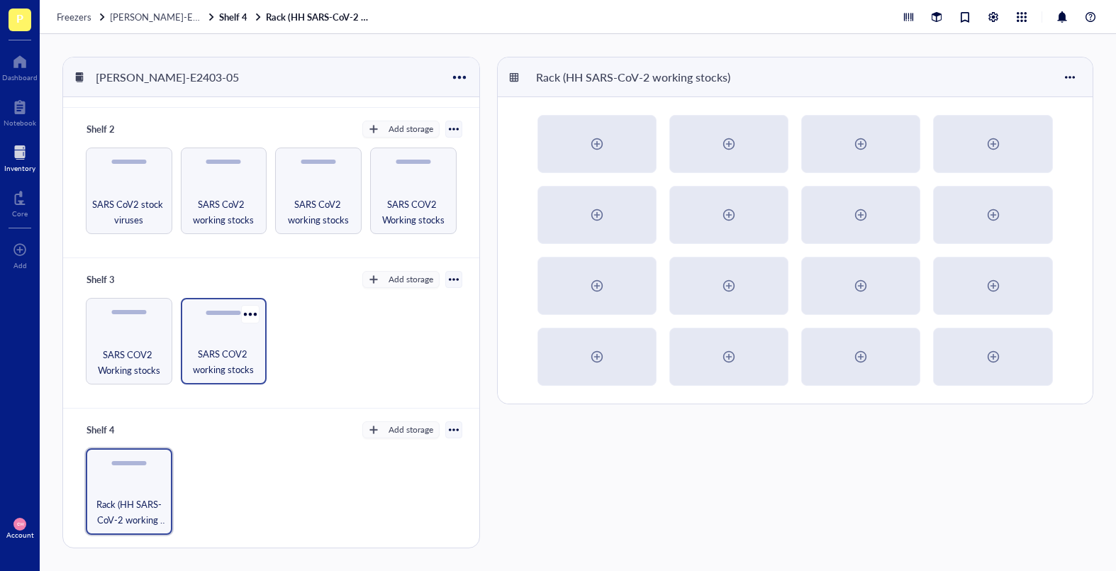
click at [238, 325] on div "SARS COV2 working stocks" at bounding box center [224, 341] width 86 height 86
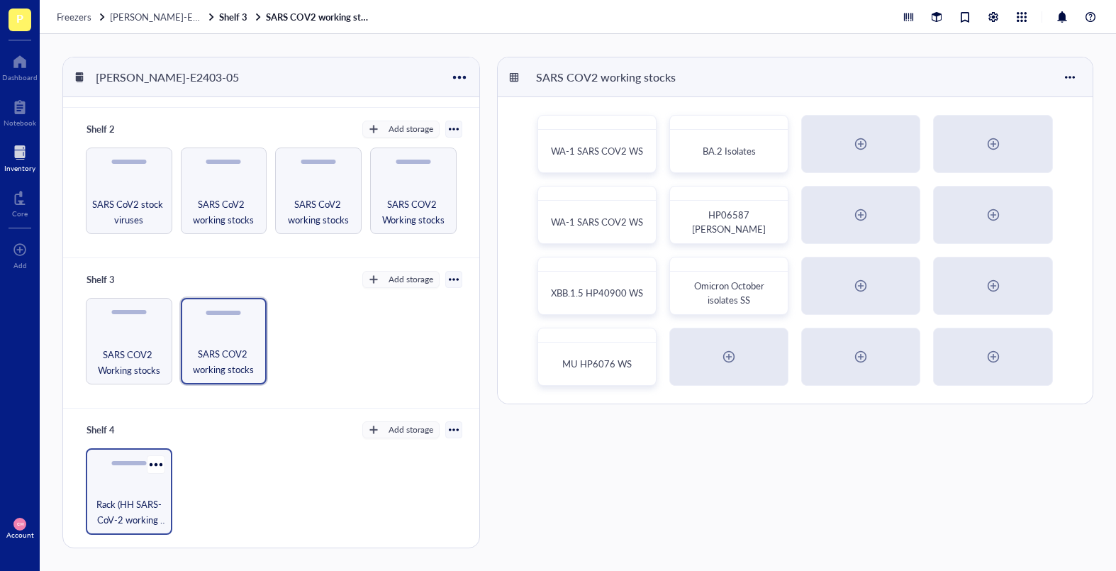
click at [140, 468] on div "Rack (HH SARS-CoV-2 working stocks)" at bounding box center [129, 491] width 86 height 86
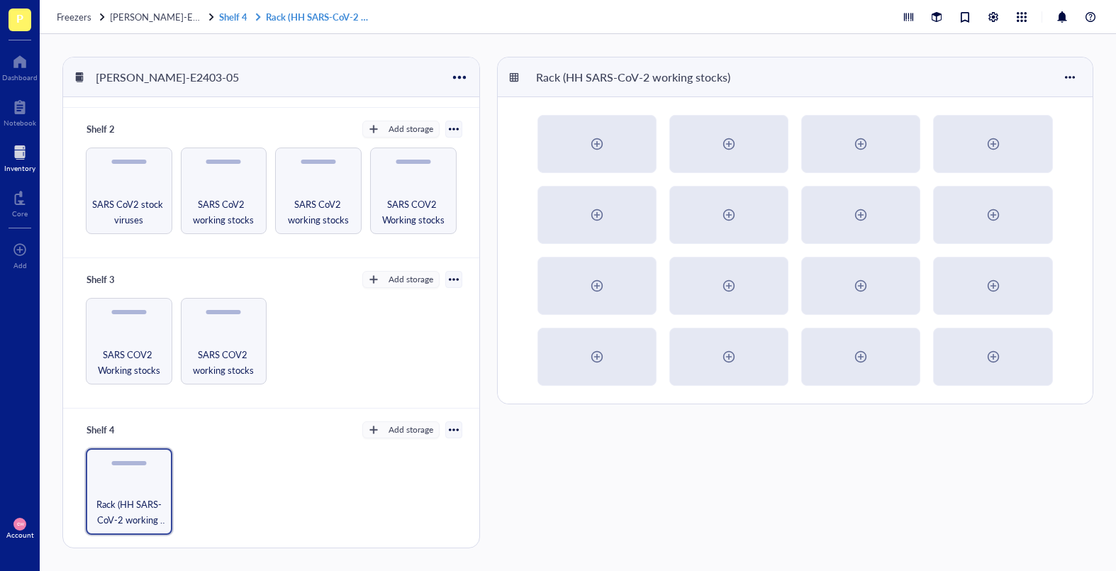
click at [219, 16] on link "Shelf 4 Rack (HH SARS-CoV-2 working stocks)" at bounding box center [295, 17] width 153 height 13
click at [165, 19] on span "[PERSON_NAME]-E2403-05" at bounding box center [170, 16] width 121 height 13
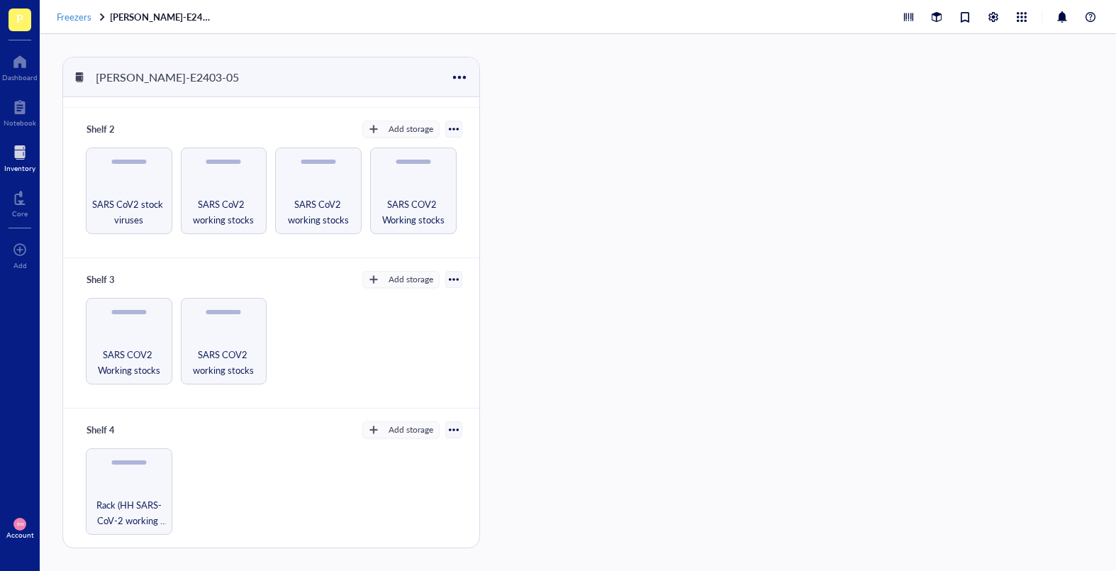
click at [86, 20] on span "Freezers" at bounding box center [74, 16] width 35 height 13
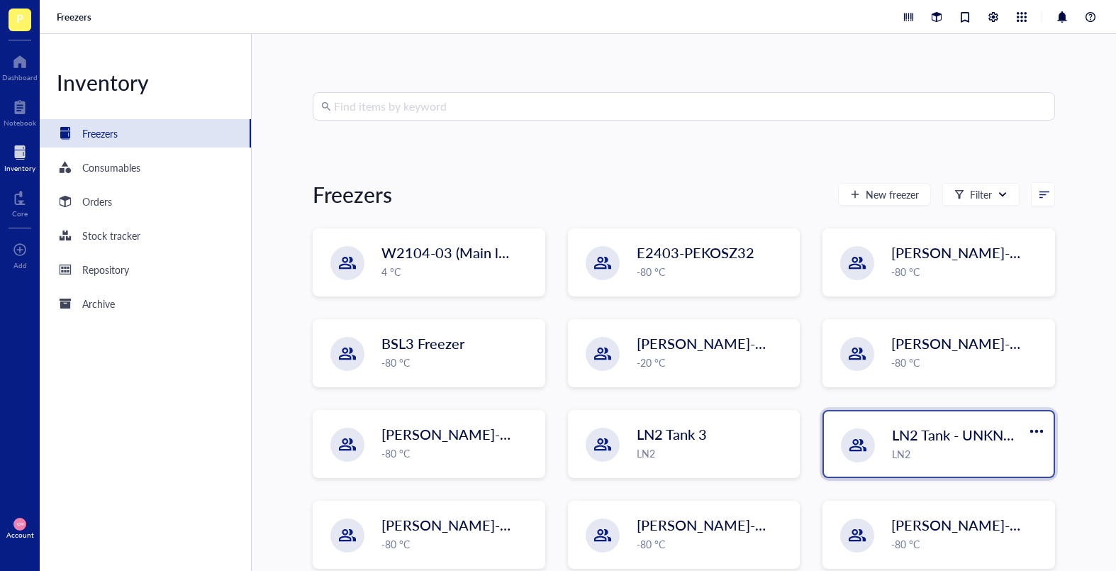
scroll to position [42, 0]
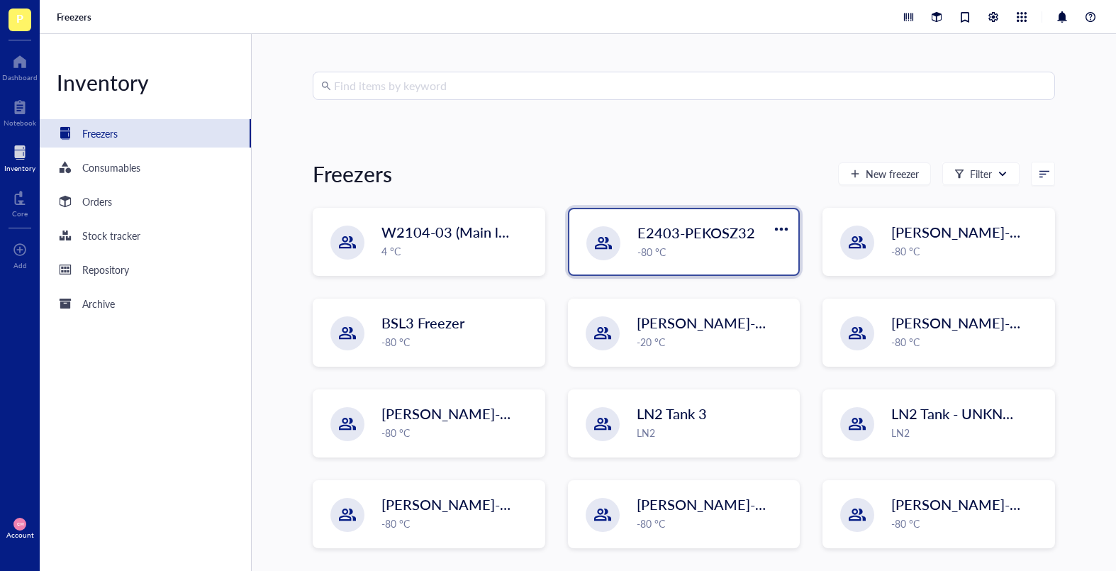
click at [708, 253] on div "-80 °C" at bounding box center [713, 252] width 153 height 16
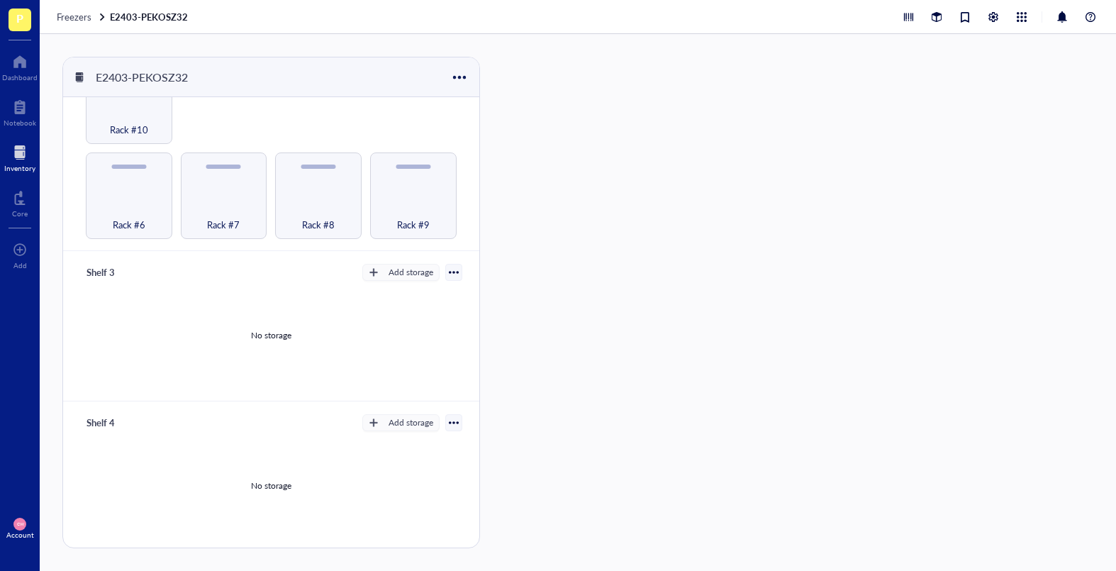
scroll to position [529, 0]
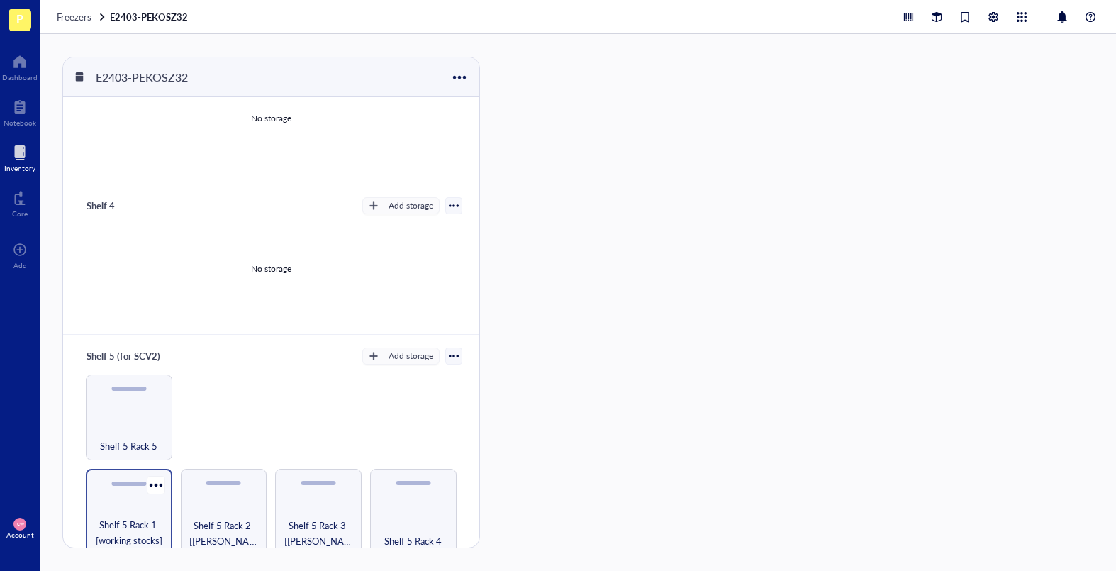
click at [132, 484] on span "Shelf 5 Rack 1 [working stocks]" at bounding box center [129, 532] width 72 height 31
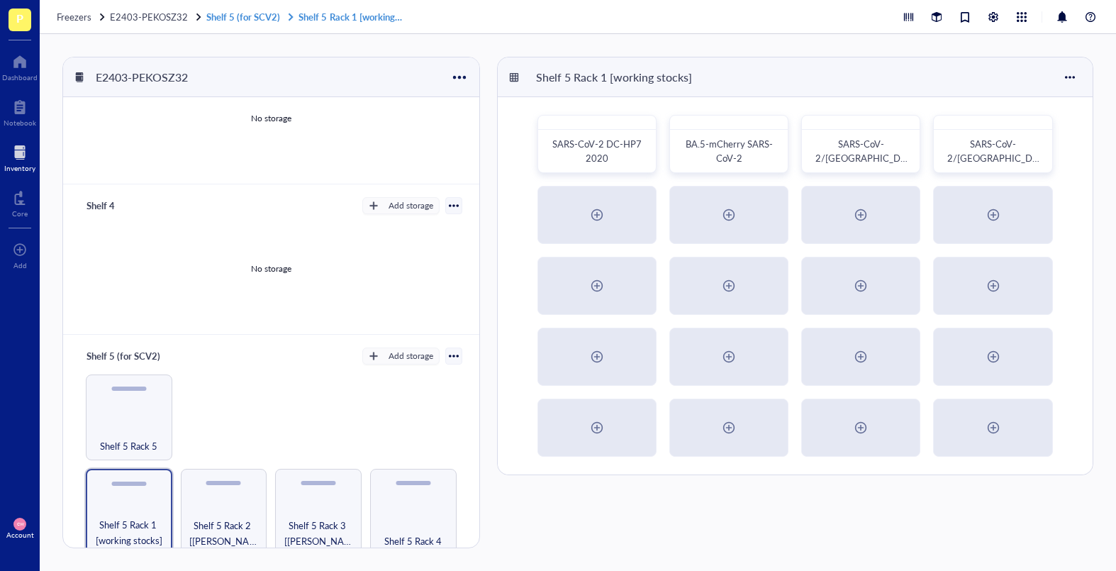
click at [211, 17] on link "Shelf 5 (for SCV2) Shelf 5 Rack 1 [working stocks]" at bounding box center [305, 17] width 199 height 13
click at [181, 18] on span "E2403-PEKOSZ32" at bounding box center [149, 16] width 78 height 13
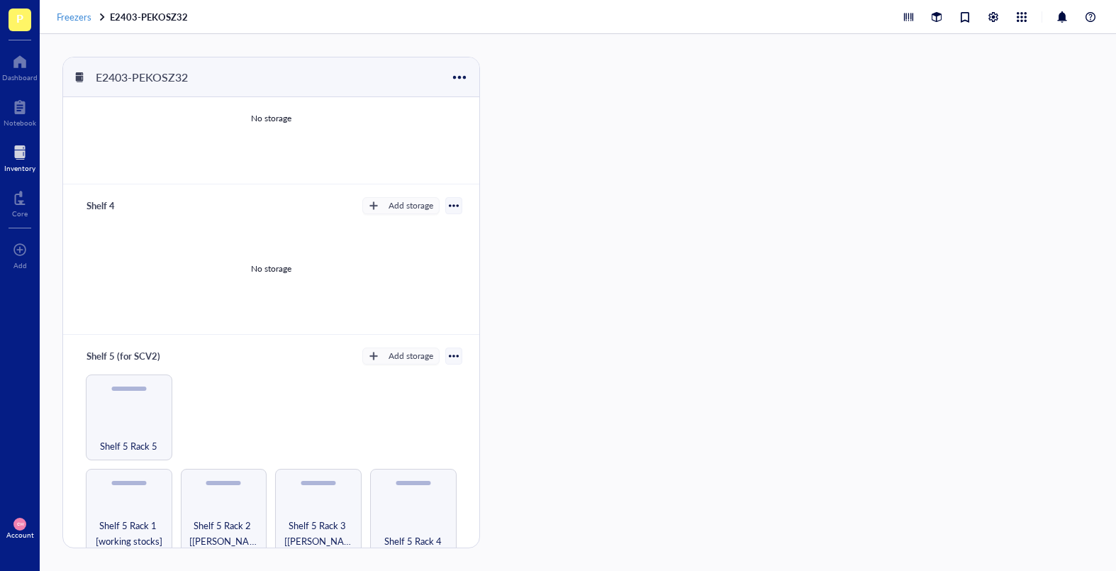
click at [66, 20] on span "Freezers" at bounding box center [74, 16] width 35 height 13
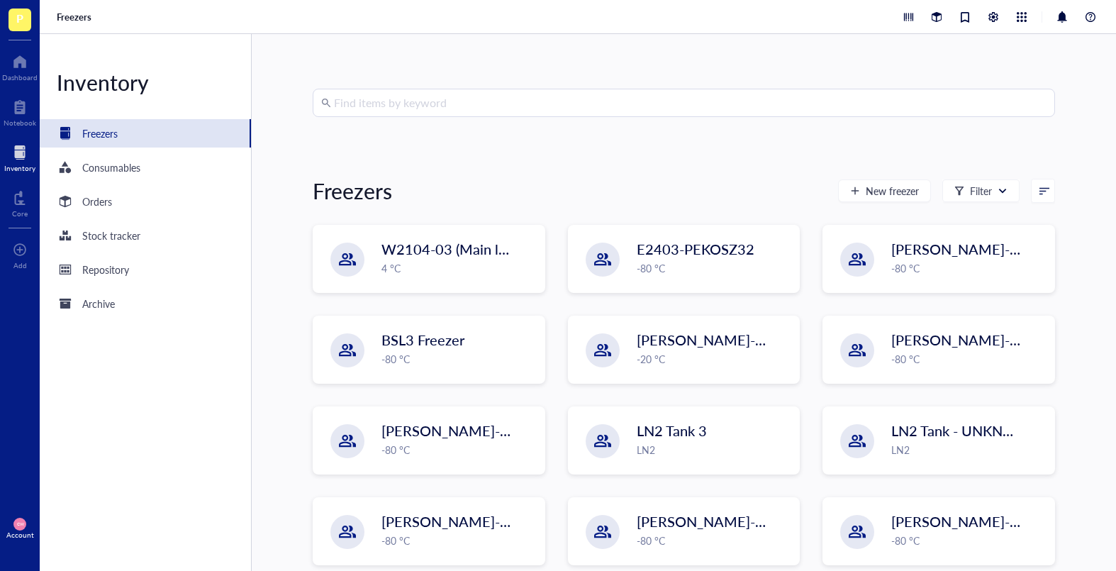
scroll to position [42, 0]
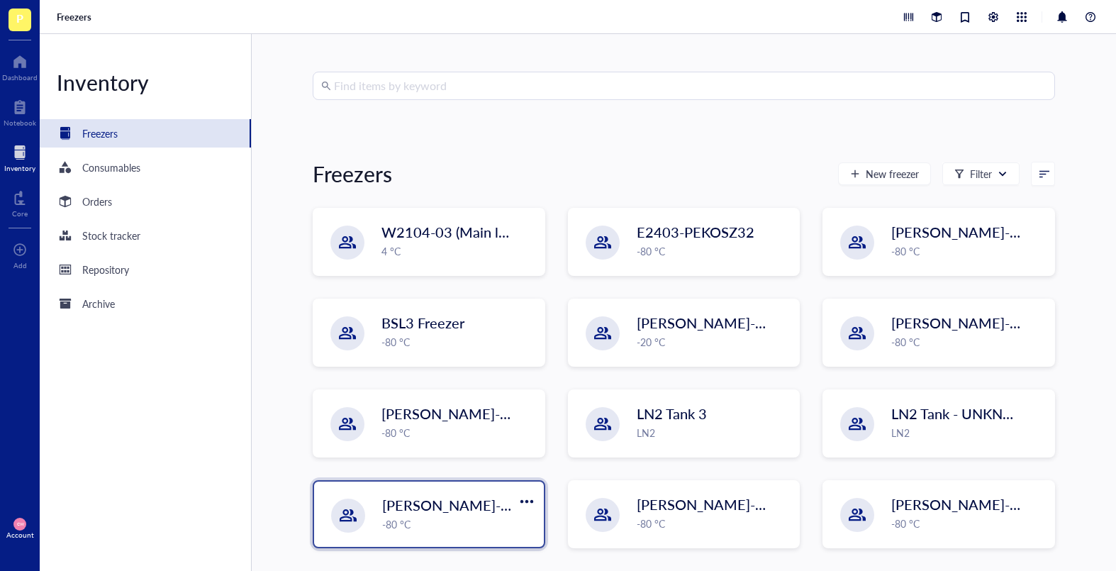
click at [429, 484] on div "-80 °C" at bounding box center [458, 524] width 153 height 16
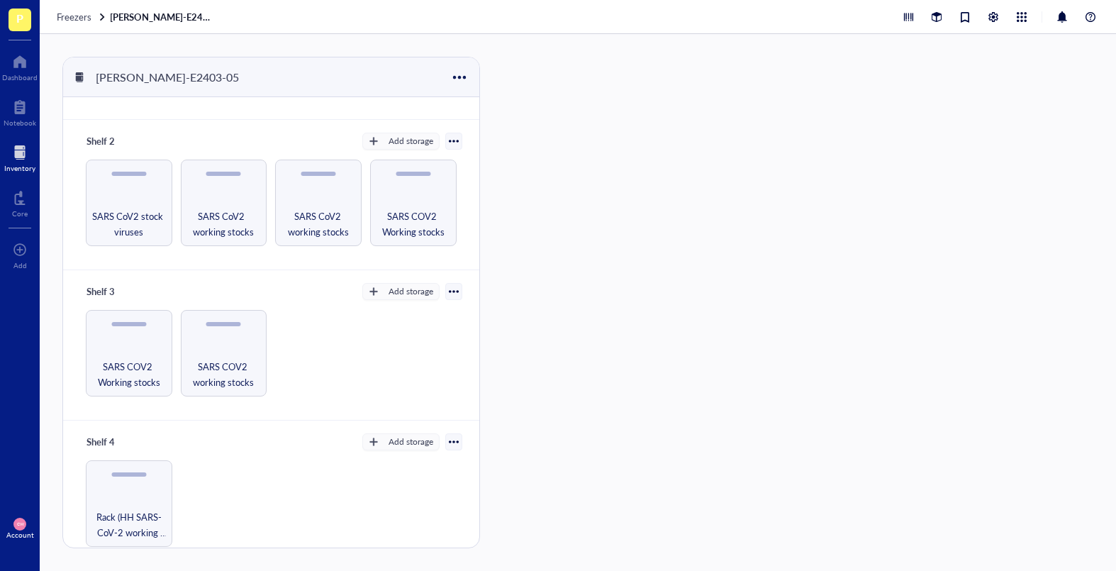
scroll to position [140, 0]
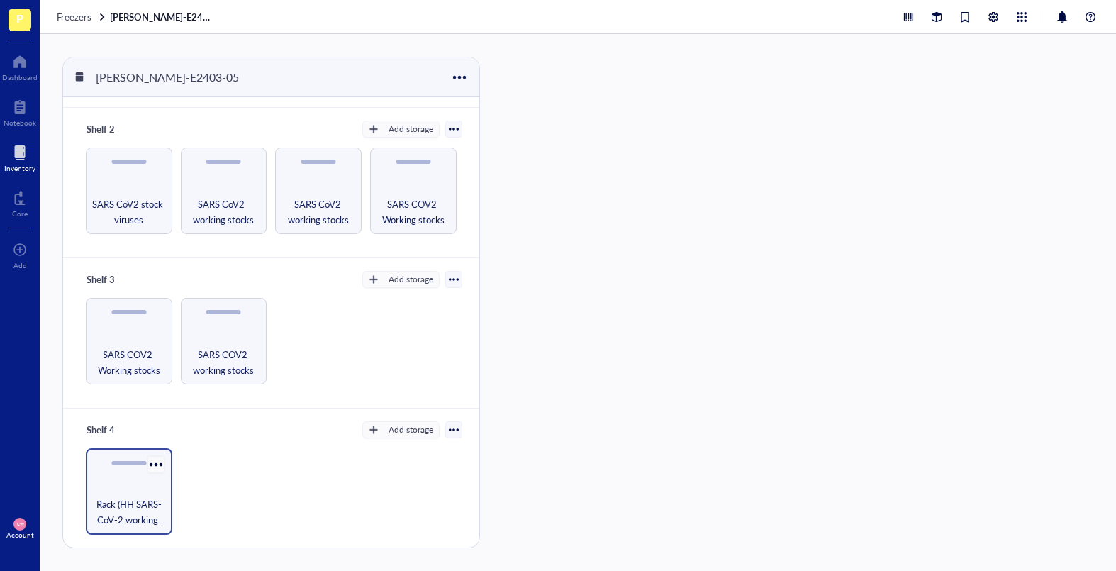
click at [160, 460] on div at bounding box center [155, 464] width 21 height 21
click at [210, 483] on div "Settings" at bounding box center [196, 489] width 81 height 13
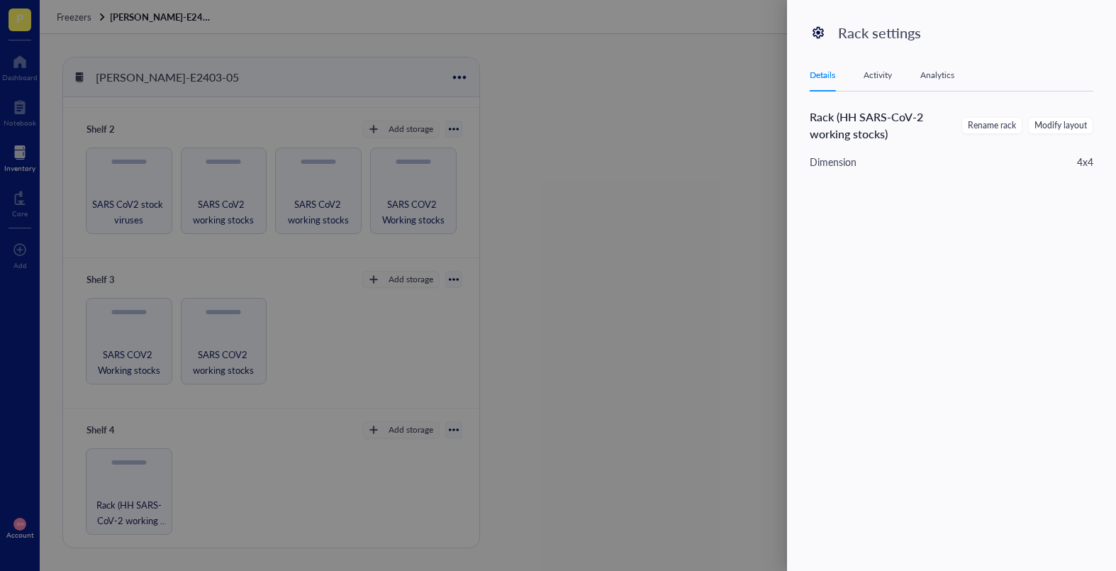
click at [973, 169] on div "Dimension 4 x 4" at bounding box center [952, 162] width 284 height 16
click at [973, 123] on span "Modify layout" at bounding box center [1060, 125] width 52 height 13
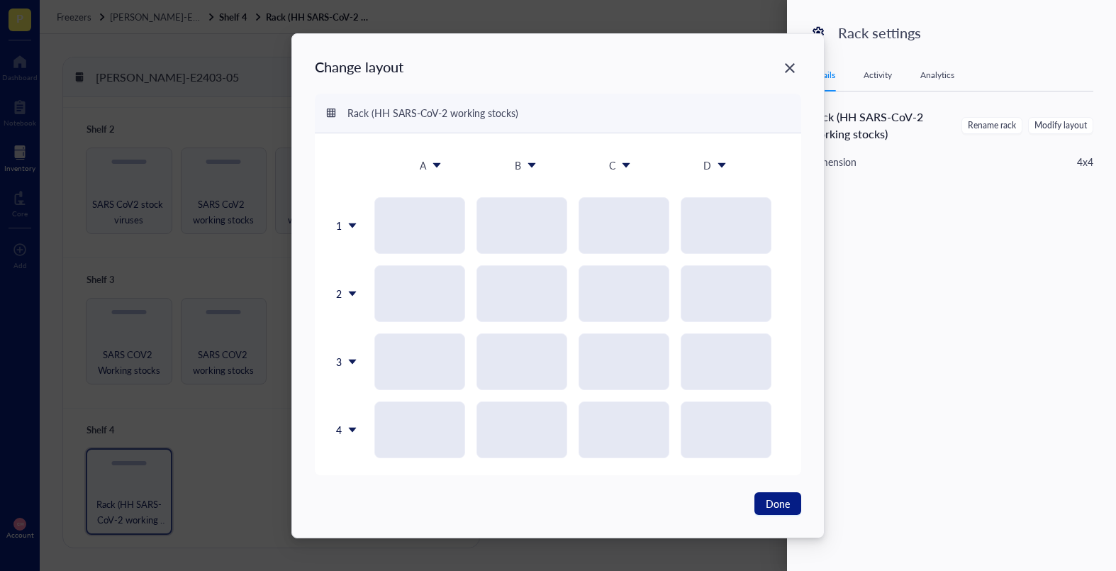
click at [599, 111] on div "Rack (HH SARS-CoV-2 working stocks)" at bounding box center [558, 114] width 486 height 40
click at [785, 73] on icon "Close" at bounding box center [789, 67] width 13 height 13
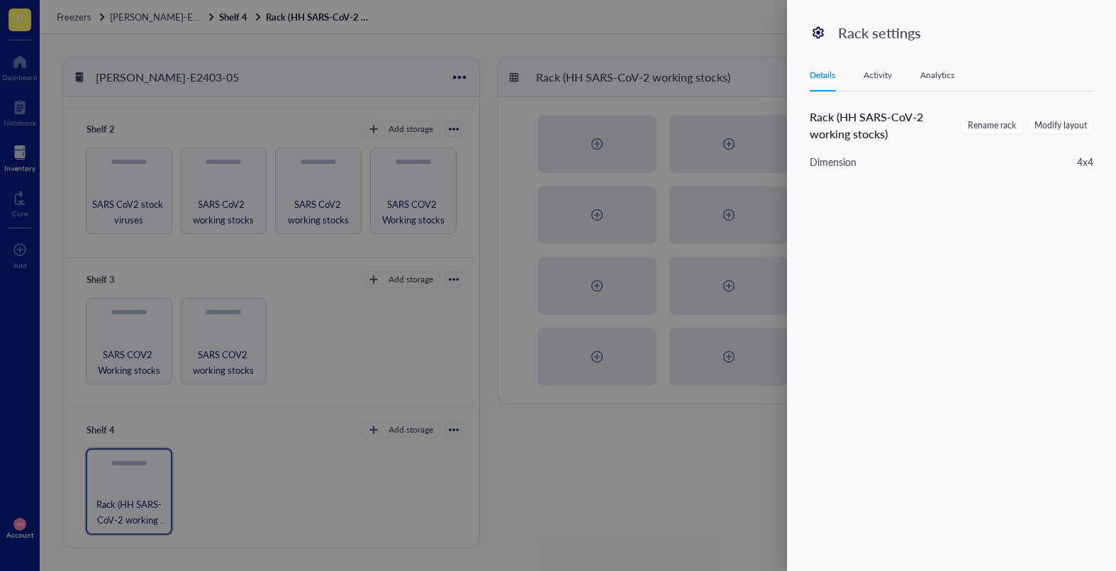
drag, startPoint x: 322, startPoint y: 423, endPoint x: 360, endPoint y: 417, distance: 38.7
click at [323, 422] on div at bounding box center [558, 285] width 1116 height 571
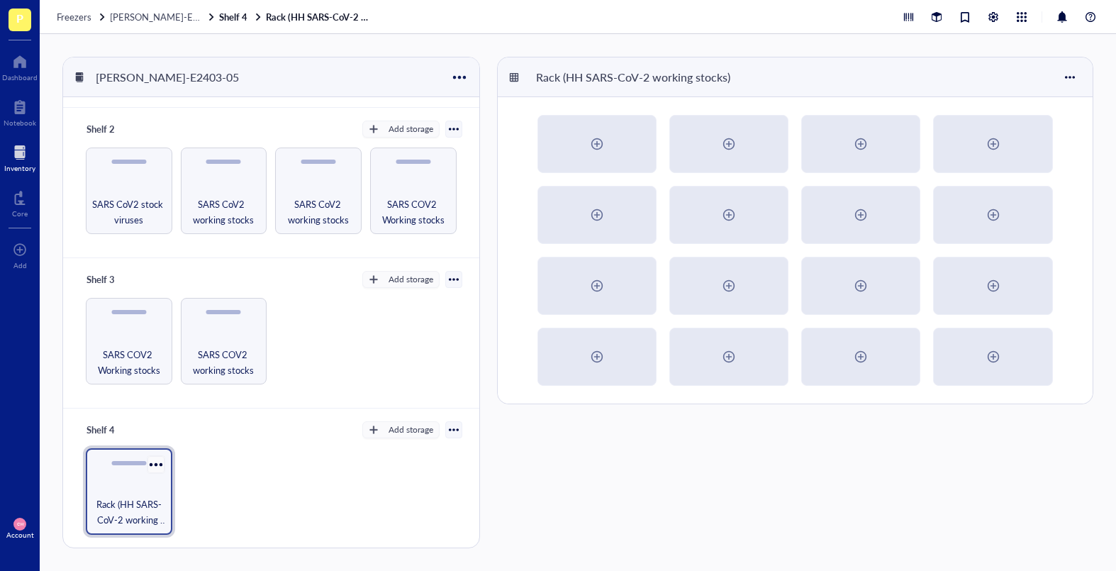
click at [160, 461] on div at bounding box center [155, 464] width 21 height 21
click at [177, 484] on div "Archive" at bounding box center [187, 541] width 31 height 13
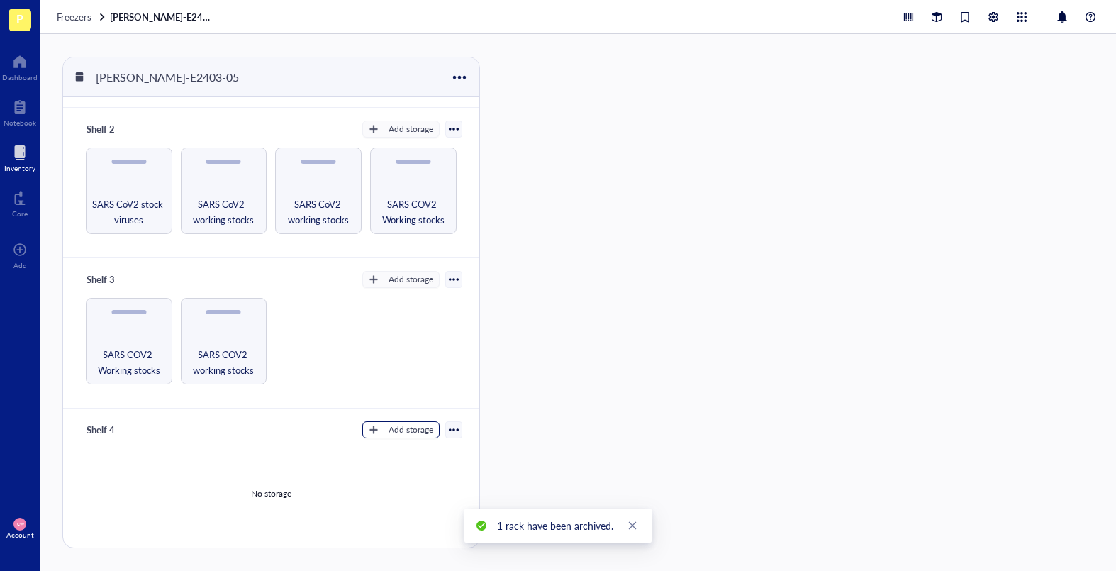
click at [394, 428] on div "Add storage" at bounding box center [411, 429] width 45 height 13
click at [389, 445] on li "Rack" at bounding box center [406, 453] width 99 height 23
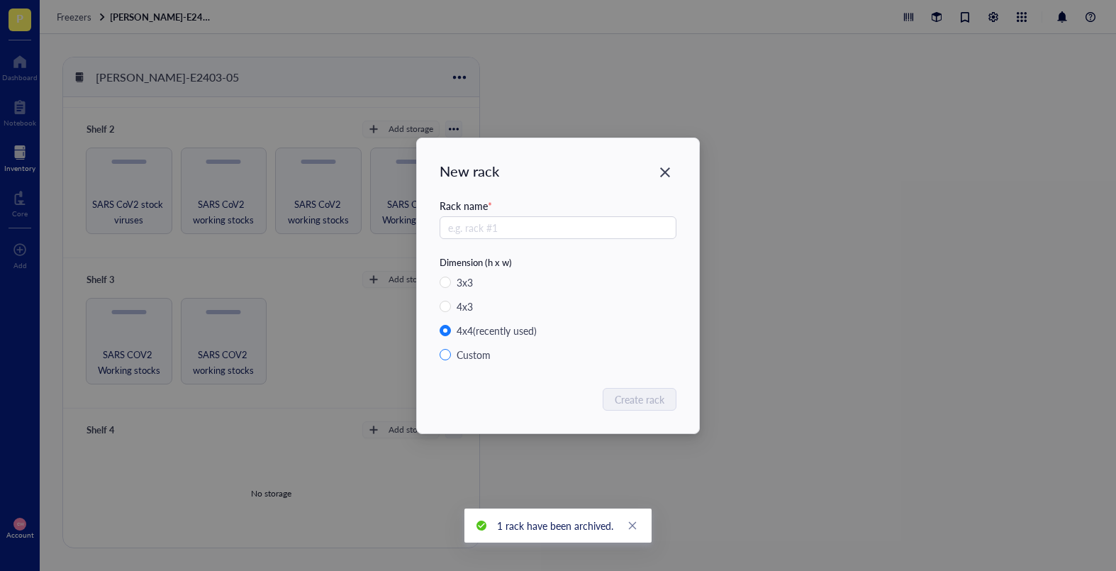
click at [468, 354] on div "Custom" at bounding box center [474, 355] width 34 height 16
click at [451, 354] on input "Custom" at bounding box center [445, 354] width 11 height 11
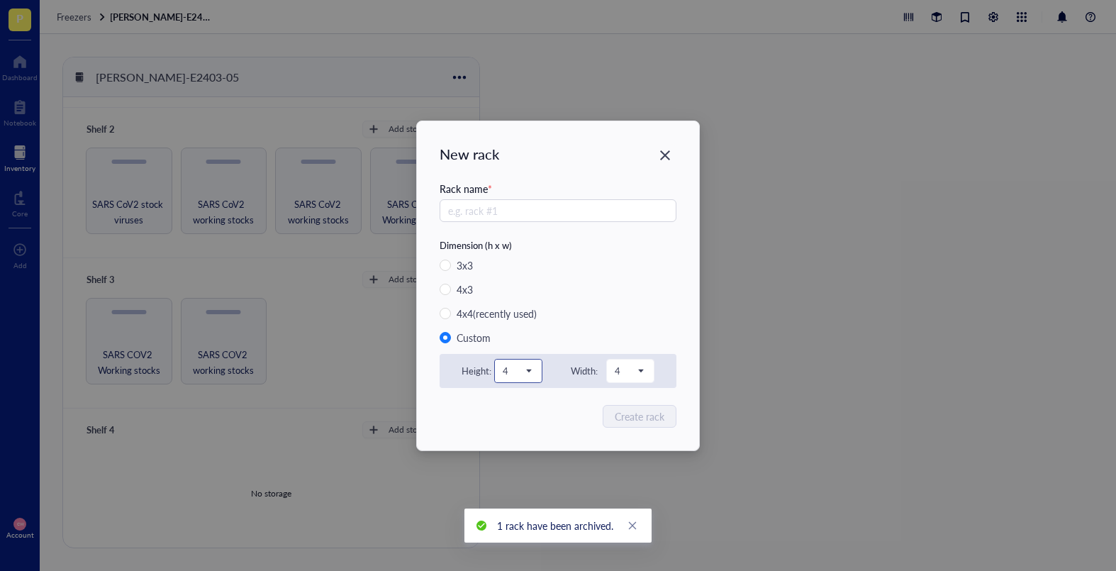
click at [530, 369] on span "4" at bounding box center [517, 370] width 28 height 13
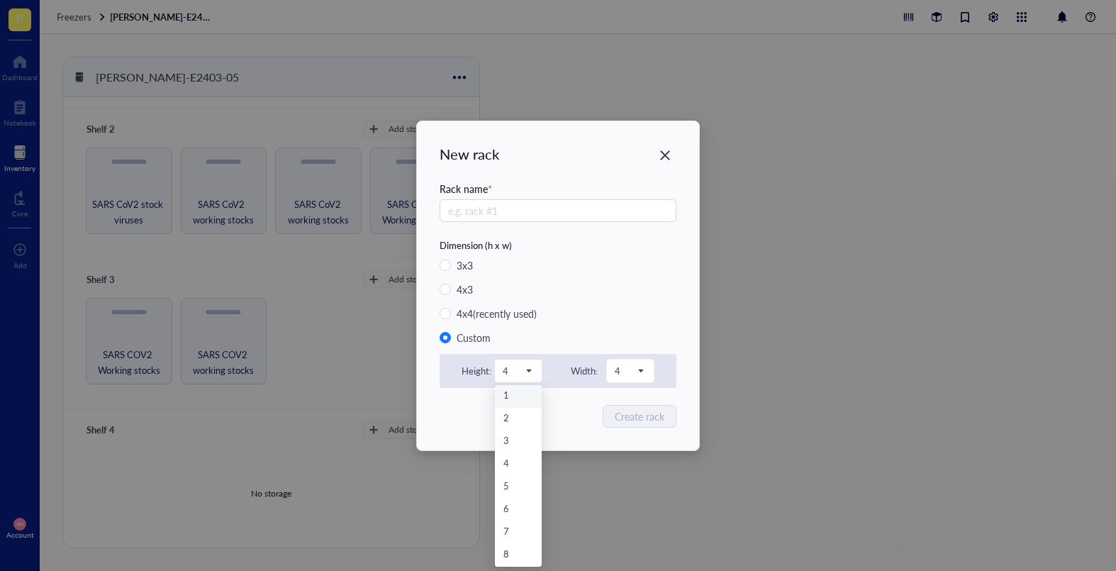
click at [561, 397] on div "New rack Rack name * Dimension (h x w) 3 x 3 4 x 3 4 x 4 (recently used) Custom…" at bounding box center [558, 285] width 282 height 329
click at [534, 379] on div "4" at bounding box center [518, 370] width 47 height 23
click at [566, 400] on div "New rack Rack name * Dimension (h x w) 3 x 3 4 x 3 4 x 4 (recently used) Custom…" at bounding box center [558, 285] width 282 height 329
click at [612, 356] on div "Height: 4 1 2 3 4 5 6 7 8 9 10 11 12 13 14 15 Width: 4" at bounding box center [558, 371] width 237 height 34
click at [622, 364] on span "4" at bounding box center [629, 370] width 28 height 13
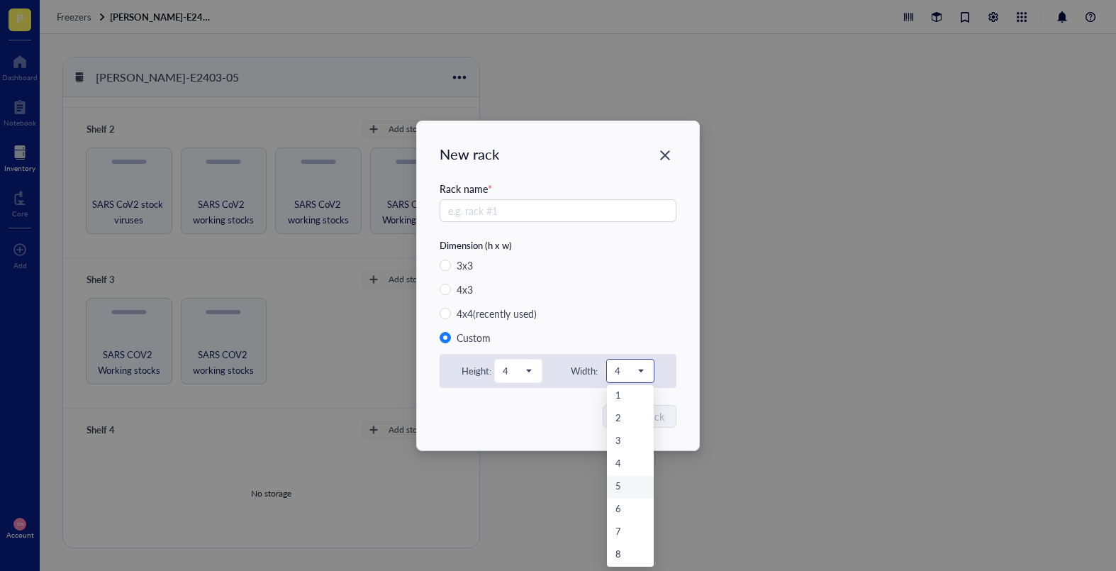
click at [620, 483] on div "5" at bounding box center [630, 487] width 30 height 16
click at [566, 376] on div "Height: 4 1 2 3 4 5 6 7 8 9 10 11 12 13 14 15 Width: 5 1 2 3 4 5 6 7 8" at bounding box center [558, 371] width 237 height 34
click at [635, 374] on span "5" at bounding box center [629, 370] width 28 height 13
click at [584, 374] on div "Width:" at bounding box center [584, 370] width 27 height 13
click at [531, 376] on span at bounding box center [518, 370] width 31 height 21
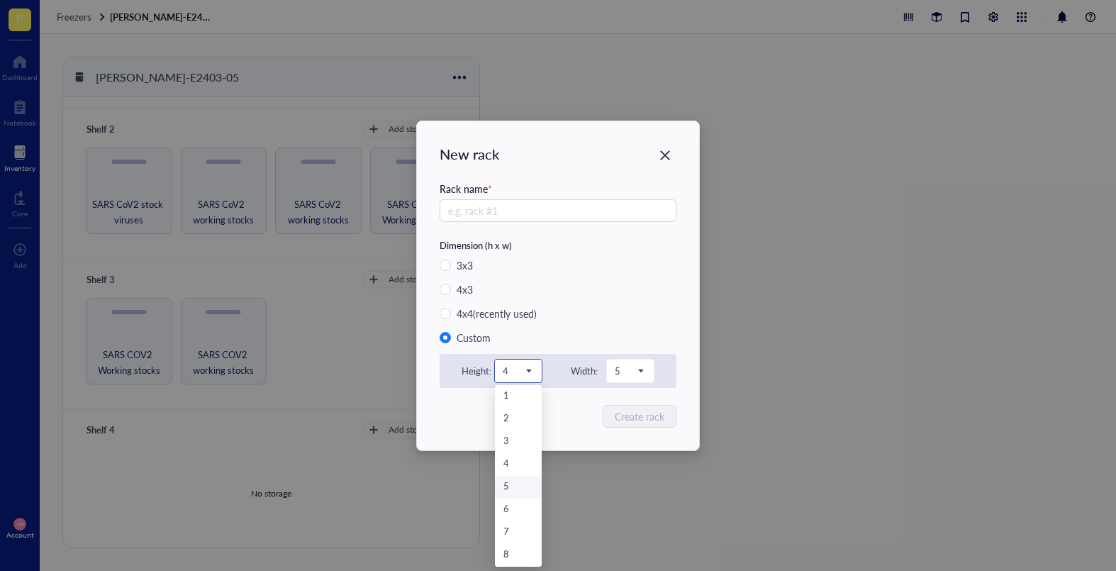
click at [527, 479] on div "5" at bounding box center [518, 487] width 30 height 16
click at [645, 369] on span at bounding box center [630, 370] width 31 height 21
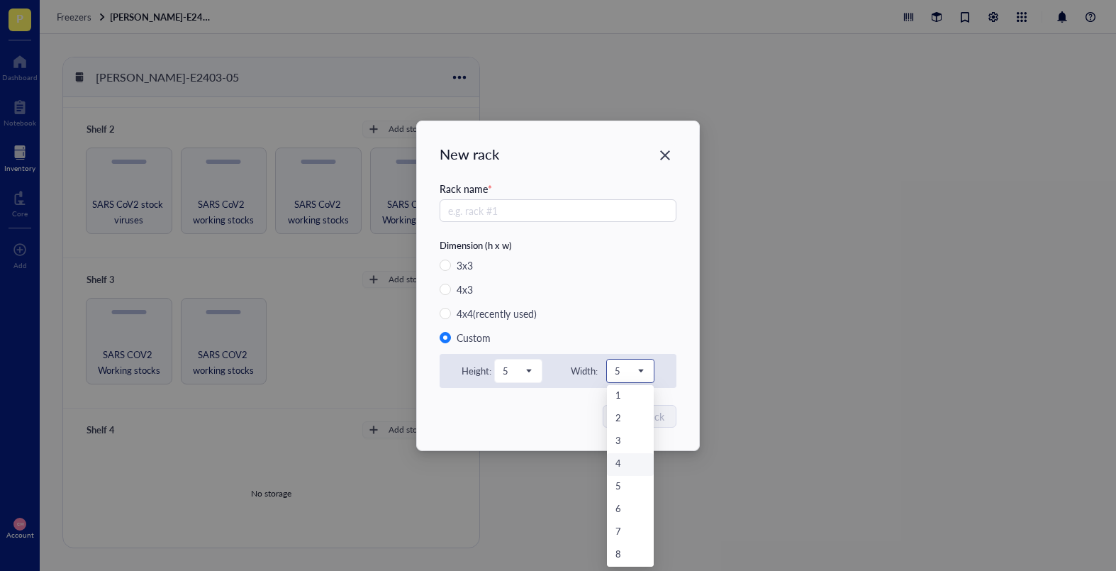
click at [627, 467] on div "4" at bounding box center [630, 465] width 30 height 16
click at [665, 153] on icon "Close" at bounding box center [665, 154] width 13 height 13
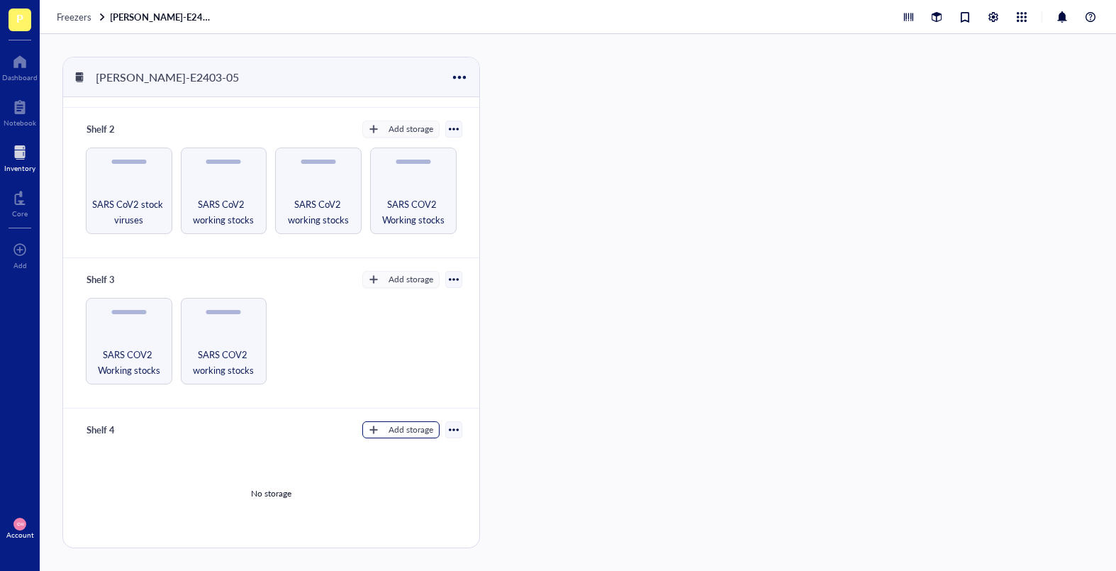
click at [377, 430] on button "Add storage" at bounding box center [400, 429] width 77 height 17
click at [287, 442] on div "No storage" at bounding box center [271, 493] width 382 height 107
click at [76, 21] on span "Freezers" at bounding box center [74, 16] width 35 height 13
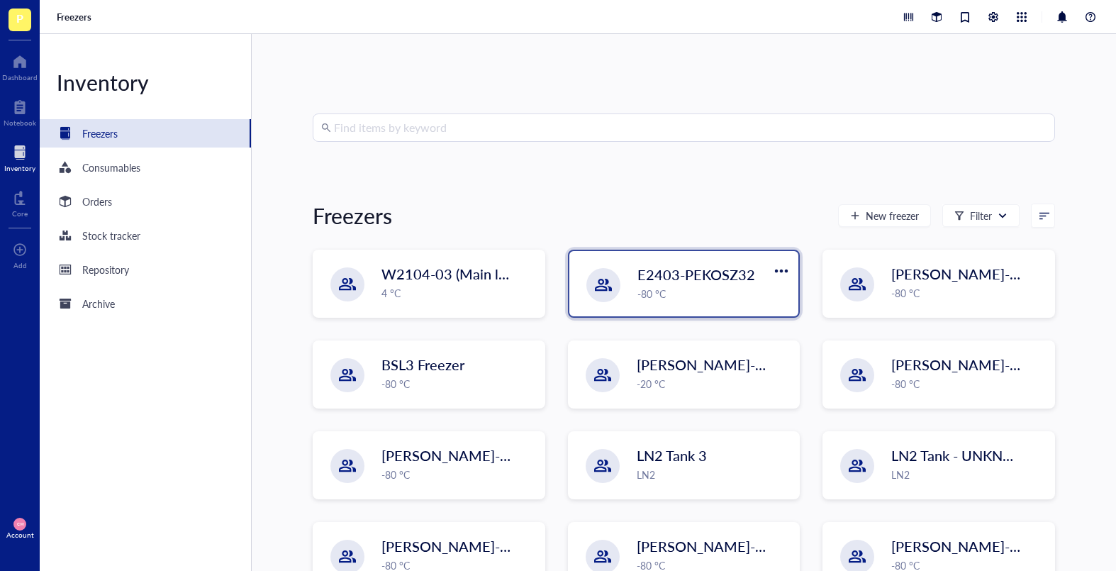
click at [685, 296] on div "-80 °C" at bounding box center [713, 294] width 153 height 16
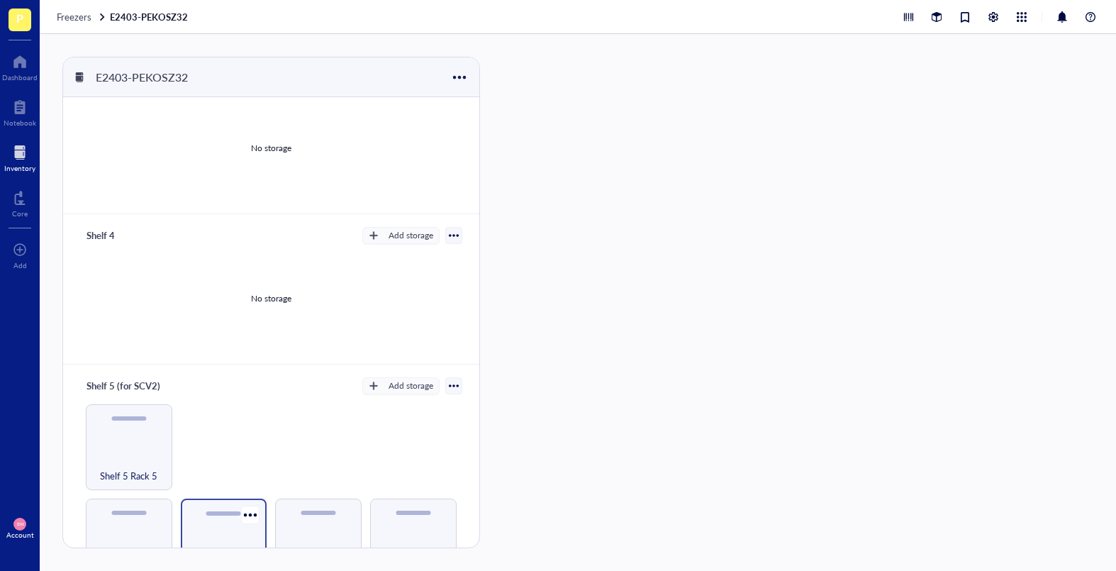
scroll to position [529, 0]
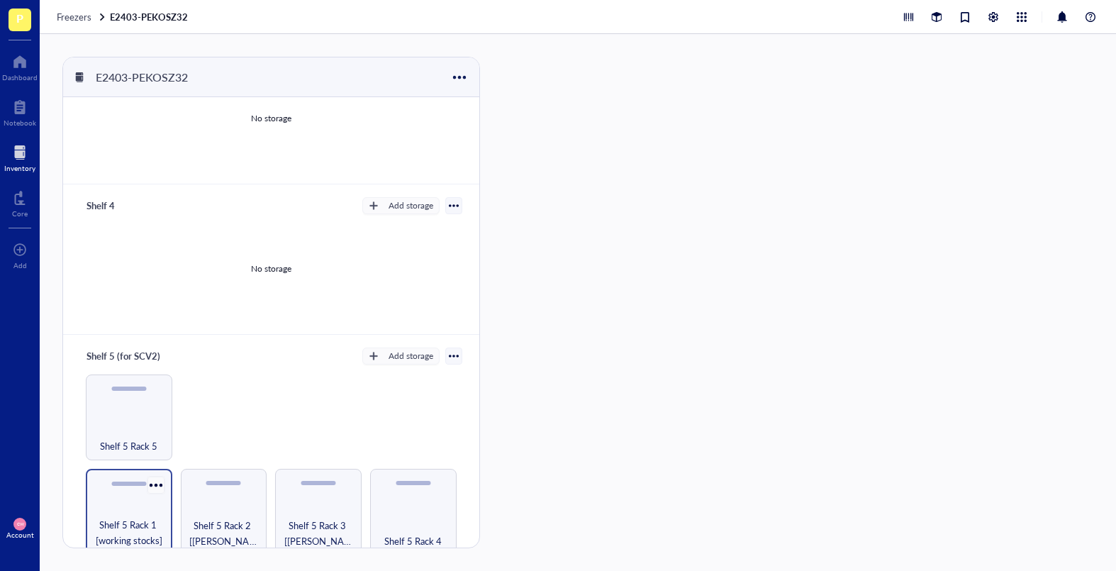
click at [160, 478] on div at bounding box center [155, 484] width 21 height 21
click at [181, 484] on div "Settings" at bounding box center [188, 502] width 33 height 13
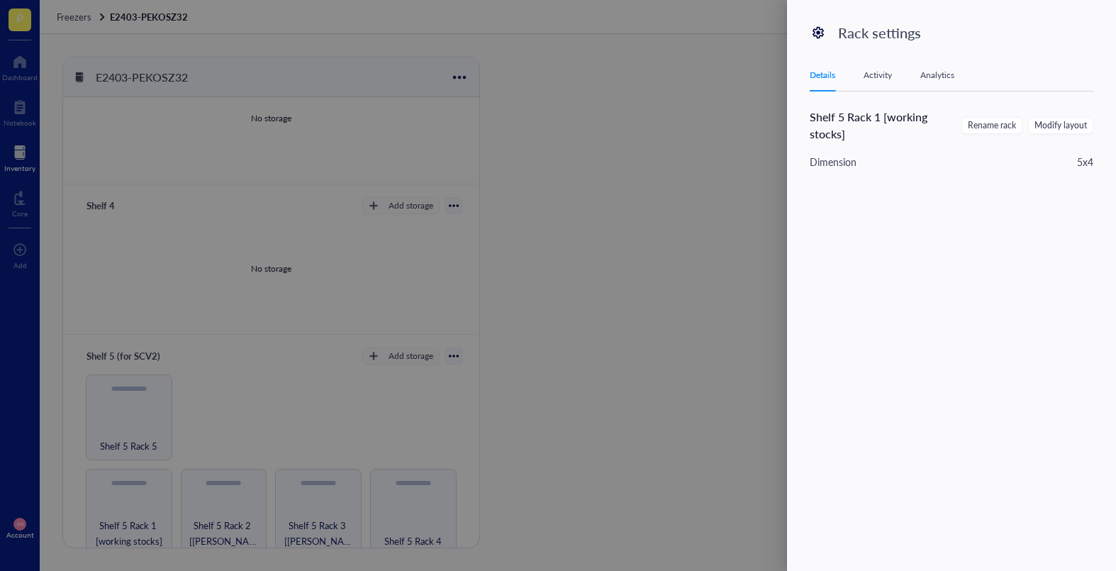
click at [883, 74] on div "Activity" at bounding box center [878, 75] width 28 height 14
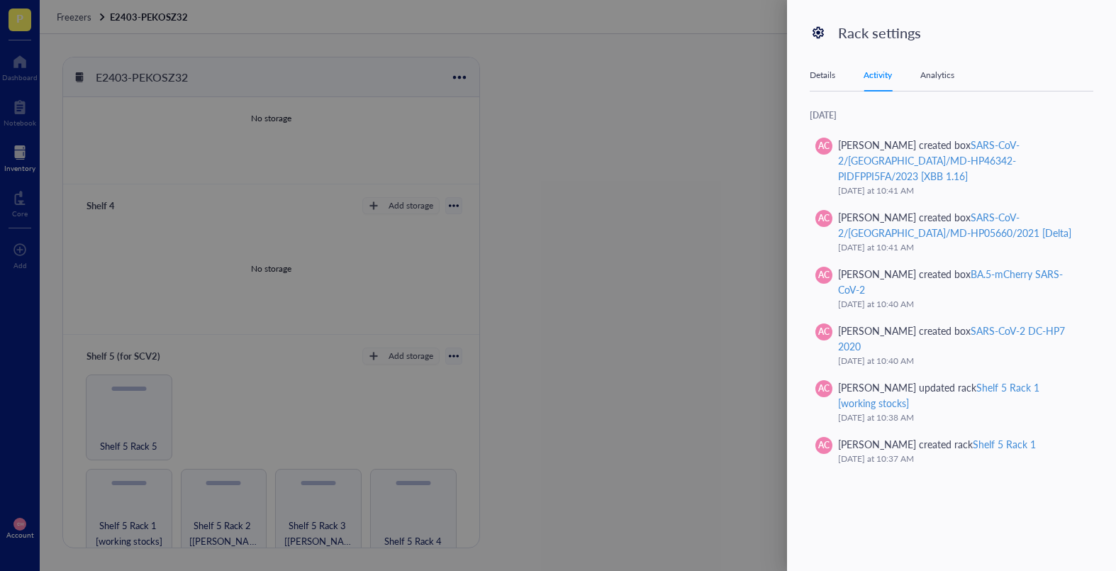
click at [815, 74] on div "Details" at bounding box center [823, 75] width 26 height 14
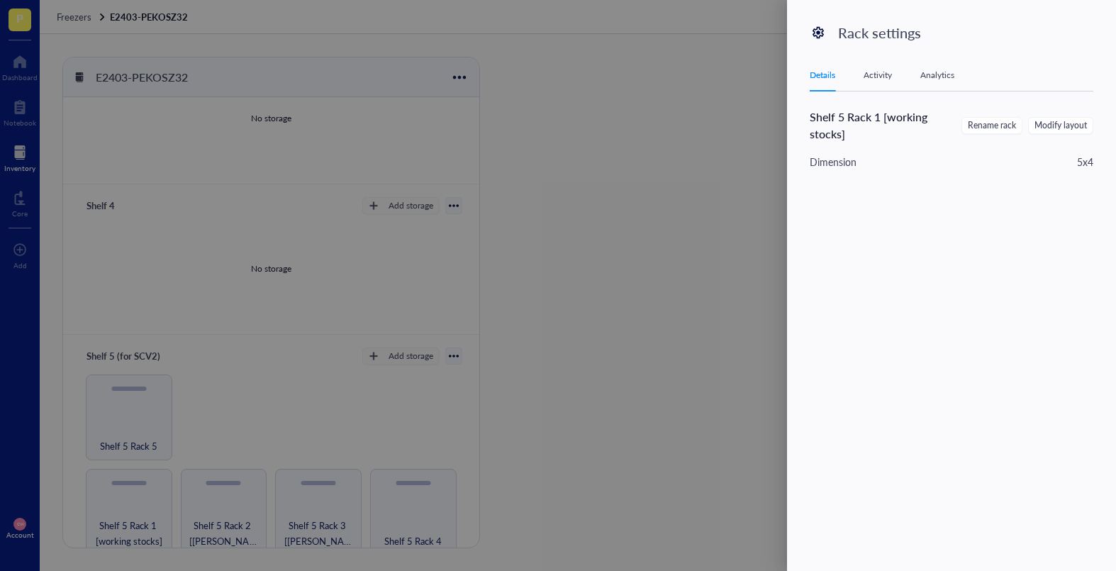
click at [924, 83] on div "Details Activity Analytics" at bounding box center [952, 76] width 284 height 32
click at [934, 77] on div "Analytics" at bounding box center [937, 75] width 34 height 14
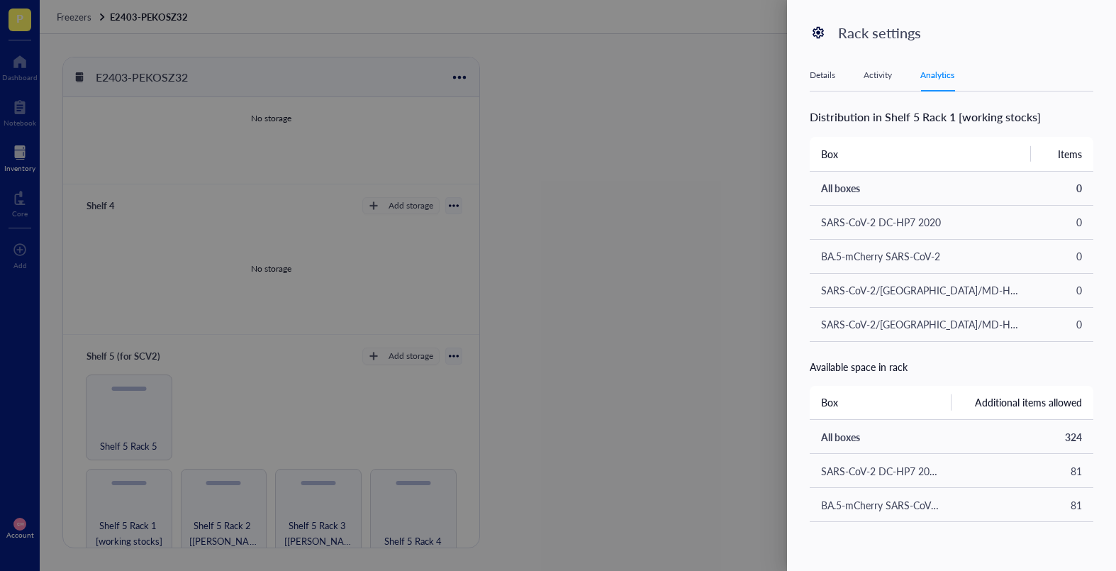
click at [871, 77] on div "Activity" at bounding box center [878, 75] width 28 height 14
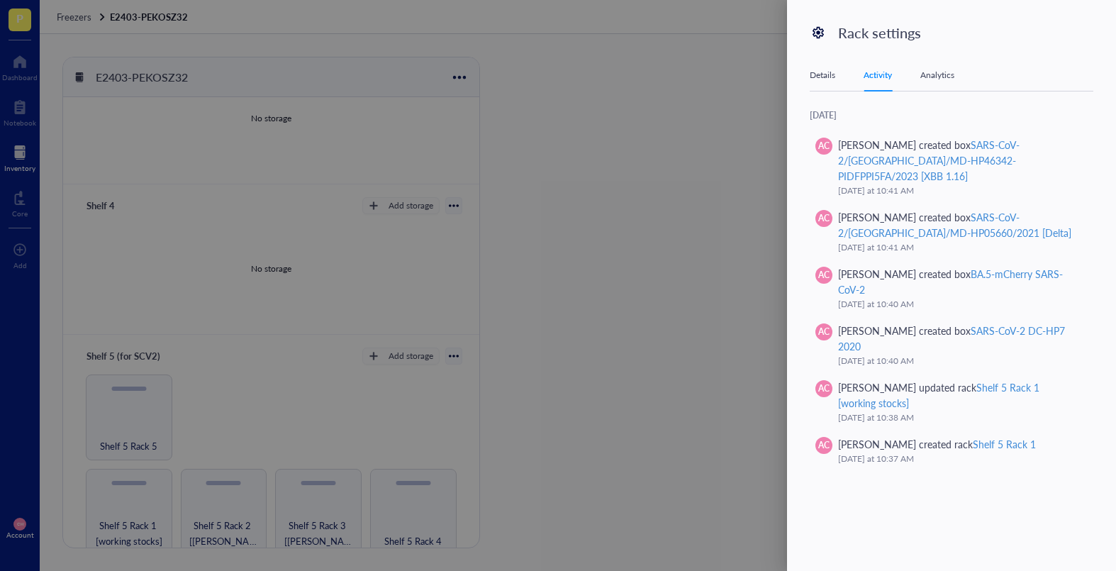
click at [832, 78] on div "Details" at bounding box center [823, 75] width 26 height 14
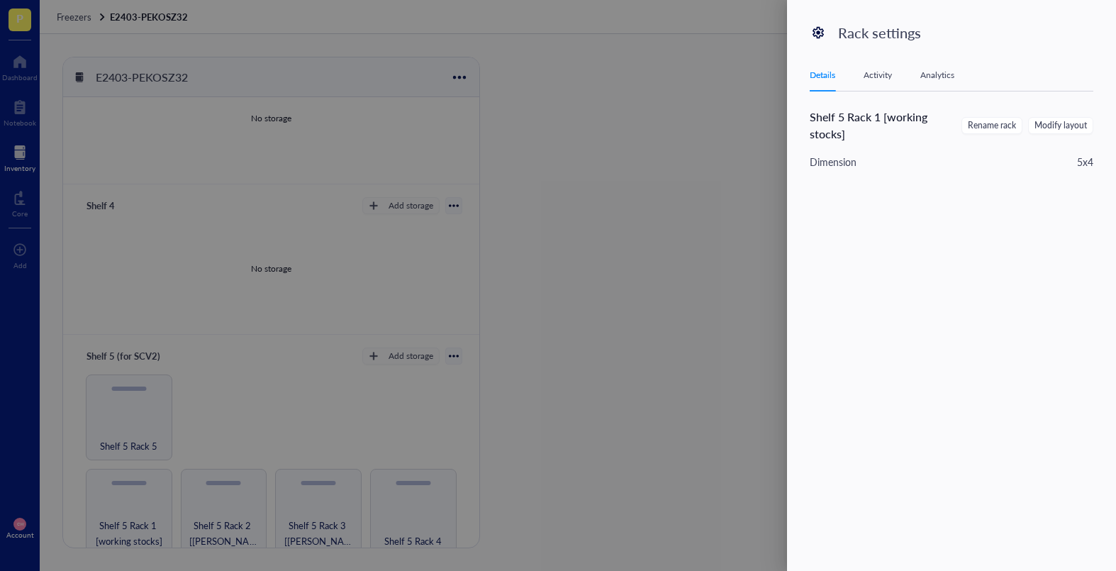
click at [880, 78] on div "Activity" at bounding box center [878, 75] width 28 height 14
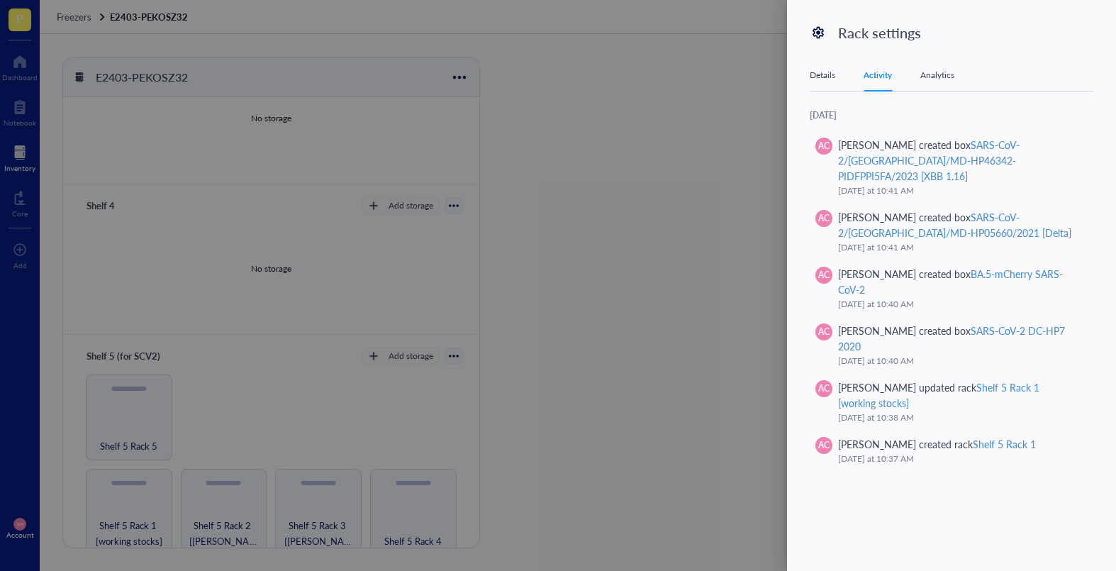
click at [940, 79] on div "Analytics" at bounding box center [937, 75] width 34 height 14
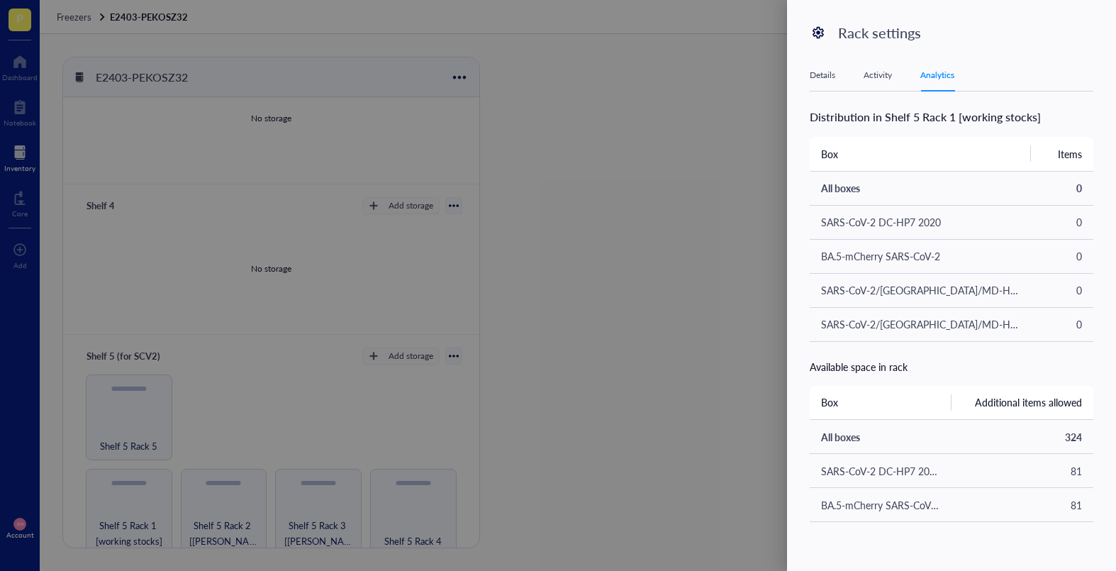
click at [808, 79] on div "Rack settings Details Activity Analytics Shelf 5 Rack 1 [working stocks] Rename…" at bounding box center [951, 285] width 329 height 571
click at [826, 77] on div "Details" at bounding box center [823, 75] width 26 height 14
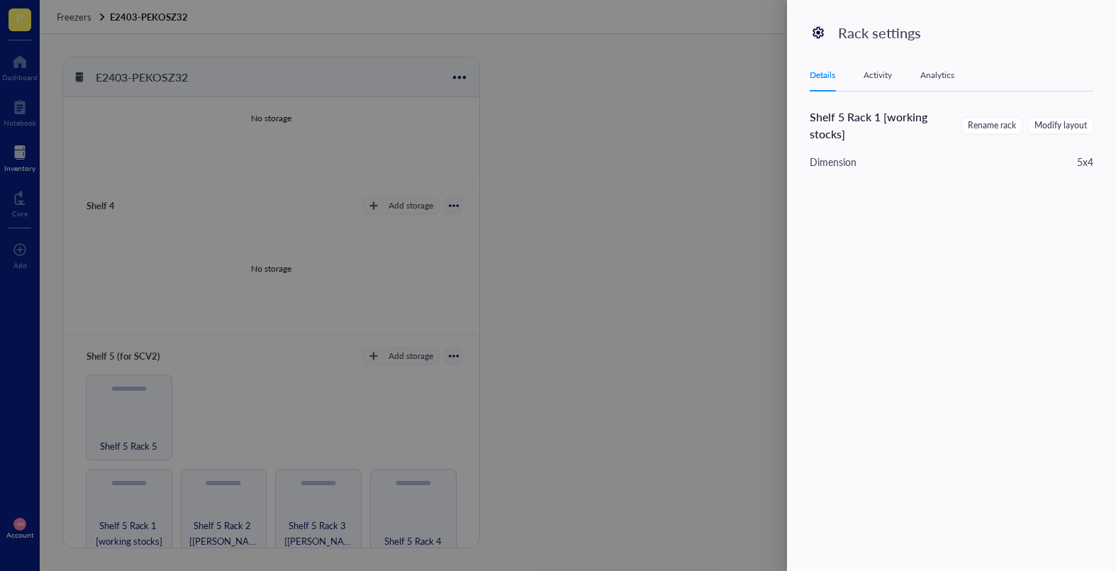
click at [821, 37] on icon at bounding box center [818, 32] width 13 height 13
click at [819, 32] on icon at bounding box center [817, 32] width 11 height 11
click at [652, 214] on div at bounding box center [558, 285] width 1116 height 571
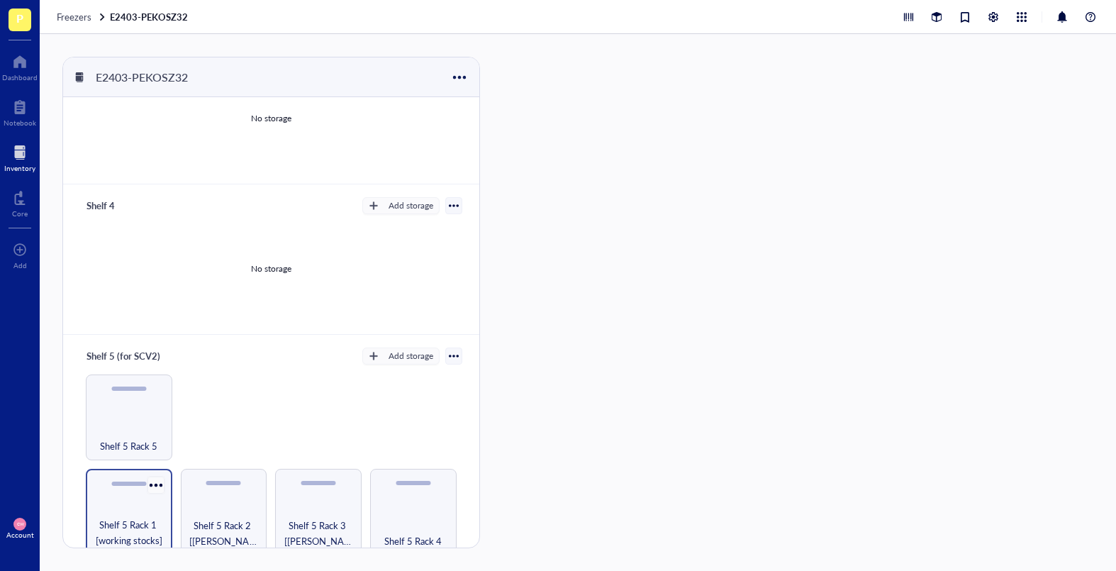
click at [160, 476] on div at bounding box center [155, 484] width 21 height 21
click at [445, 352] on div at bounding box center [453, 355] width 17 height 17
click at [449, 352] on div at bounding box center [454, 356] width 10 height 10
click at [370, 399] on div at bounding box center [365, 397] width 10 height 10
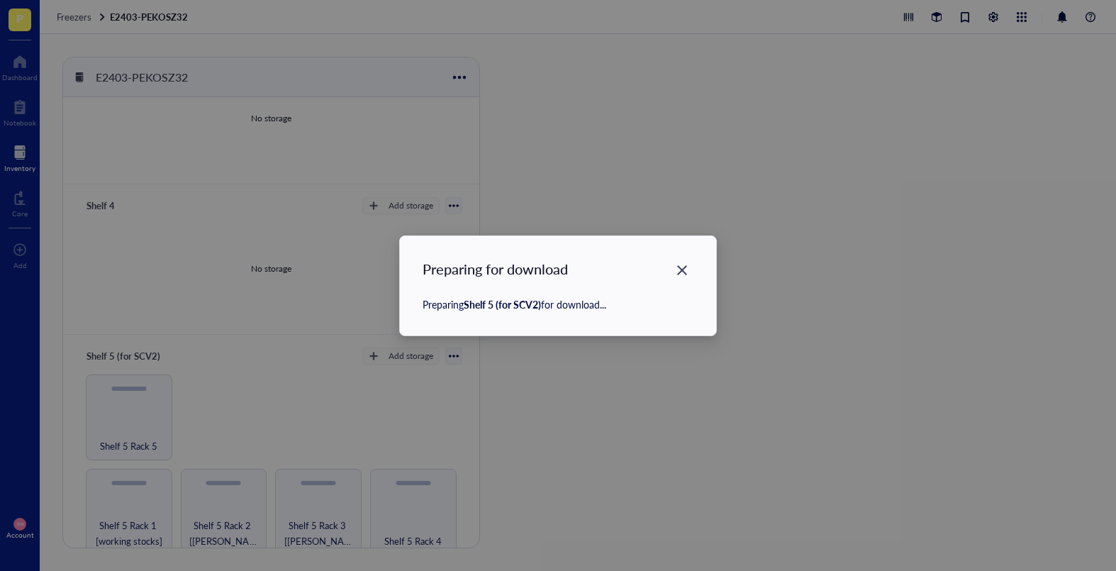
click at [287, 361] on div "Preparing for download Preparing Shelf 5 (for SCV2) for download..." at bounding box center [558, 285] width 1116 height 571
drag, startPoint x: 683, startPoint y: 267, endPoint x: 585, endPoint y: 354, distance: 130.6
click at [683, 267] on icon "Close" at bounding box center [682, 269] width 13 height 13
click at [671, 271] on div "Close" at bounding box center [682, 270] width 23 height 23
click at [680, 256] on div "Preparing for download Preparing Shelf 5 (for SCV2) for download..." at bounding box center [558, 285] width 316 height 99
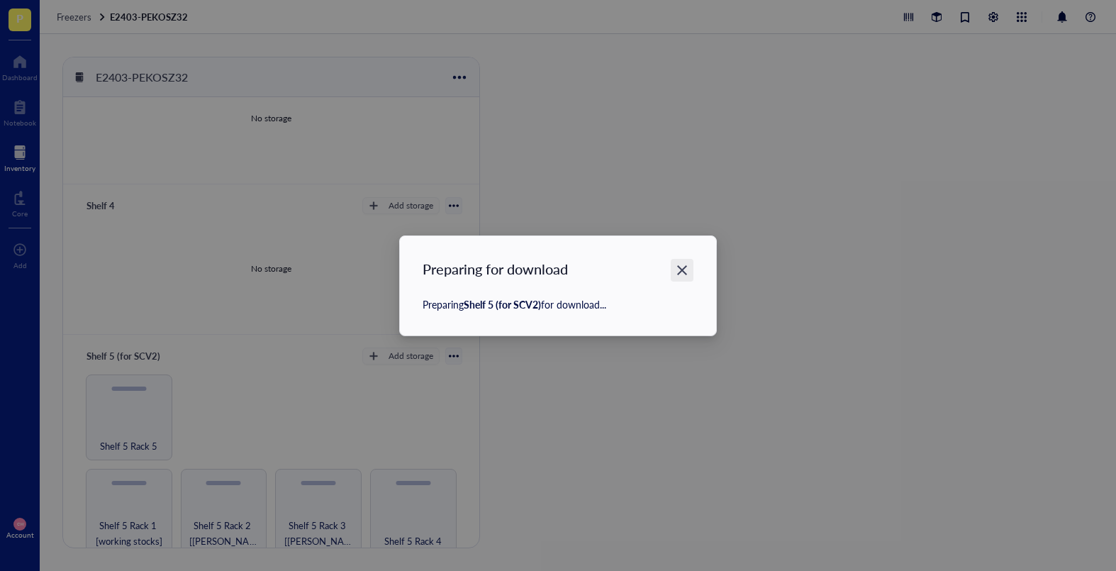
click at [680, 267] on icon "Close" at bounding box center [682, 270] width 10 height 10
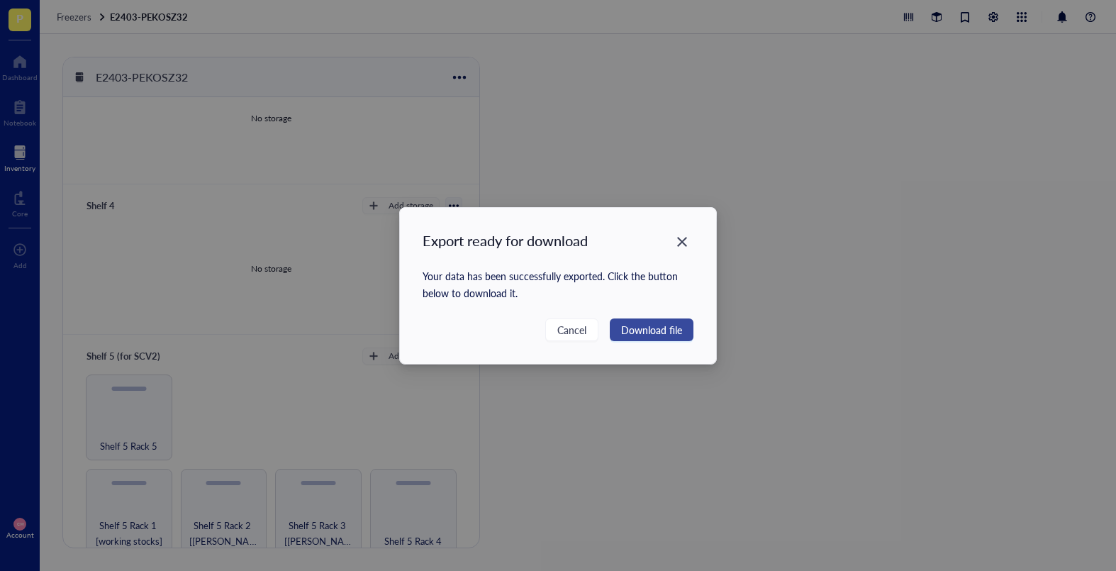
click at [641, 329] on span "Download file" at bounding box center [651, 330] width 61 height 16
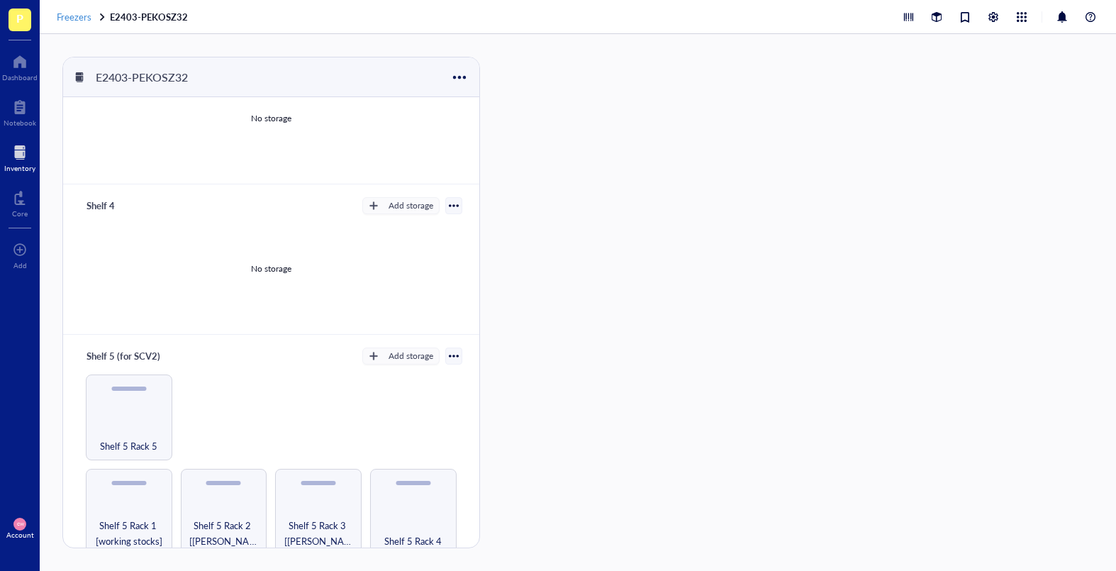
click at [74, 17] on span "Freezers" at bounding box center [74, 16] width 35 height 13
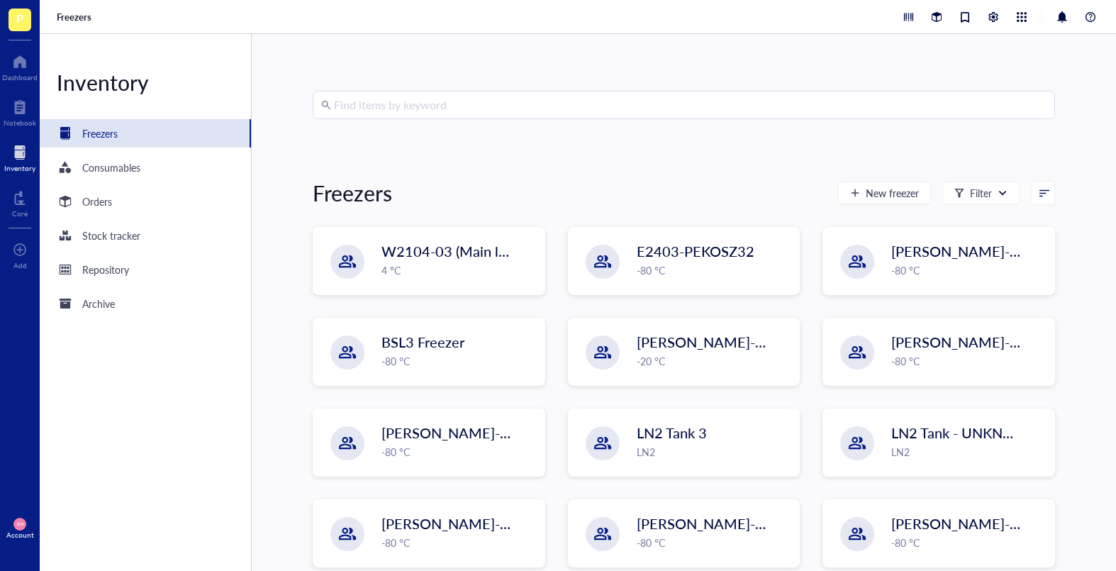
scroll to position [42, 0]
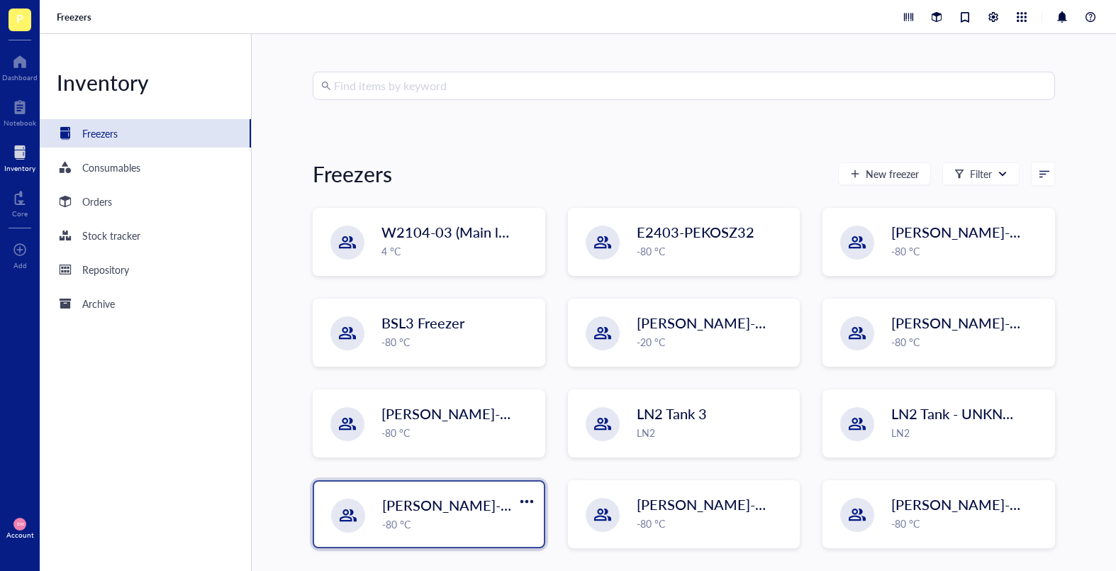
click at [438, 484] on div "-80 °C" at bounding box center [458, 524] width 153 height 16
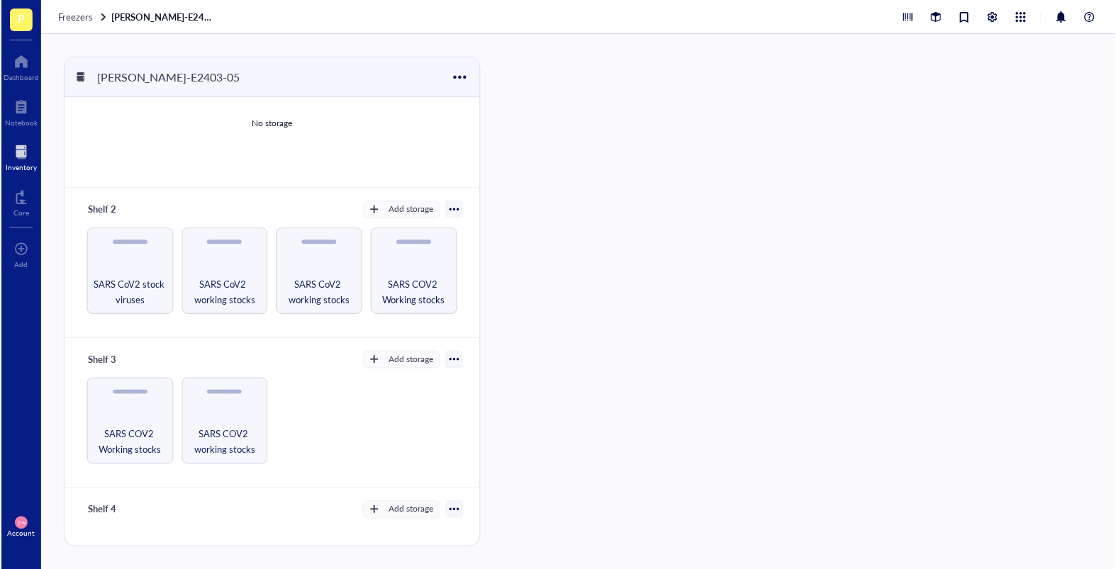
scroll to position [140, 0]
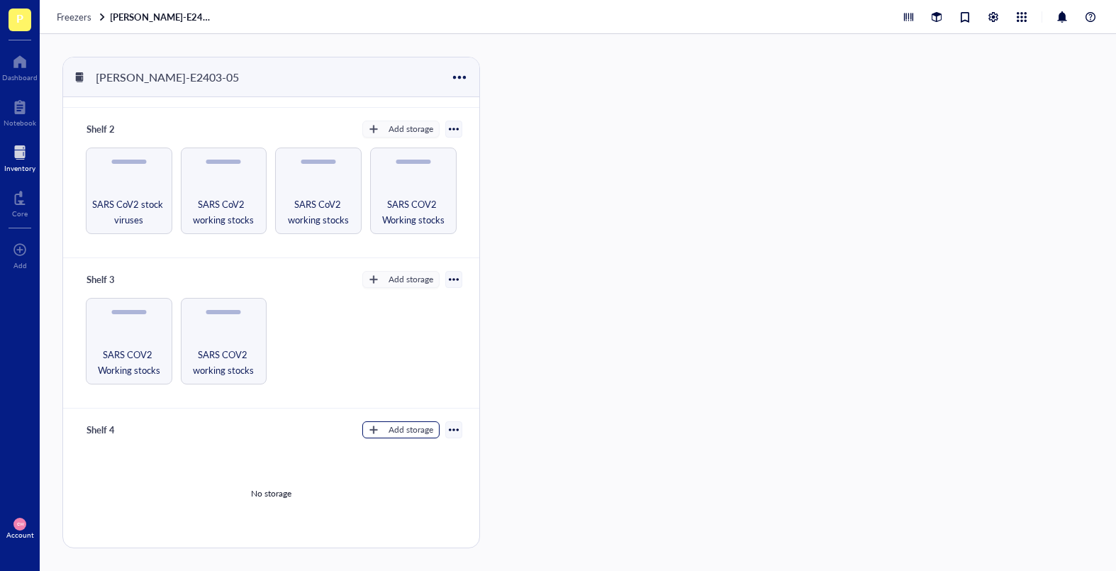
click at [362, 437] on button "Add storage" at bounding box center [400, 429] width 77 height 17
click at [454, 428] on div at bounding box center [453, 429] width 17 height 17
click at [452, 430] on div at bounding box center [454, 430] width 10 height 10
click at [451, 430] on div at bounding box center [454, 430] width 10 height 10
click at [387, 308] on div "Settings" at bounding box center [392, 308] width 33 height 13
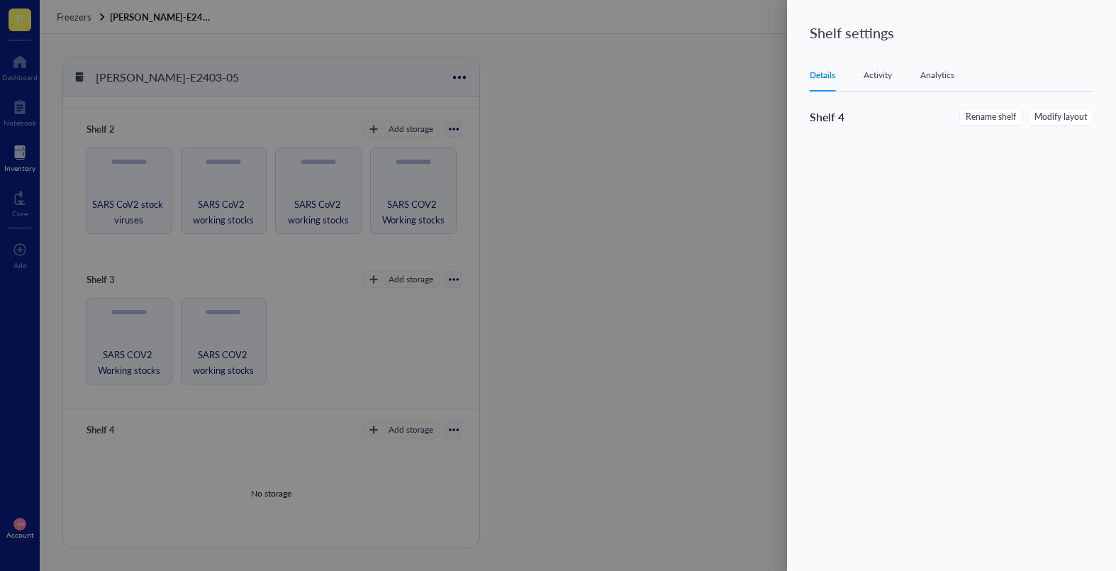
click at [887, 72] on div "Activity" at bounding box center [878, 75] width 28 height 14
click at [935, 72] on div "Analytics" at bounding box center [937, 75] width 34 height 14
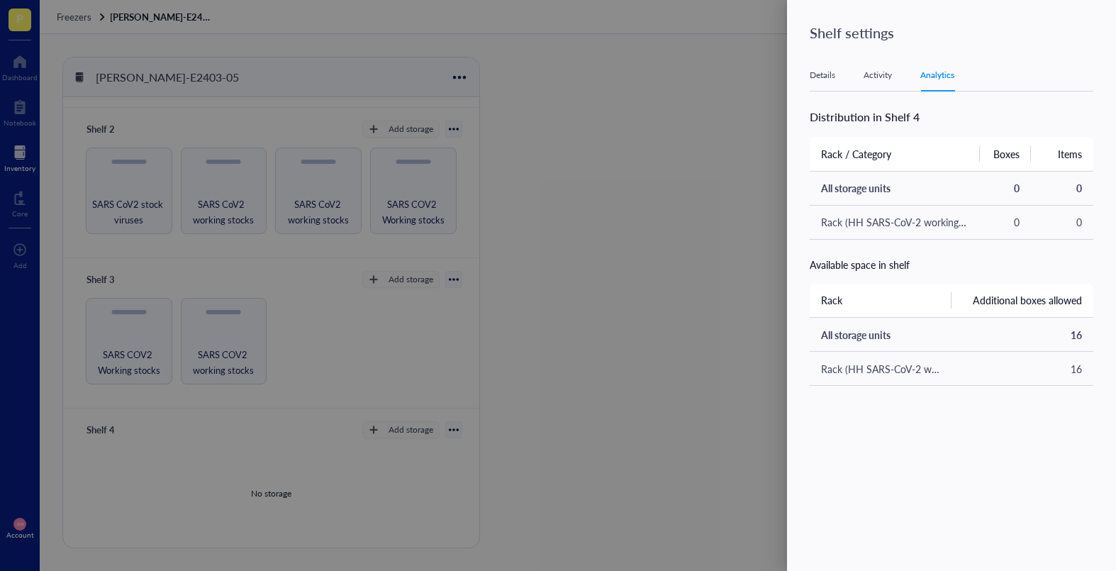
click at [821, 84] on div "Details Activity Analytics" at bounding box center [952, 76] width 284 height 32
click at [820, 82] on div "Details Activity Analytics" at bounding box center [952, 76] width 284 height 32
click at [594, 442] on div at bounding box center [558, 285] width 1116 height 571
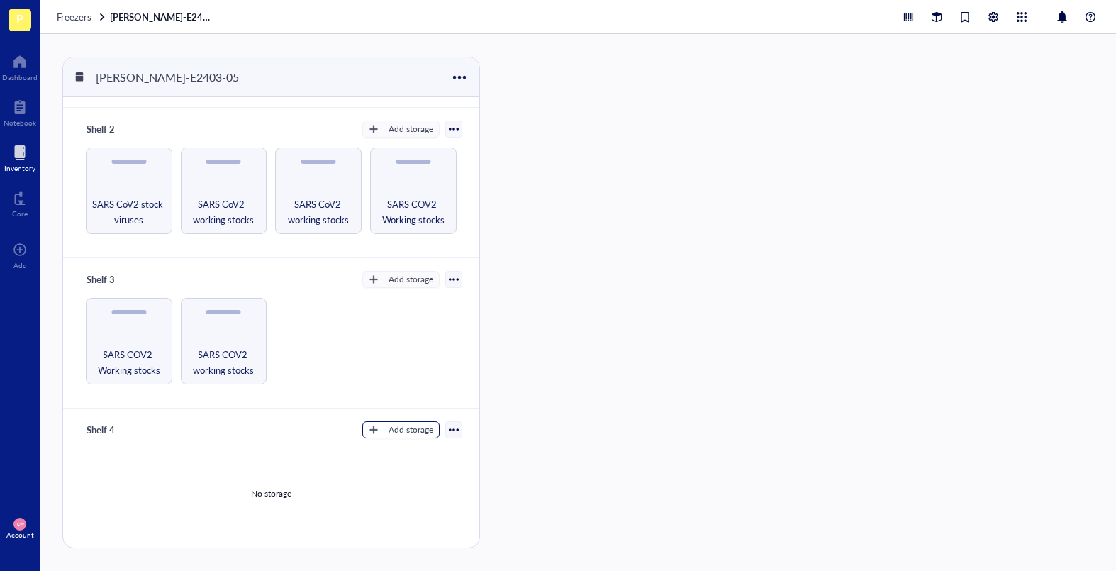
click at [364, 437] on button "Add storage" at bounding box center [400, 429] width 77 height 17
click at [381, 474] on span "Category" at bounding box center [407, 477] width 81 height 16
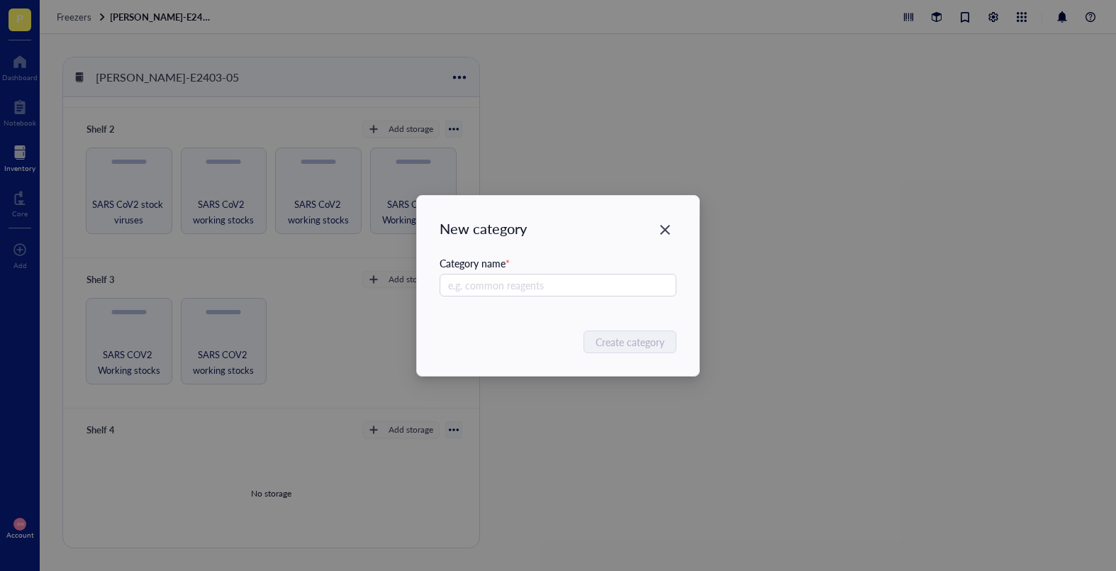
drag, startPoint x: 553, startPoint y: 477, endPoint x: 503, endPoint y: 462, distance: 52.5
click at [552, 477] on div "New category Category name * Create category" at bounding box center [558, 285] width 1116 height 571
click at [649, 221] on div "New category" at bounding box center [558, 228] width 237 height 20
click at [659, 223] on icon "Close" at bounding box center [665, 229] width 13 height 13
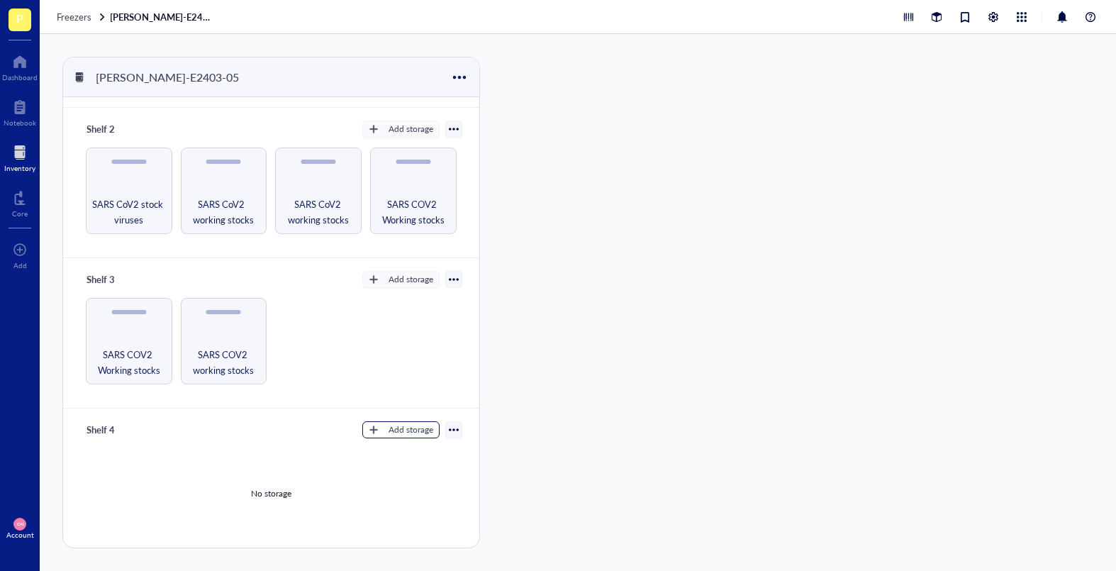
click at [389, 427] on div "Add storage" at bounding box center [411, 429] width 45 height 13
click at [386, 448] on span "Rack" at bounding box center [407, 454] width 81 height 16
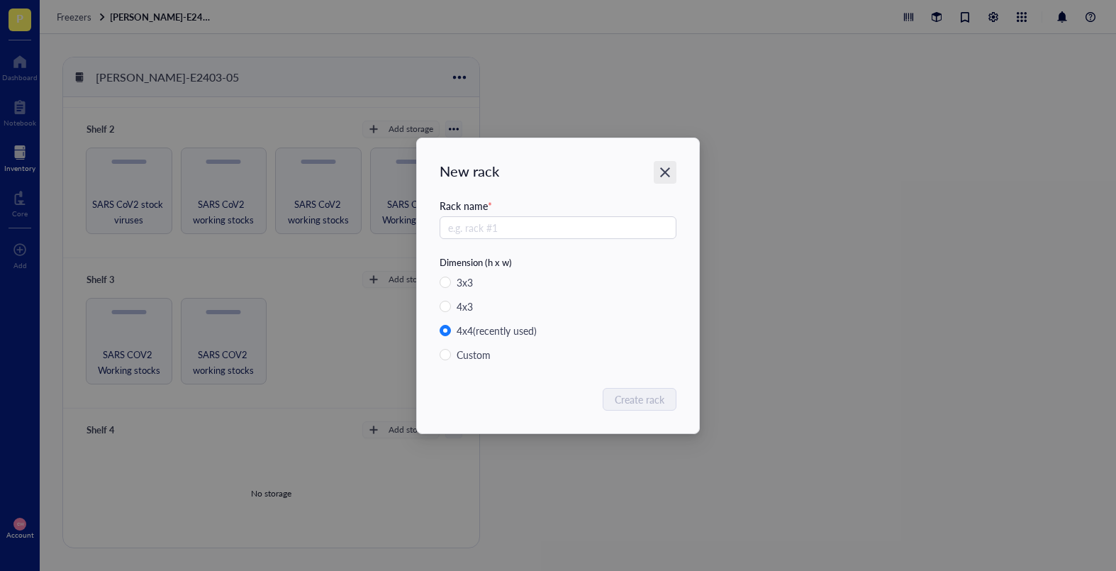
click at [669, 172] on icon "Close" at bounding box center [665, 171] width 13 height 13
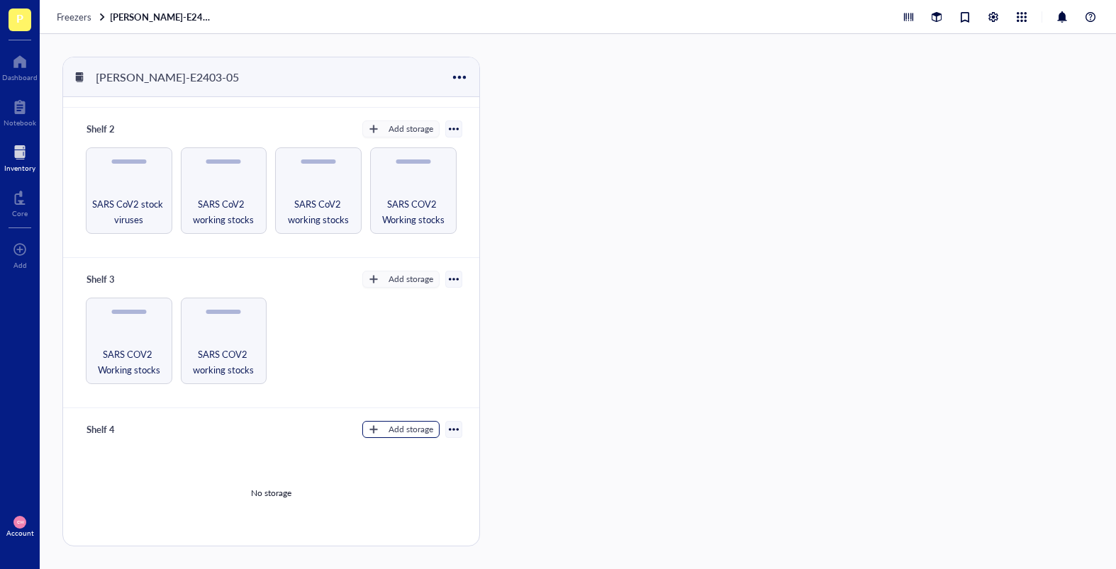
click at [362, 432] on button "Add storage" at bounding box center [400, 429] width 77 height 17
click at [396, 458] on span "Rack" at bounding box center [407, 454] width 81 height 16
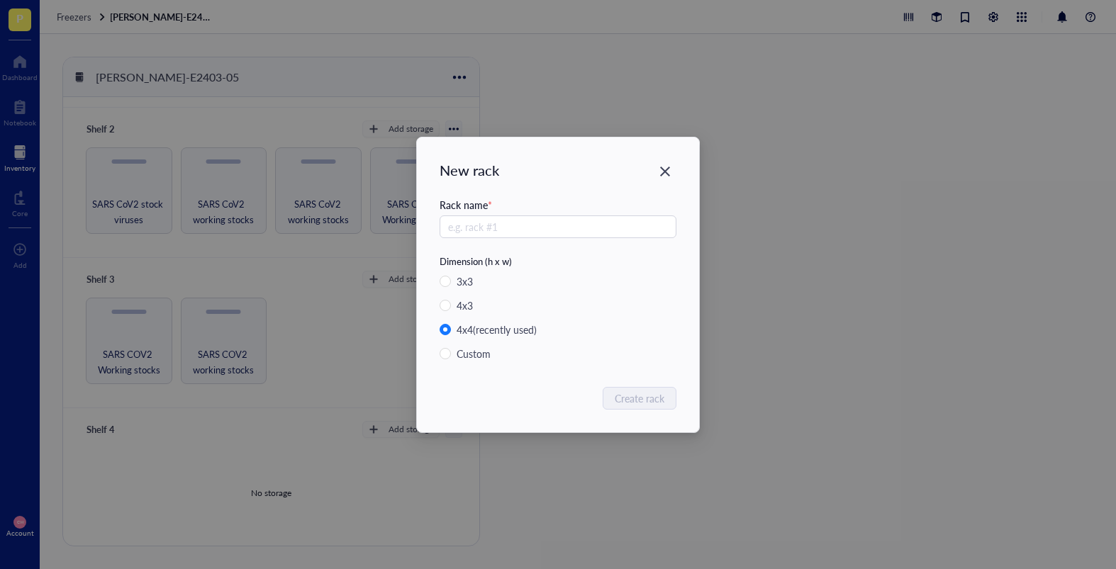
click at [666, 172] on icon "Close" at bounding box center [665, 172] width 10 height 10
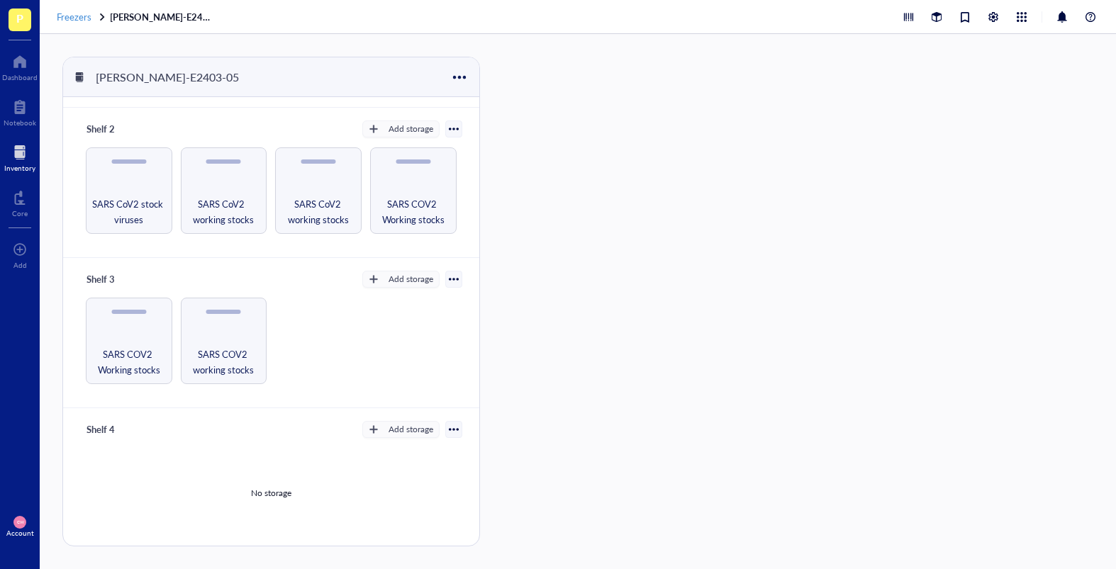
click at [77, 13] on span "Freezers" at bounding box center [74, 16] width 35 height 13
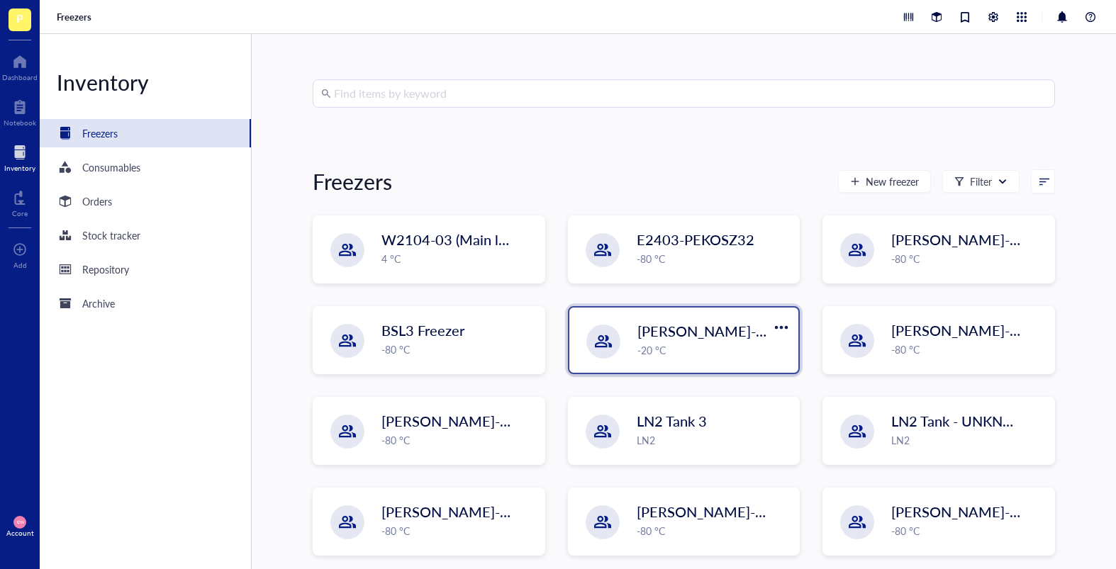
scroll to position [43, 0]
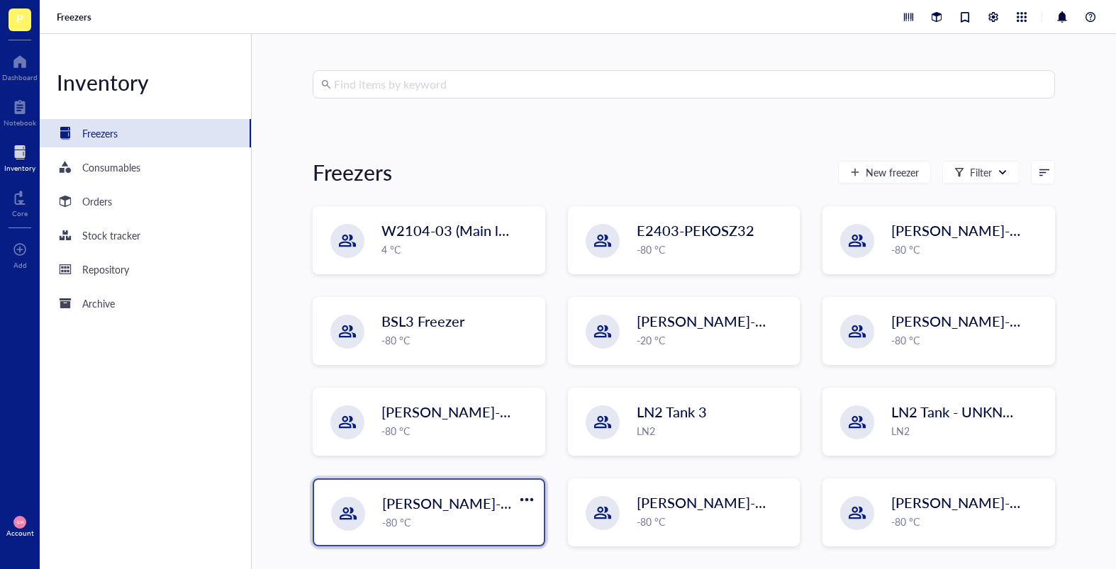
click at [445, 484] on span "[PERSON_NAME]-E2403-05" at bounding box center [473, 503] width 183 height 20
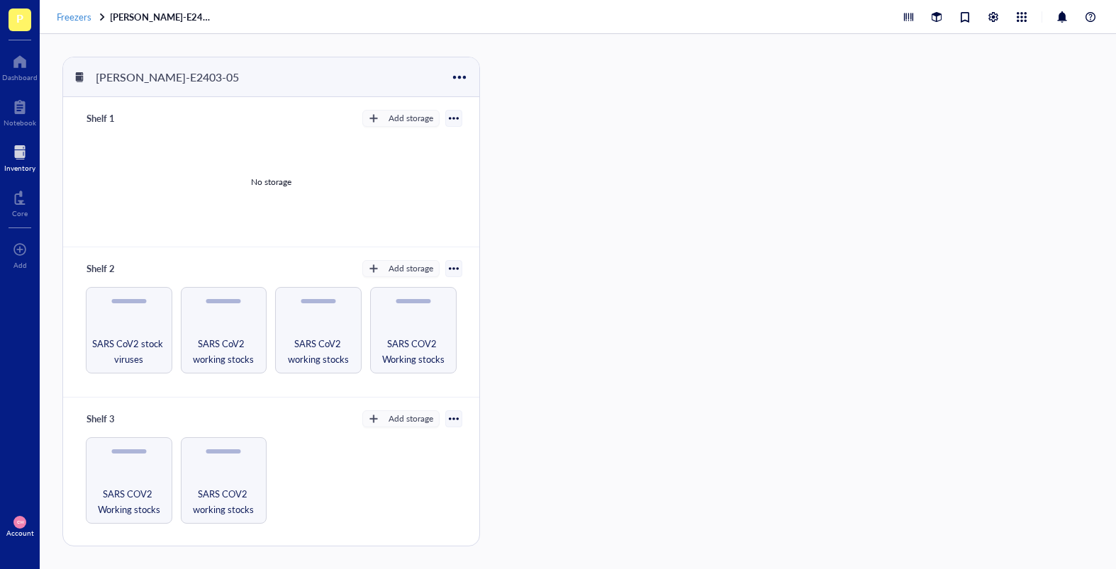
click at [90, 14] on span "Freezers" at bounding box center [74, 16] width 35 height 13
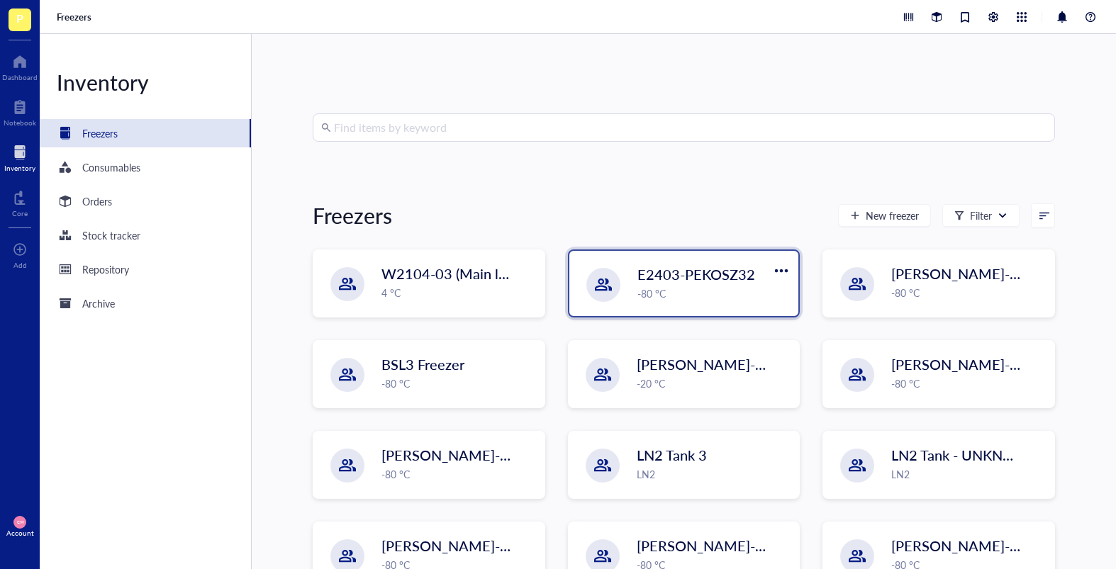
click at [689, 292] on div "-80 °C" at bounding box center [713, 294] width 153 height 16
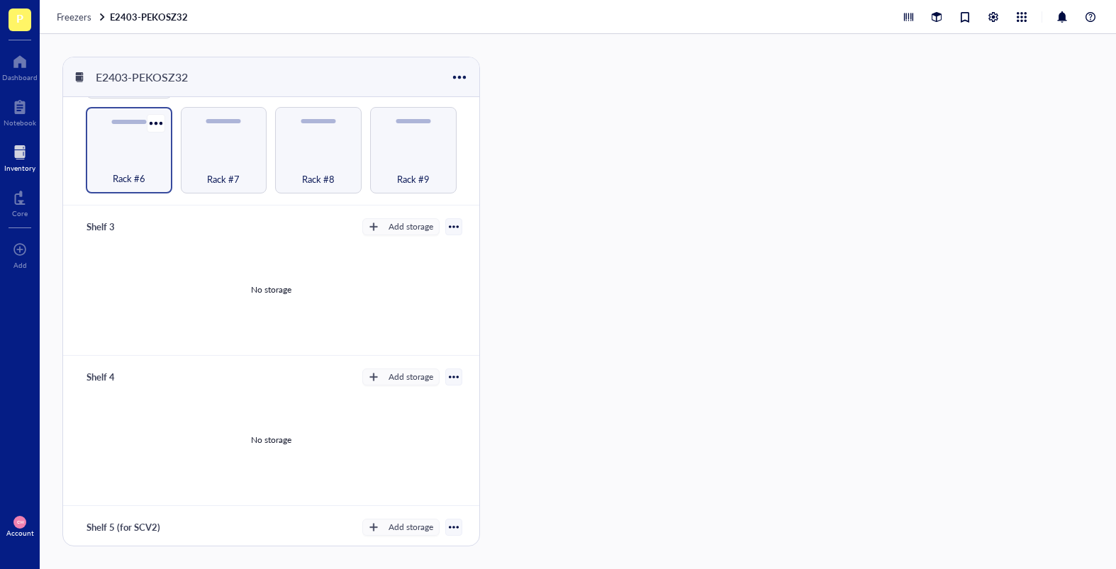
scroll to position [211, 0]
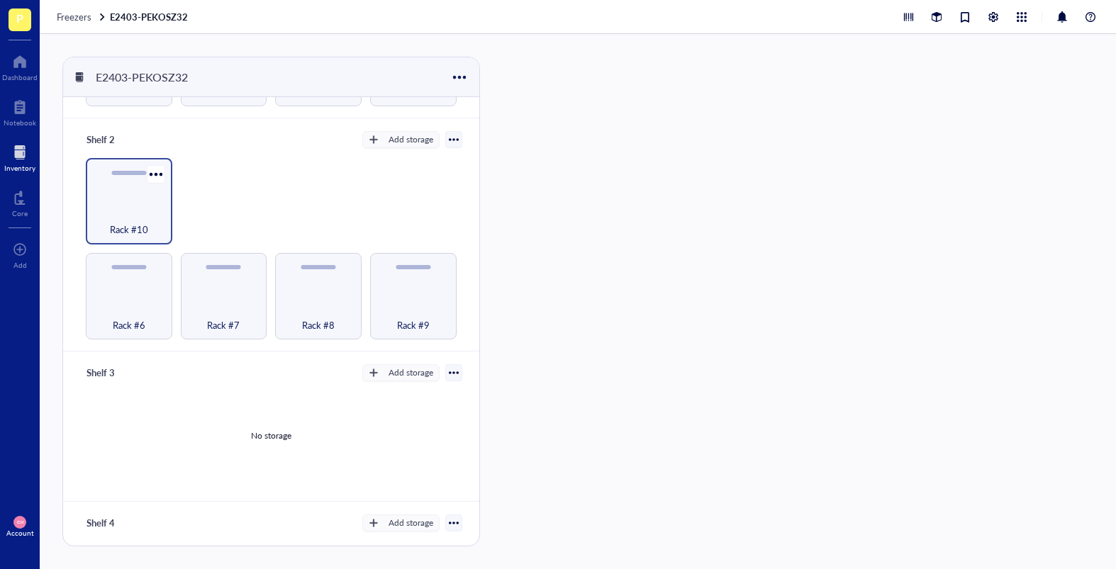
click at [107, 191] on div "Rack #10" at bounding box center [129, 201] width 86 height 86
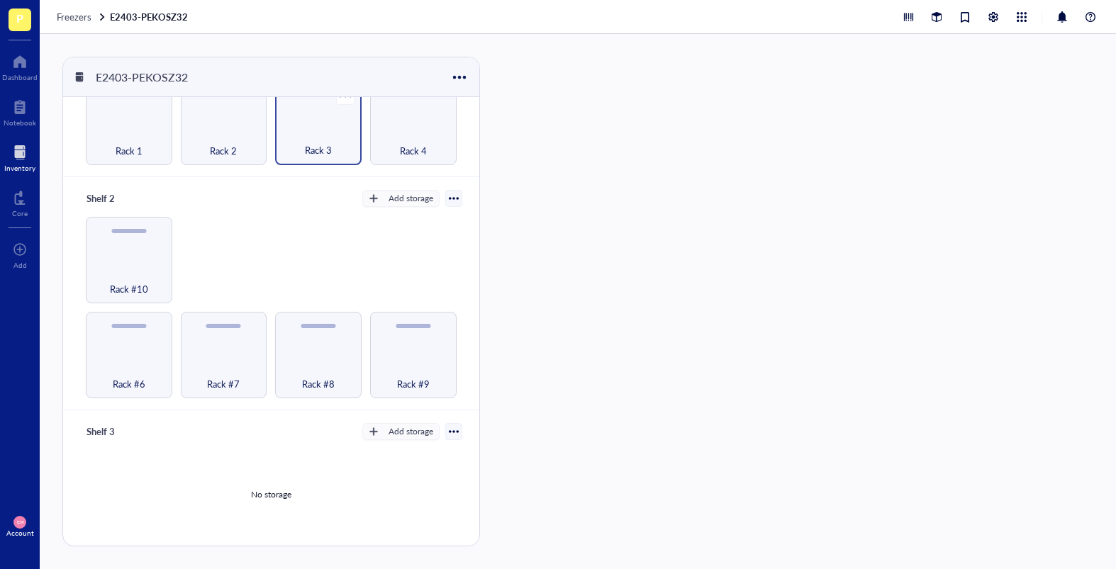
scroll to position [88, 0]
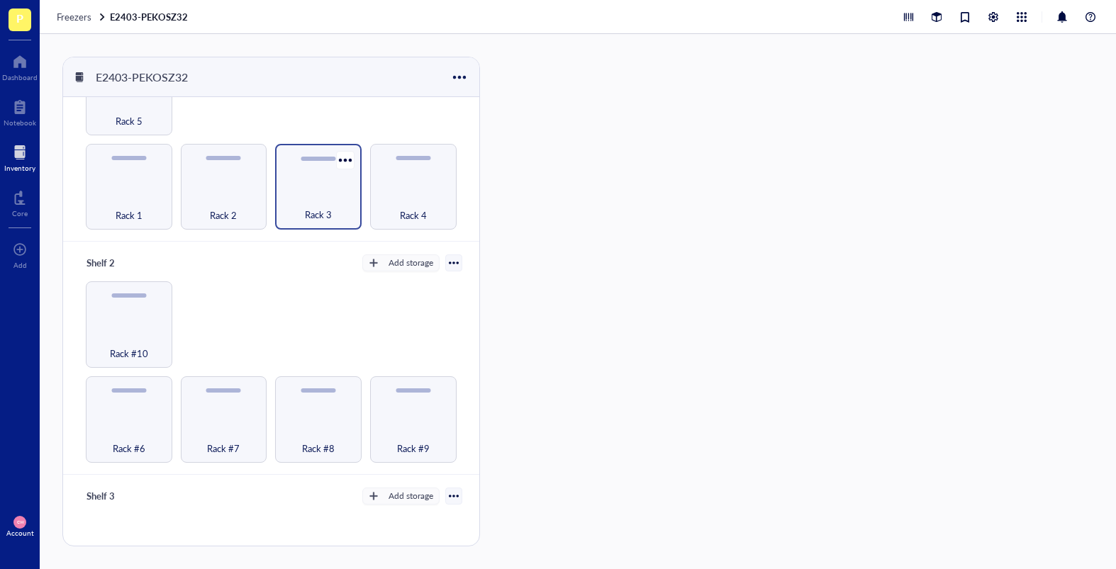
click at [315, 167] on div "Rack 3" at bounding box center [318, 187] width 86 height 86
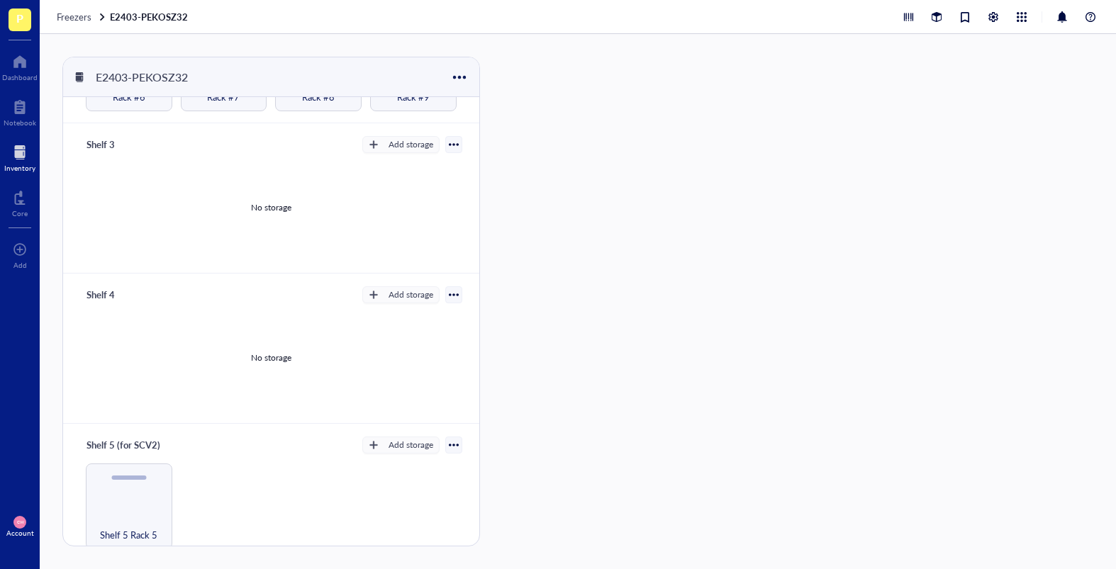
scroll to position [530, 0]
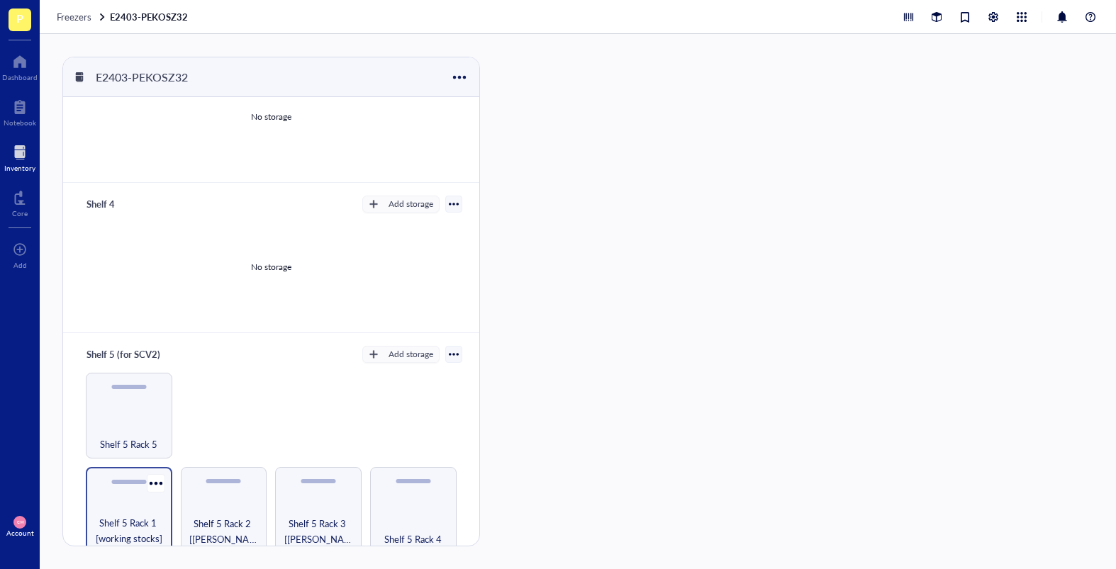
click at [140, 484] on span "Shelf 5 Rack 1 [working stocks]" at bounding box center [129, 530] width 72 height 31
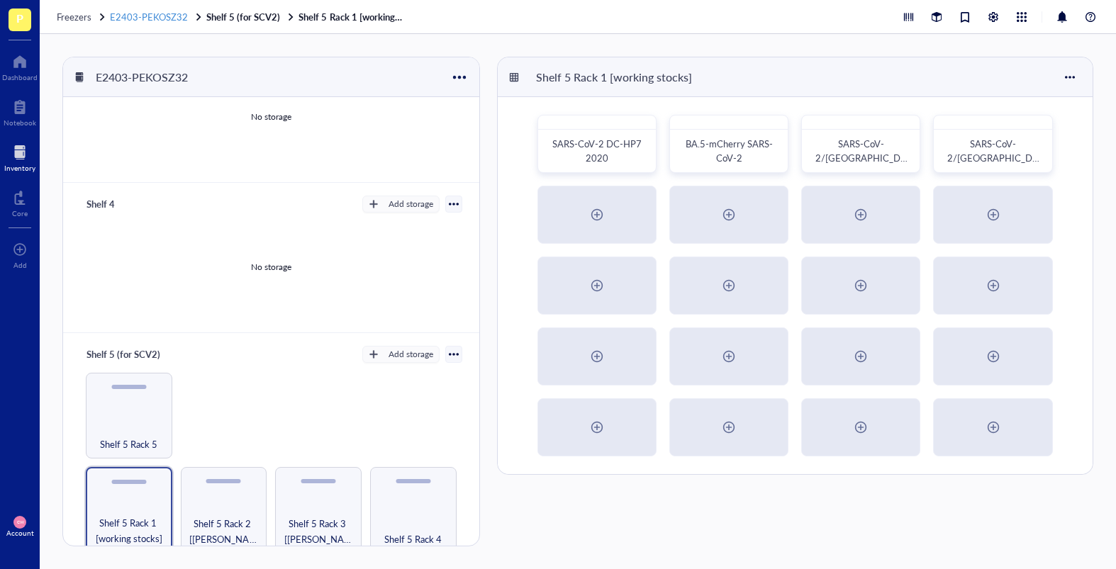
click at [164, 20] on span "E2403-PEKOSZ32" at bounding box center [149, 16] width 78 height 13
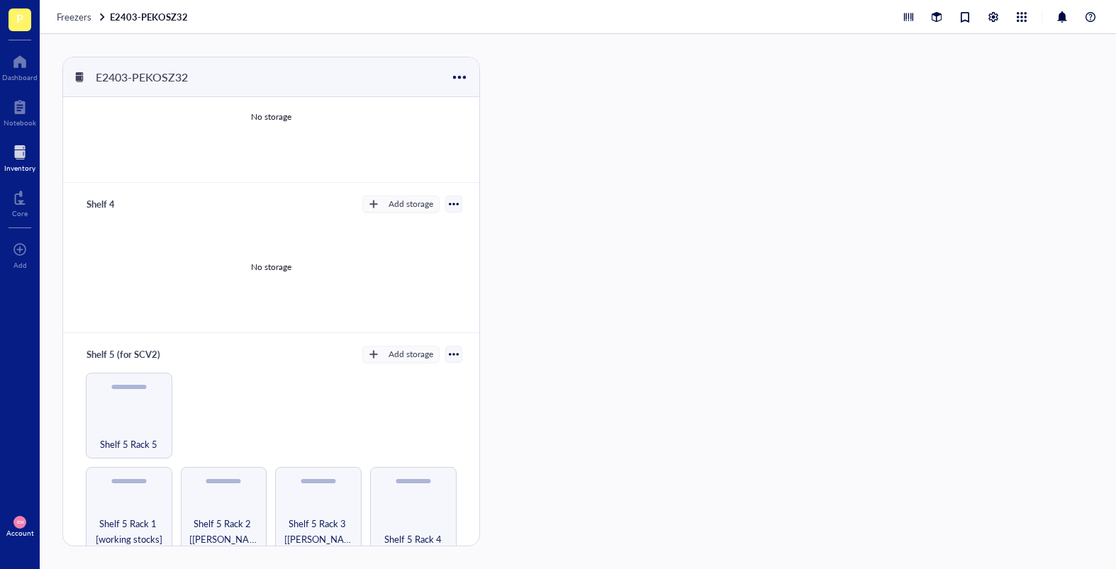
click at [69, 15] on span "Freezers" at bounding box center [74, 16] width 35 height 13
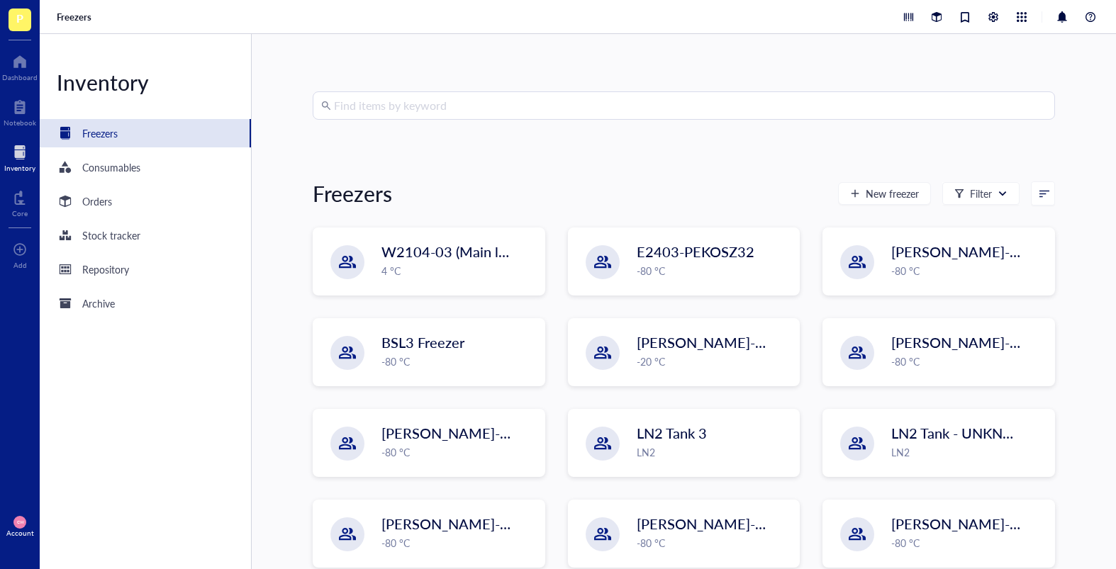
scroll to position [43, 0]
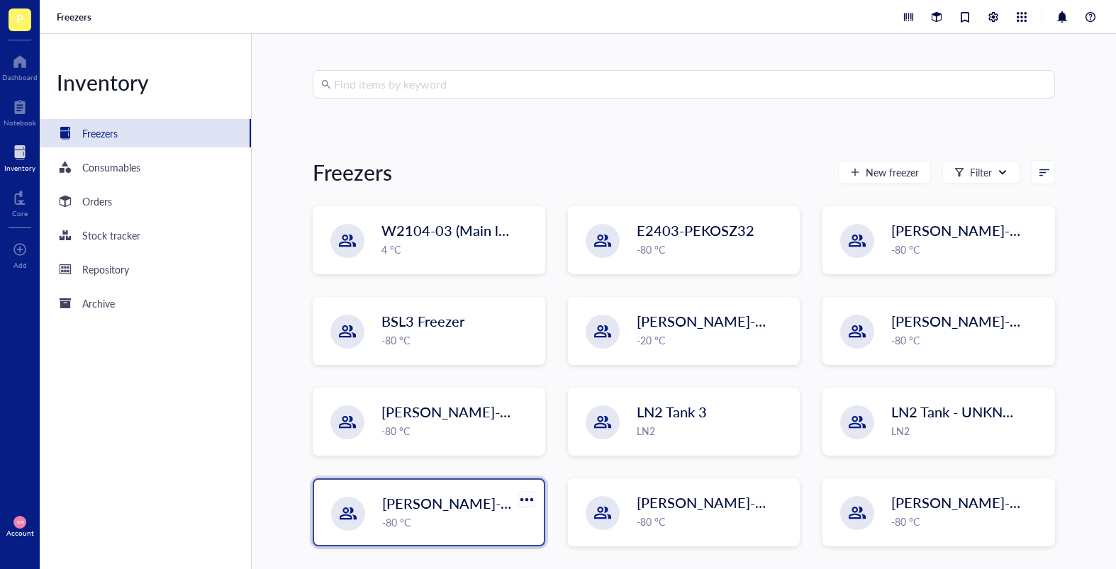
click at [527, 484] on div at bounding box center [526, 499] width 21 height 21
click at [488, 484] on div "-80 °C" at bounding box center [458, 523] width 153 height 16
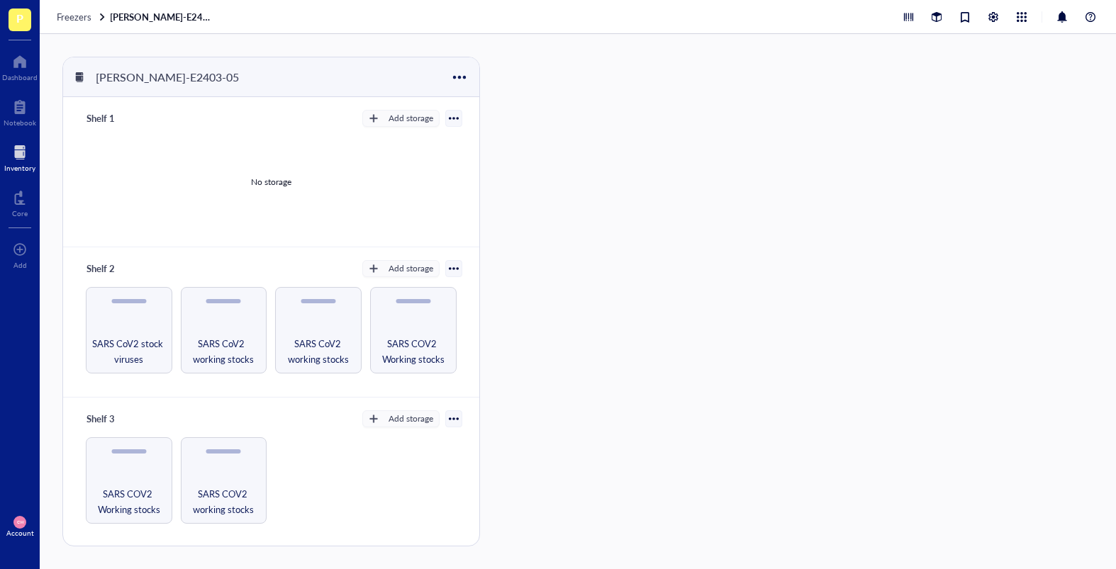
click at [470, 484] on div "Shelf 3 Add storage SARS COV2 Working stocks SARS COV2 working stocks" at bounding box center [271, 473] width 416 height 150
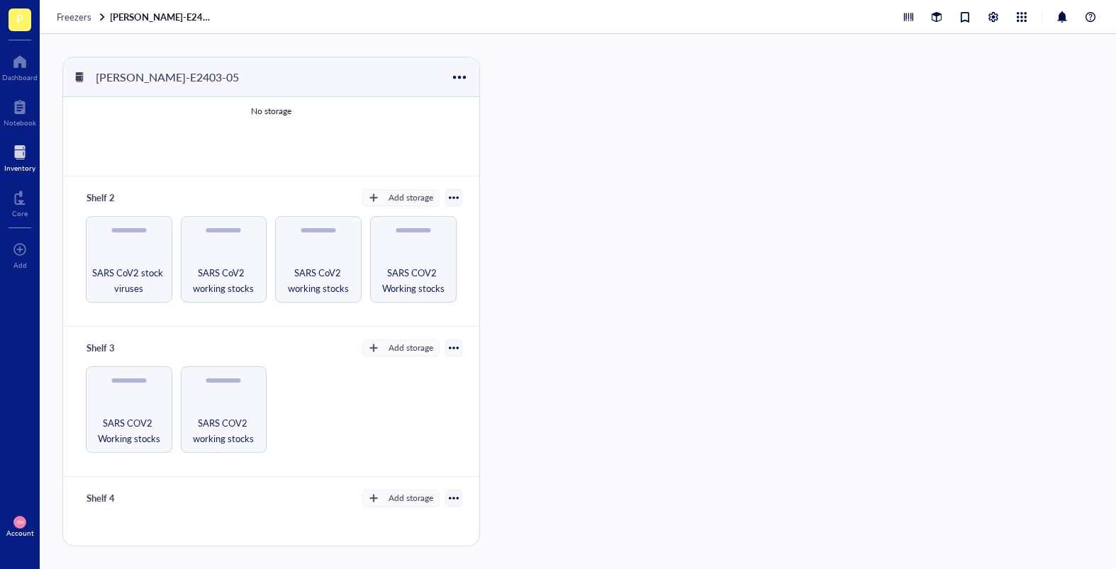
scroll to position [141, 0]
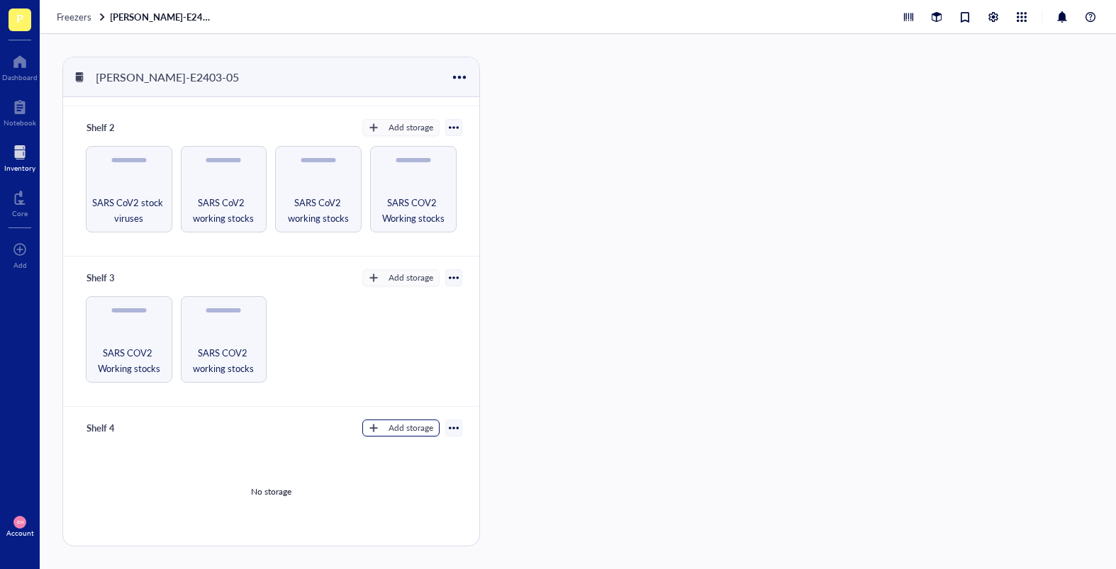
click at [393, 434] on div "Add storage" at bounding box center [411, 428] width 45 height 13
click at [384, 452] on span "Rack" at bounding box center [407, 453] width 81 height 16
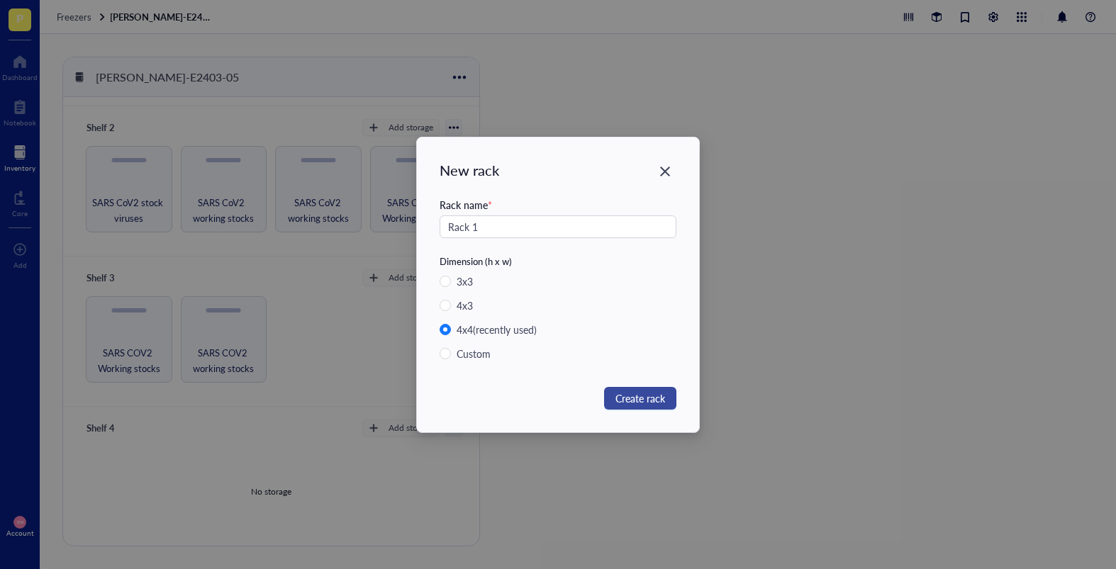
click at [652, 406] on span "Create rack" at bounding box center [640, 399] width 50 height 16
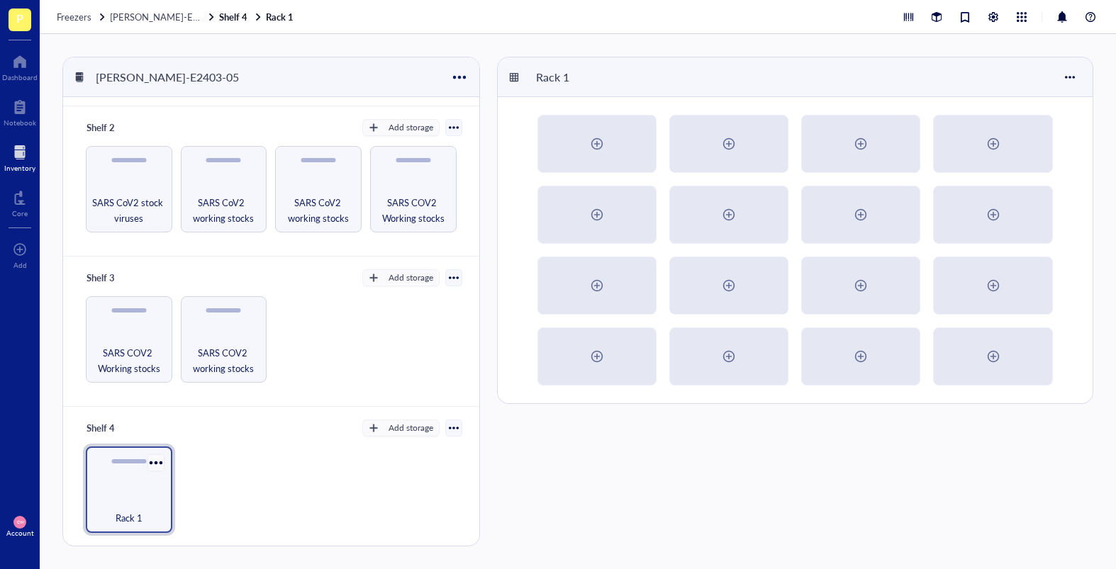
click at [157, 467] on div at bounding box center [155, 462] width 21 height 21
click at [186, 484] on div "Archive" at bounding box center [187, 539] width 31 height 13
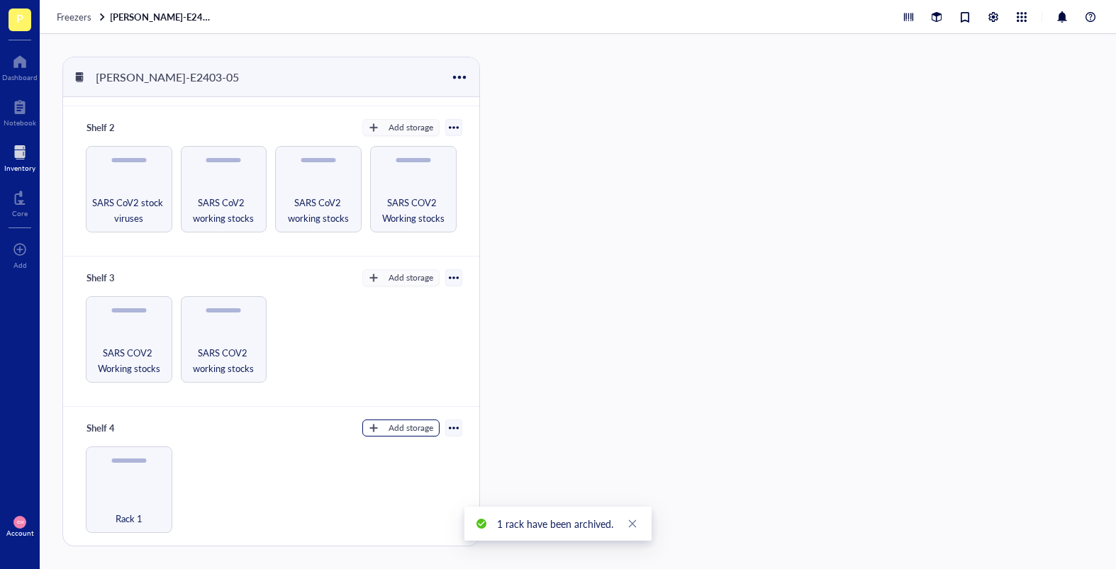
click at [389, 426] on div "Add storage" at bounding box center [411, 428] width 45 height 13
click at [372, 452] on span "Rack" at bounding box center [407, 453] width 81 height 16
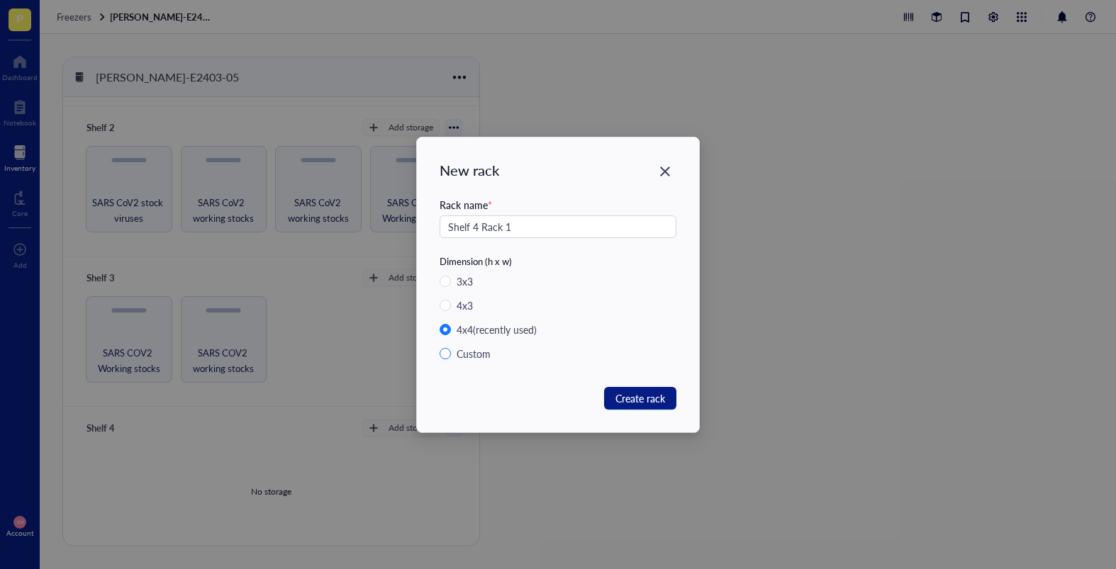
click at [454, 350] on span "Custom" at bounding box center [479, 354] width 57 height 16
click at [451, 350] on input "Custom" at bounding box center [445, 353] width 11 height 11
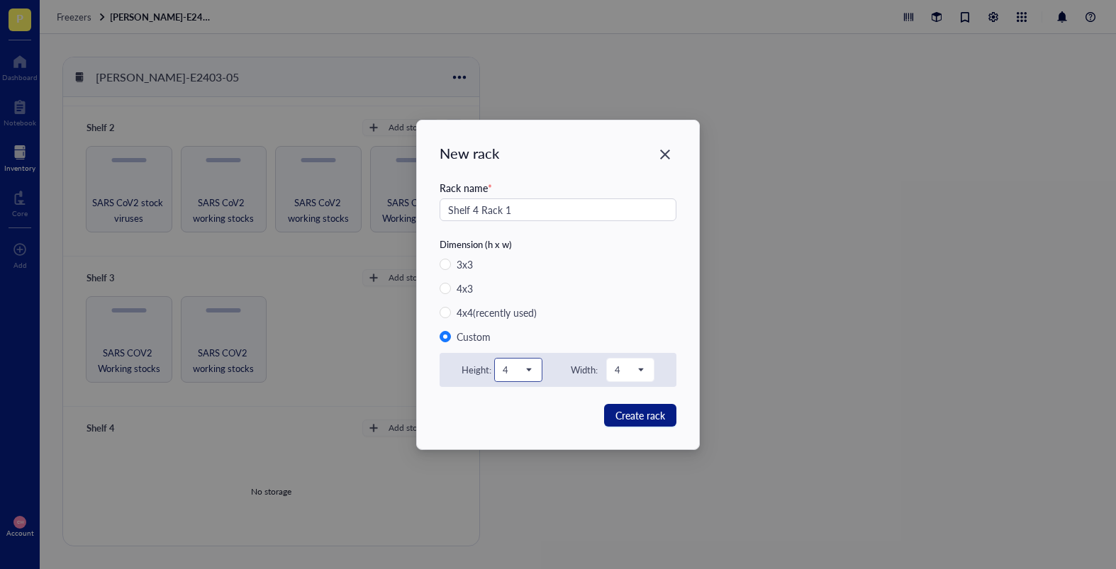
click at [536, 372] on div "4" at bounding box center [518, 370] width 47 height 23
click at [518, 481] on div "5" at bounding box center [518, 487] width 30 height 16
click at [632, 415] on span "Create rack" at bounding box center [640, 416] width 50 height 16
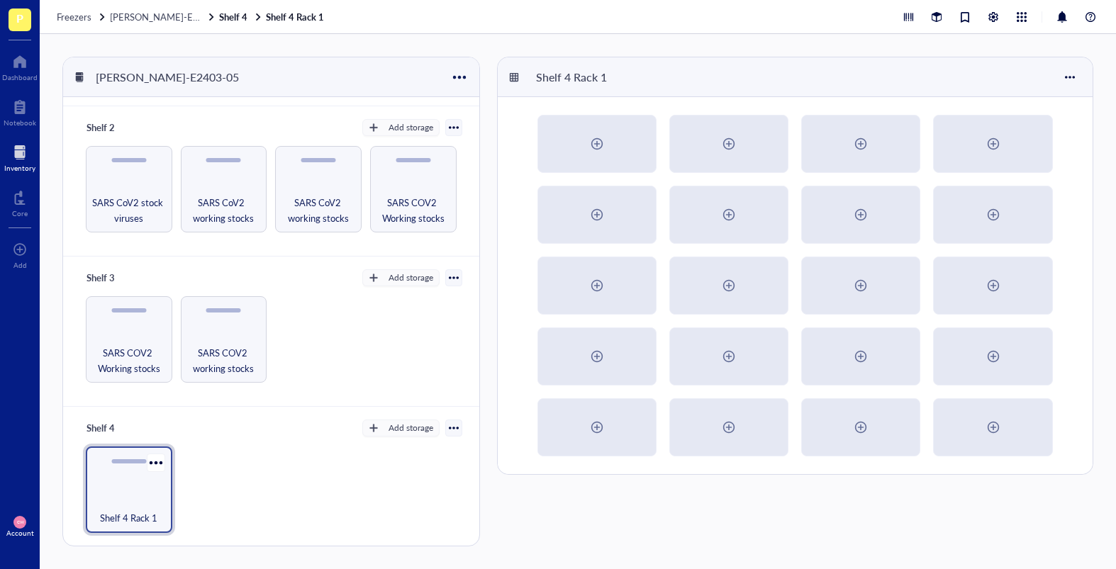
click at [125, 484] on span "Shelf 4 Rack 1" at bounding box center [128, 518] width 57 height 16
click at [598, 82] on div "Shelf 4 Rack 1" at bounding box center [572, 77] width 85 height 24
click at [374, 424] on button "Add storage" at bounding box center [400, 428] width 77 height 17
drag, startPoint x: 280, startPoint y: 477, endPoint x: 264, endPoint y: 482, distance: 17.0
click at [281, 476] on div "Shelf 4 Rack 1 HH CW SARS-CoV-2 WS" at bounding box center [271, 490] width 382 height 86
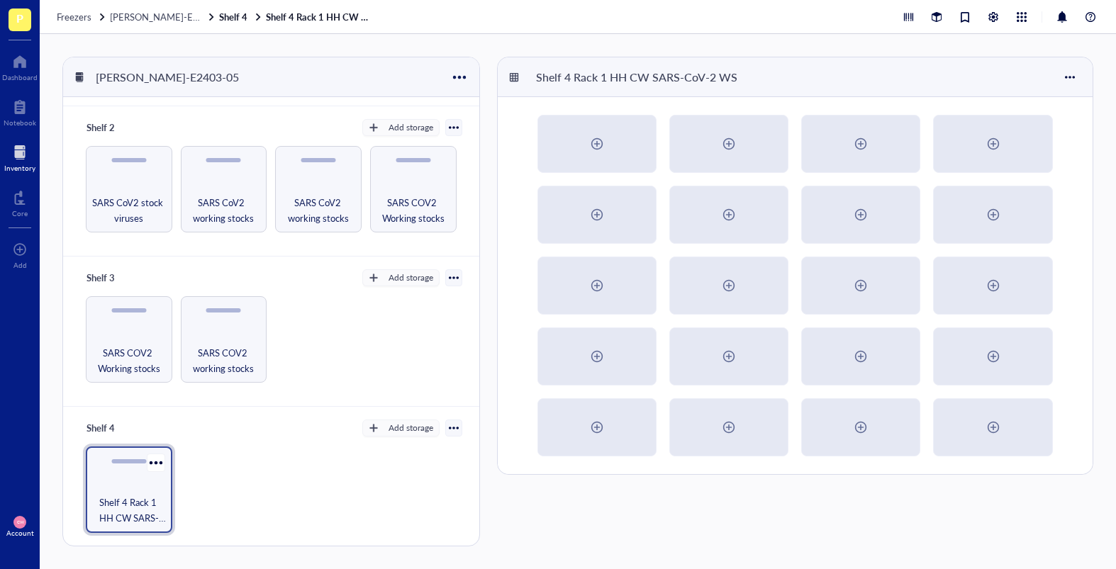
click at [146, 484] on span "Shelf 4 Rack 1 HH CW SARS-CoV-2 WS" at bounding box center [129, 510] width 72 height 31
click at [727, 84] on div "Shelf 4 Rack 1 HH CW SARS-CoV-2 WS" at bounding box center [637, 77] width 214 height 24
click at [731, 74] on input "Shelf 4 Rack 1 HH CW SARS-CoV-2 WS" at bounding box center [645, 77] width 230 height 23
click at [372, 425] on button "Add storage" at bounding box center [400, 428] width 77 height 17
click at [393, 457] on span "Rack" at bounding box center [407, 453] width 81 height 16
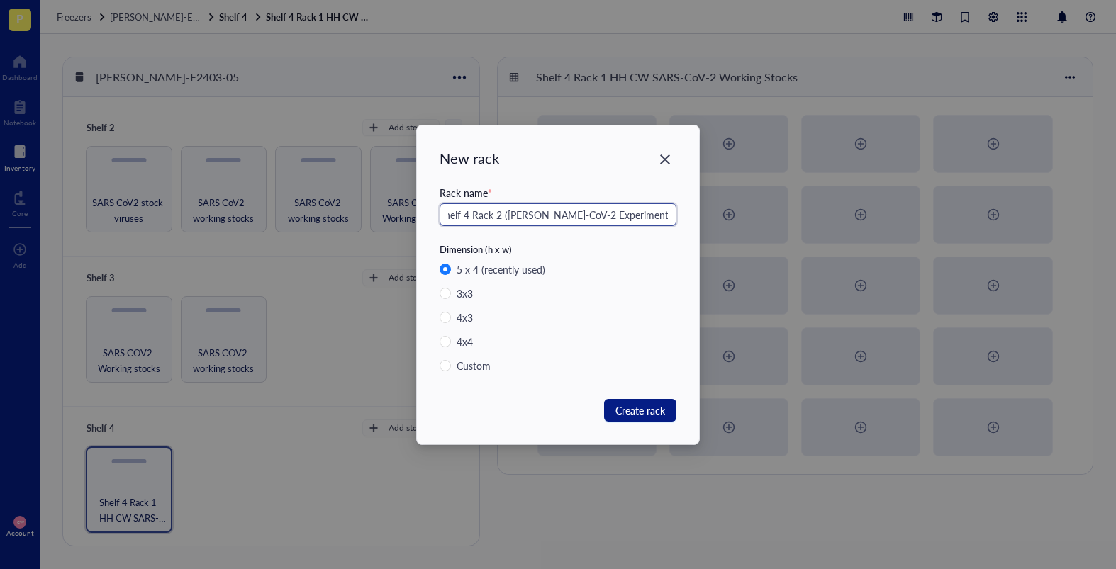
scroll to position [0, 16]
click at [615, 408] on span "Create rack" at bounding box center [640, 411] width 50 height 16
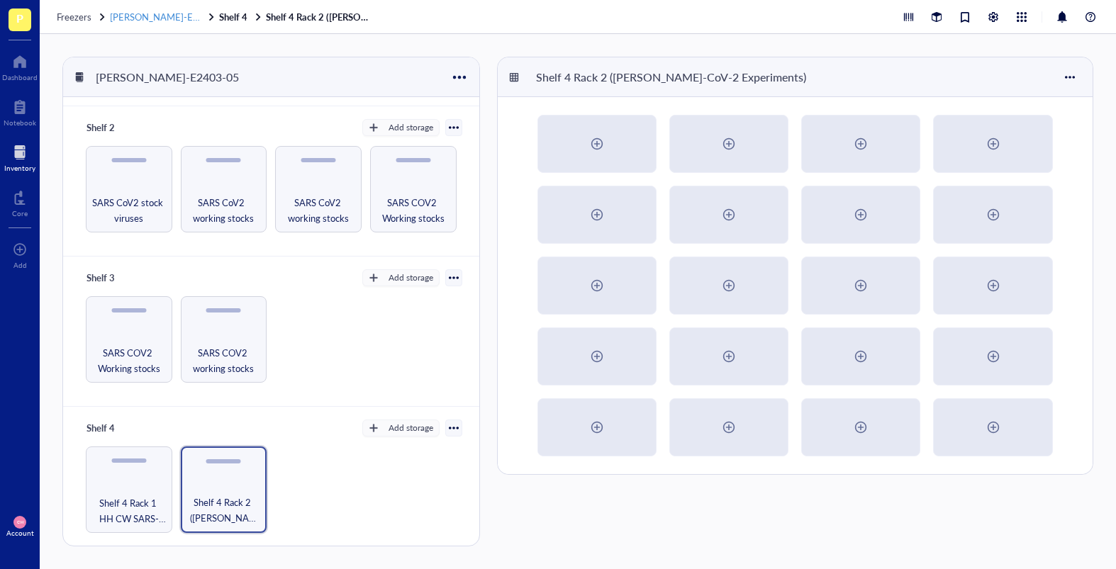
click at [166, 16] on span "[PERSON_NAME]-E2403-05" at bounding box center [170, 16] width 121 height 13
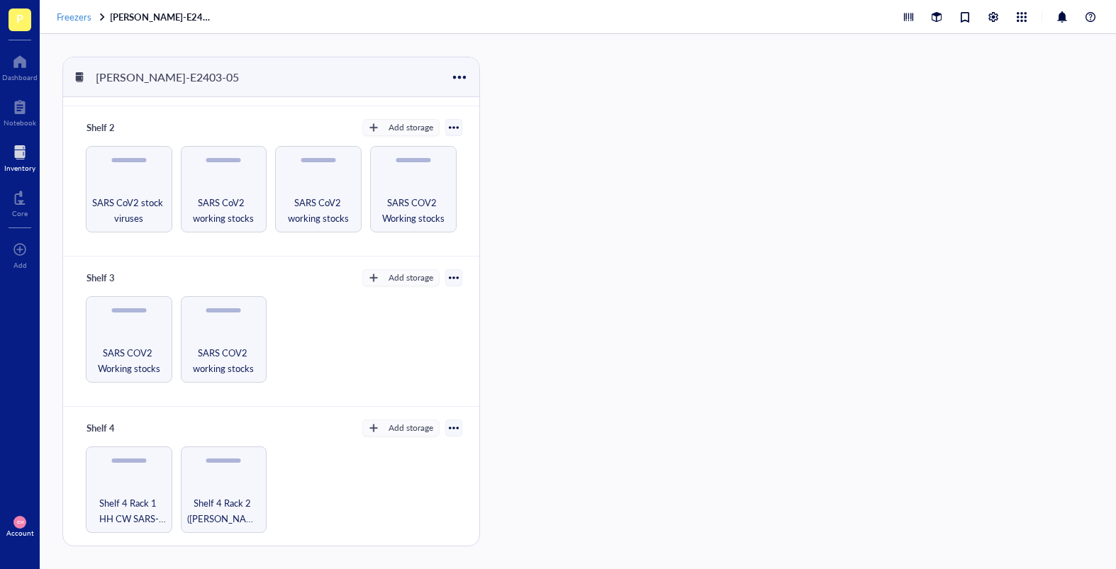
click at [77, 16] on span "Freezers" at bounding box center [74, 16] width 35 height 13
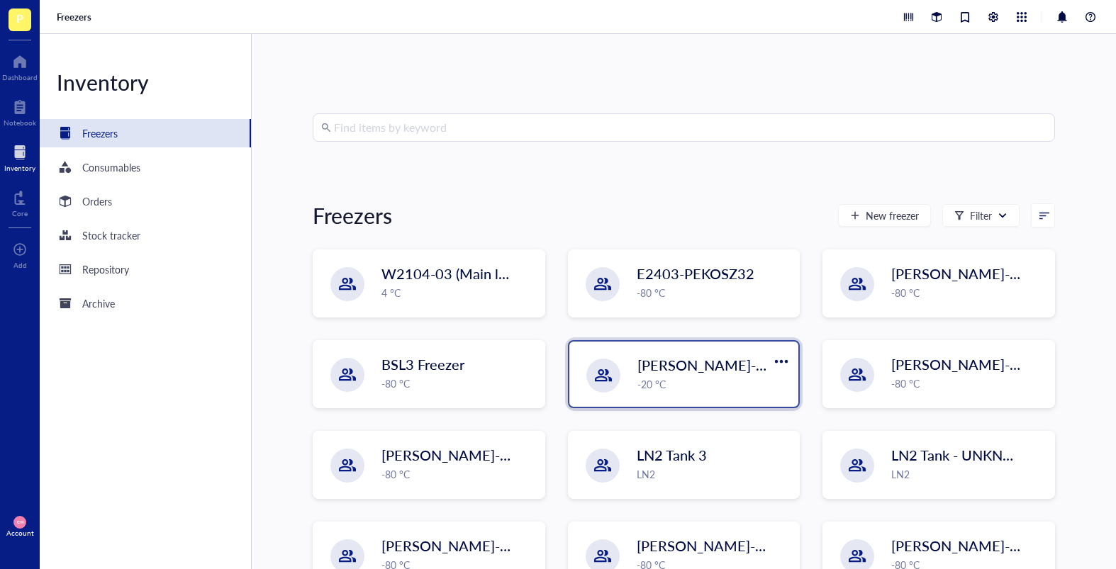
scroll to position [43, 0]
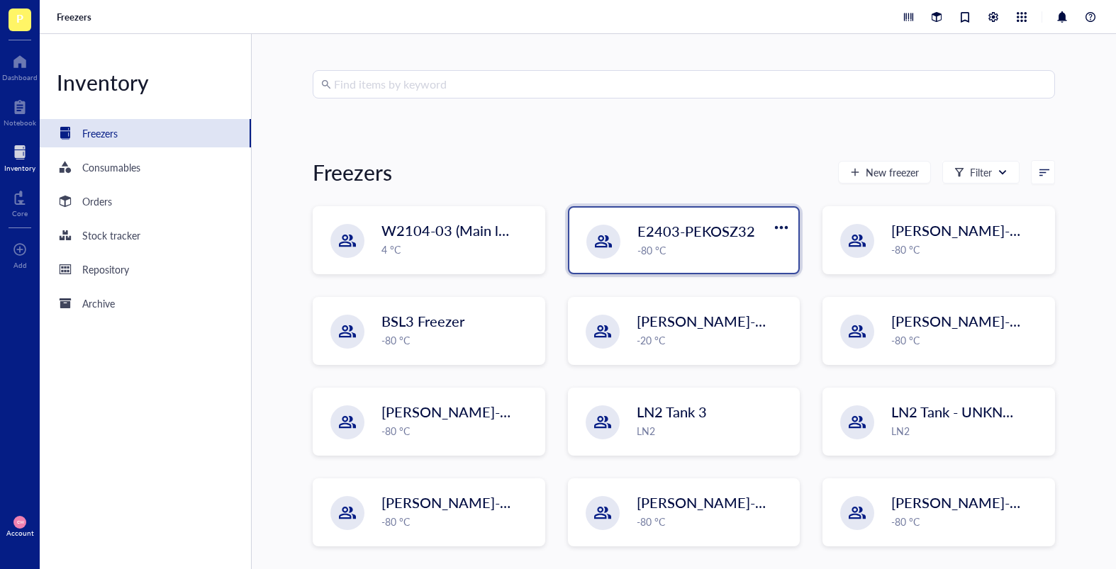
click at [660, 238] on span "E2403-PEKOSZ32" at bounding box center [696, 231] width 118 height 20
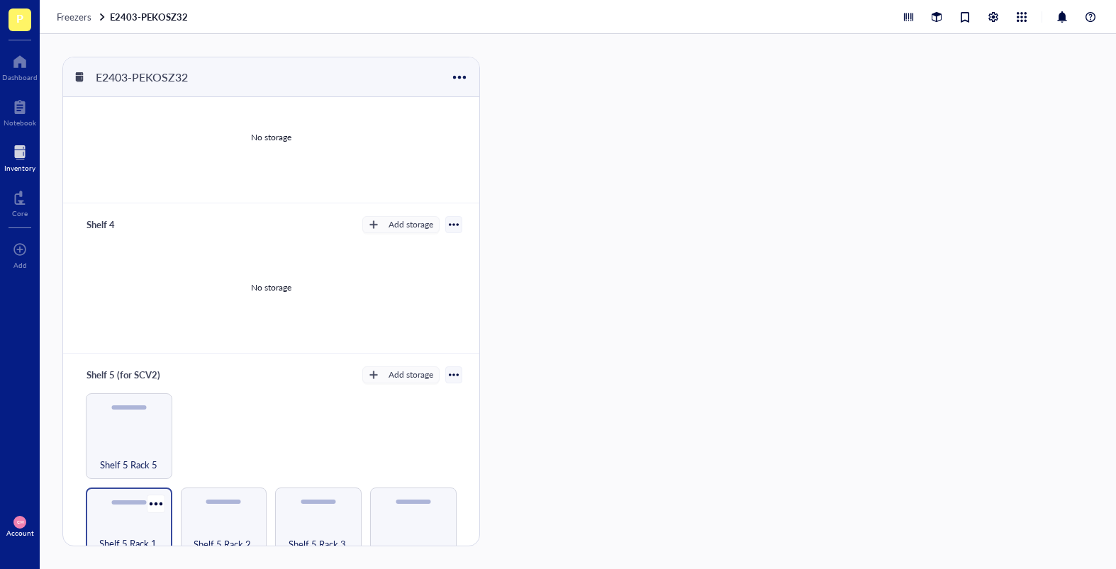
scroll to position [530, 0]
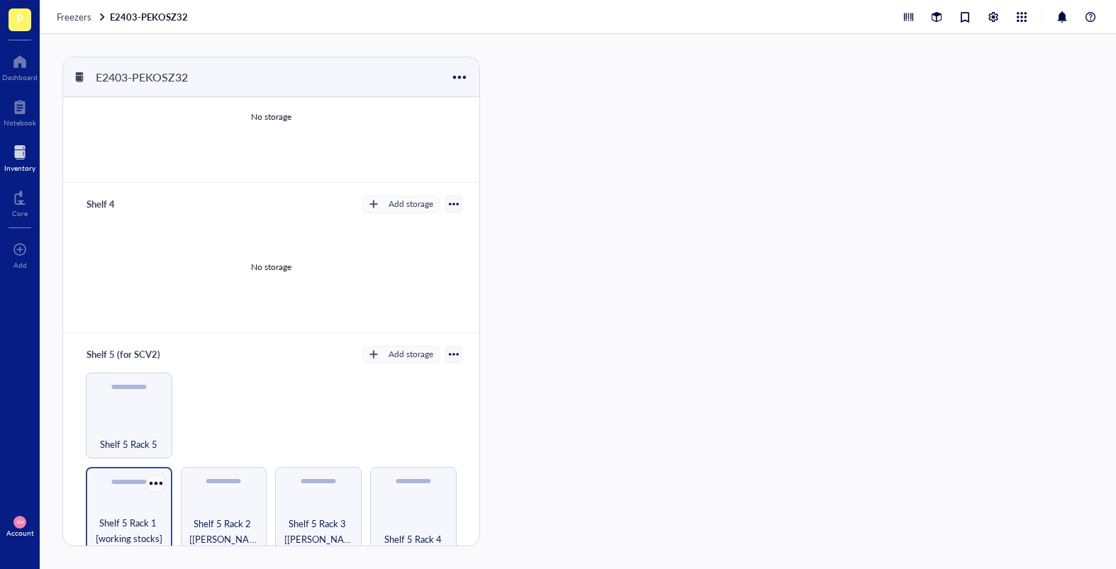
click at [154, 480] on div at bounding box center [155, 483] width 21 height 21
click at [113, 484] on div "Shelf 5 Rack 1 [working stocks]" at bounding box center [129, 510] width 86 height 86
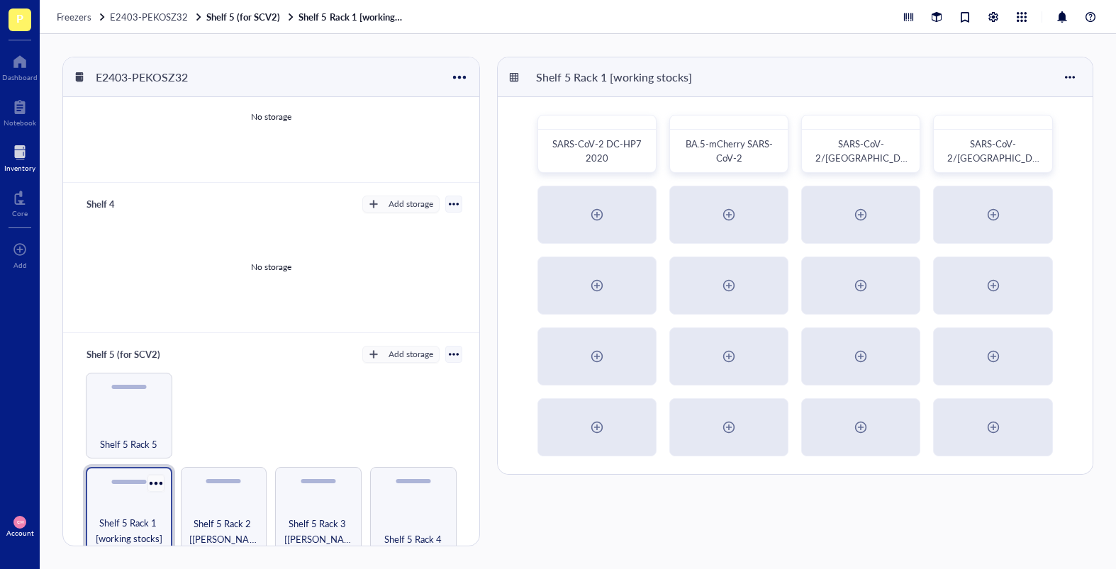
click at [152, 475] on div at bounding box center [155, 483] width 21 height 21
click at [178, 484] on div "Settings" at bounding box center [188, 501] width 33 height 13
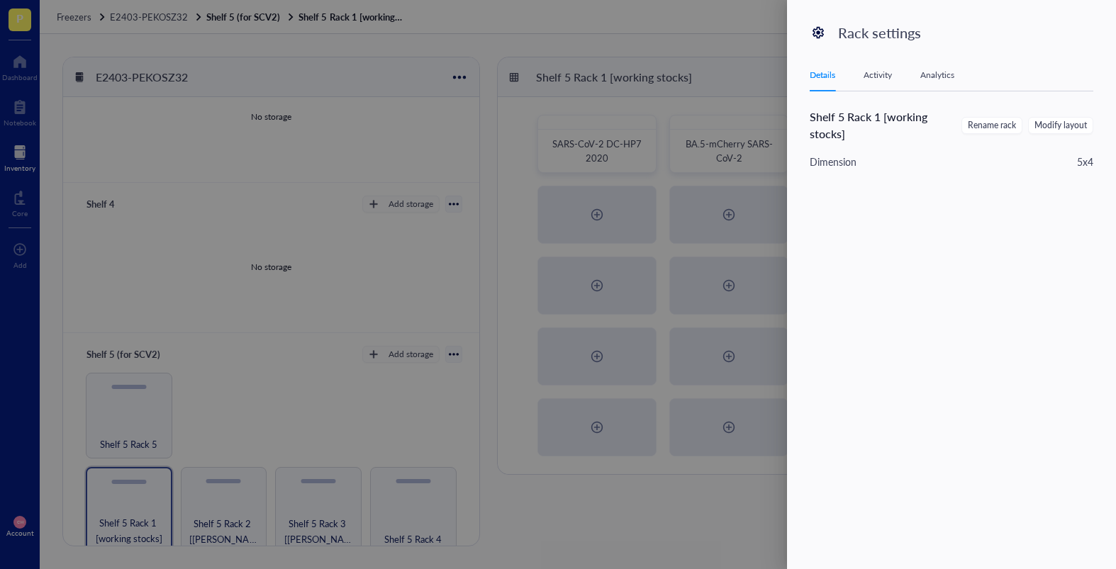
click at [863, 89] on div "Details Activity Analytics" at bounding box center [952, 76] width 284 height 32
click at [663, 484] on div at bounding box center [558, 284] width 1116 height 569
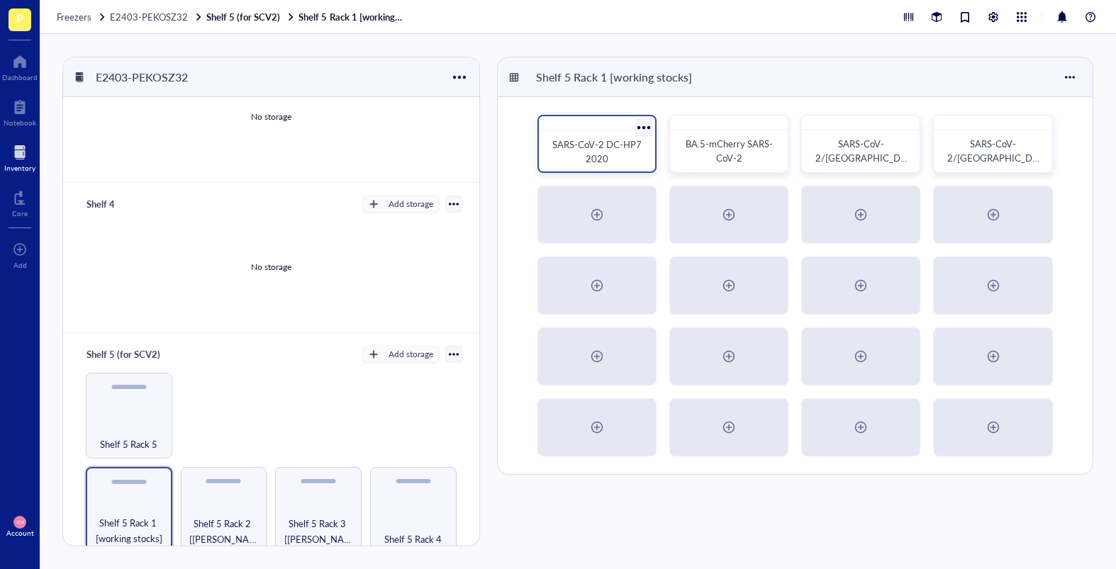
click at [644, 128] on div at bounding box center [643, 127] width 21 height 21
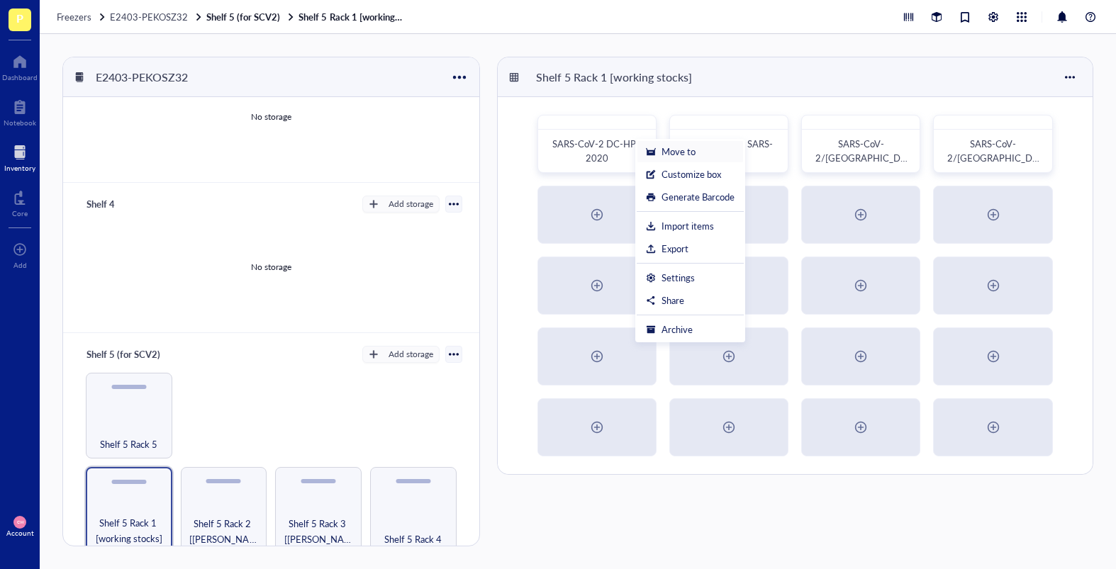
click at [669, 152] on div "Move to" at bounding box center [678, 151] width 34 height 13
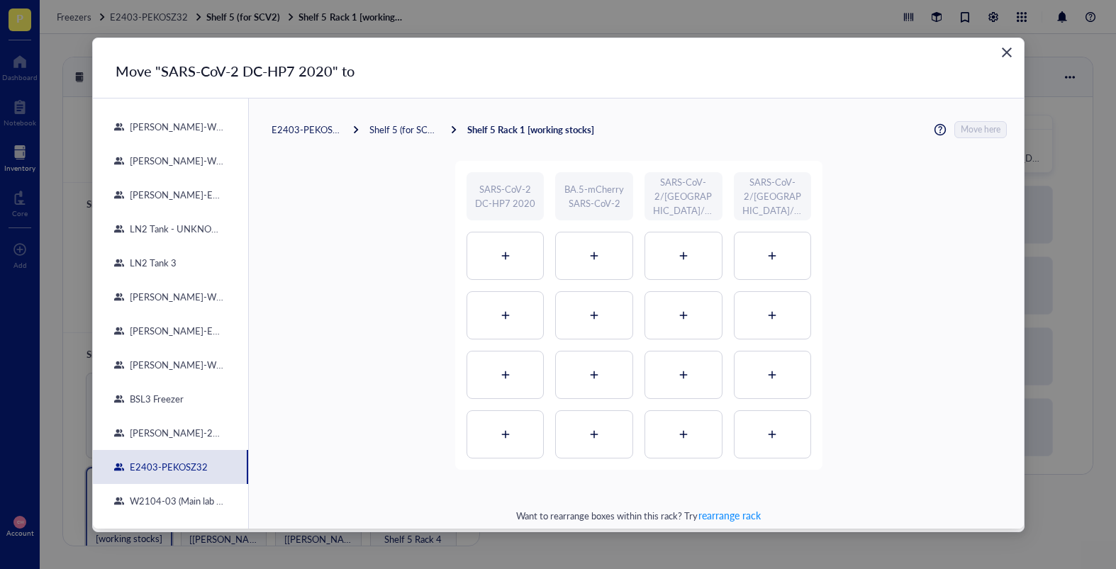
click at [312, 130] on div "E2403-PEKOSZ32" at bounding box center [307, 129] width 71 height 13
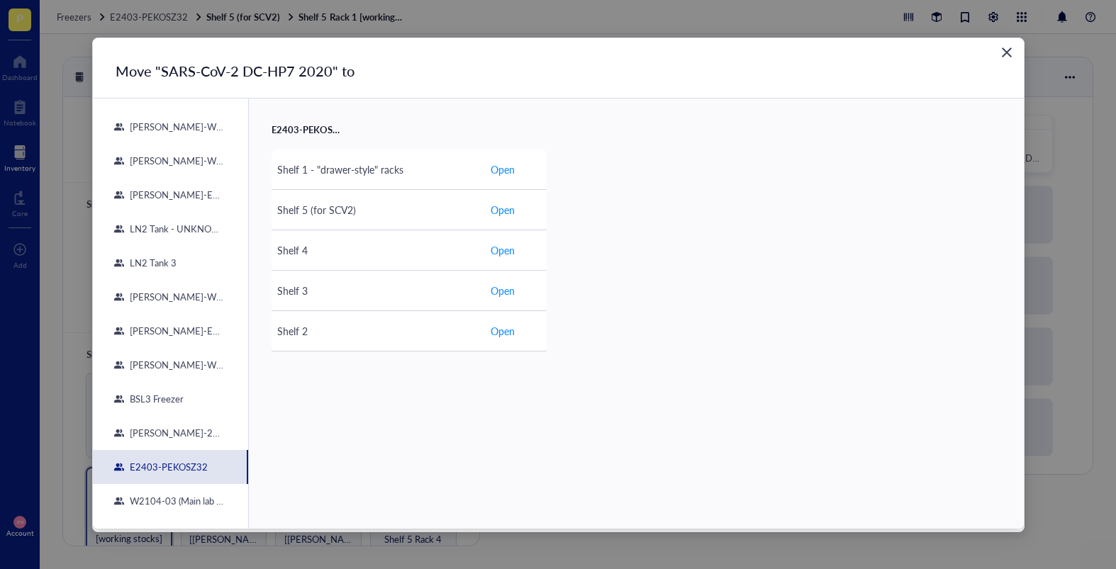
click at [179, 195] on div "[PERSON_NAME]-E2403-05" at bounding box center [174, 195] width 101 height 13
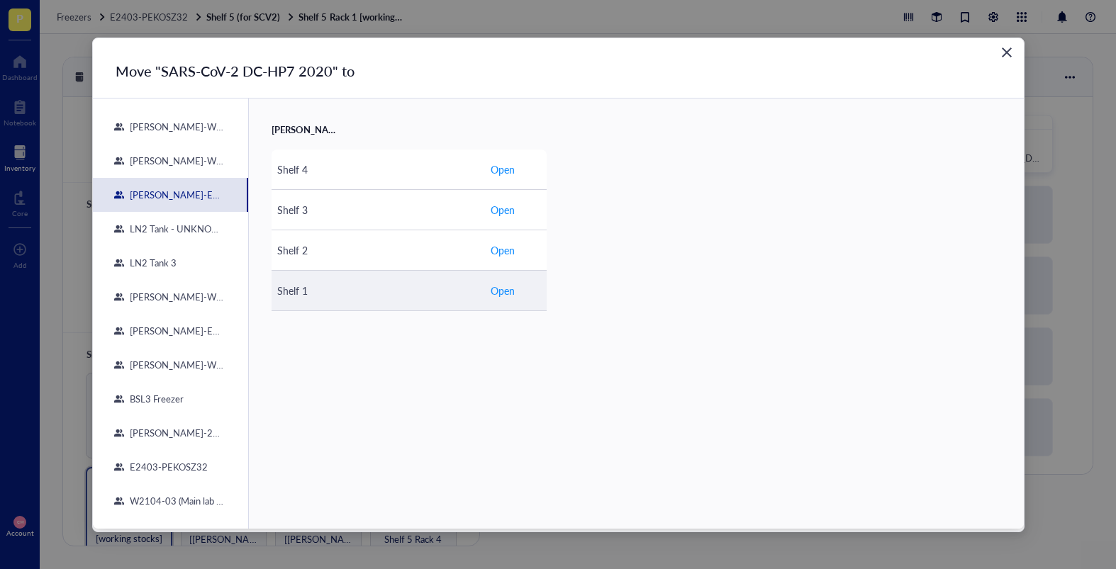
click at [506, 290] on span "Open" at bounding box center [503, 291] width 24 height 16
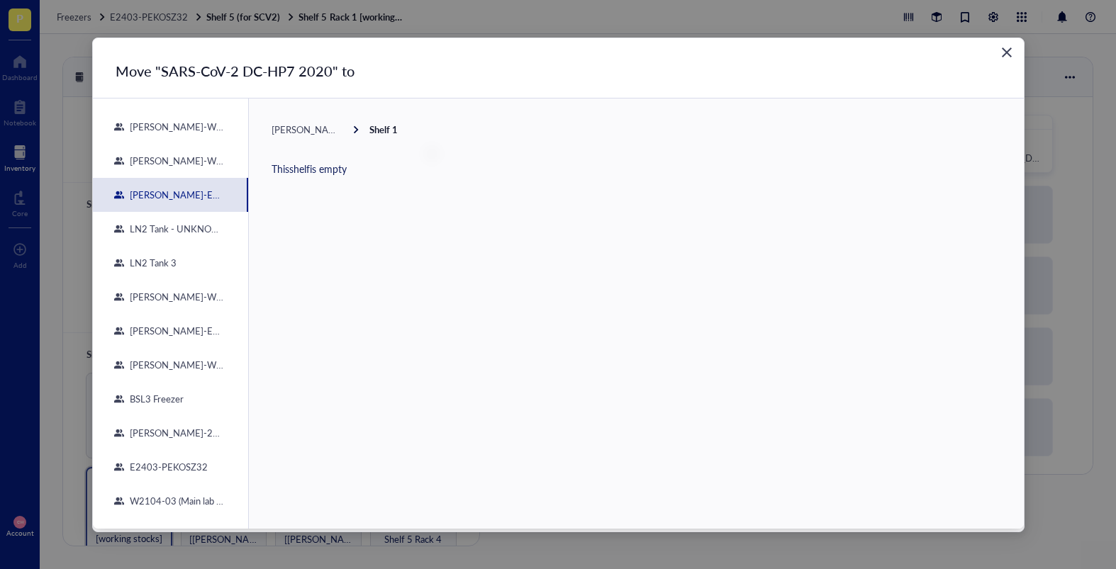
click at [282, 127] on span "[PERSON_NAME]-E2403-05" at bounding box center [332, 129] width 121 height 13
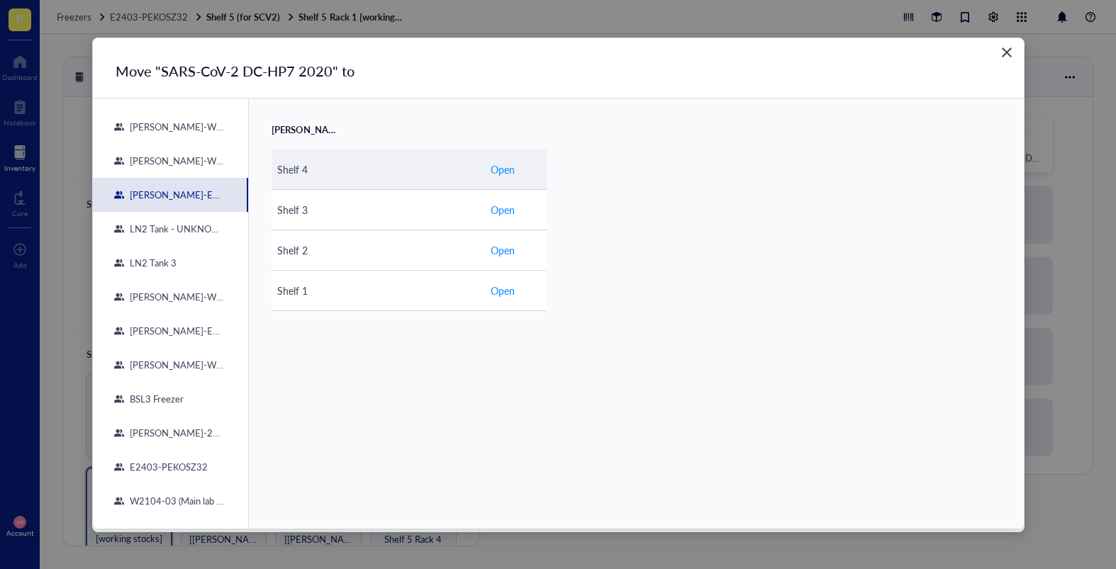
click at [511, 163] on span "Open" at bounding box center [503, 170] width 24 height 16
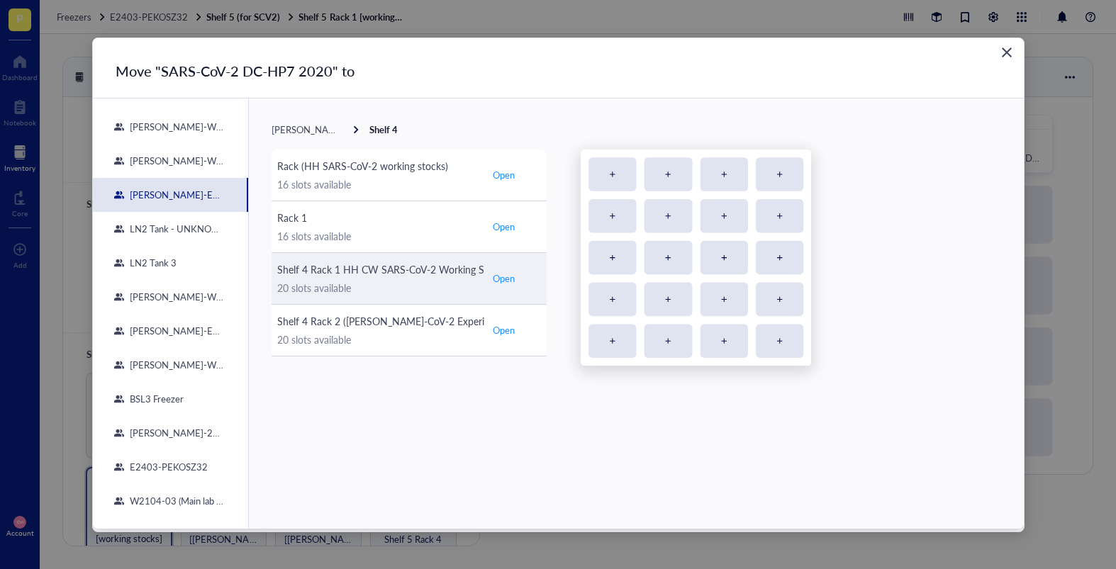
click at [502, 284] on span "Open" at bounding box center [504, 278] width 22 height 13
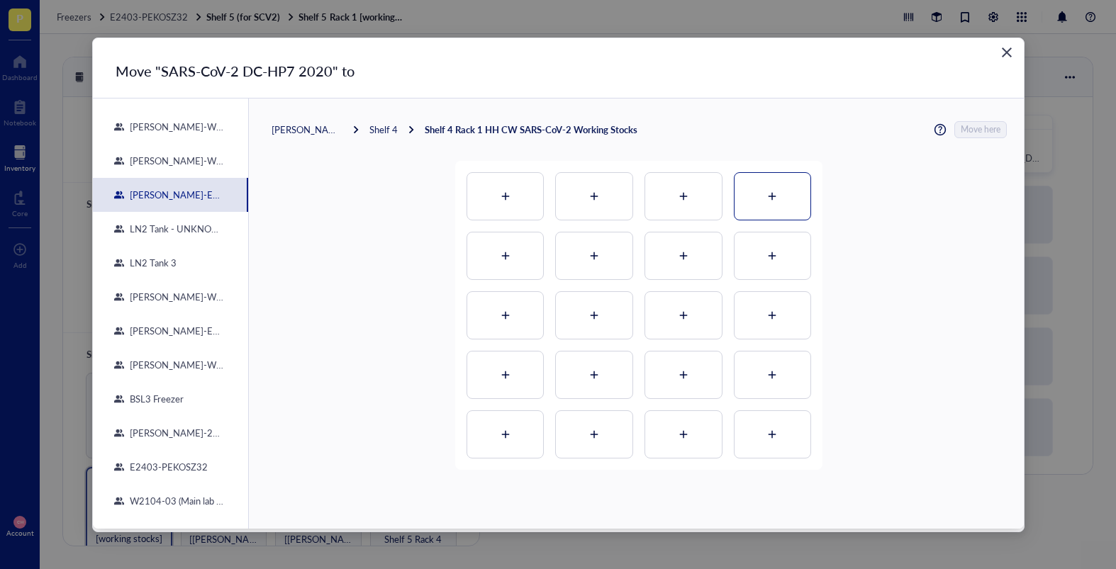
click at [777, 198] on div at bounding box center [773, 196] width 77 height 47
click at [973, 134] on span "Move here" at bounding box center [981, 129] width 40 height 17
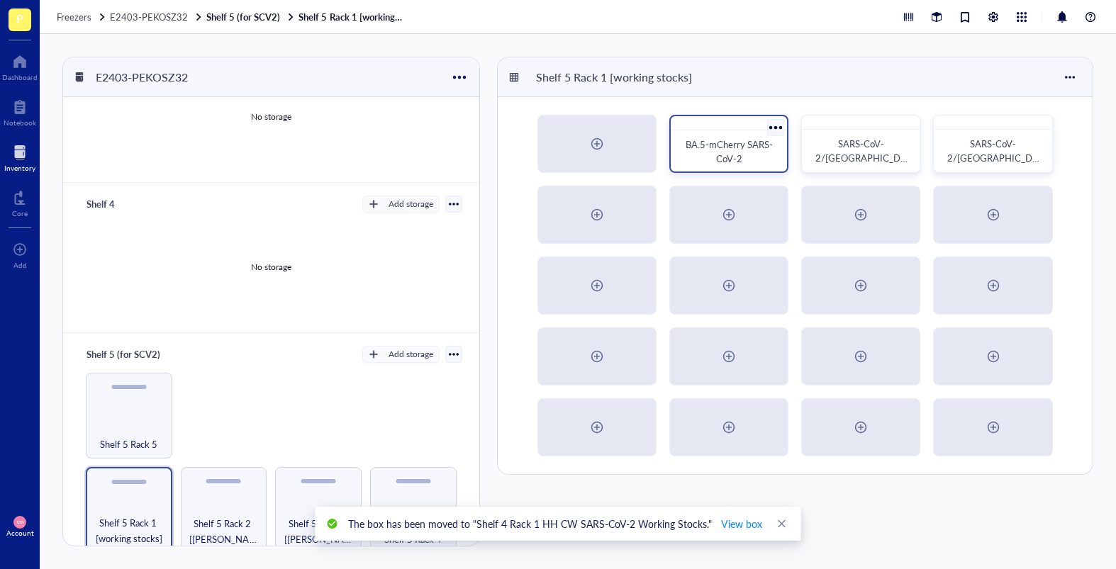
click at [769, 128] on div at bounding box center [776, 127] width 21 height 21
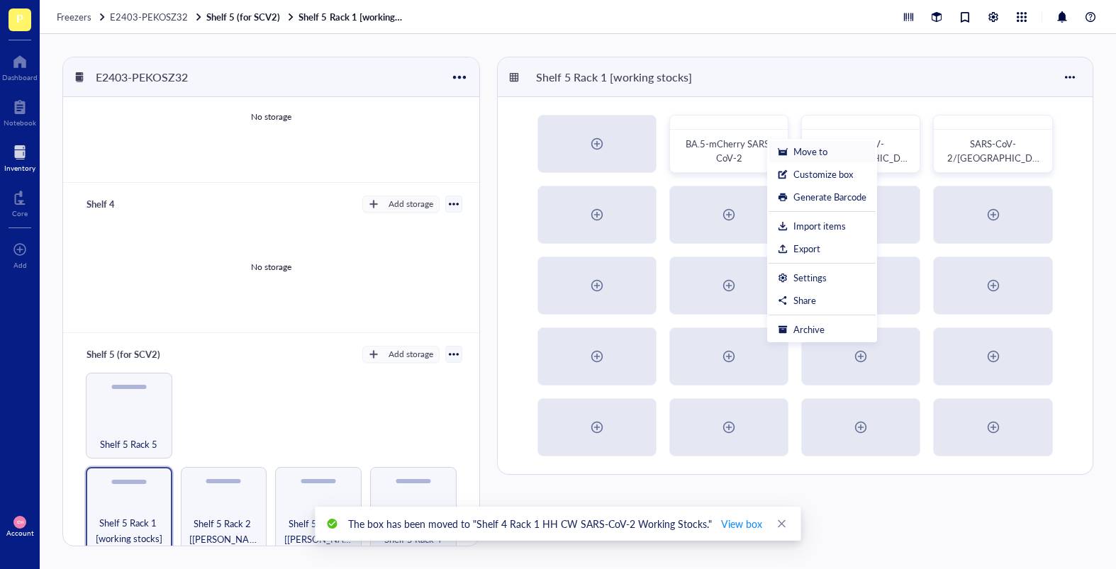
click at [821, 154] on div "Move to" at bounding box center [810, 151] width 34 height 13
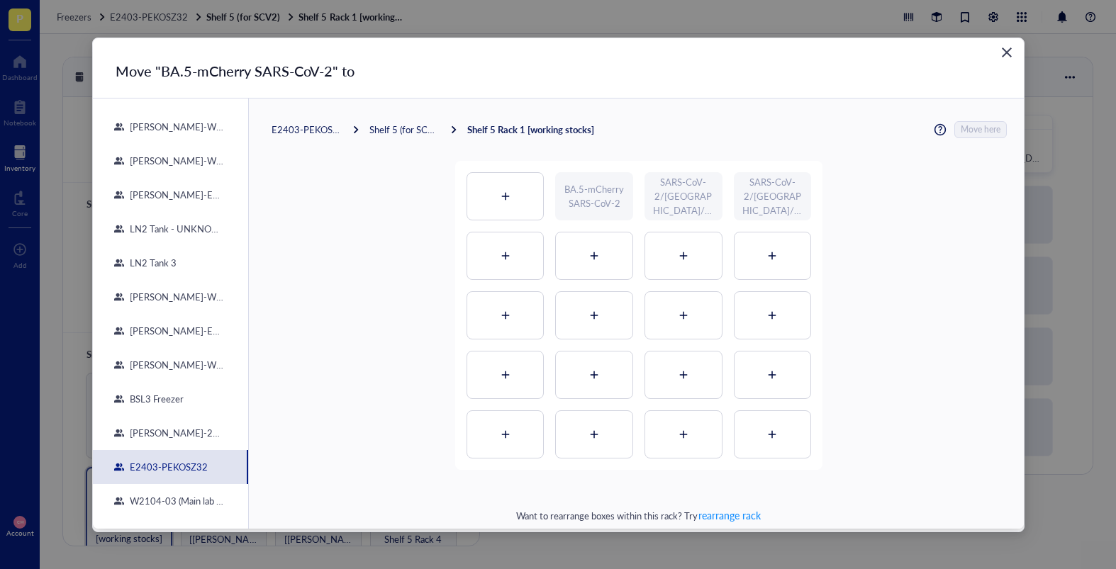
click at [193, 194] on div "[PERSON_NAME]-E2403-05" at bounding box center [174, 195] width 101 height 13
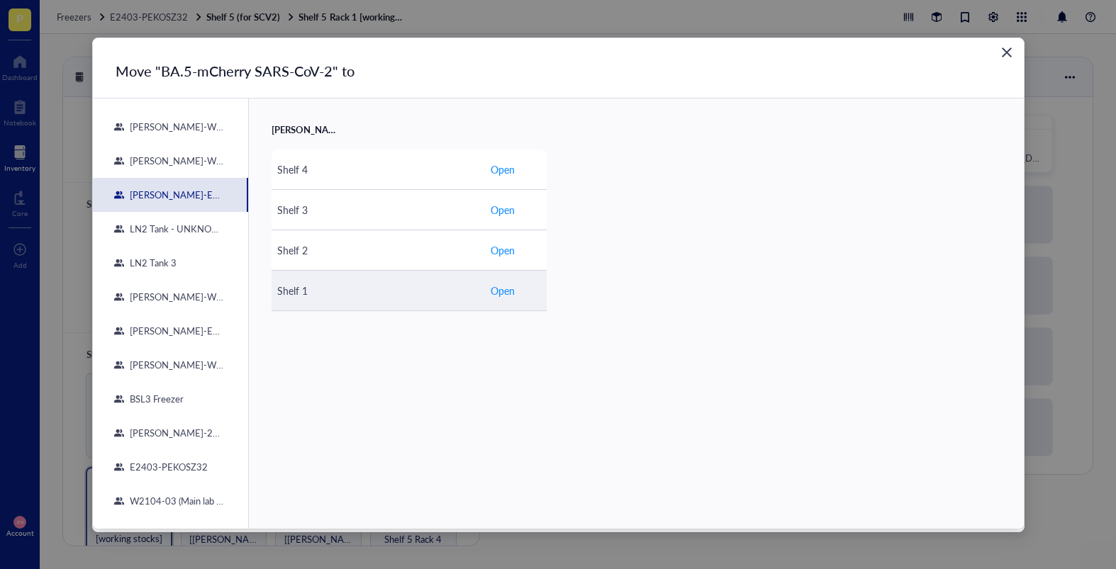
click at [508, 294] on span "Open" at bounding box center [503, 291] width 24 height 16
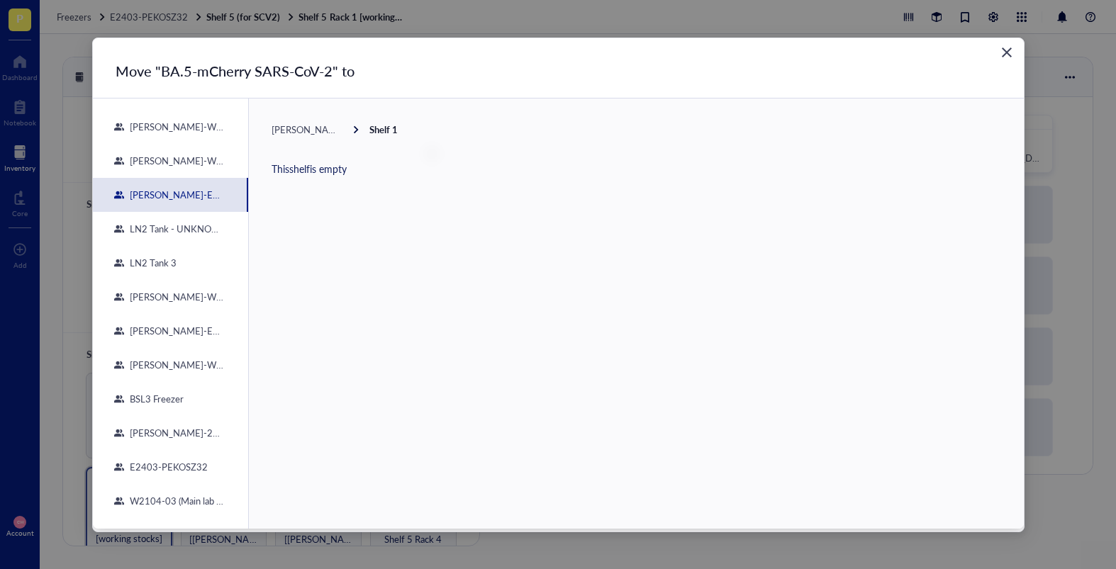
click at [318, 128] on span "[PERSON_NAME]-E2403-05" at bounding box center [332, 129] width 121 height 13
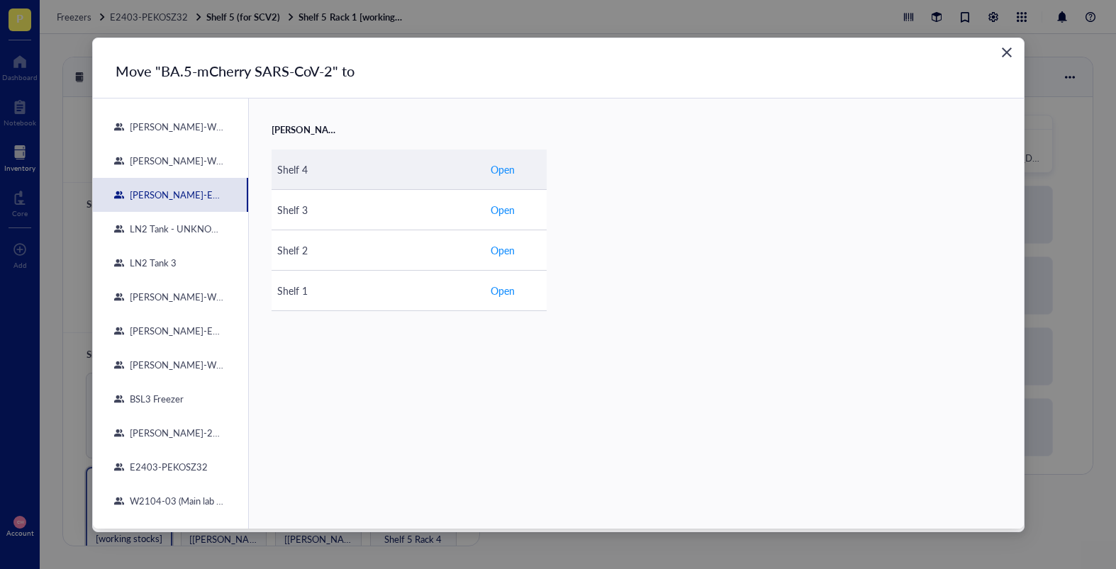
click at [511, 172] on span "Open" at bounding box center [503, 170] width 24 height 16
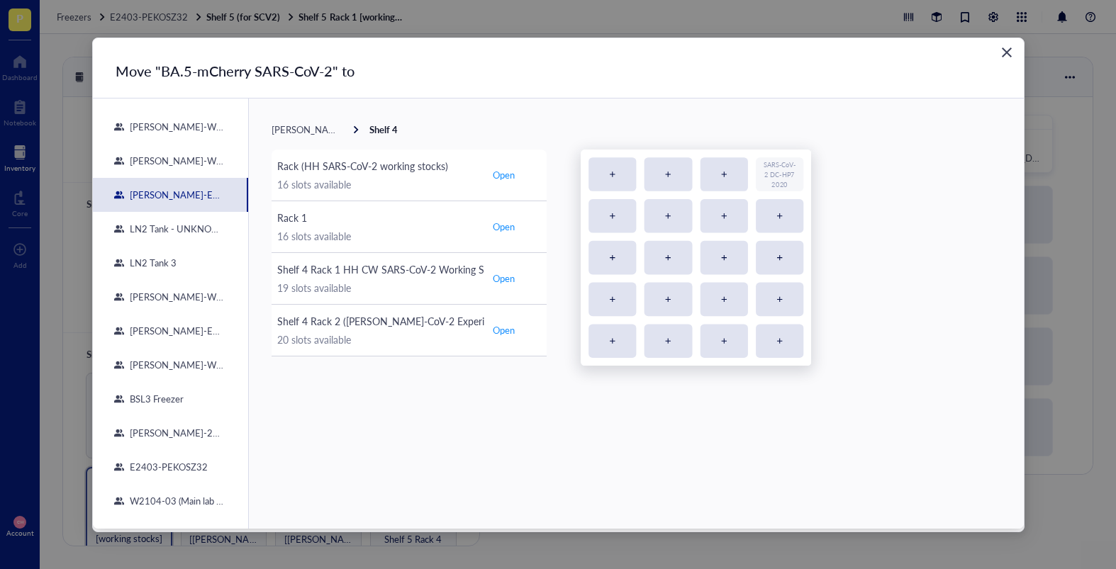
click at [730, 178] on div "SARS-CoV-2 DC-HP7 2020" at bounding box center [910, 575] width 659 height 851
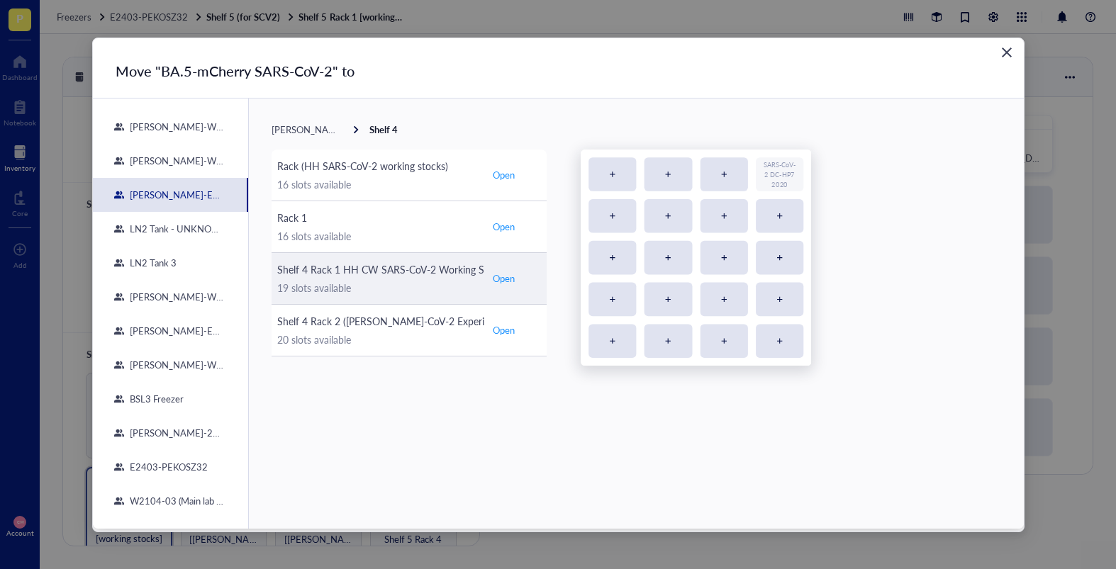
click at [511, 277] on span "Open" at bounding box center [504, 278] width 22 height 13
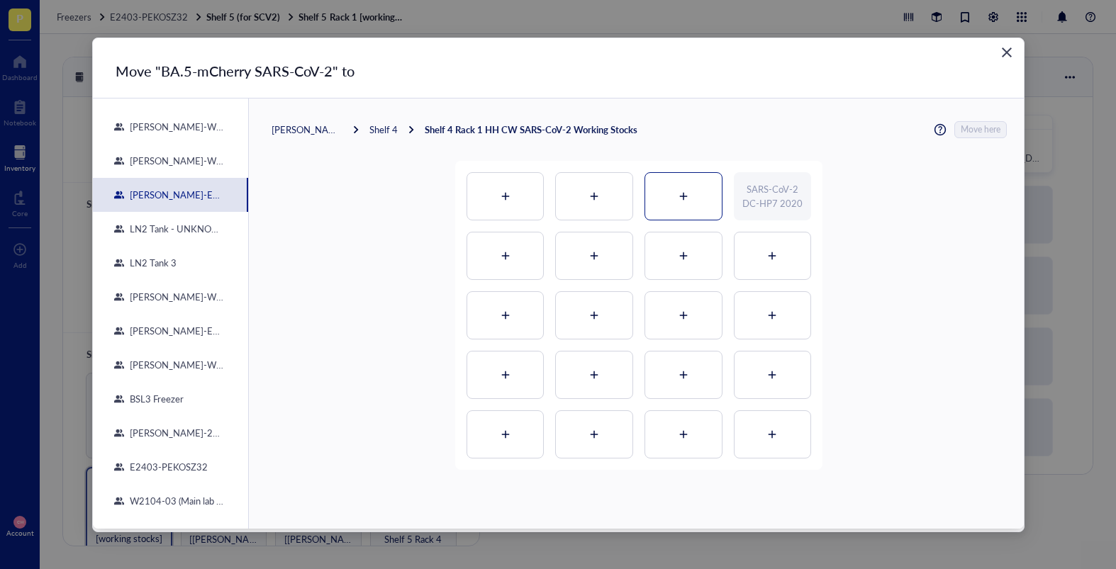
click at [685, 194] on div at bounding box center [683, 196] width 77 height 47
click at [973, 130] on span "Move here" at bounding box center [981, 129] width 40 height 17
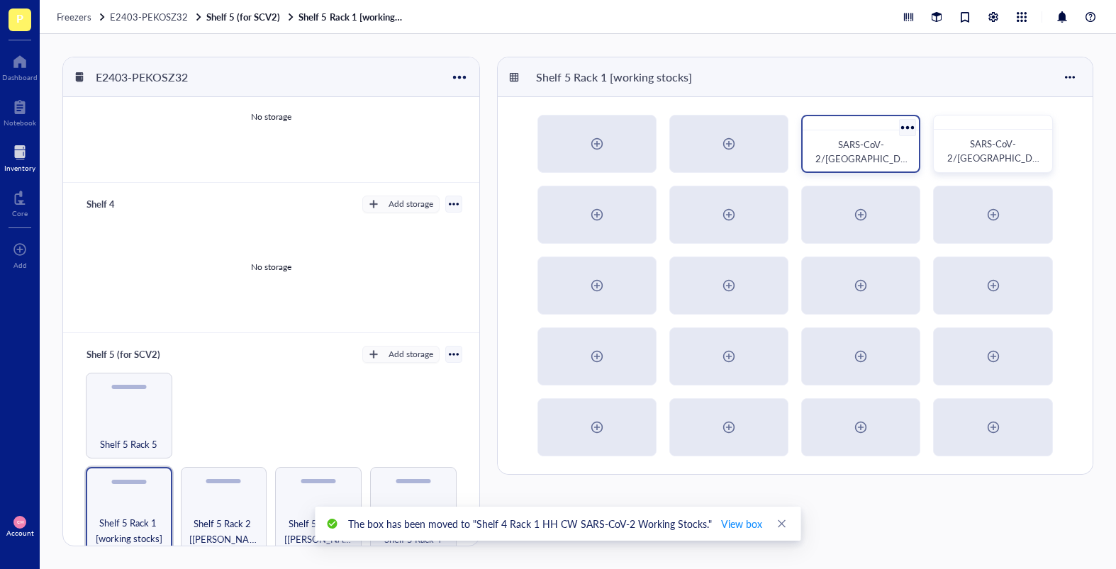
click at [907, 127] on div at bounding box center [908, 127] width 21 height 21
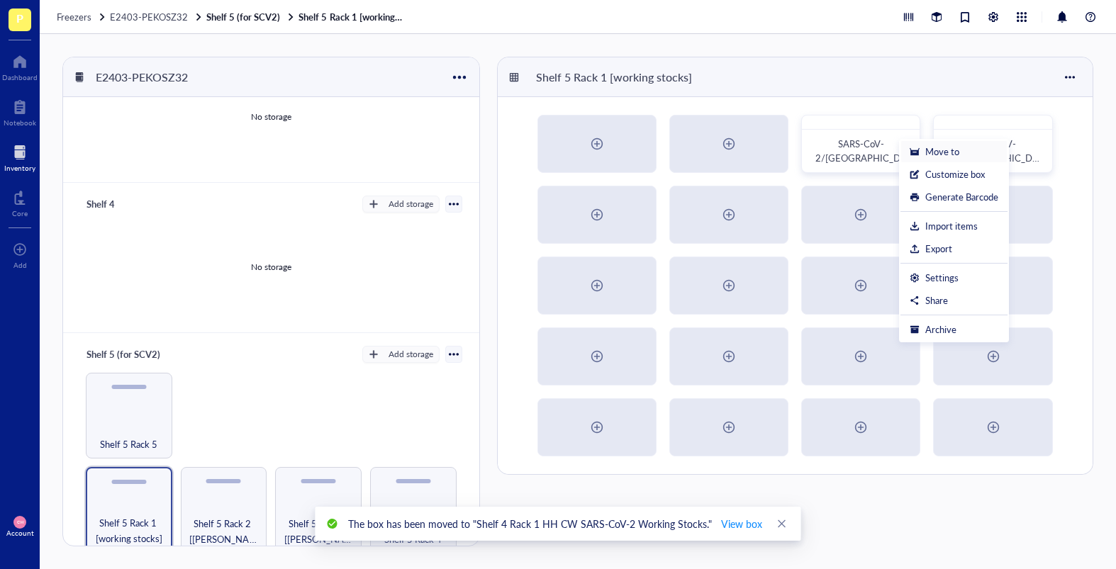
click at [947, 154] on div "Move to" at bounding box center [942, 151] width 34 height 13
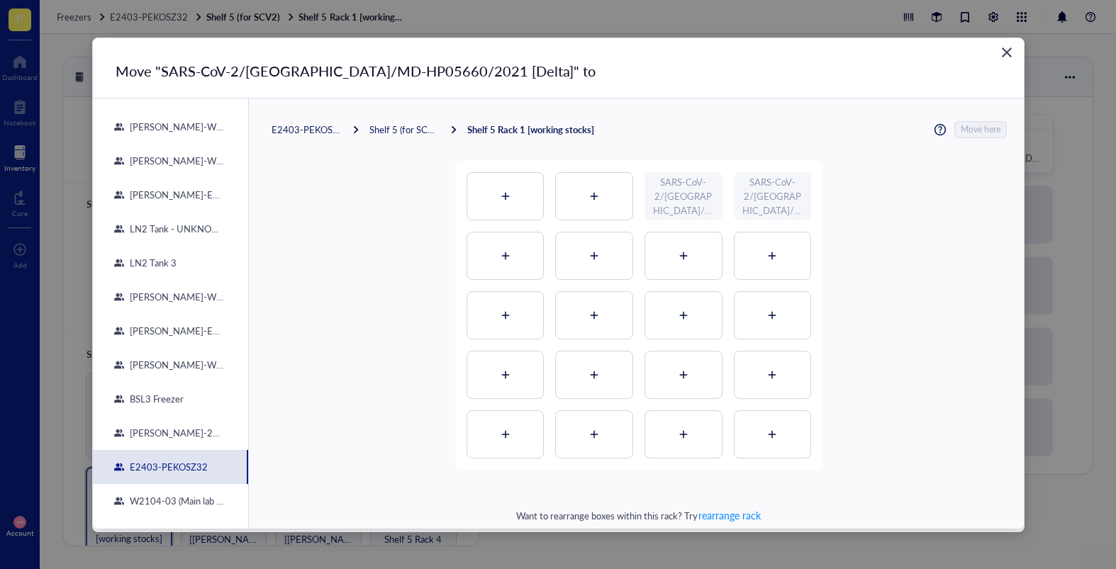
click at [181, 193] on div "[PERSON_NAME]-E2403-05" at bounding box center [174, 195] width 101 height 13
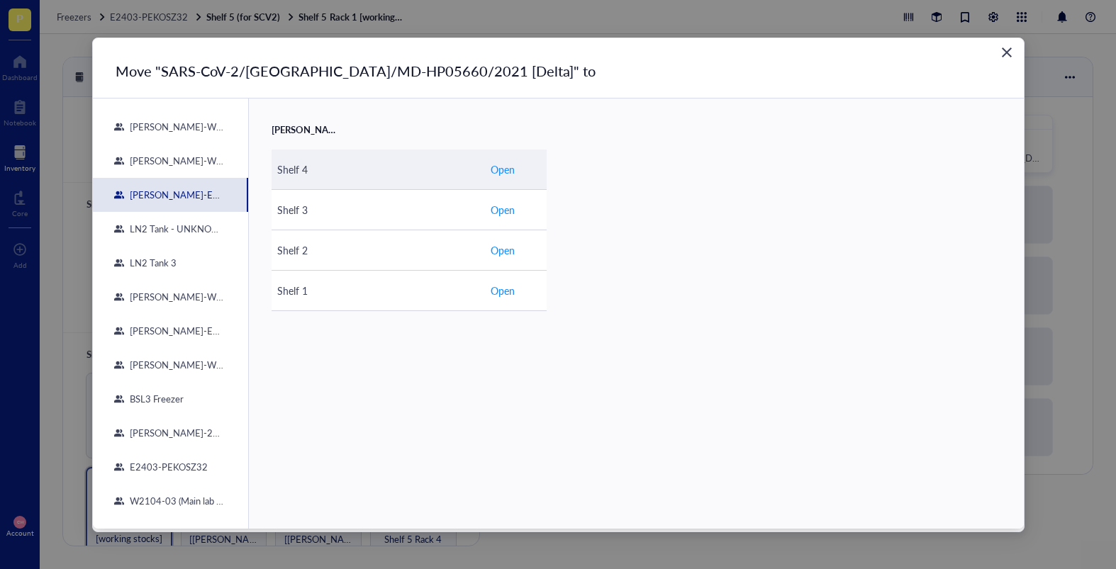
click at [508, 167] on span "Open" at bounding box center [503, 170] width 24 height 16
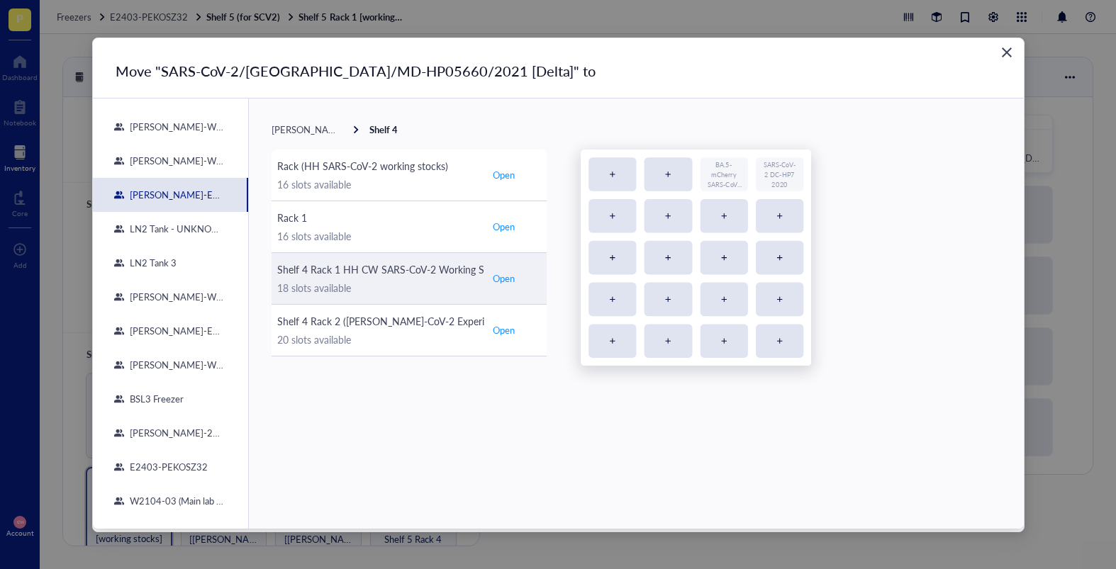
click at [510, 276] on span "Open" at bounding box center [504, 278] width 22 height 13
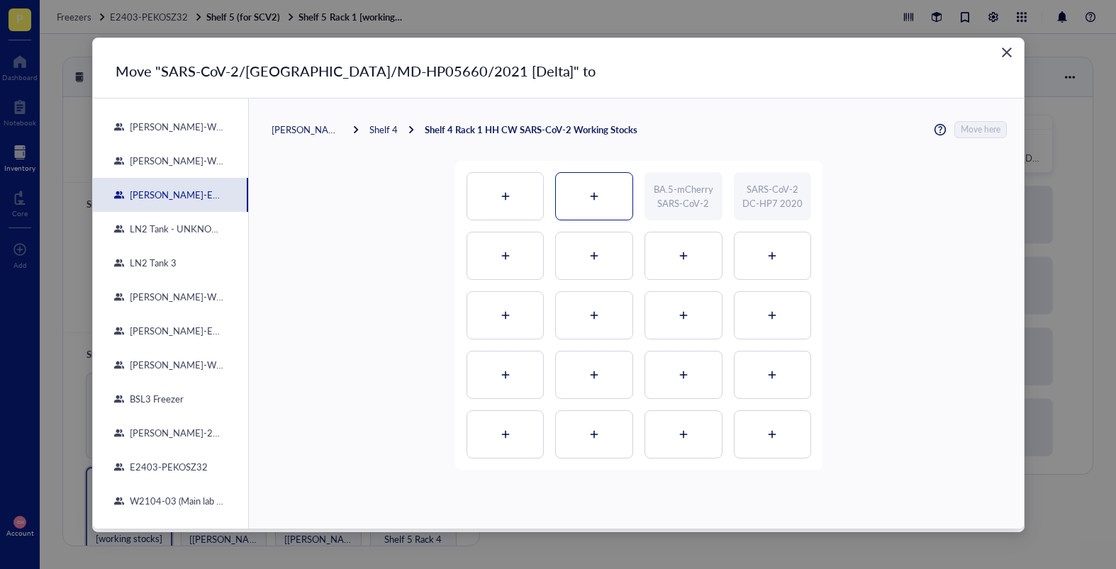
click at [581, 194] on div at bounding box center [594, 196] width 77 height 47
click at [973, 128] on span "Move here" at bounding box center [981, 129] width 40 height 17
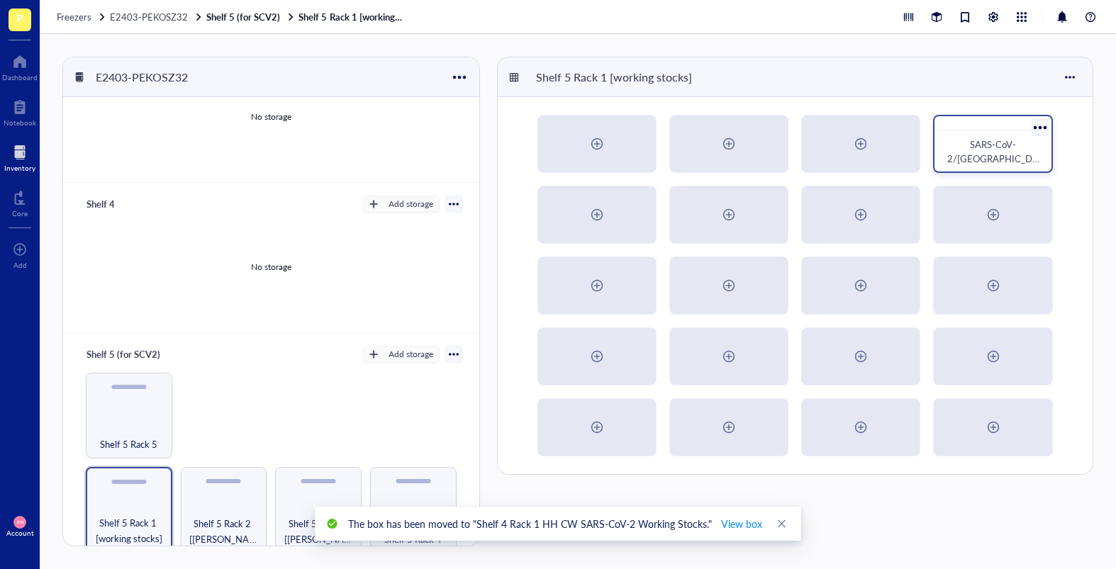
click at [973, 126] on div at bounding box center [1039, 127] width 21 height 21
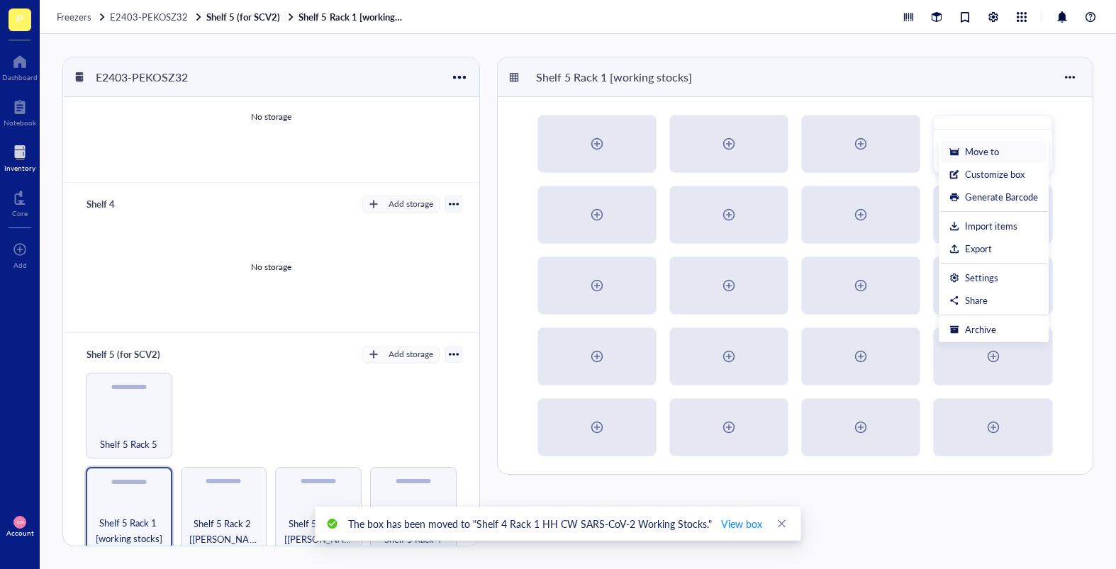
click at [973, 153] on div "Move to" at bounding box center [982, 151] width 34 height 13
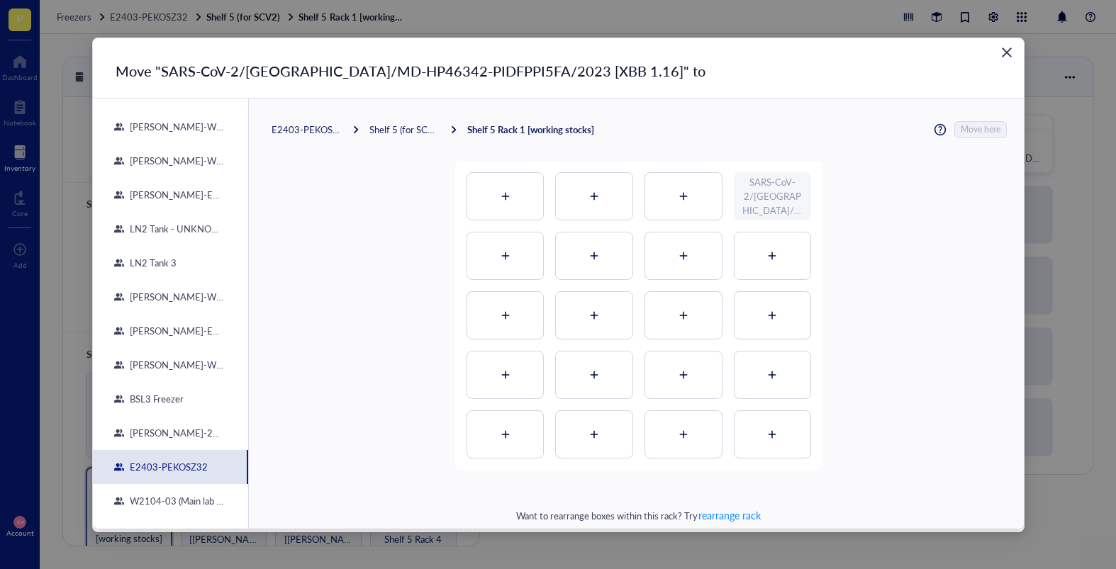
click at [181, 195] on div "[PERSON_NAME]-E2403-05" at bounding box center [174, 195] width 101 height 13
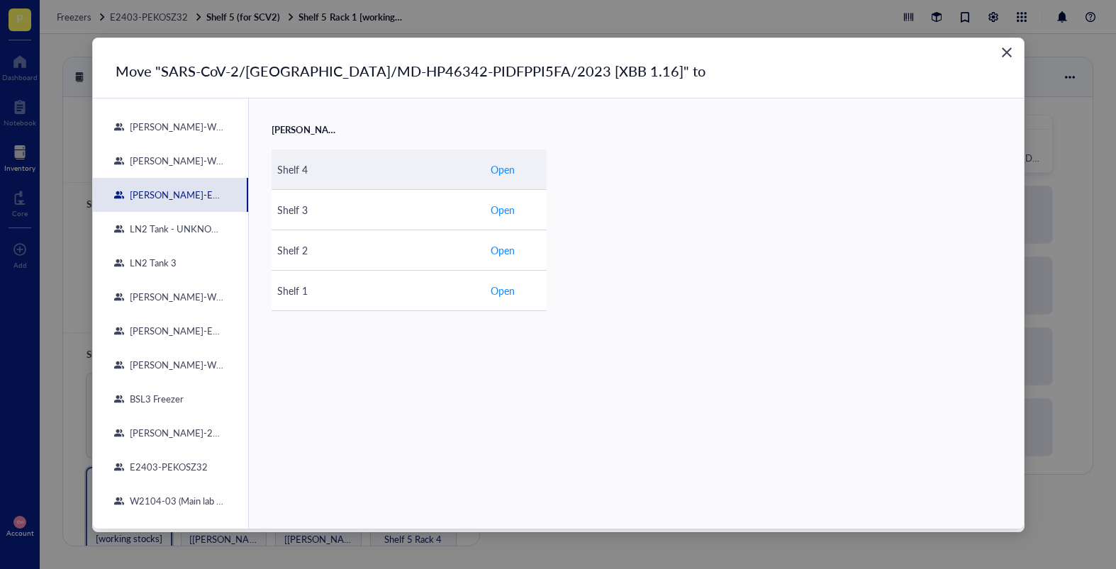
click at [515, 169] on td "Open" at bounding box center [515, 170] width 62 height 40
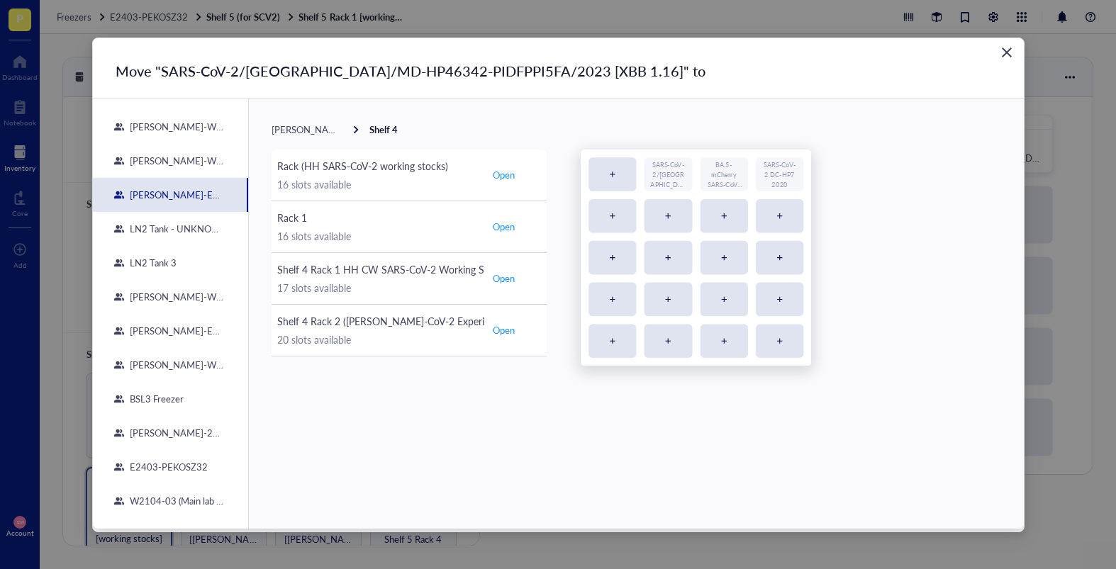
click at [616, 177] on div "SARS-CoV-2/[GEOGRAPHIC_DATA]/MD-HP05660/2021 [Delta] BA.5-mCherry SARS-CoV-2 SA…" at bounding box center [910, 575] width 659 height 851
click at [615, 170] on div "SARS-CoV-2/[GEOGRAPHIC_DATA]/MD-HP05660/2021 [Delta] BA.5-mCherry SARS-CoV-2 SA…" at bounding box center [910, 575] width 659 height 851
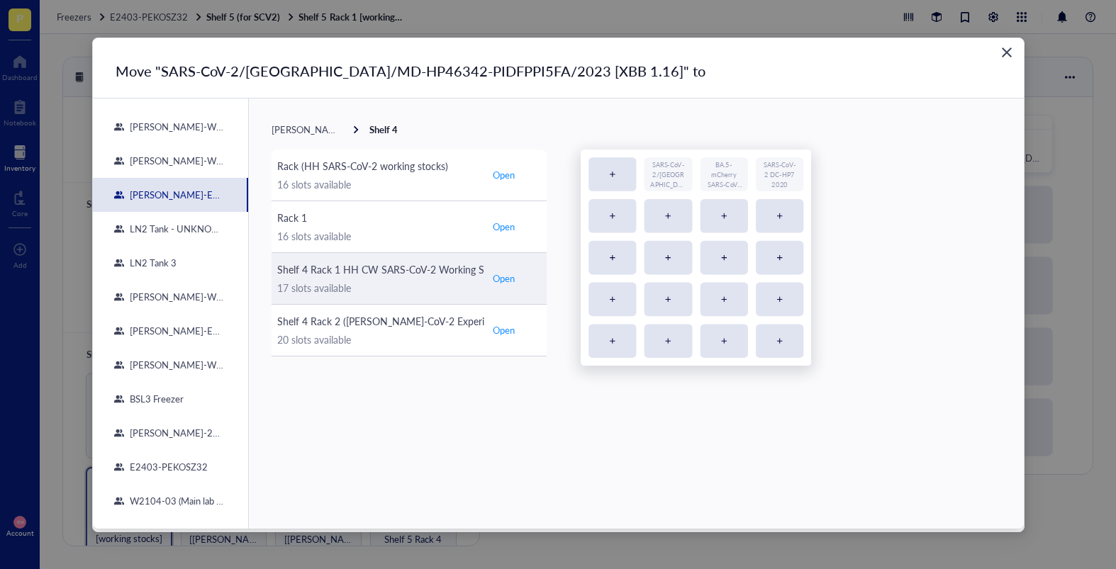
click at [513, 279] on span "Open" at bounding box center [504, 278] width 22 height 13
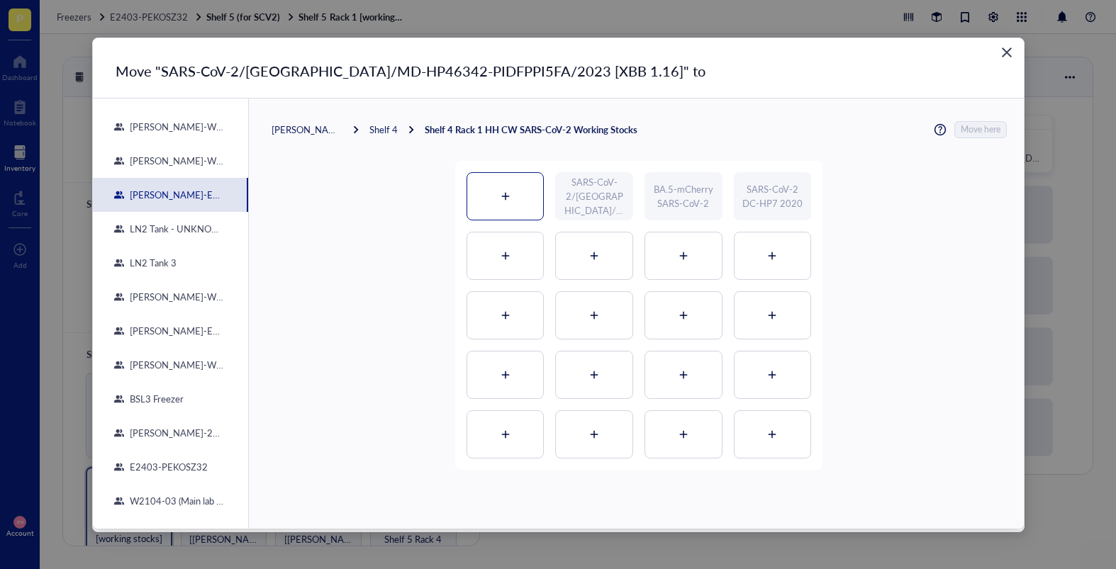
click at [525, 201] on div at bounding box center [505, 196] width 77 height 47
click at [973, 133] on span "Move here" at bounding box center [981, 129] width 40 height 17
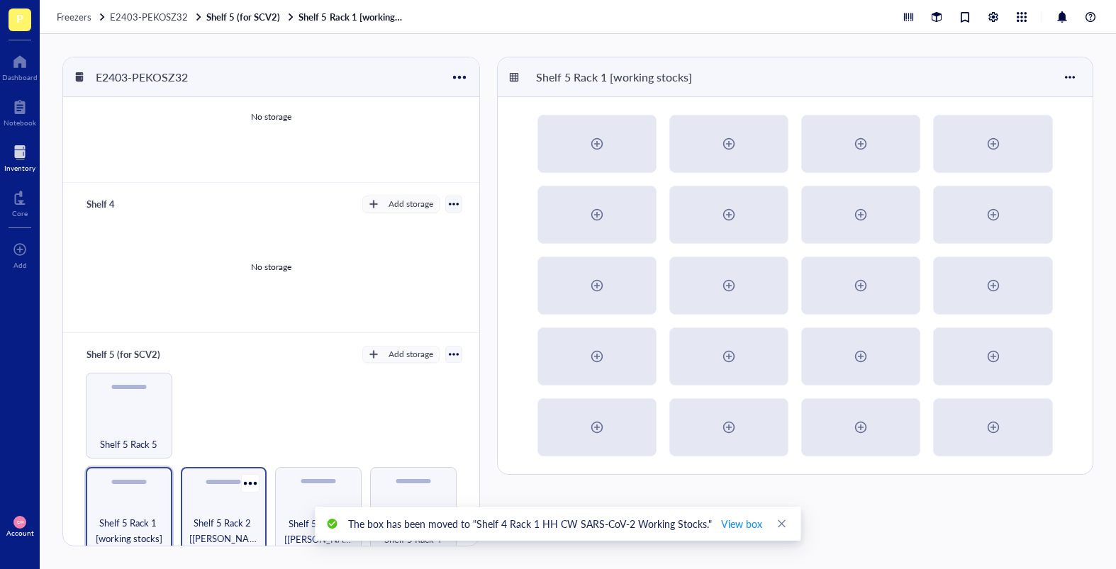
click at [218, 484] on div "Shelf 5 Rack 2 [[PERSON_NAME]]" at bounding box center [224, 510] width 86 height 86
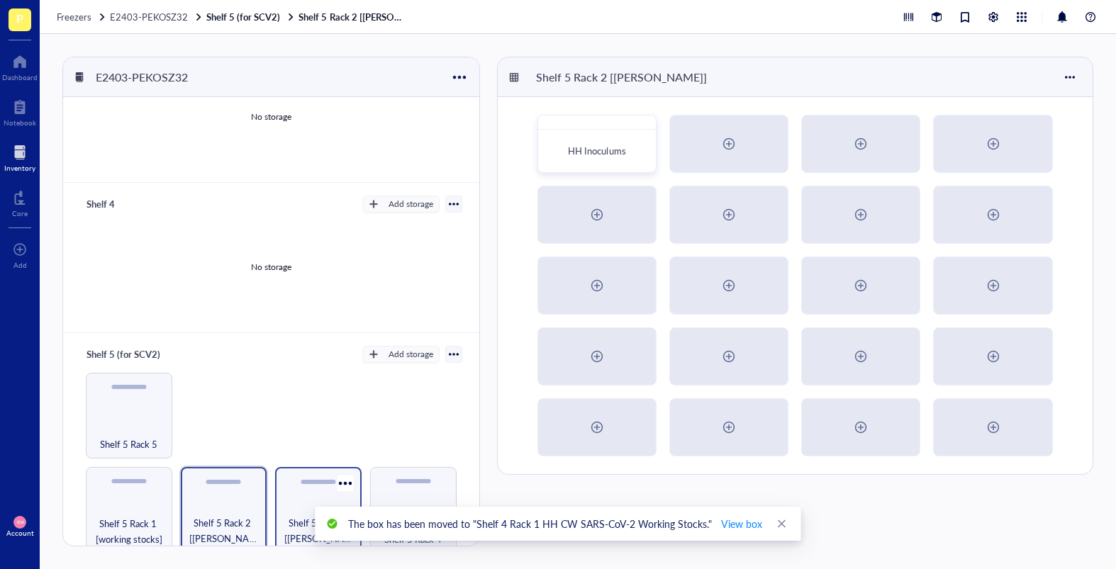
click at [300, 484] on span "Shelf 5 Rack 3 [[PERSON_NAME]]" at bounding box center [318, 530] width 72 height 31
click at [245, 484] on div "Shelf 5 Rack 2 [[PERSON_NAME]]" at bounding box center [224, 510] width 86 height 86
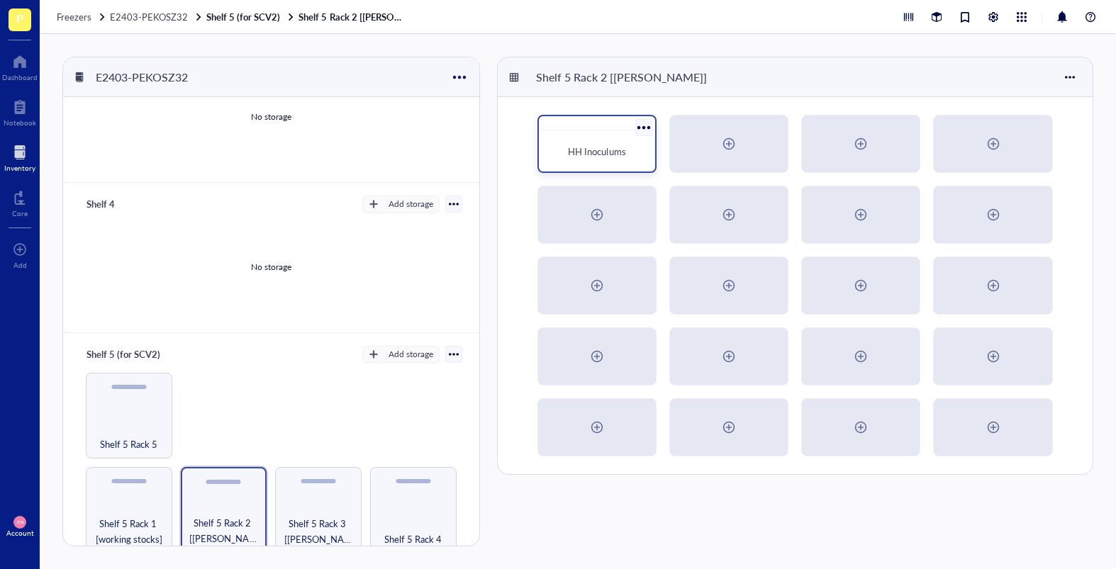
click at [599, 153] on span "HH Inoculums" at bounding box center [596, 151] width 57 height 13
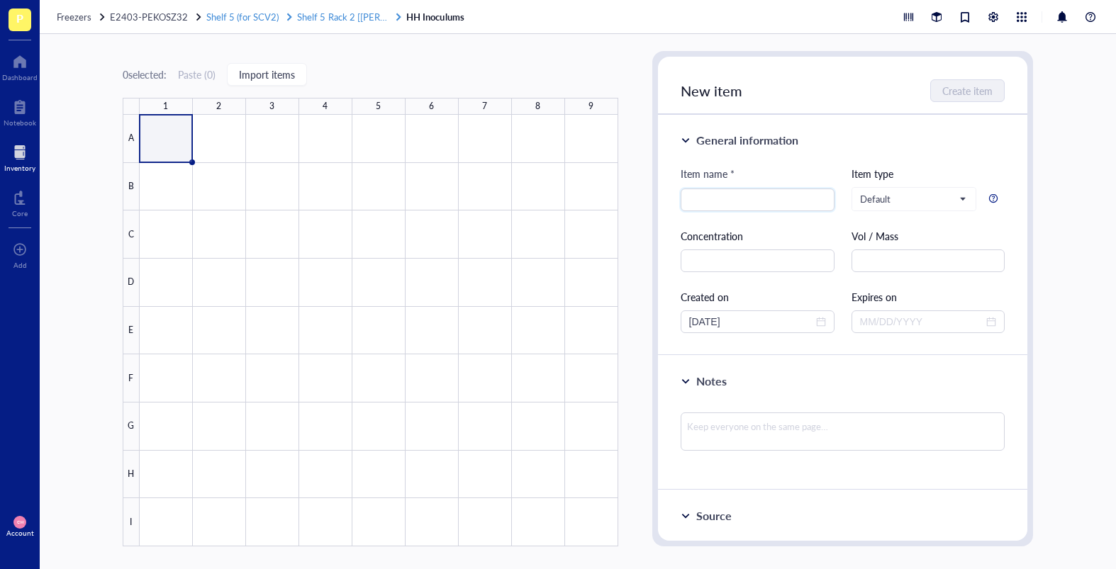
drag, startPoint x: 315, startPoint y: 22, endPoint x: 323, endPoint y: 23, distance: 7.8
click at [315, 22] on span "Shelf 5 Rack 2 [[PERSON_NAME]]" at bounding box center [366, 16] width 139 height 13
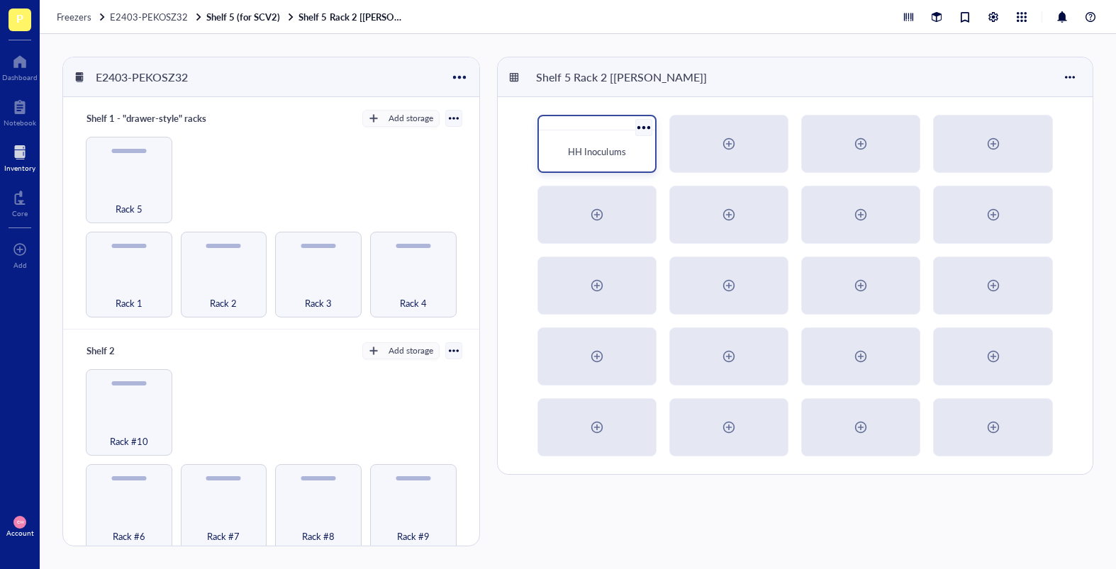
click at [643, 125] on div at bounding box center [643, 127] width 21 height 21
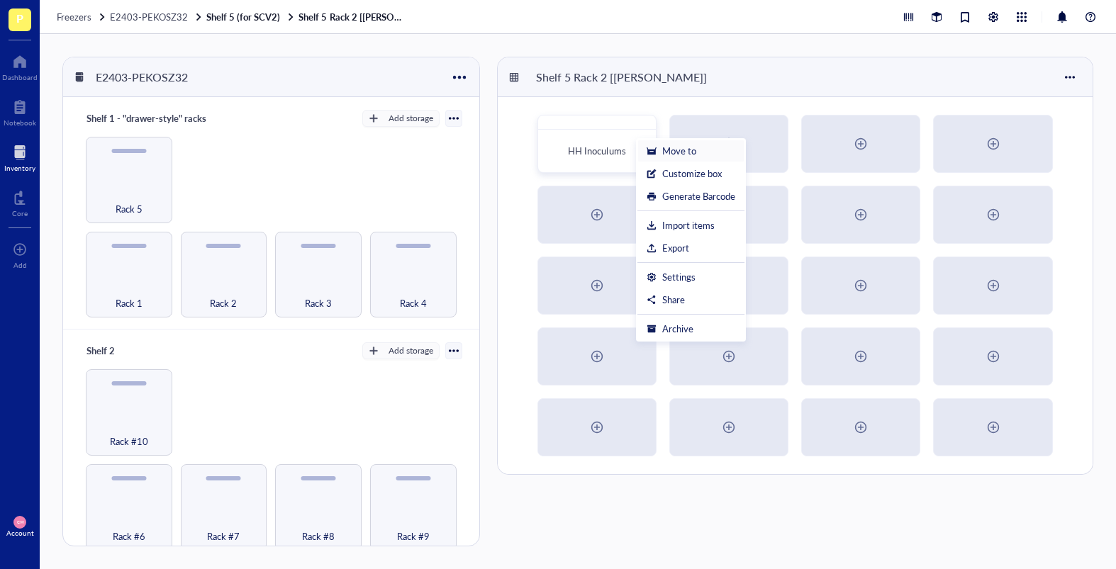
click at [690, 152] on div "Move to" at bounding box center [679, 151] width 34 height 13
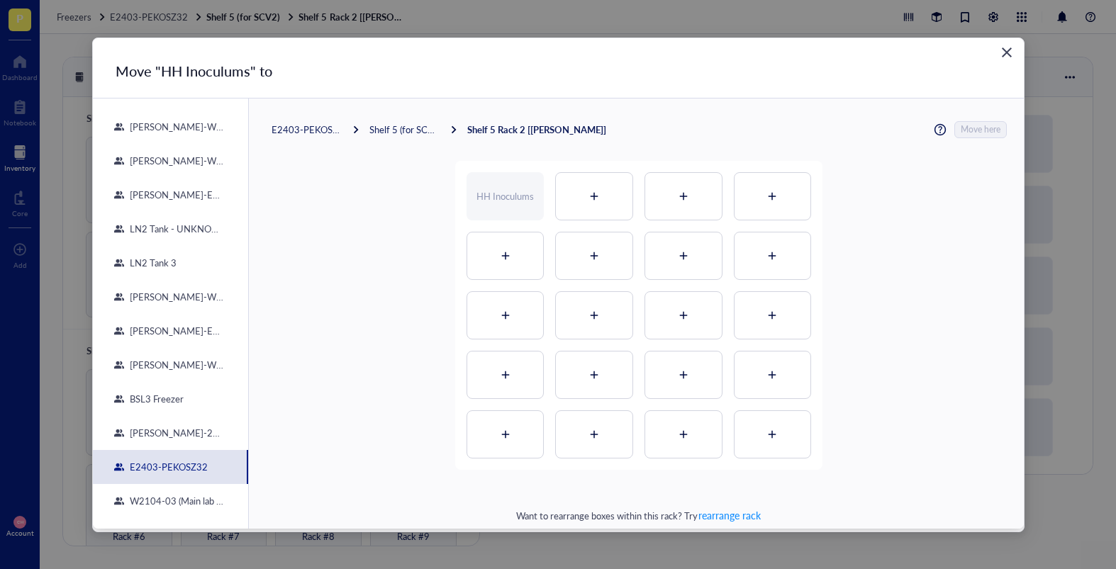
click at [187, 189] on div "[PERSON_NAME]-E2403-05" at bounding box center [174, 195] width 101 height 13
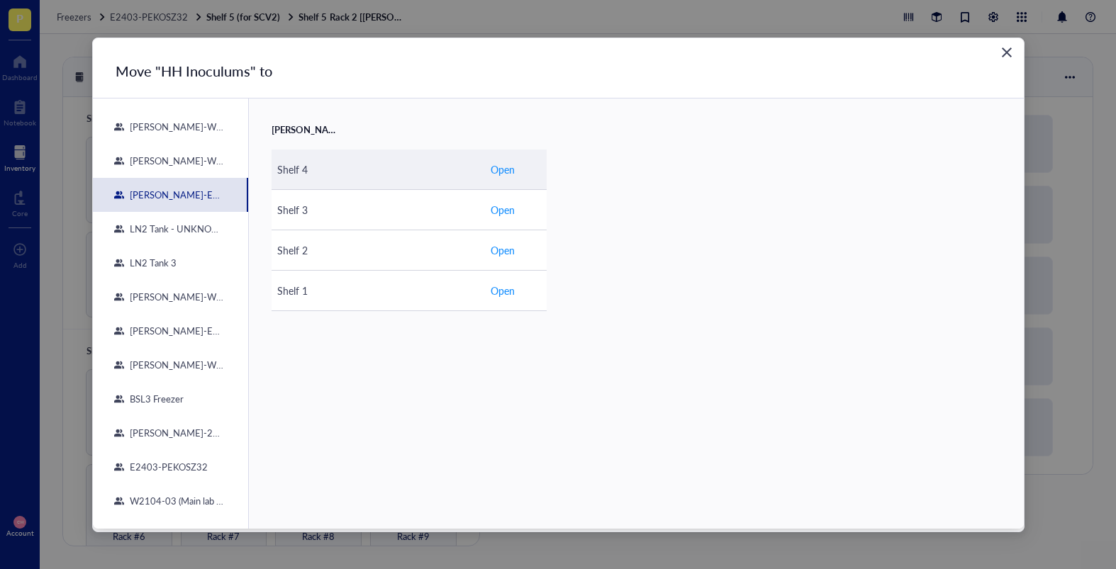
click at [488, 173] on td "Open" at bounding box center [515, 170] width 62 height 40
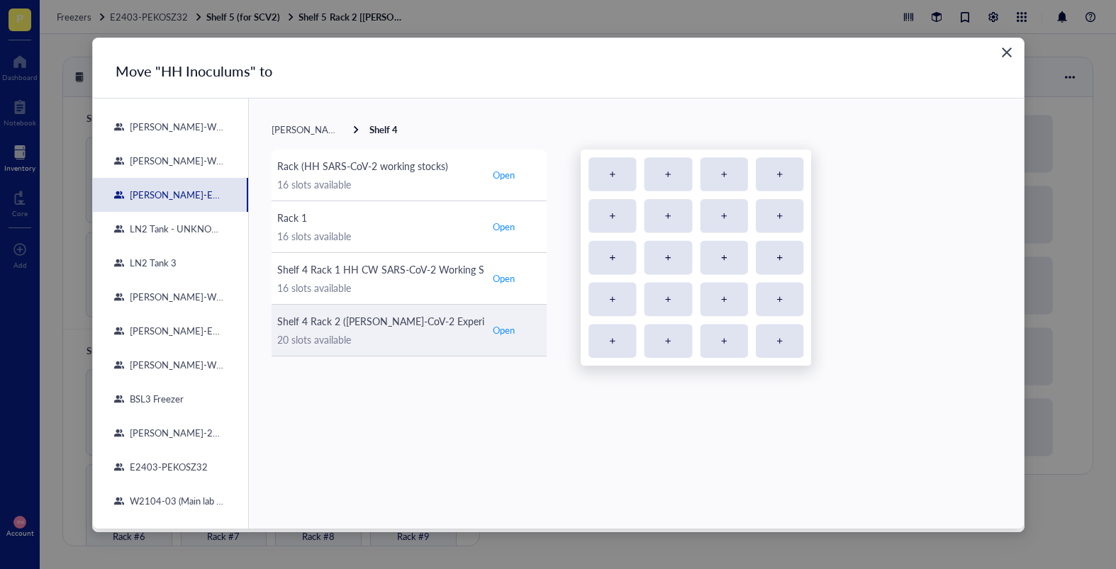
click at [512, 327] on span "Open" at bounding box center [504, 330] width 22 height 13
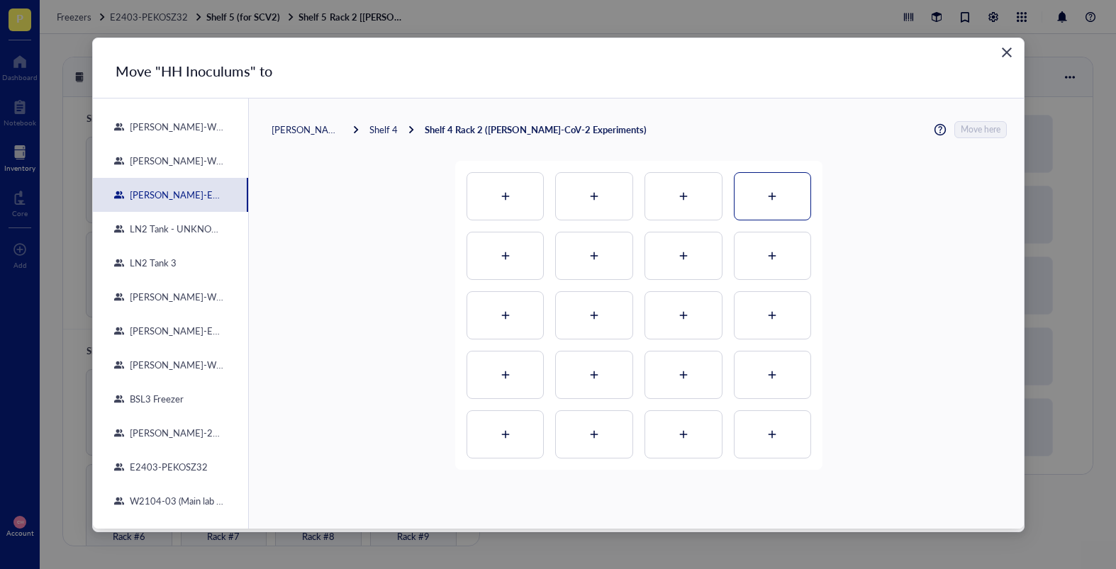
click at [767, 200] on icon at bounding box center [772, 196] width 10 height 10
click at [964, 129] on span "Move here" at bounding box center [981, 129] width 40 height 17
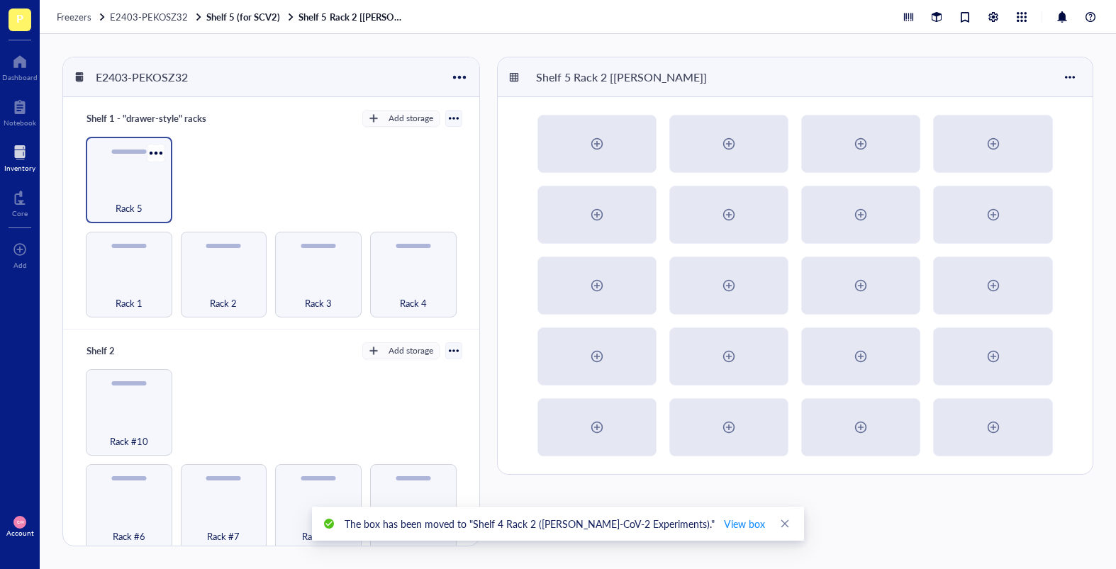
click at [133, 171] on div "Rack 5" at bounding box center [129, 180] width 86 height 86
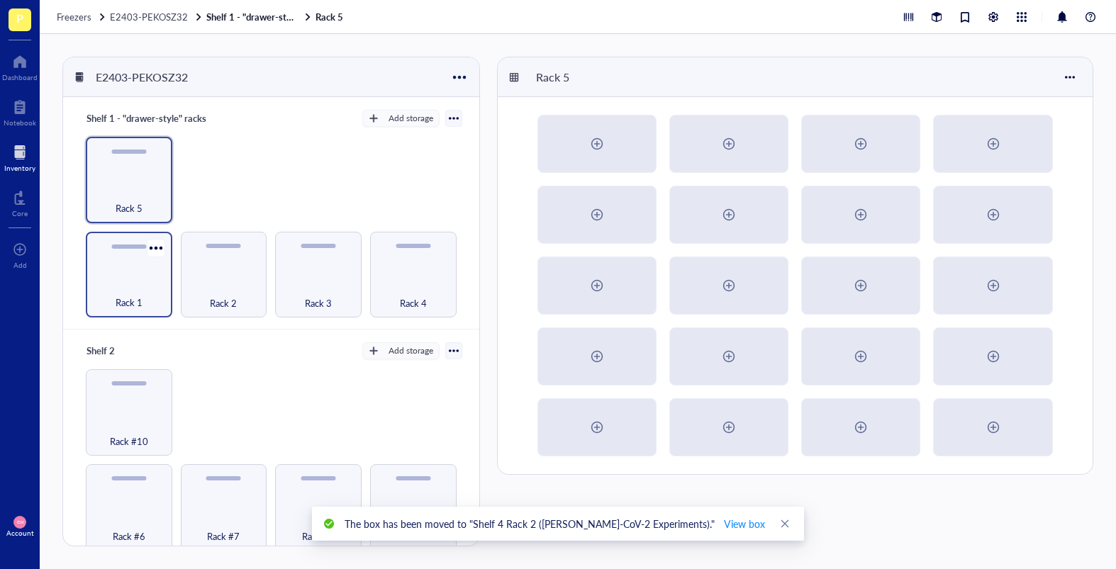
click at [133, 269] on div "Rack 1" at bounding box center [129, 275] width 86 height 86
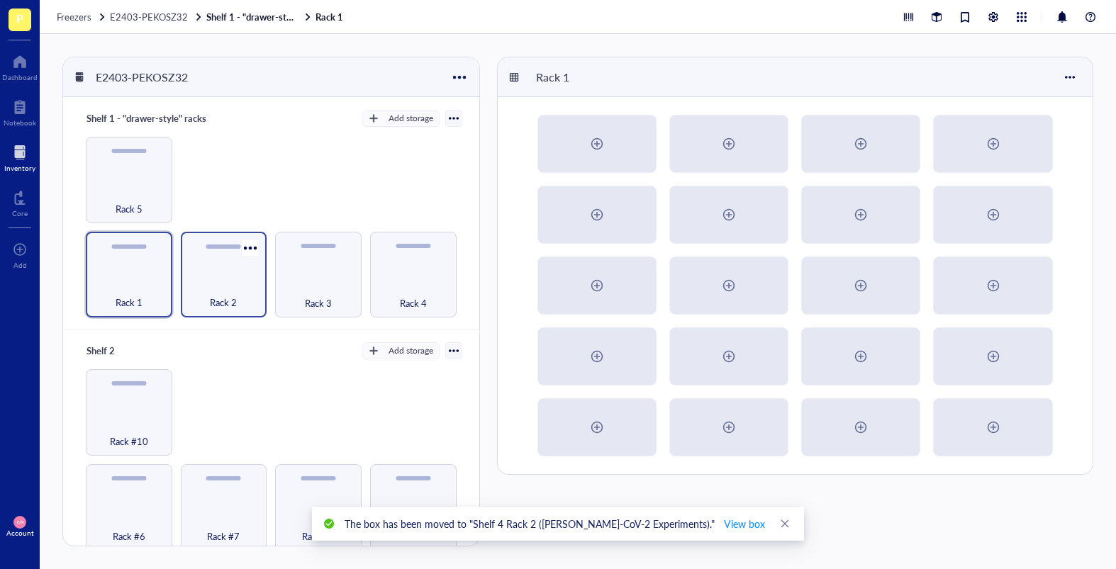
click at [217, 270] on div "Rack 2" at bounding box center [224, 275] width 86 height 86
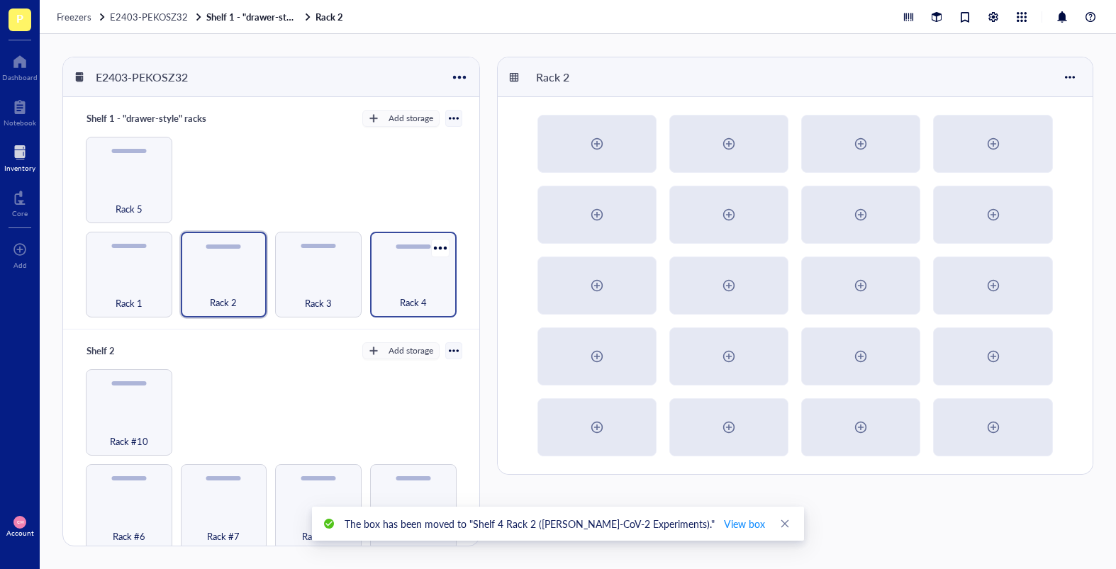
drag, startPoint x: 334, startPoint y: 275, endPoint x: 389, endPoint y: 277, distance: 54.6
click at [334, 275] on div "Rack 3" at bounding box center [318, 275] width 86 height 86
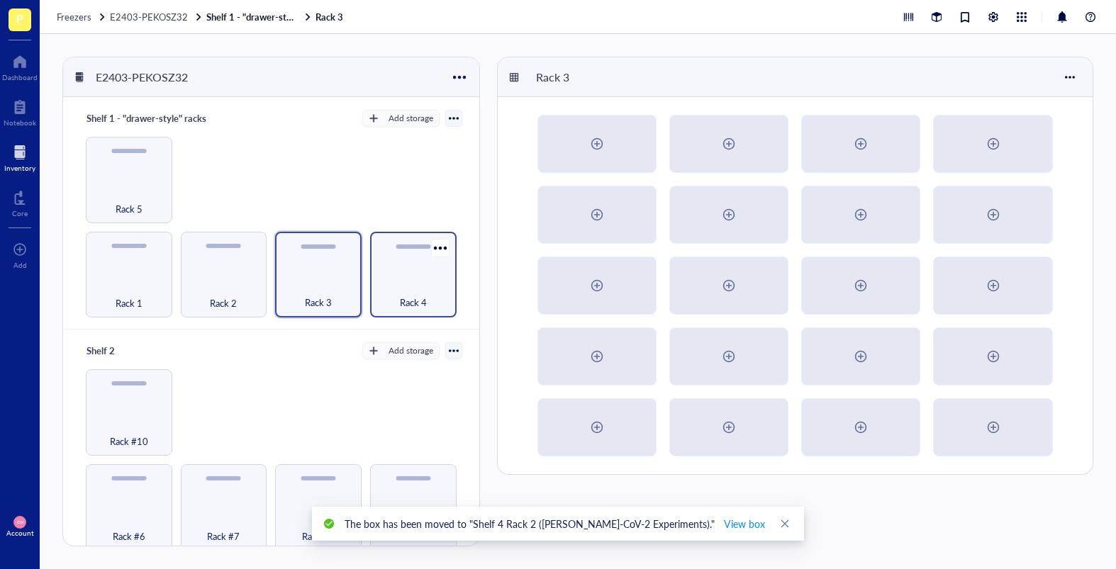
click at [393, 279] on div "Rack 4" at bounding box center [413, 294] width 72 height 31
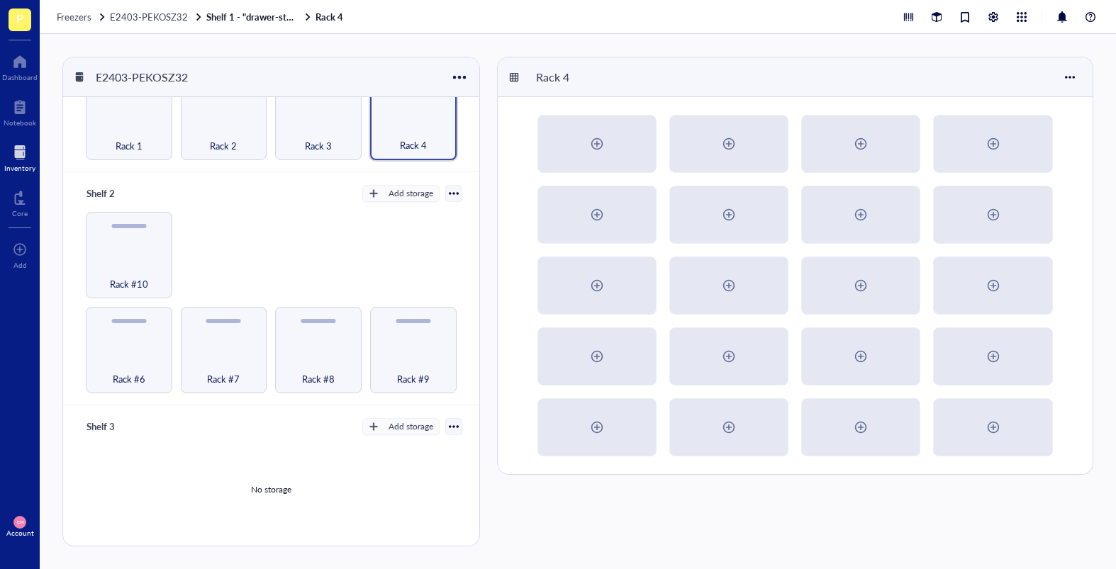
scroll to position [266, 0]
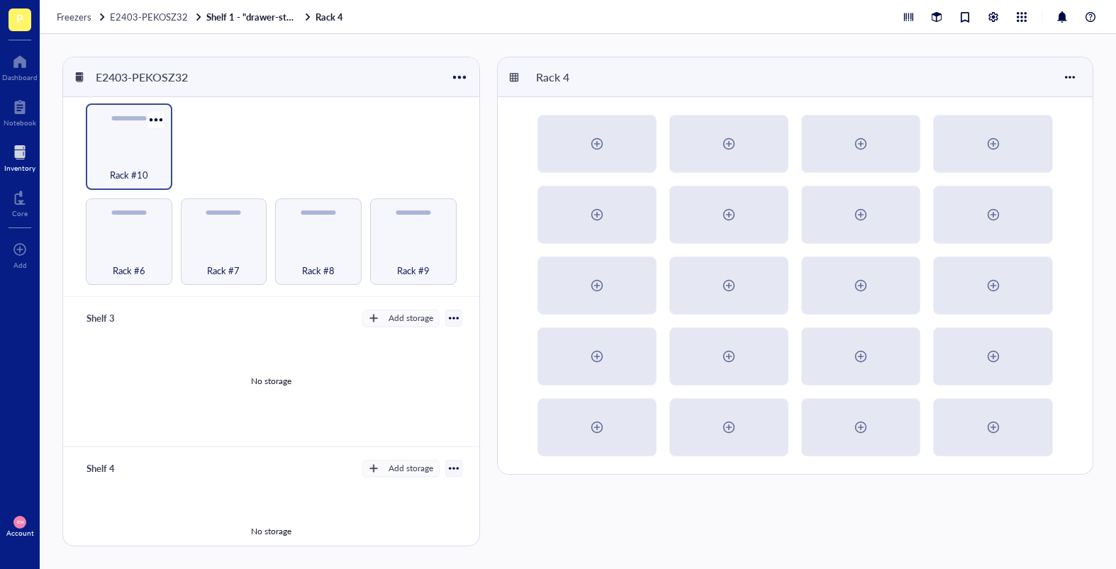
click at [145, 176] on span "Rack #10" at bounding box center [129, 175] width 38 height 16
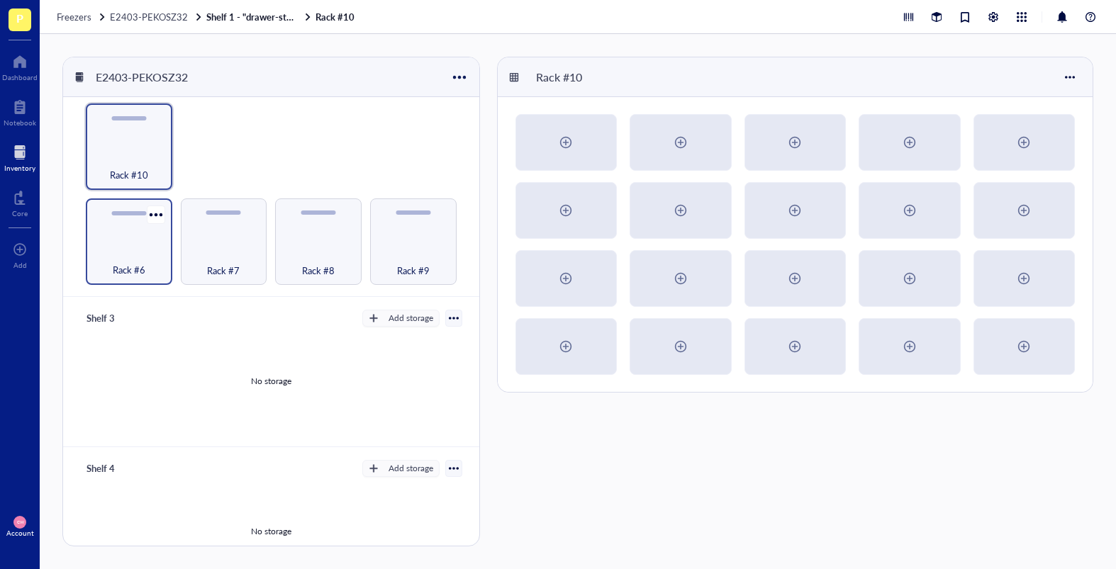
click at [128, 240] on div "Rack #6" at bounding box center [129, 242] width 86 height 86
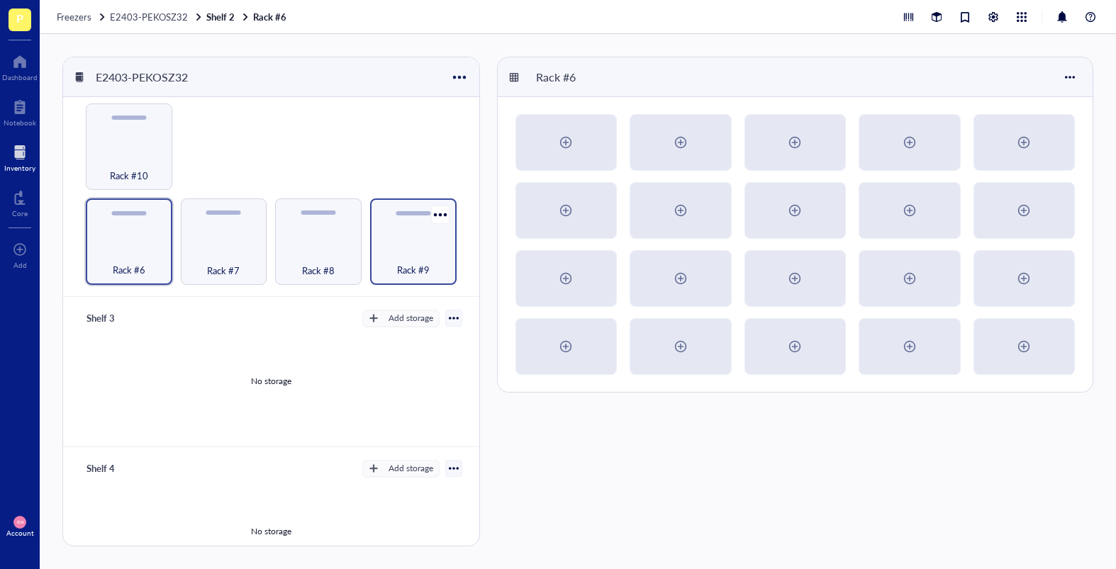
click at [257, 240] on div "Rack #7" at bounding box center [224, 242] width 86 height 86
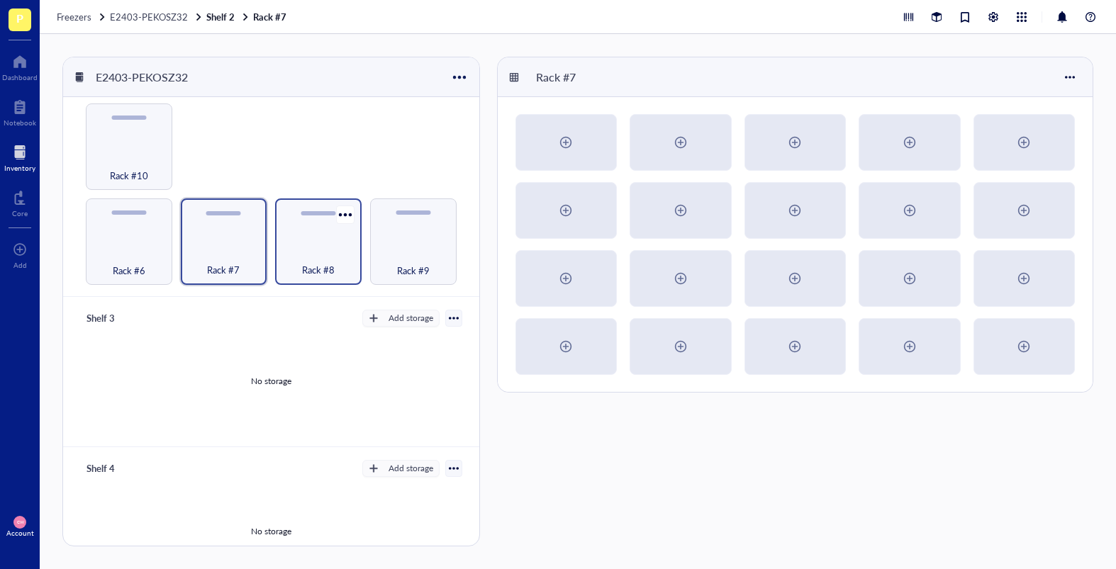
click at [338, 247] on div "Rack #8" at bounding box center [318, 262] width 72 height 31
click at [408, 247] on div "Rack #9" at bounding box center [413, 262] width 72 height 31
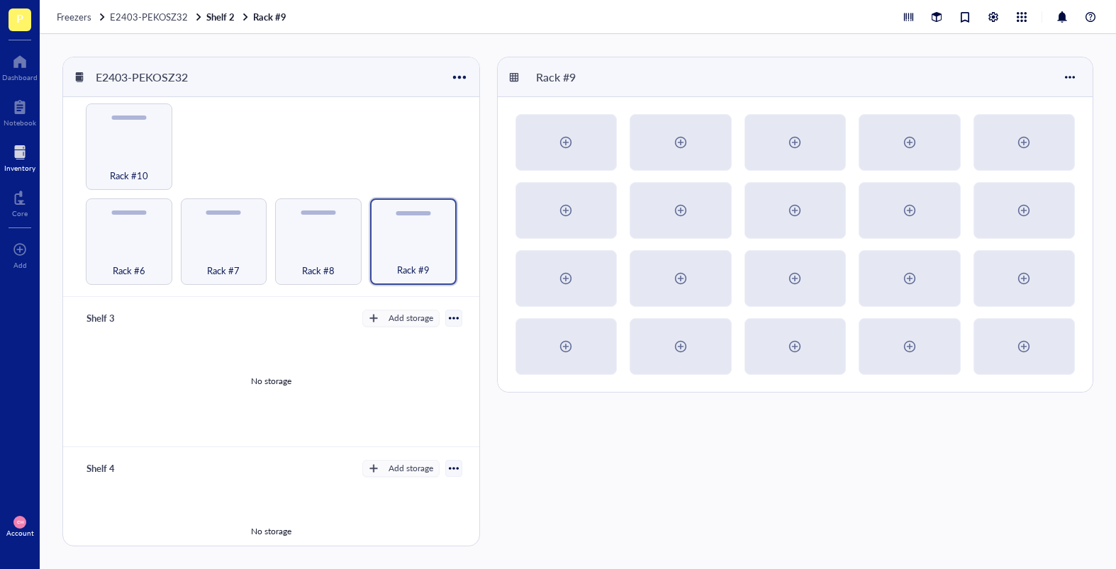
scroll to position [530, 0]
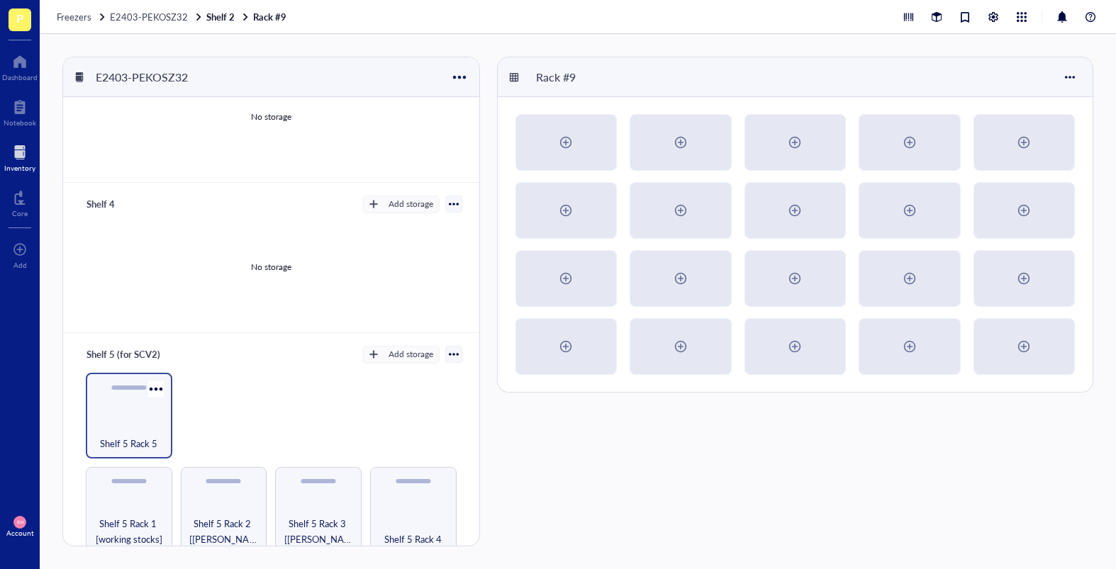
click at [156, 436] on span "Shelf 5 Rack 5" at bounding box center [128, 444] width 57 height 16
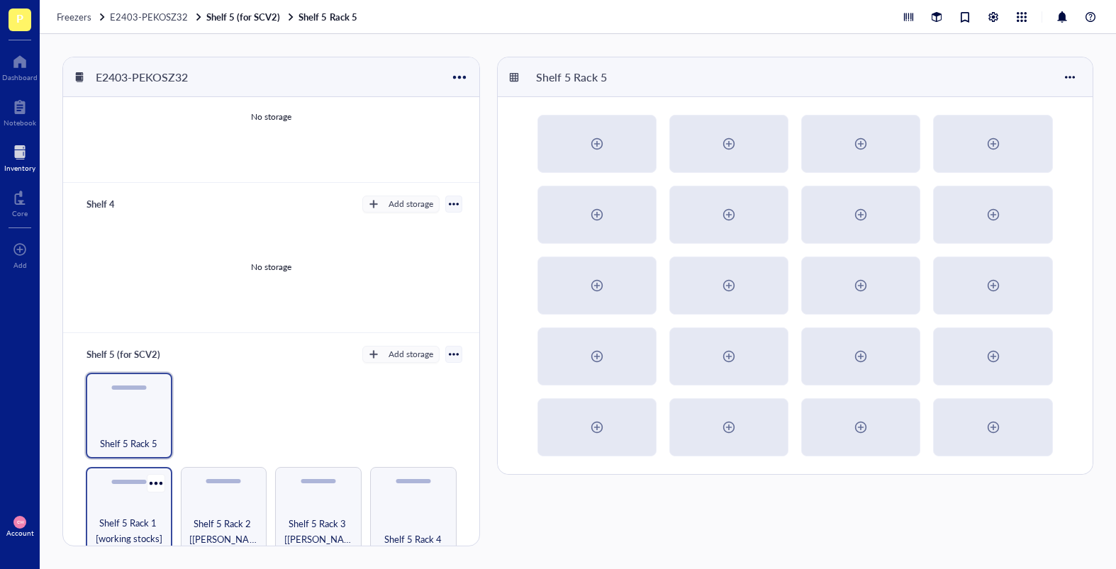
drag, startPoint x: 132, startPoint y: 503, endPoint x: 157, endPoint y: 501, distance: 24.9
click at [132, 484] on div "Shelf 5 Rack 1 [working stocks]" at bounding box center [129, 510] width 86 height 86
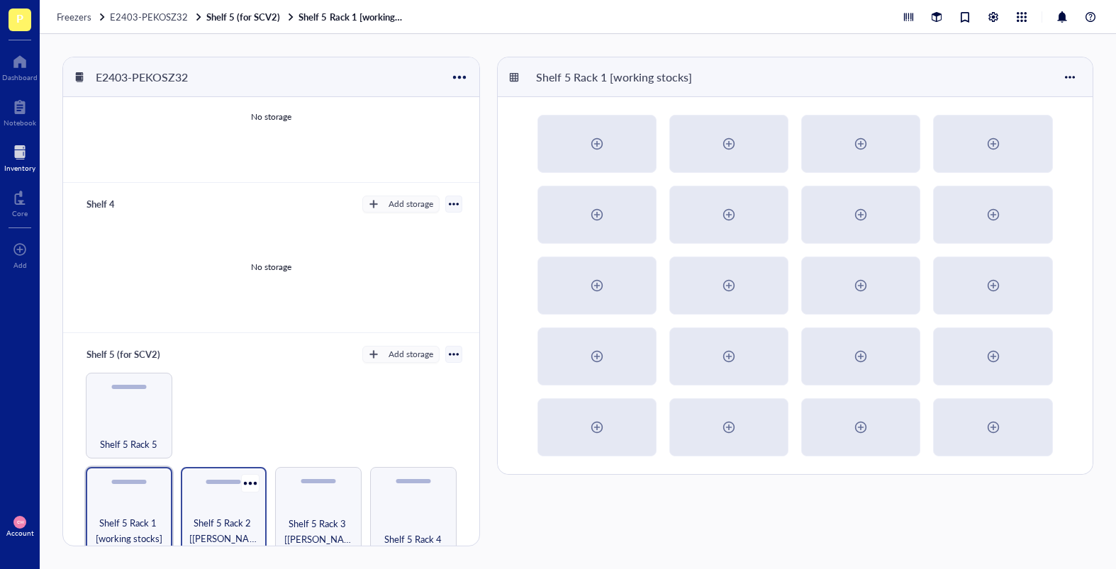
click at [217, 484] on div "Shelf 5 Rack 2 [[PERSON_NAME]]" at bounding box center [224, 510] width 86 height 86
click at [344, 484] on div "Shelf 5 Rack 3 [[PERSON_NAME]]" at bounding box center [318, 510] width 86 height 86
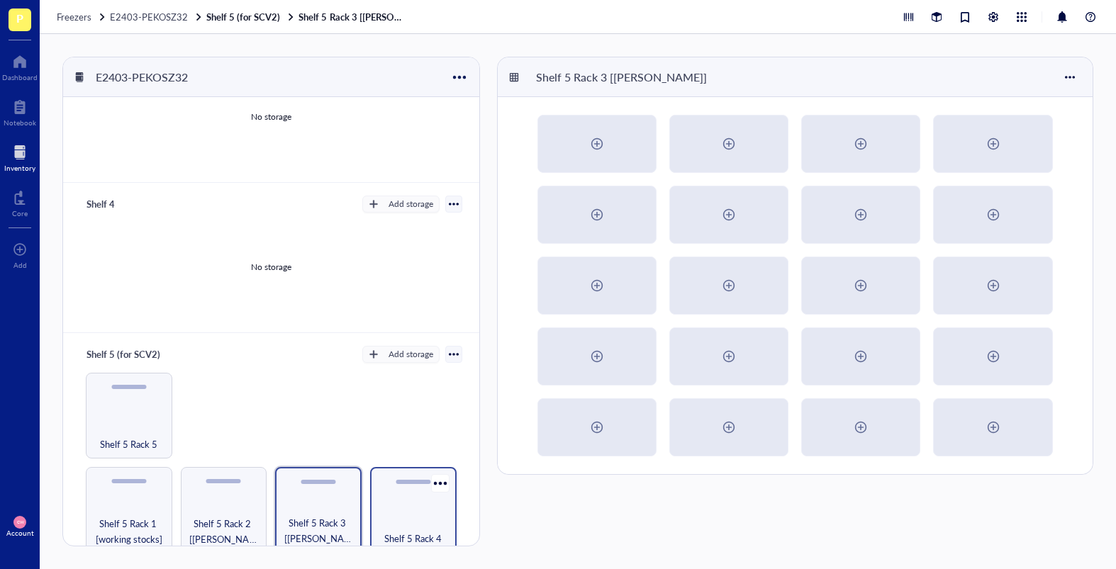
click at [393, 484] on div "Shelf 5 Rack 4" at bounding box center [413, 510] width 86 height 86
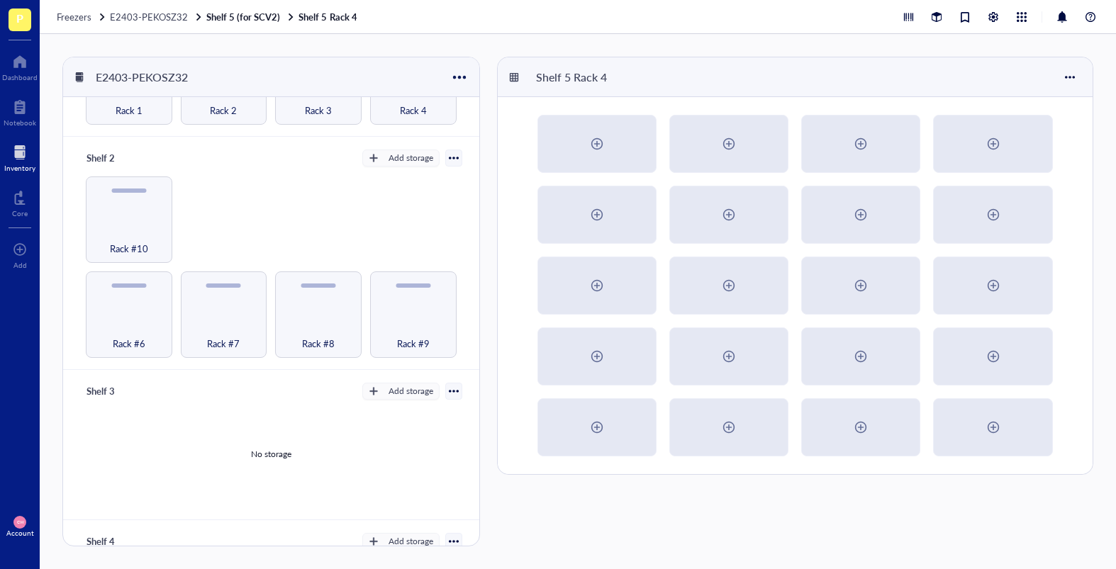
scroll to position [38, 0]
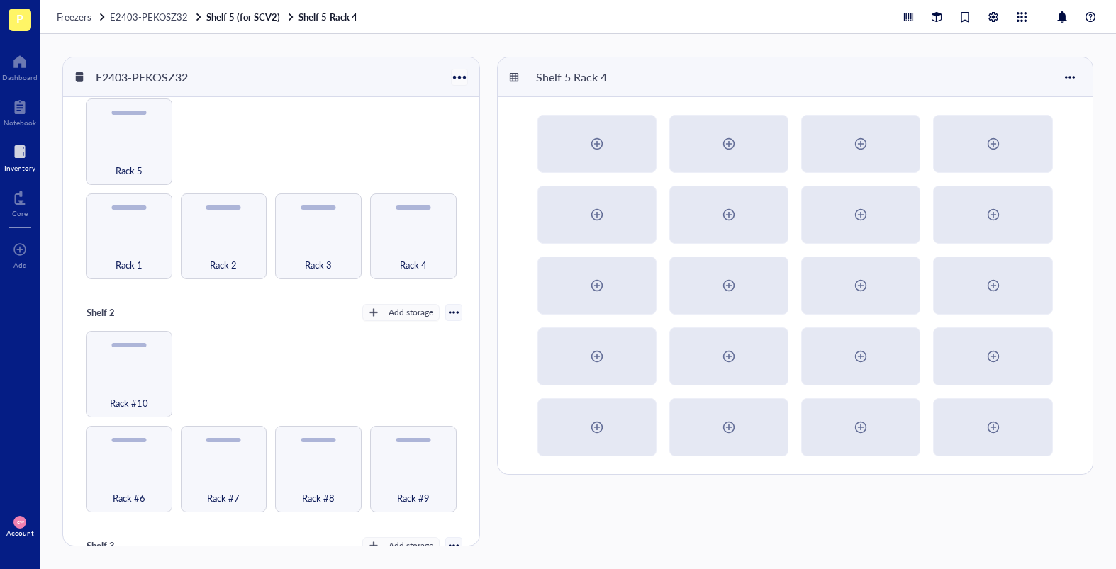
click at [449, 83] on div at bounding box center [459, 77] width 21 height 21
click at [456, 79] on div at bounding box center [459, 77] width 21 height 21
click at [491, 169] on div "Delete" at bounding box center [502, 169] width 81 height 13
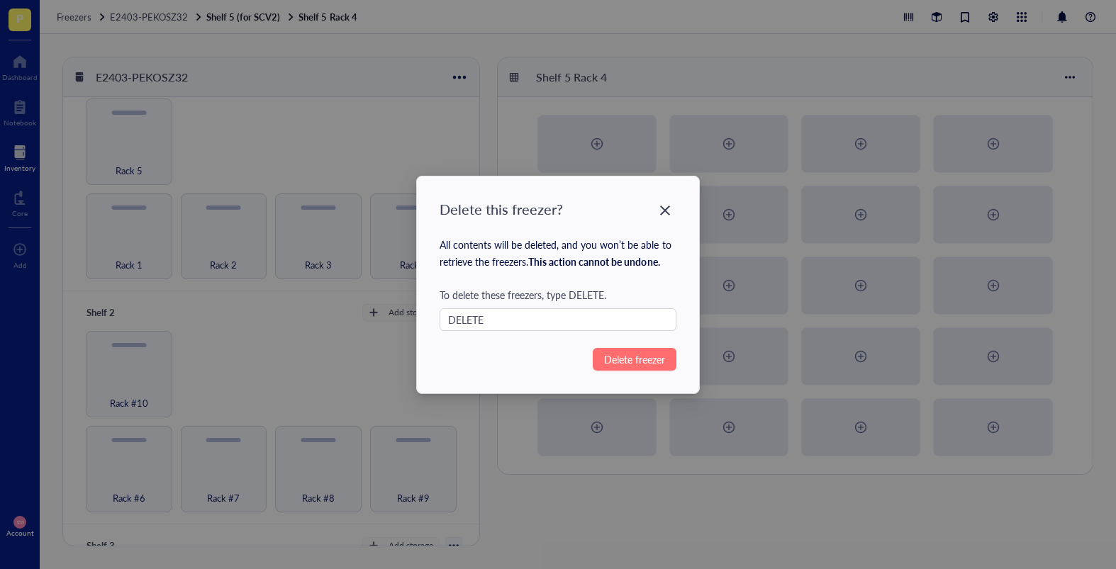
click at [626, 348] on button "Delete freezer" at bounding box center [635, 359] width 84 height 23
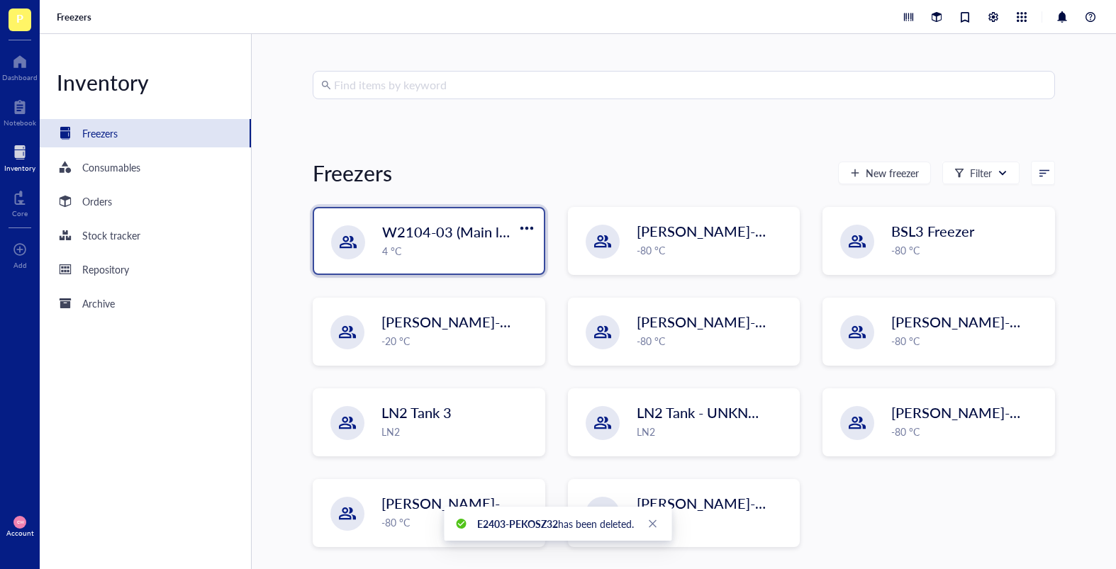
scroll to position [43, 0]
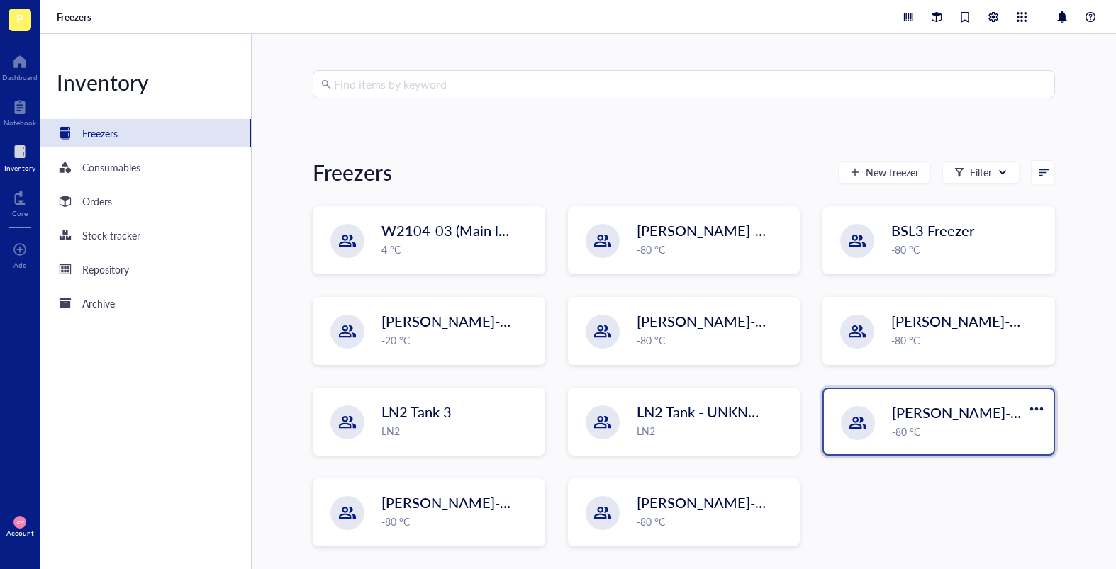
click at [933, 423] on div "[PERSON_NAME]-E2403-05 -80 °C" at bounding box center [968, 421] width 153 height 37
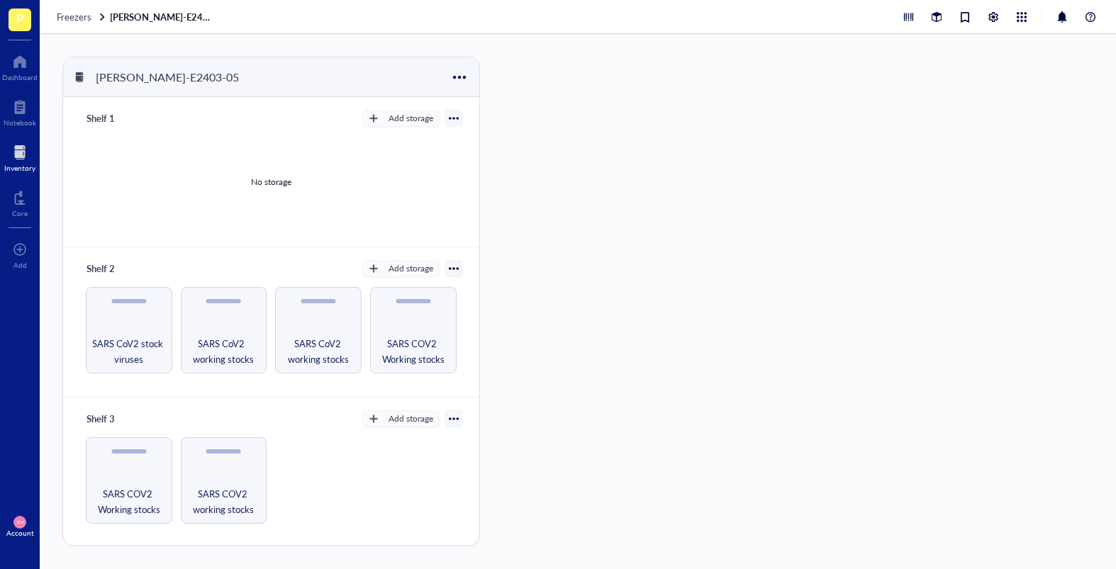
click at [79, 18] on span "Freezers" at bounding box center [74, 16] width 35 height 13
